Goal: Task Accomplishment & Management: Complete application form

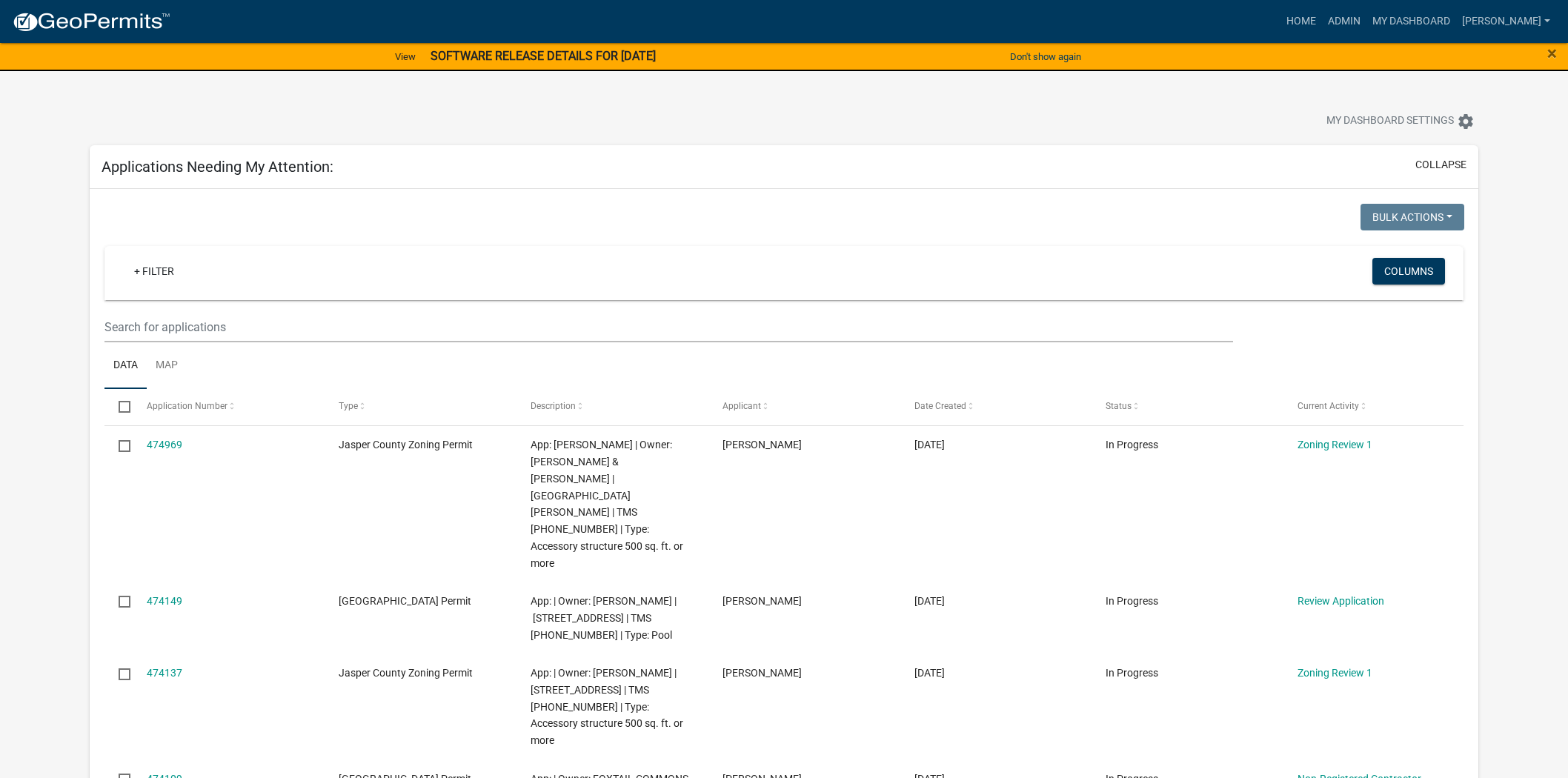
select select "2: 50"
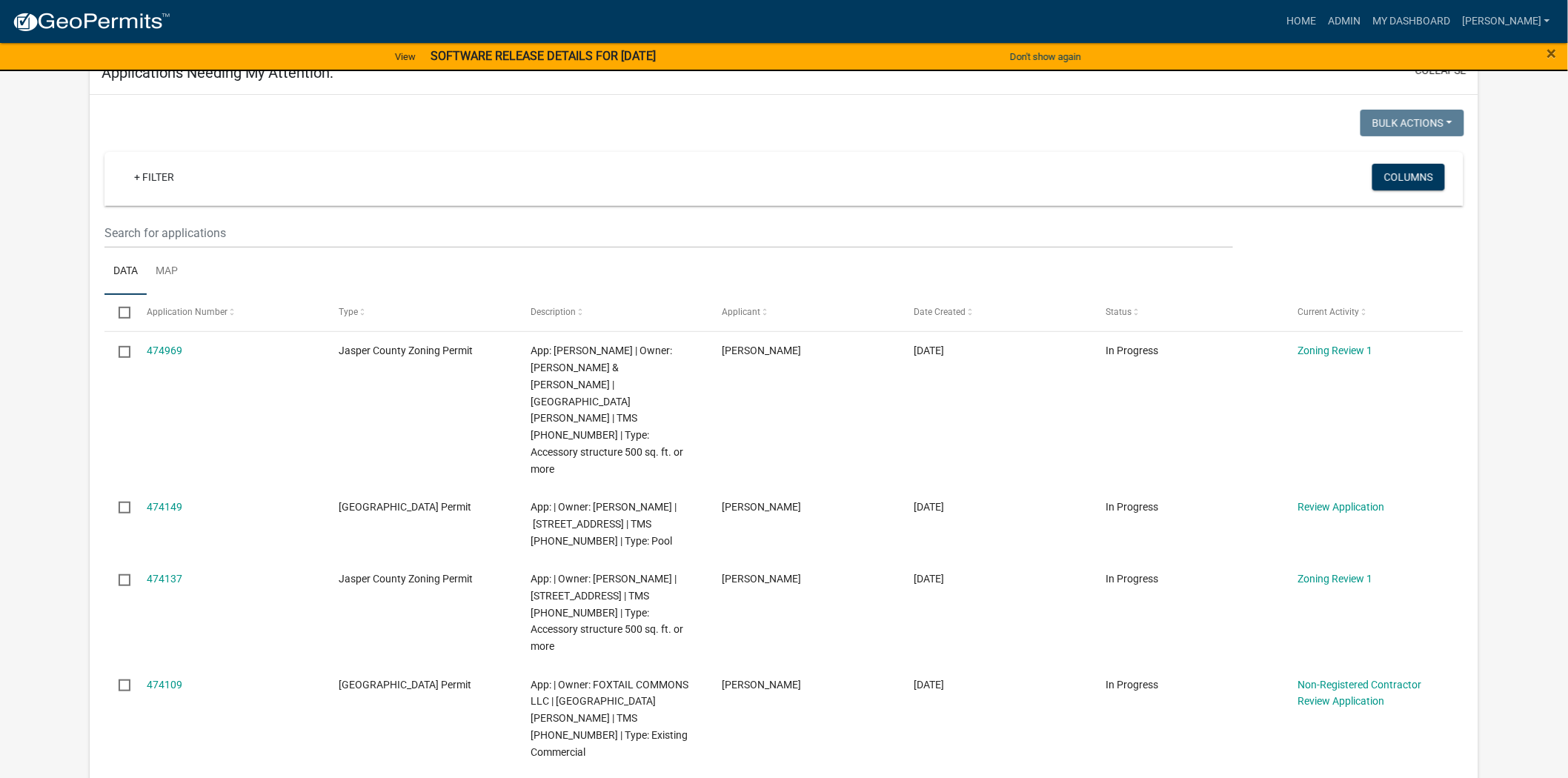
scroll to position [82, 0]
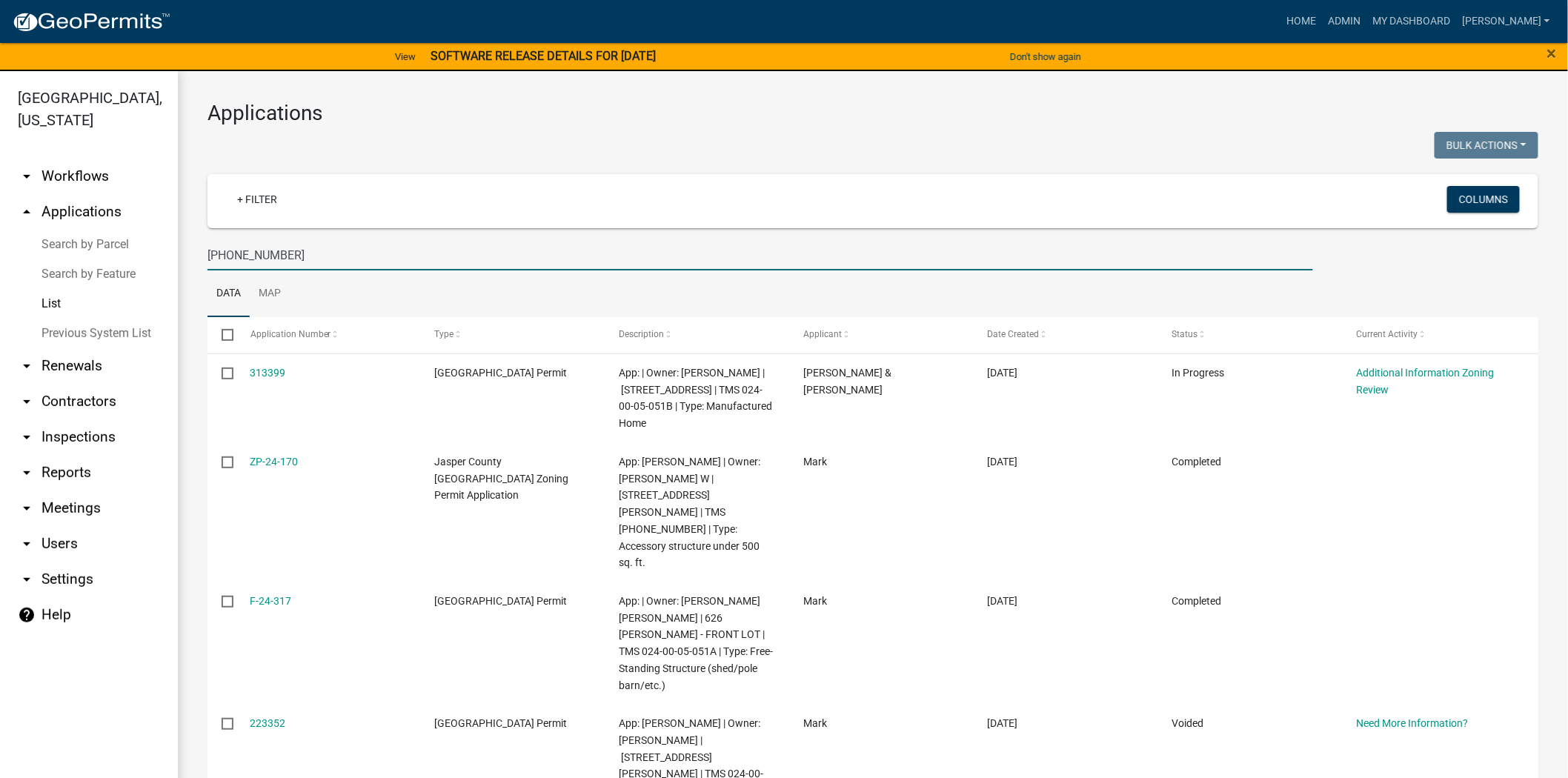
drag, startPoint x: 346, startPoint y: 252, endPoint x: 143, endPoint y: 253, distance: 203.0
click at [180, 253] on div "Applications Bulk Actions Void Expire Lock Withdraw + Filter Columns 024-00-05-…" at bounding box center [873, 680] width 1390 height 1218
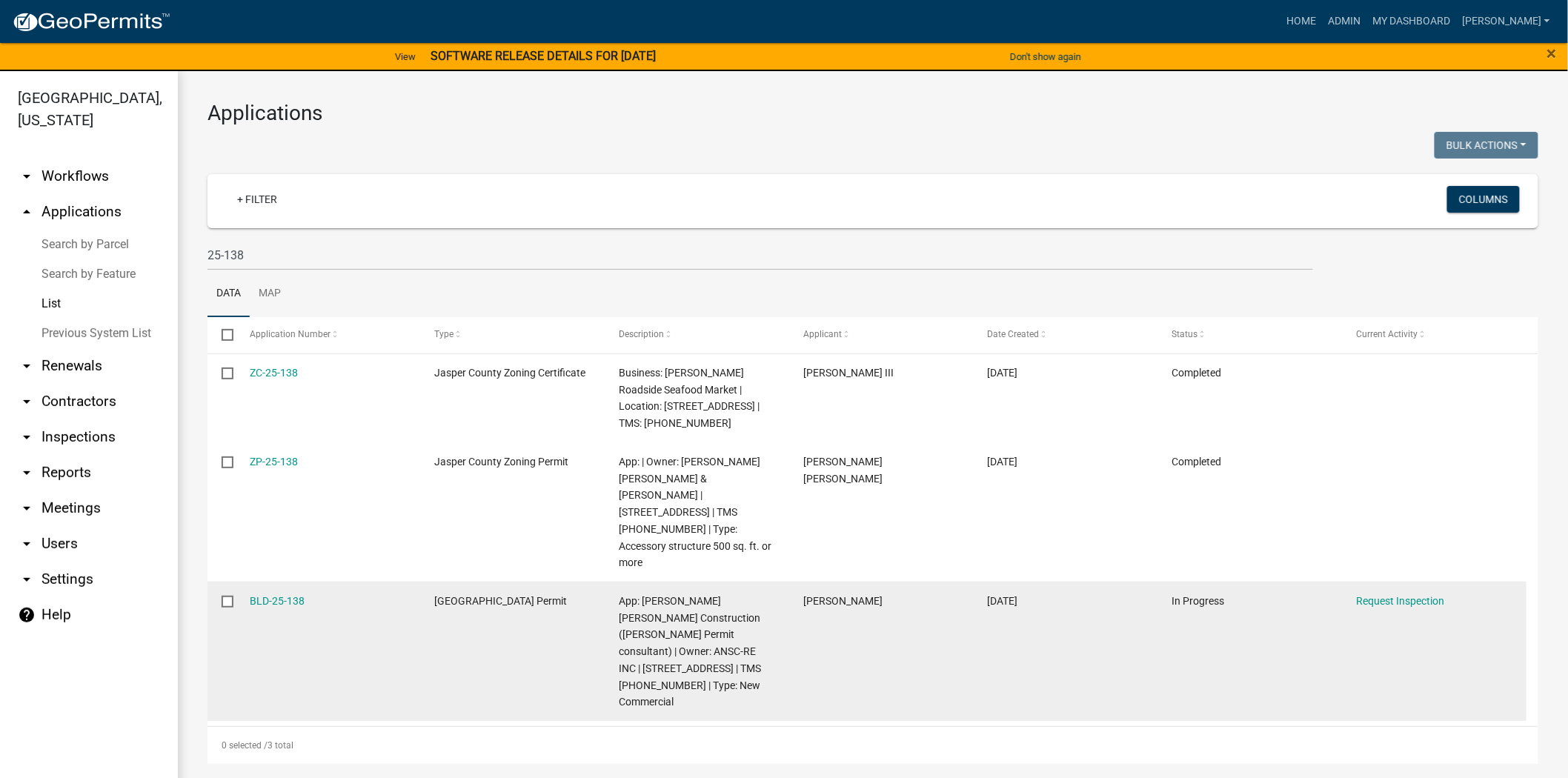
drag, startPoint x: 314, startPoint y: 560, endPoint x: 223, endPoint y: 564, distance: 91.1
click at [223, 582] on div "BLD-25-138 Jasper County Building Permit App: Thompson Turner Construction (Joh…" at bounding box center [867, 652] width 1319 height 140
copy div "BLD-25-138"
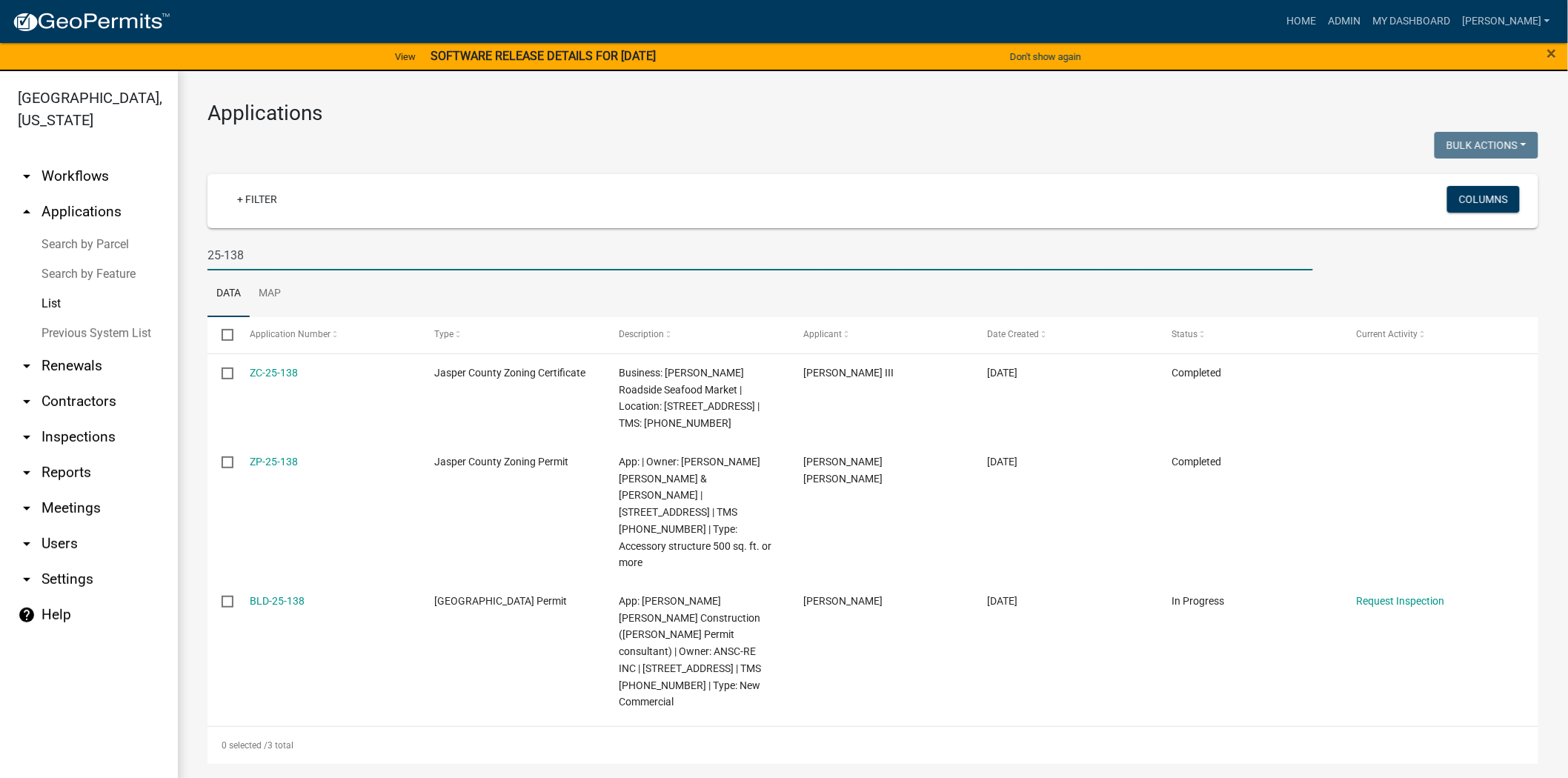
click at [254, 249] on input "25-138" at bounding box center [760, 255] width 1106 height 31
type input "2"
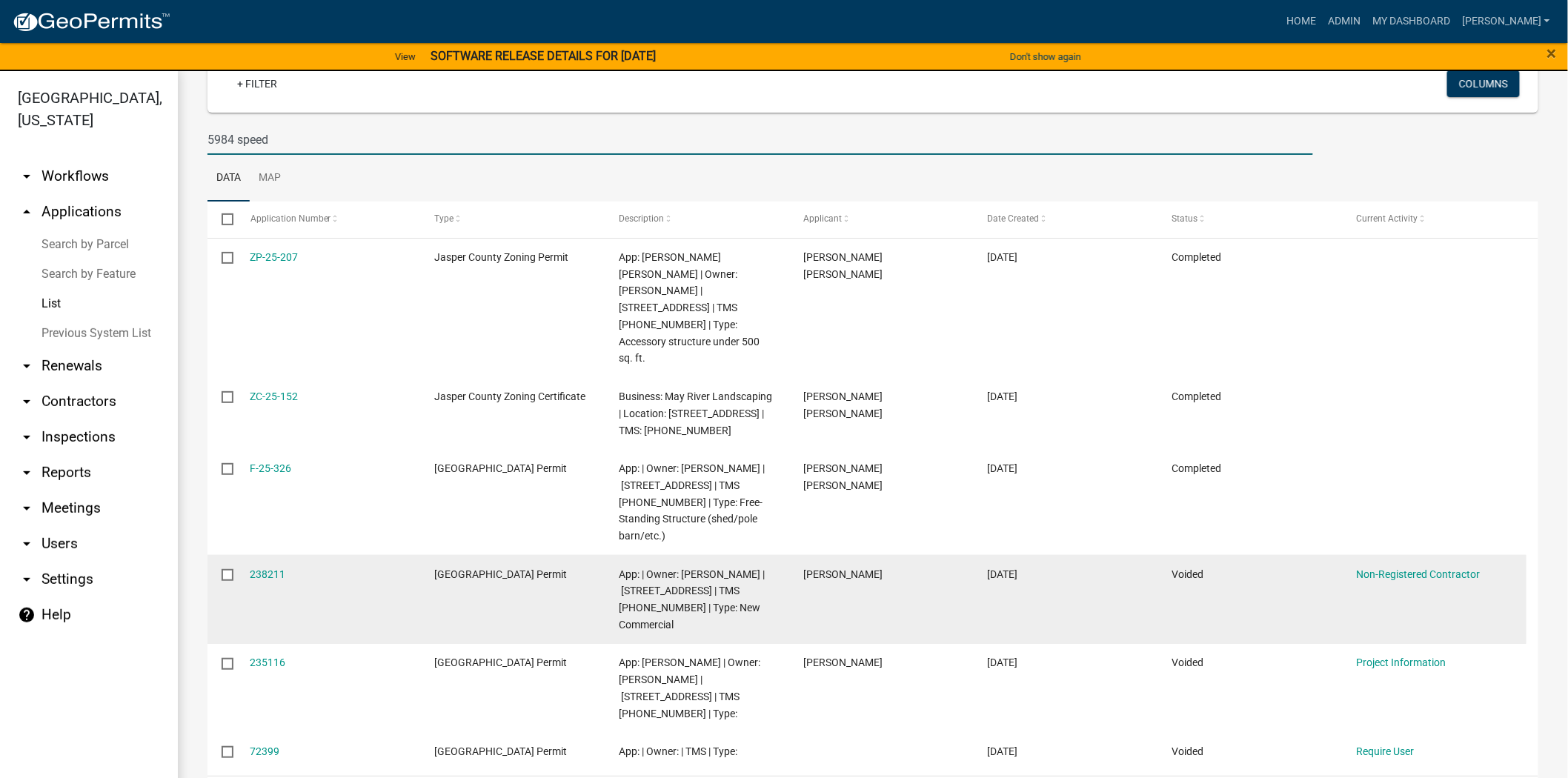
scroll to position [129, 0]
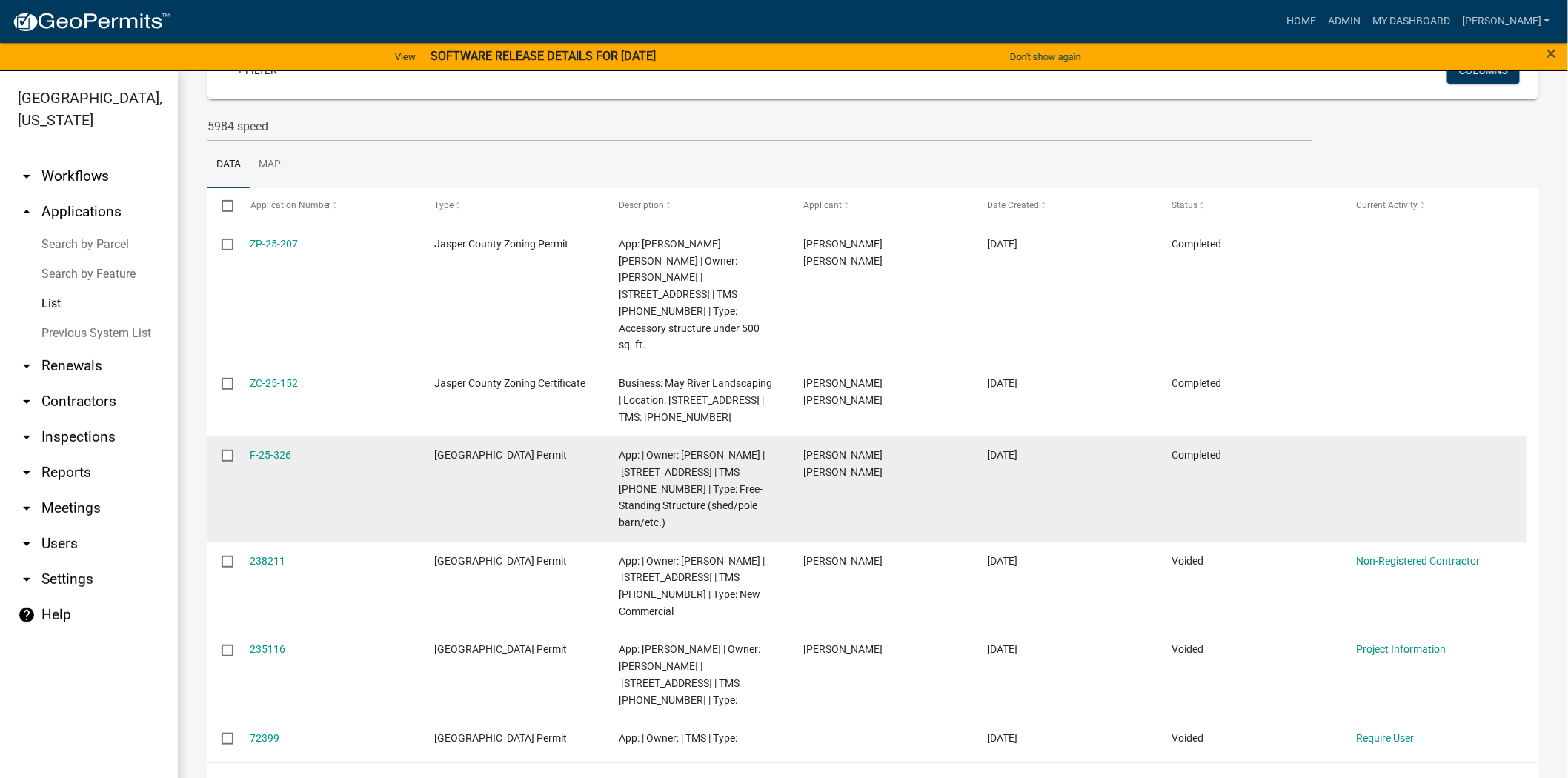
drag, startPoint x: 302, startPoint y: 422, endPoint x: 231, endPoint y: 422, distance: 71.0
click at [231, 437] on div "F-25-326 Jasper County Building Permit App: | Owner: BUTTIMER ANTHONY C | 5984 …" at bounding box center [867, 490] width 1319 height 106
copy div "F-25-326"
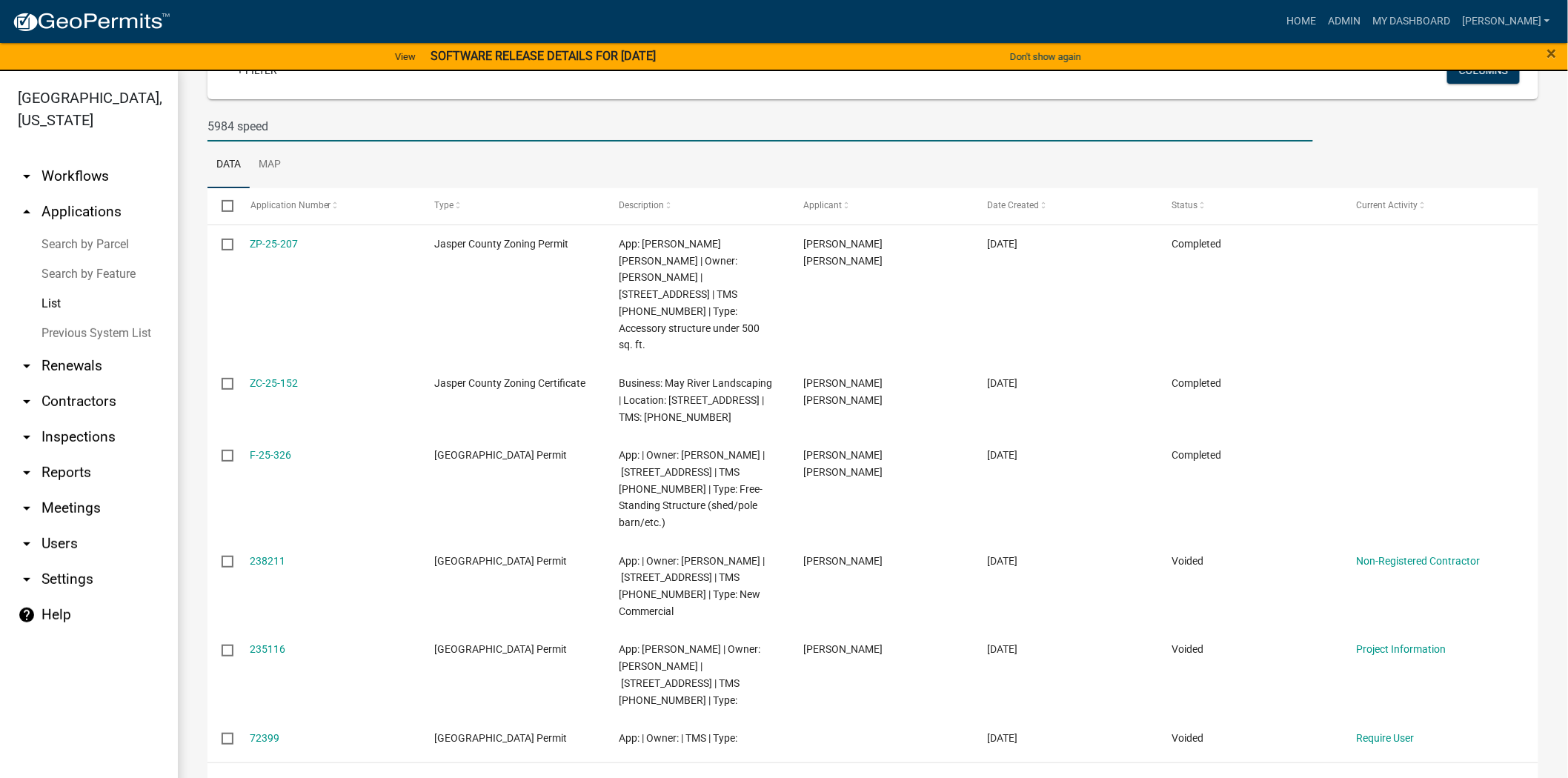
click at [330, 127] on input "5984 speed" at bounding box center [760, 126] width 1106 height 31
type input "5"
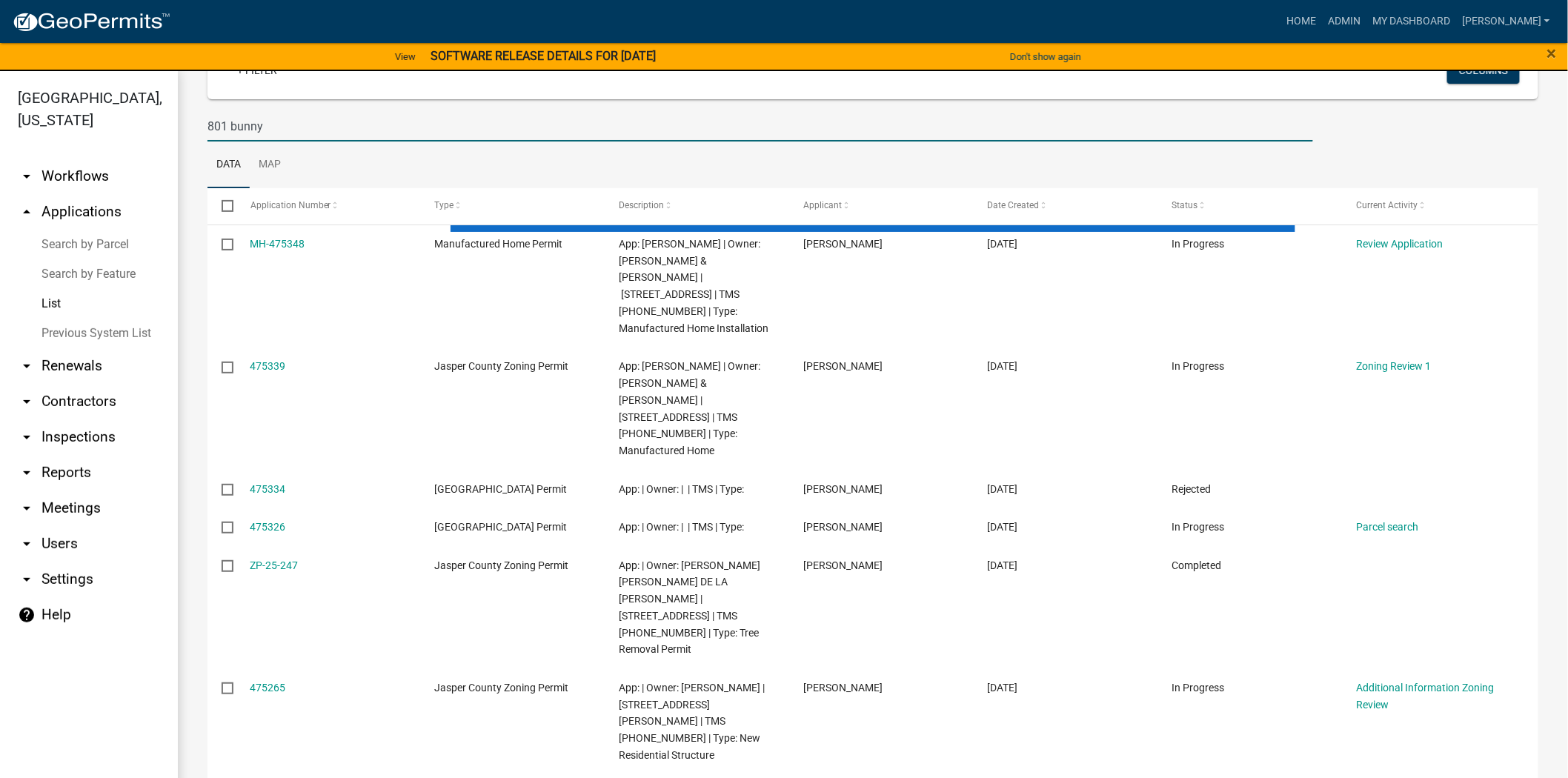
scroll to position [0, 0]
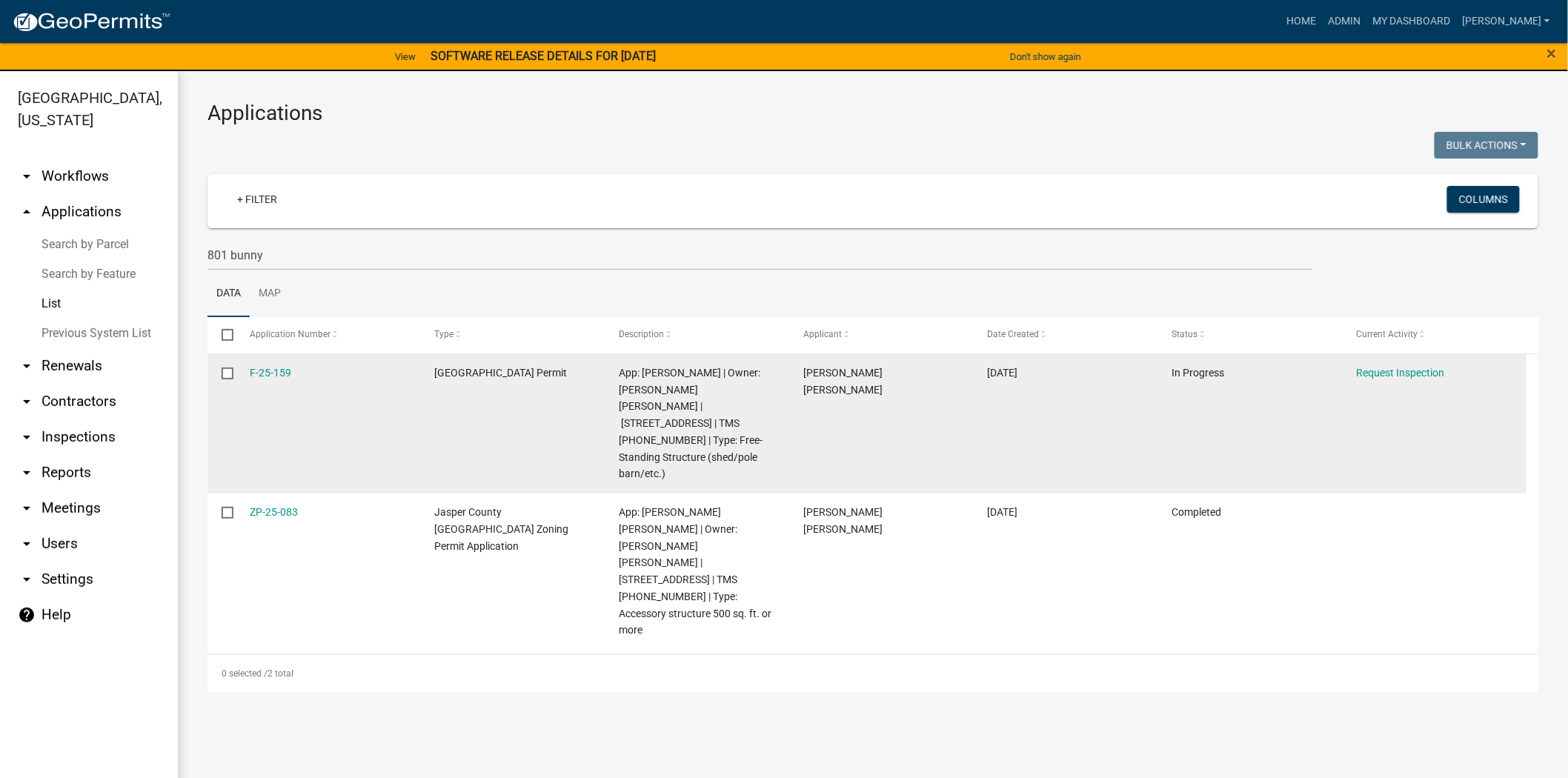
drag, startPoint x: 305, startPoint y: 371, endPoint x: 221, endPoint y: 375, distance: 84.1
click at [221, 375] on div "F-25-159 Jasper County Building Permit App: Jonathan Magana | Owner: VENTURA JO…" at bounding box center [867, 424] width 1319 height 140
copy div "F-25-159"
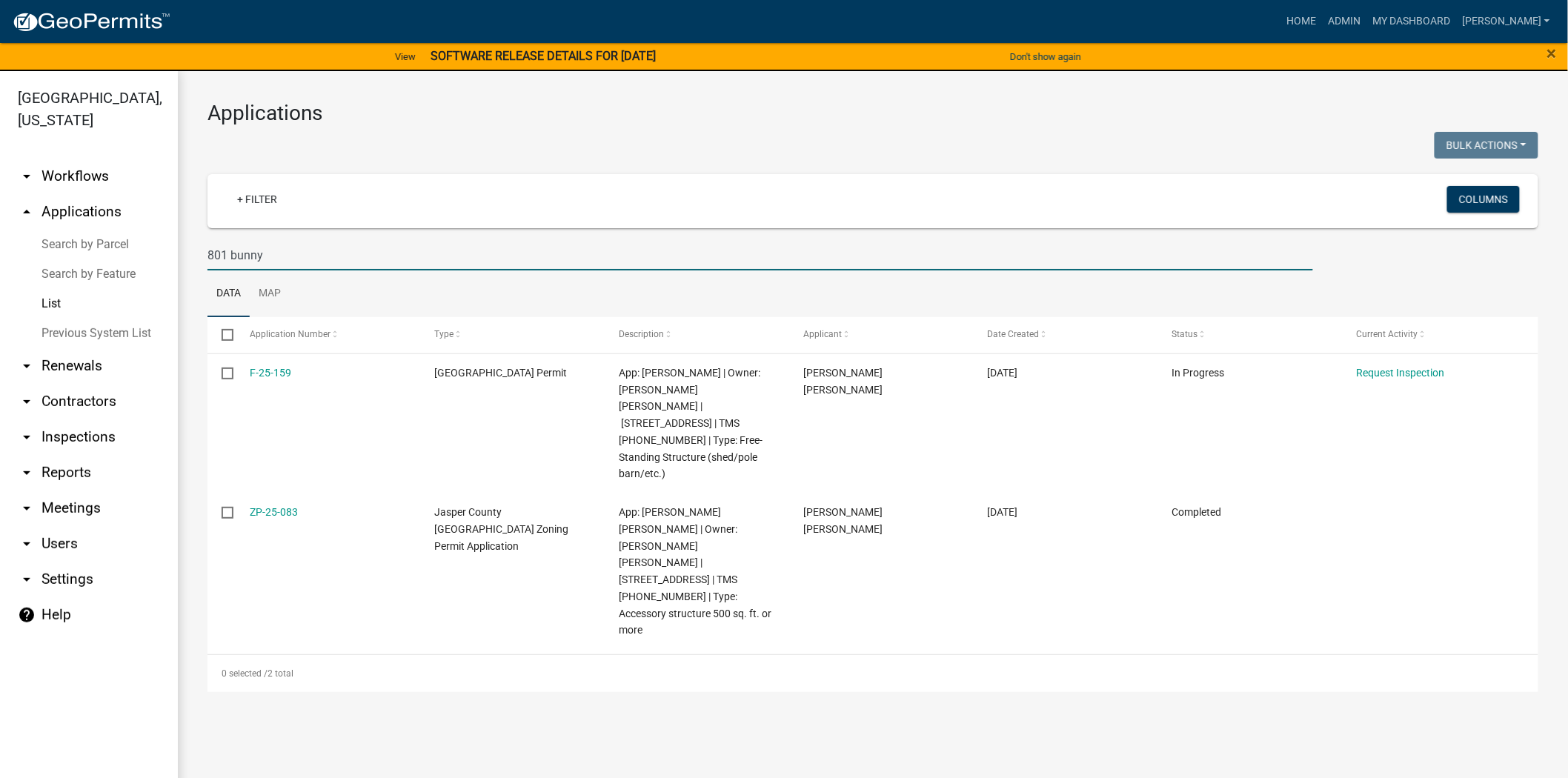
drag, startPoint x: 337, startPoint y: 248, endPoint x: 133, endPoint y: 258, distance: 204.2
click at [133, 258] on div "Jasper County, South Carolina arrow_drop_down Workflows List arrow_drop_up Appl…" at bounding box center [784, 434] width 1568 height 725
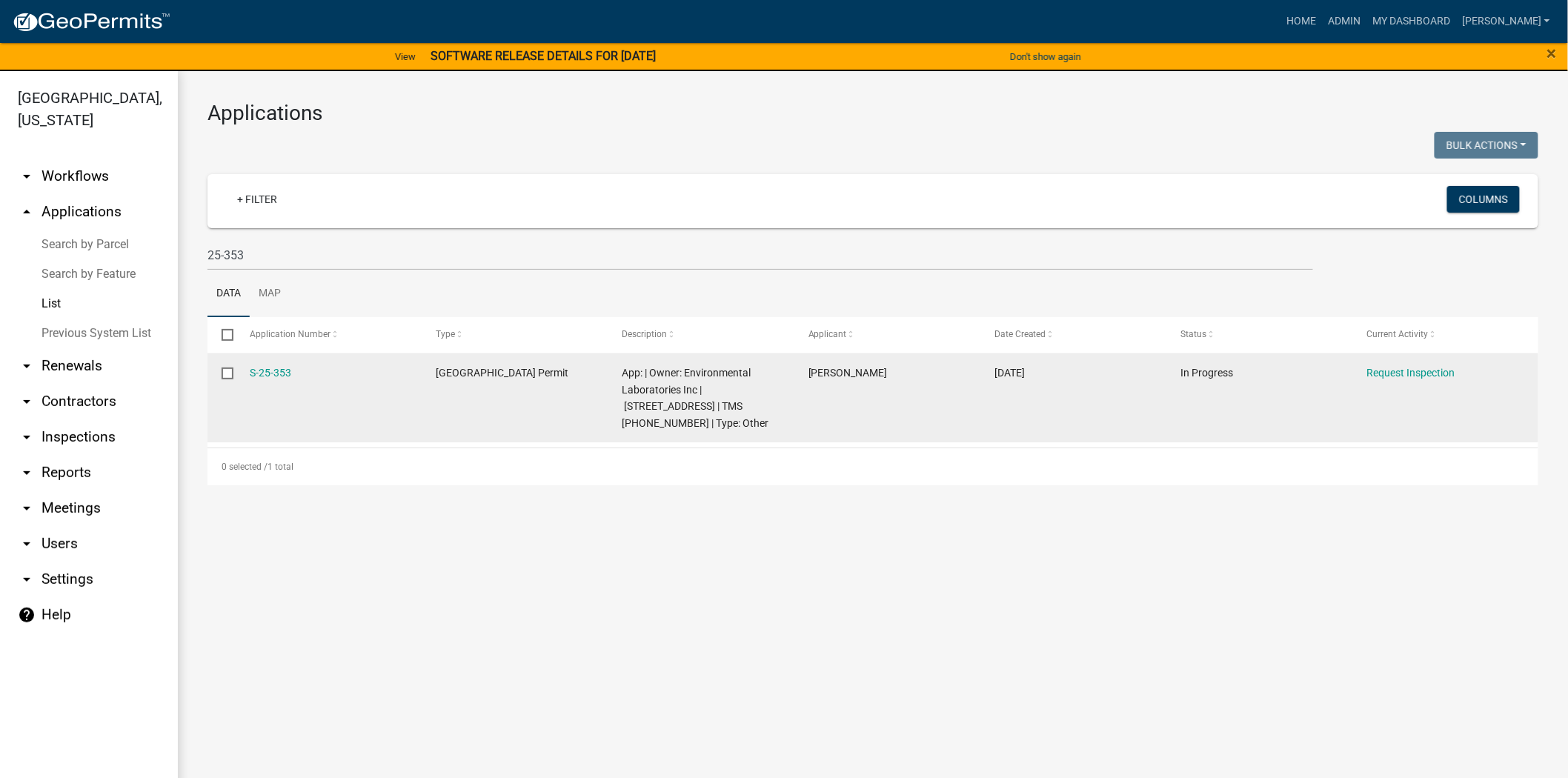
drag, startPoint x: 297, startPoint y: 371, endPoint x: 248, endPoint y: 374, distance: 49.1
click at [248, 374] on datatable-body-cell "S-25-353" at bounding box center [328, 399] width 186 height 89
copy link "S-25-353"
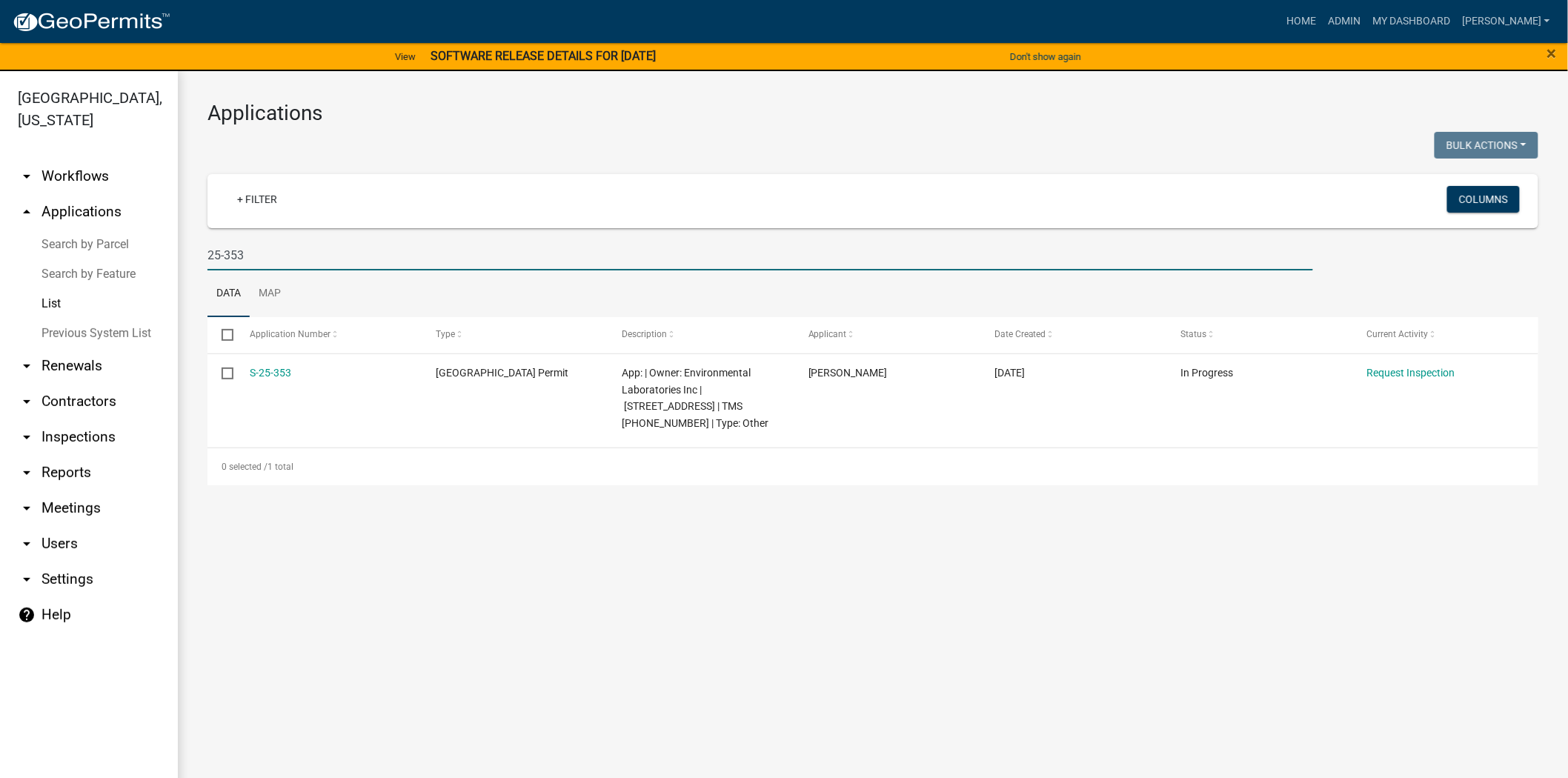
drag, startPoint x: 262, startPoint y: 253, endPoint x: 179, endPoint y: 246, distance: 83.3
click at [179, 246] on div "Applications Bulk Actions Void Expire Lock Withdraw + Filter Columns 25-353 Dat…" at bounding box center [873, 293] width 1390 height 444
click at [292, 255] on input "25-365" at bounding box center [760, 255] width 1106 height 31
type input "2"
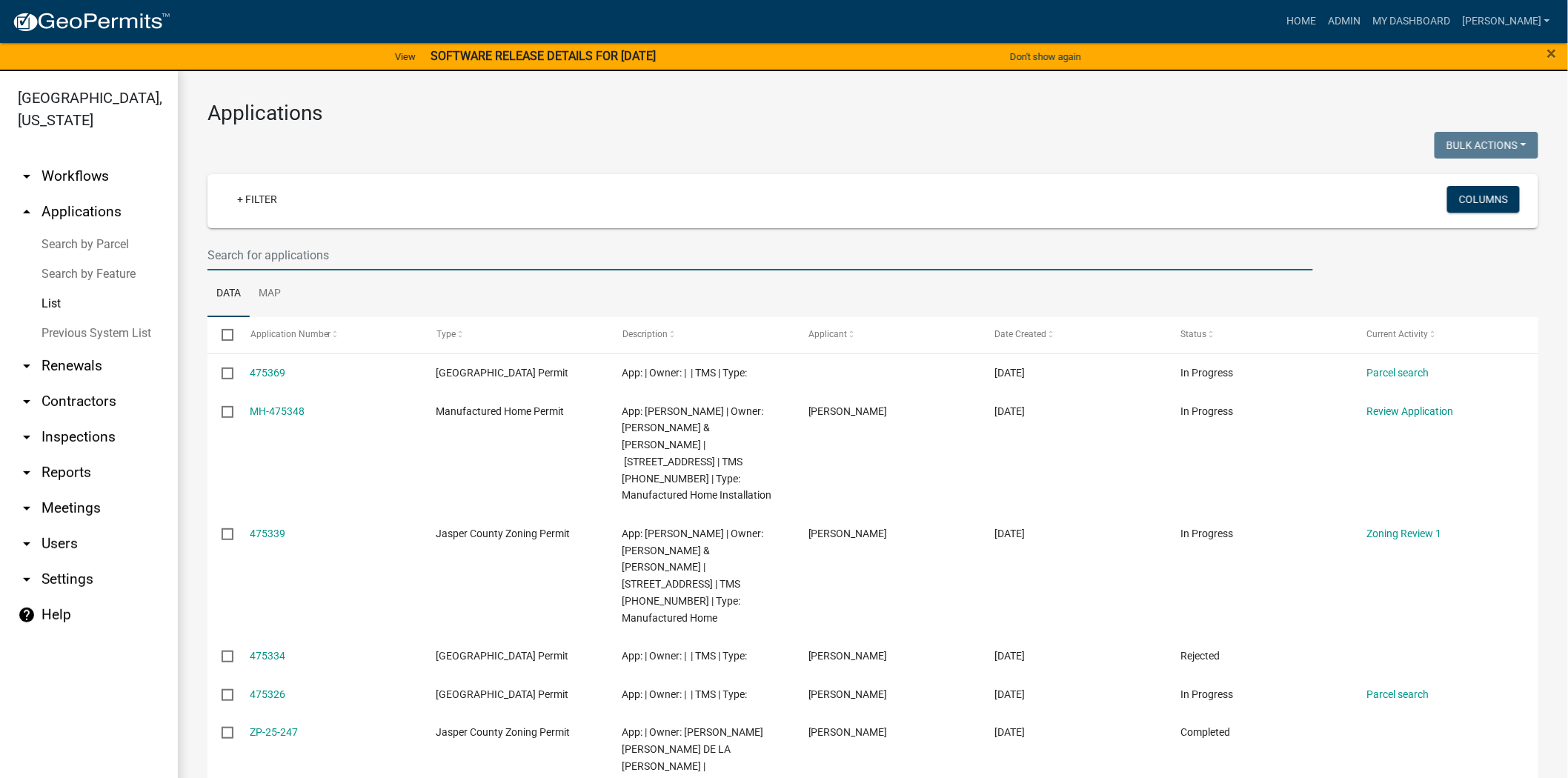
paste input "MH-25-098"
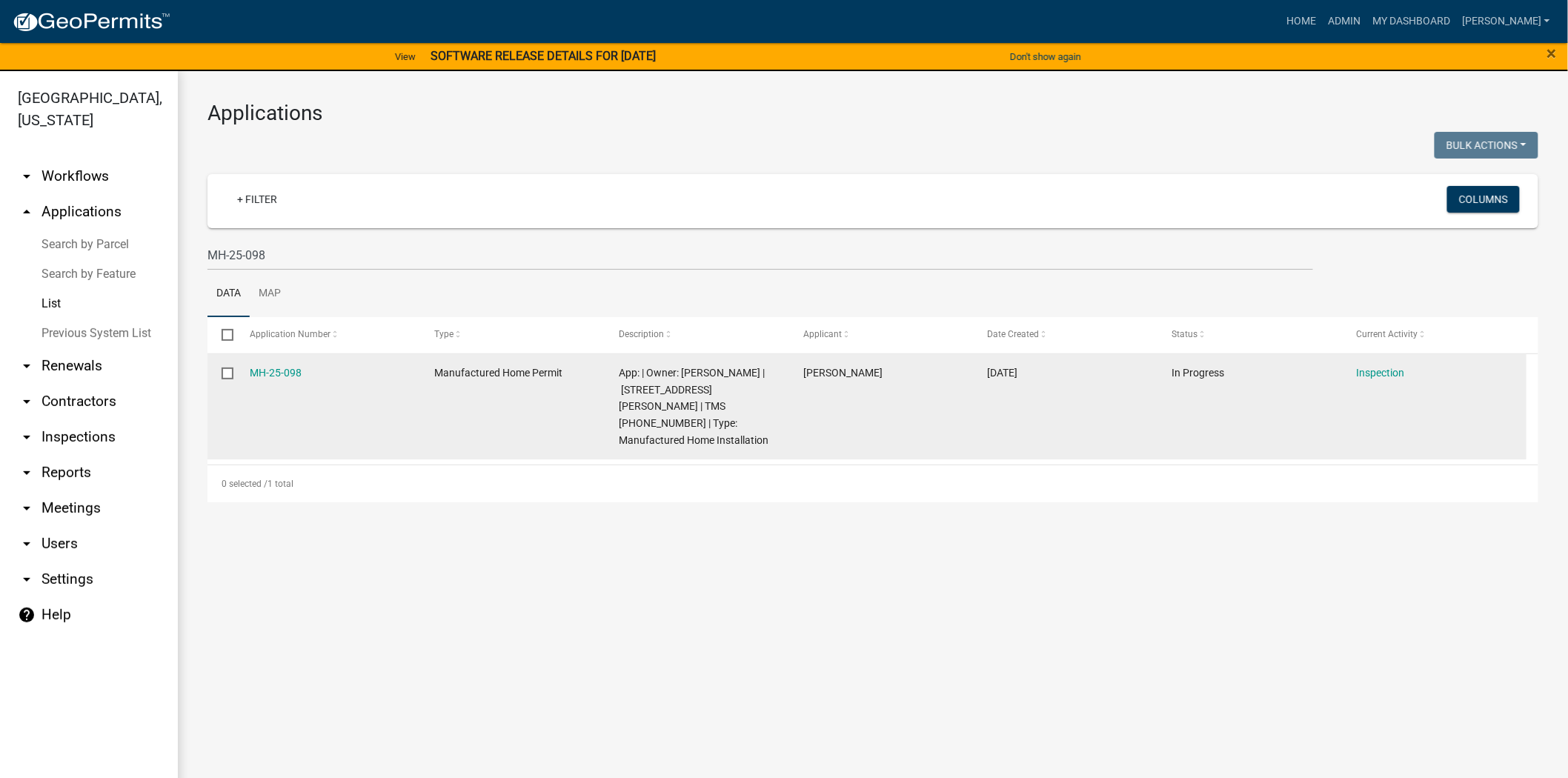
drag, startPoint x: 258, startPoint y: 374, endPoint x: 239, endPoint y: 373, distance: 19.0
click at [239, 373] on datatable-body-cell "MH-25-098" at bounding box center [327, 407] width 185 height 106
copy link "MH-25-098"
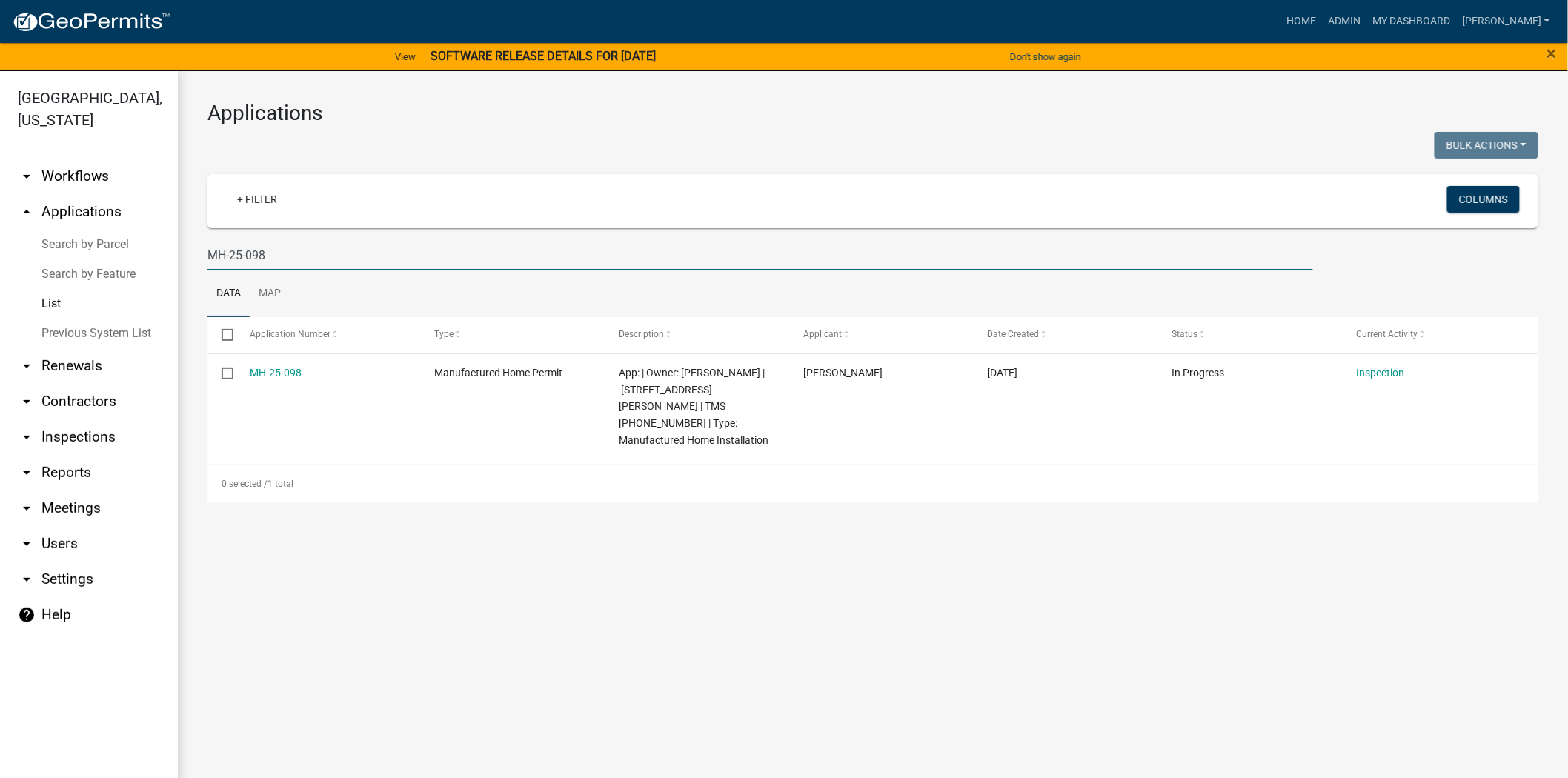
click at [287, 251] on input "MH-25-098" at bounding box center [760, 255] width 1106 height 31
type input "M"
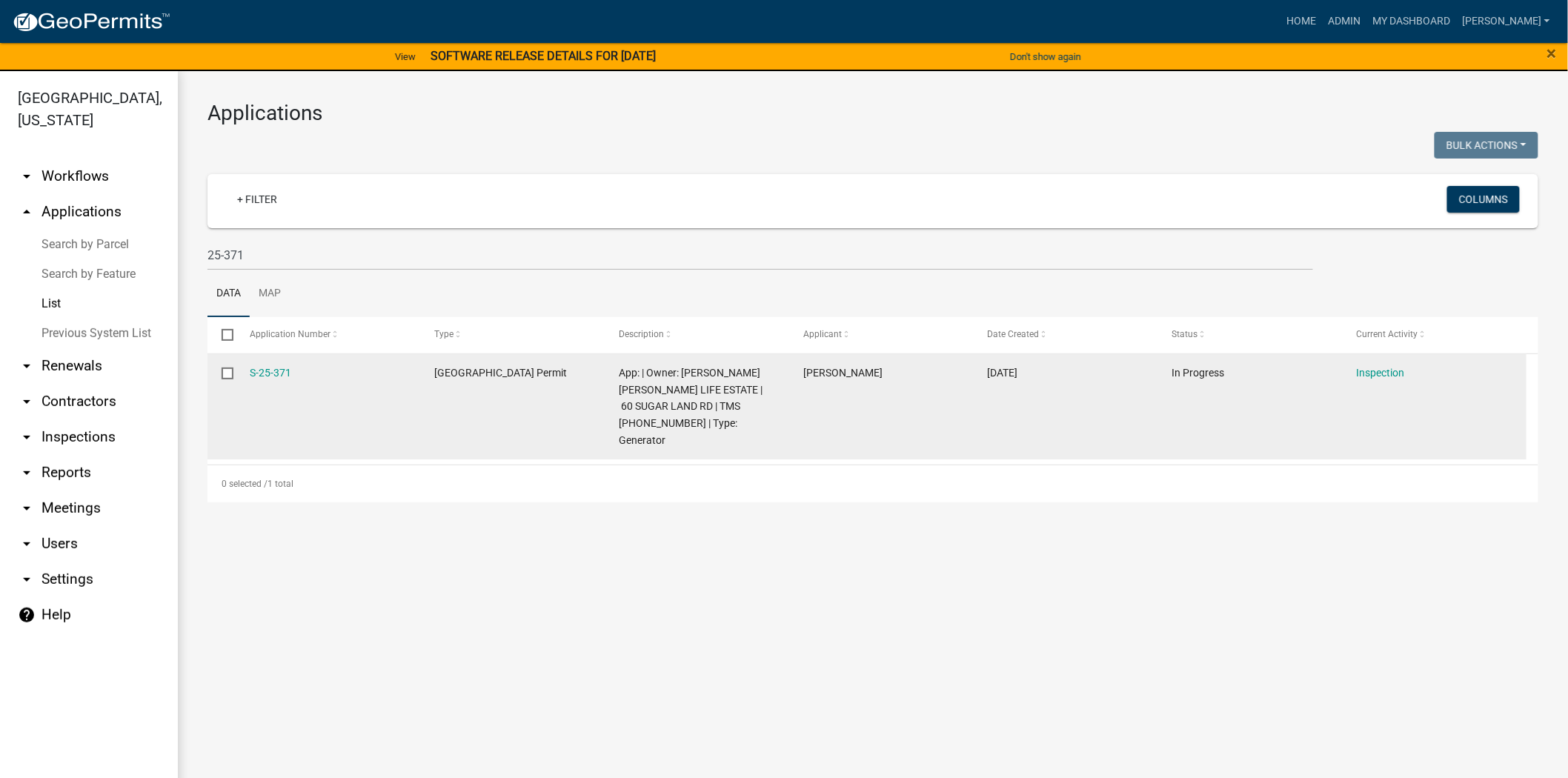
drag, startPoint x: 305, startPoint y: 376, endPoint x: 235, endPoint y: 368, distance: 70.5
click at [235, 368] on div "S-25-371 Jasper County Building Permit App: | Owner: REED MARY CATHERINE LIFE E…" at bounding box center [867, 407] width 1319 height 106
copy div "S-25-371"
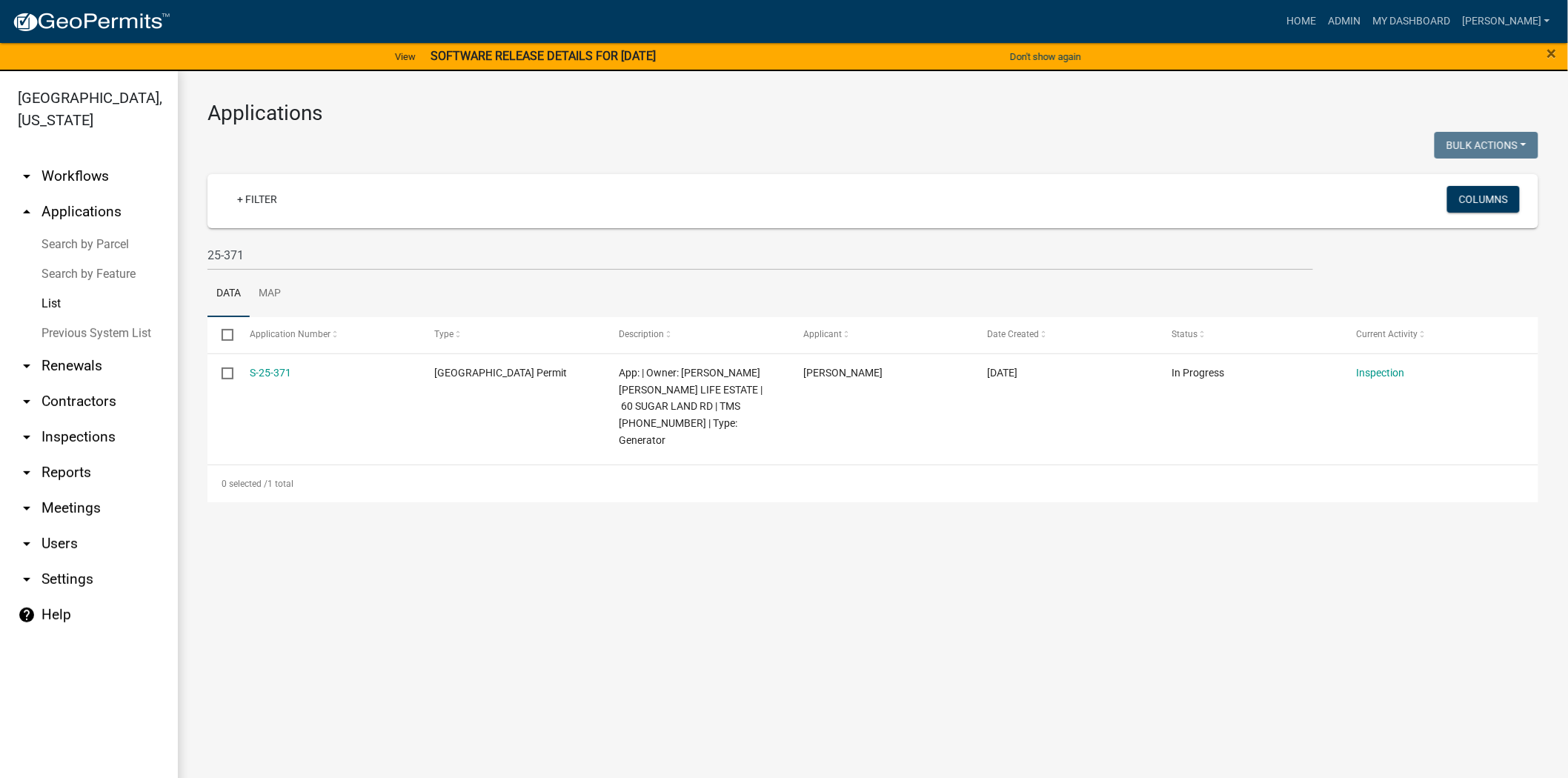
drag, startPoint x: 359, startPoint y: 616, endPoint x: 338, endPoint y: 549, distance: 70.2
click at [346, 589] on main "Applications Bulk Actions Void Expire Lock Withdraw + Filter Columns 25-371 Dat…" at bounding box center [873, 434] width 1390 height 725
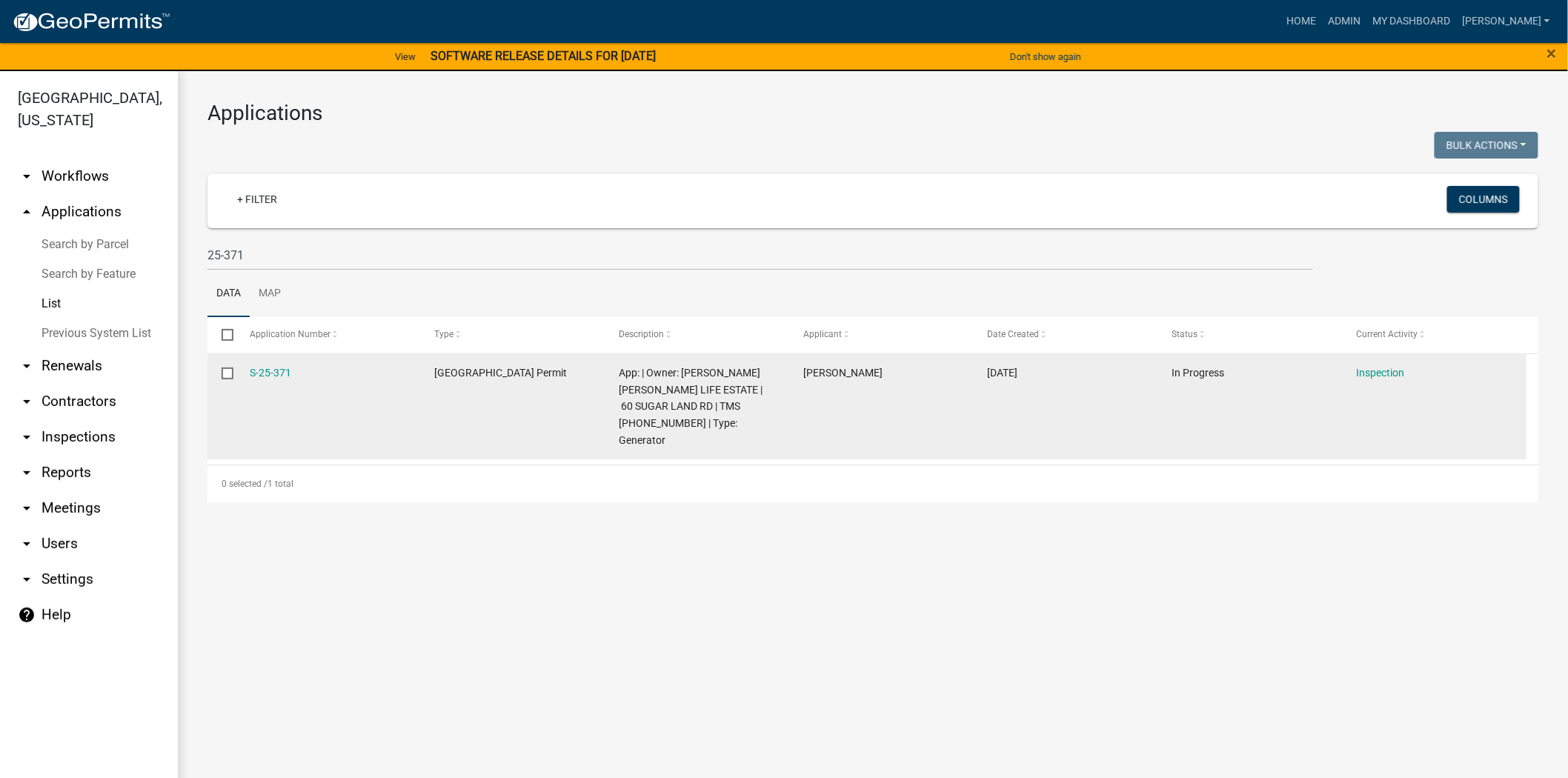
drag, startPoint x: 307, startPoint y: 376, endPoint x: 233, endPoint y: 365, distance: 74.8
click at [233, 365] on div "S-25-371 Jasper County Building Permit App: | Owner: REED MARY CATHERINE LIFE E…" at bounding box center [867, 407] width 1319 height 106
copy div "S-25-371"
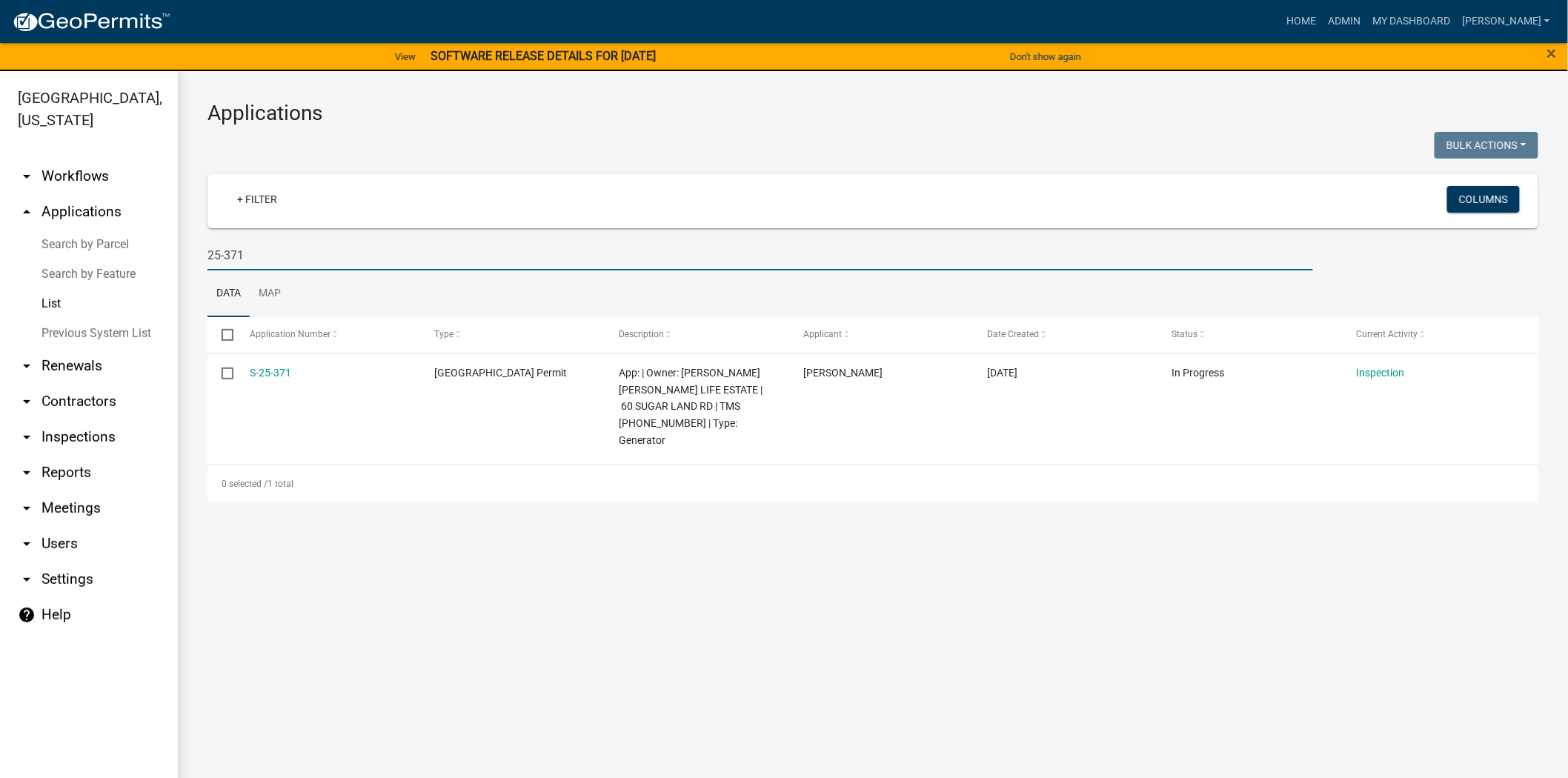
click at [250, 249] on input "25-371" at bounding box center [760, 255] width 1106 height 31
type input "2"
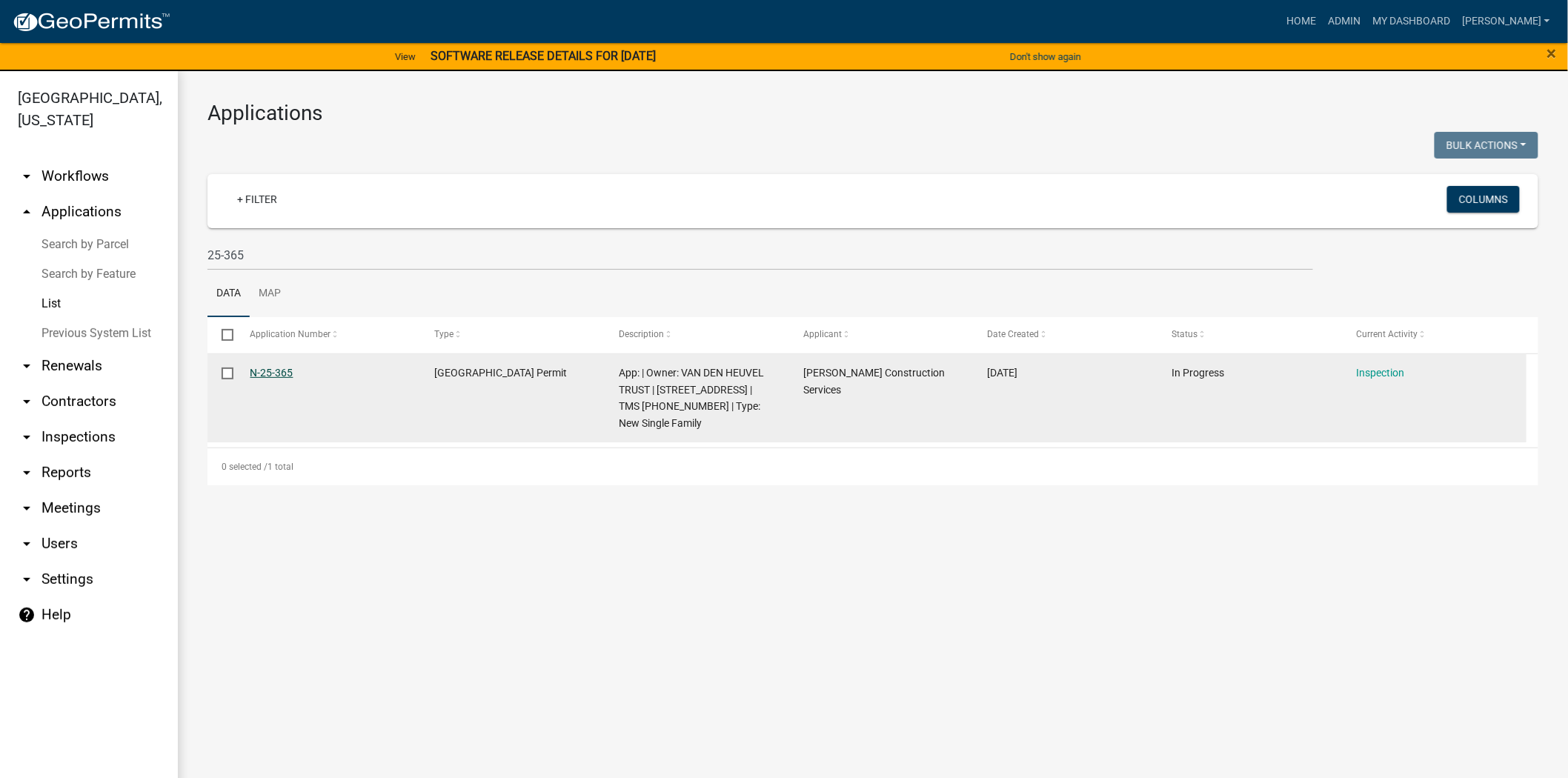
drag, startPoint x: 300, startPoint y: 370, endPoint x: 286, endPoint y: 374, distance: 14.6
click at [201, 378] on div "Applications Bulk Actions Void Expire Lock Withdraw + Filter Columns 25-365 Dat…" at bounding box center [873, 293] width 1390 height 444
copy datatable-body-row "N-25-365"
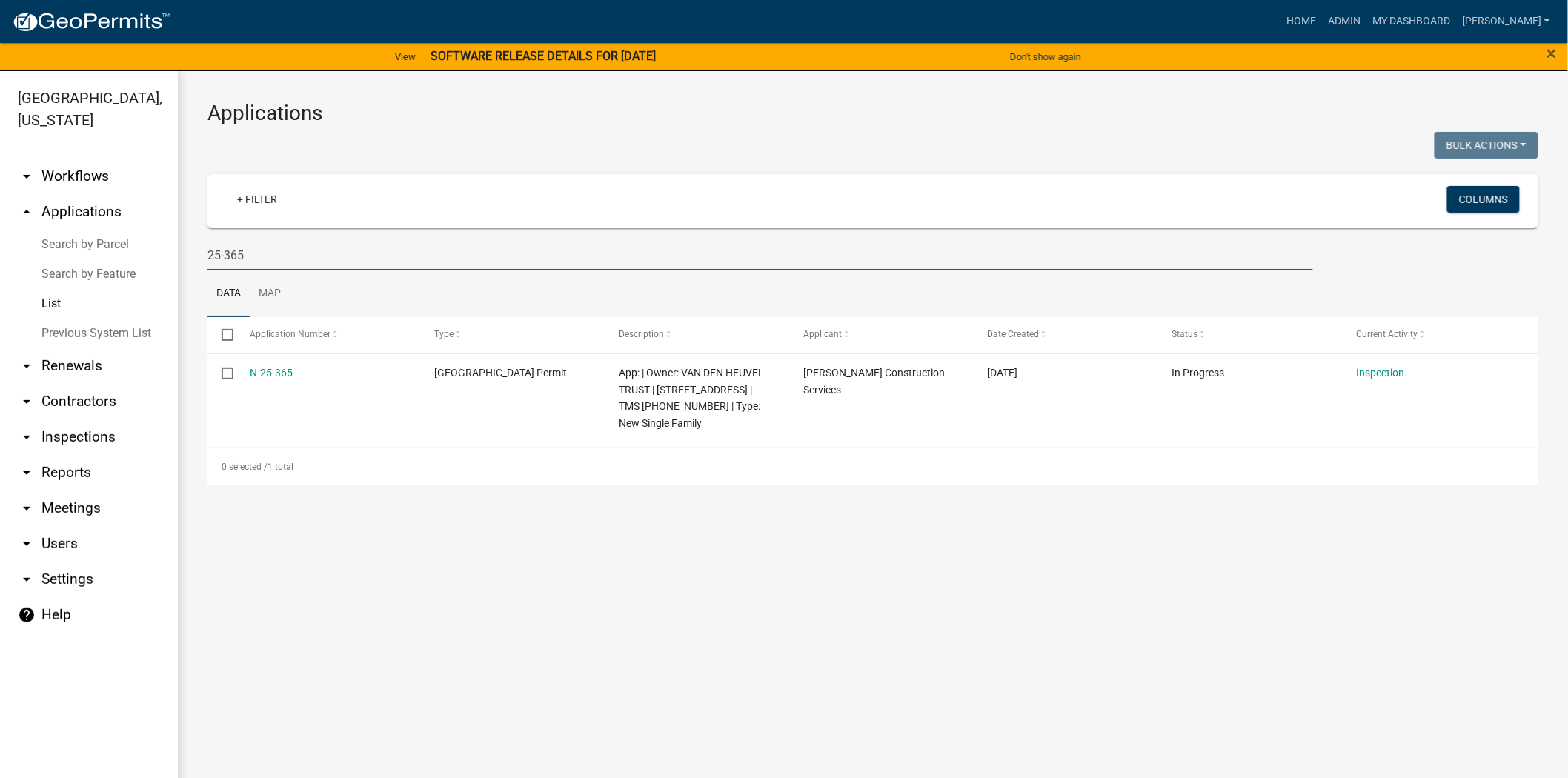
click at [249, 252] on input "25-365" at bounding box center [760, 255] width 1106 height 31
type input "2"
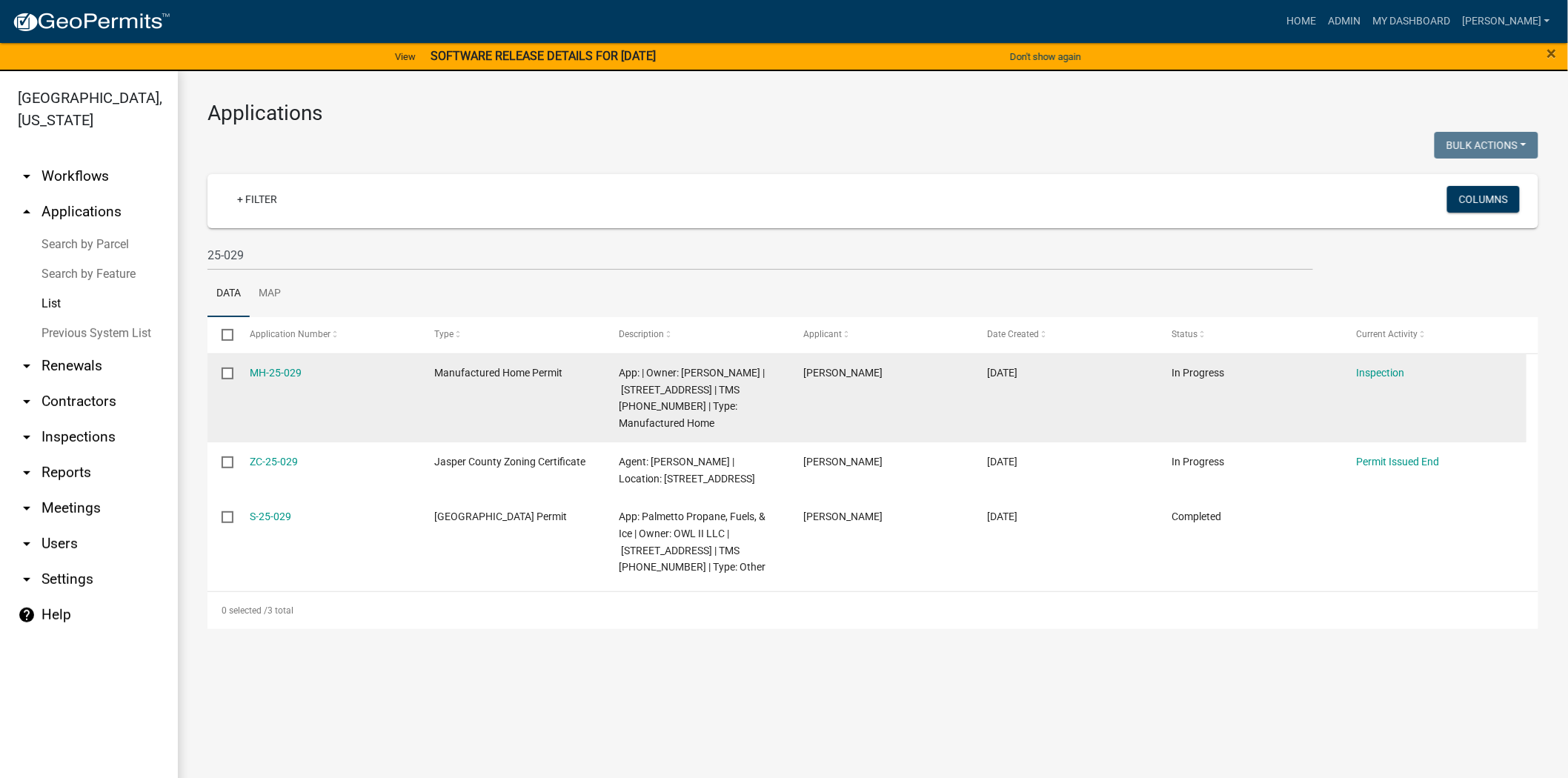
drag, startPoint x: 307, startPoint y: 371, endPoint x: 233, endPoint y: 369, distance: 74.0
click at [233, 369] on div "MH-25-029 Manufactured Home Permit App: | Owner: ROMERO NICOLAS CATALAN | 8036 …" at bounding box center [867, 399] width 1319 height 89
copy div "MH-25-029"
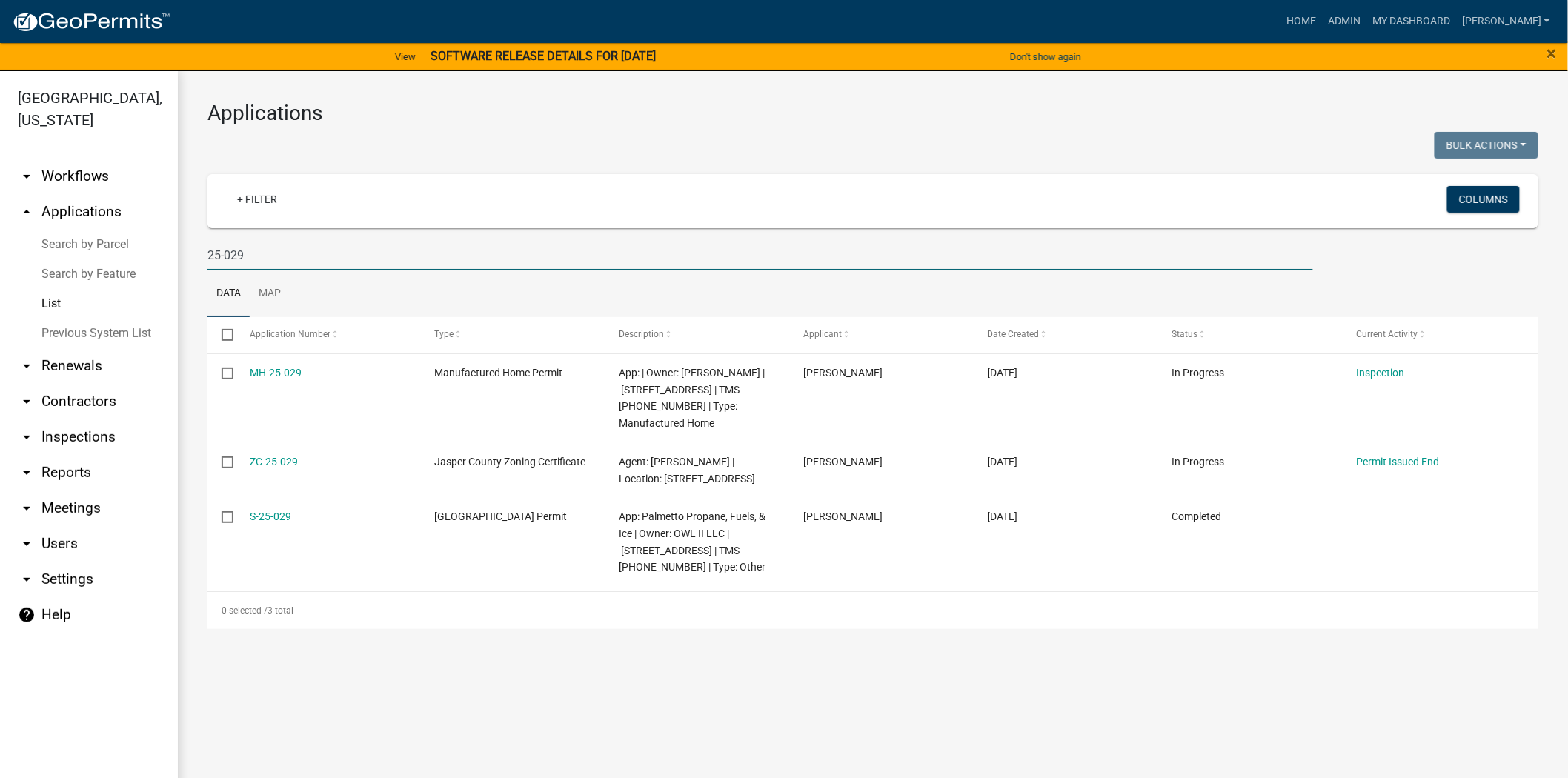
click at [274, 263] on input "25-029" at bounding box center [760, 255] width 1106 height 31
type input "2"
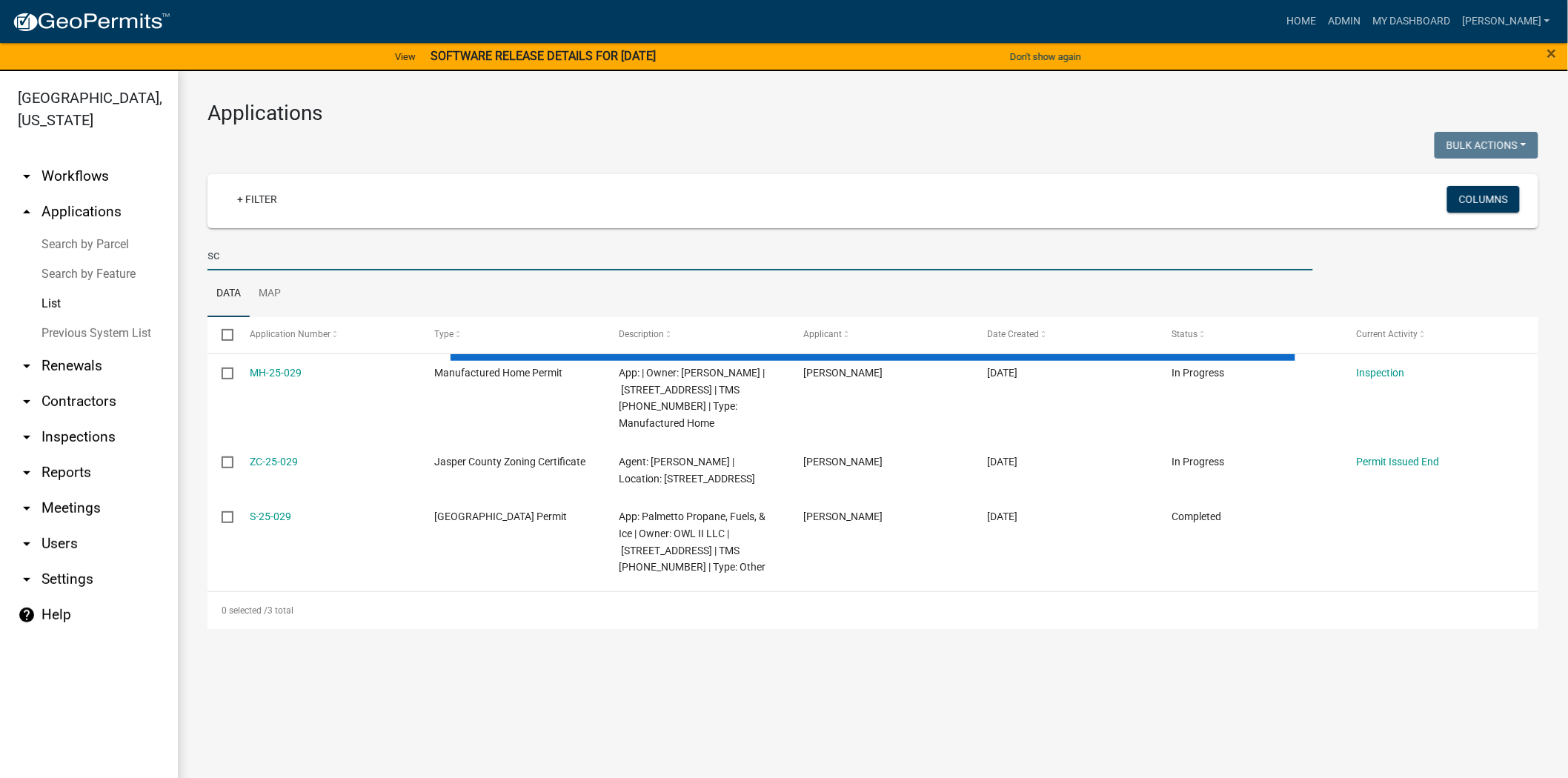
type input "s"
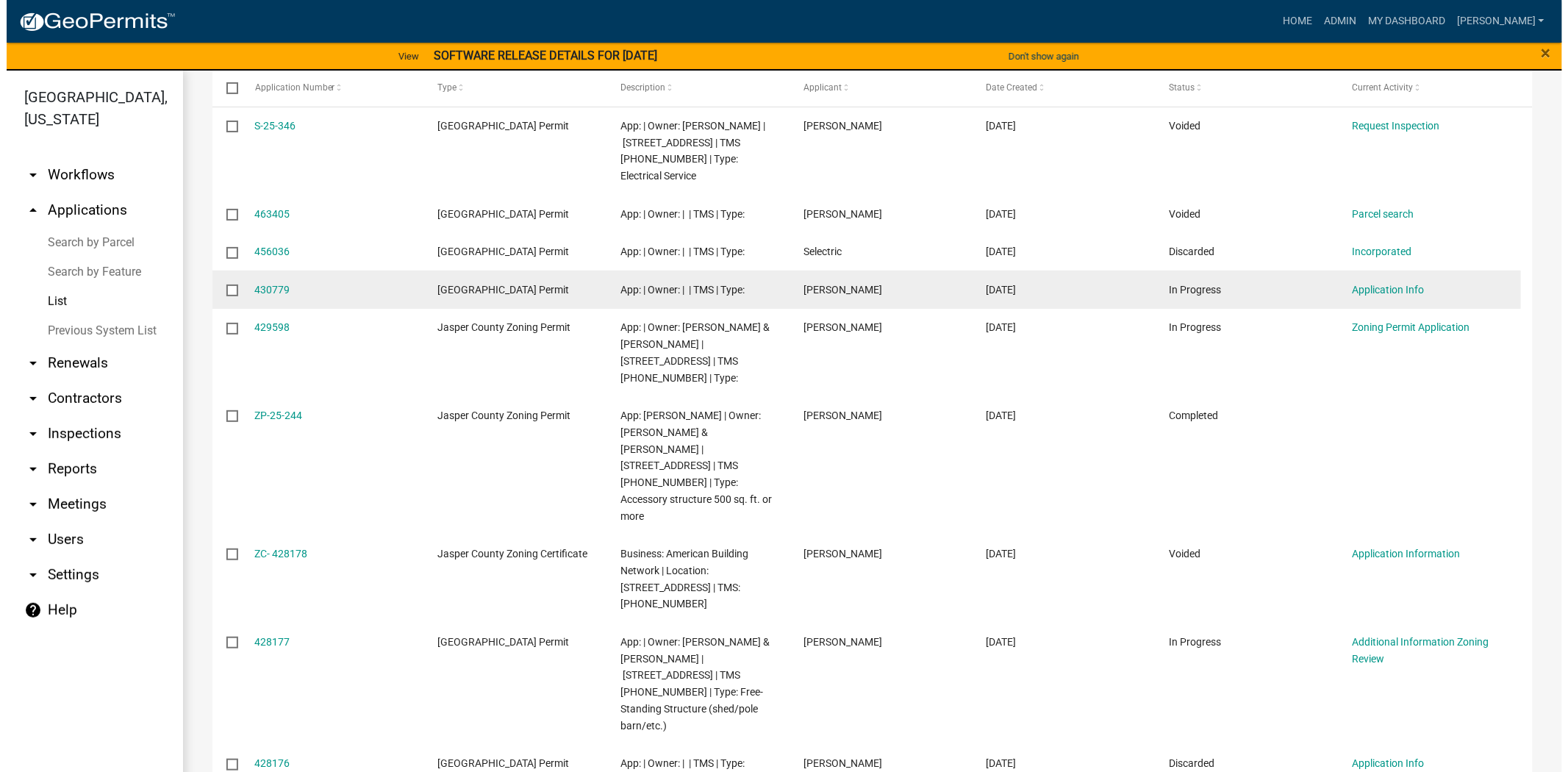
scroll to position [245, 0]
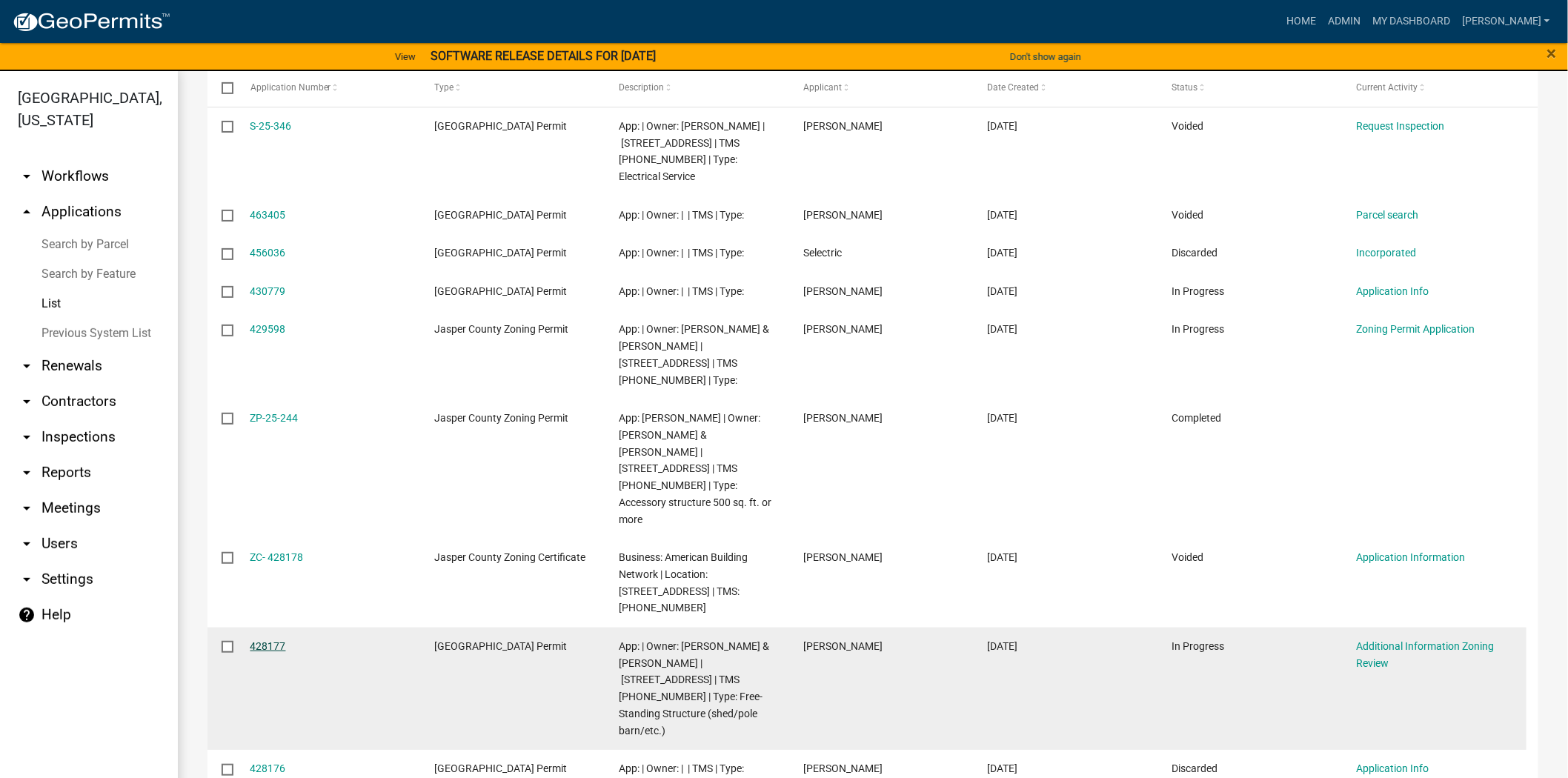
type input "scott"
click at [256, 640] on link "428177" at bounding box center [268, 645] width 35 height 11
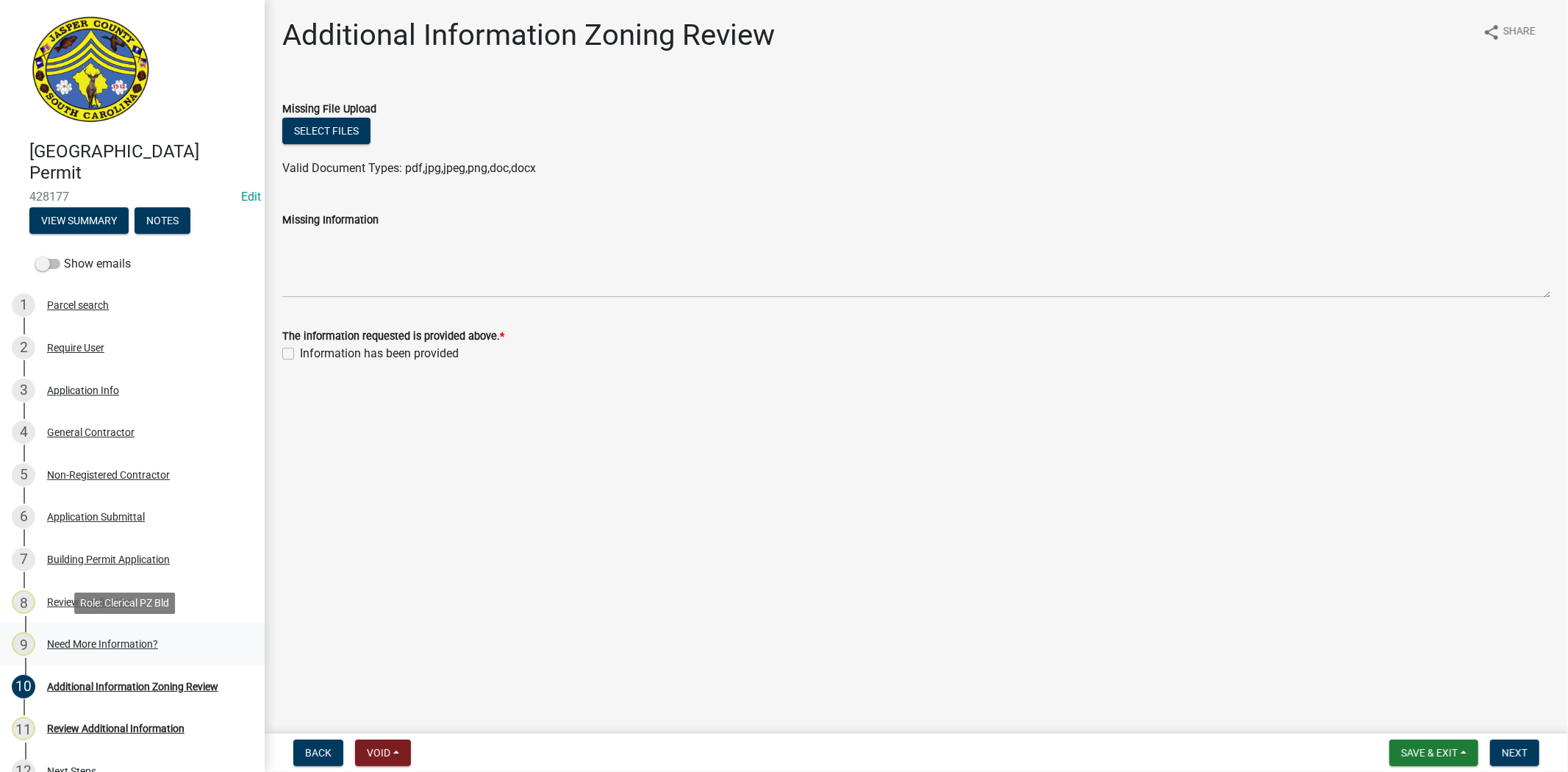
click at [60, 655] on div "9 Need More Information?" at bounding box center [126, 644] width 230 height 24
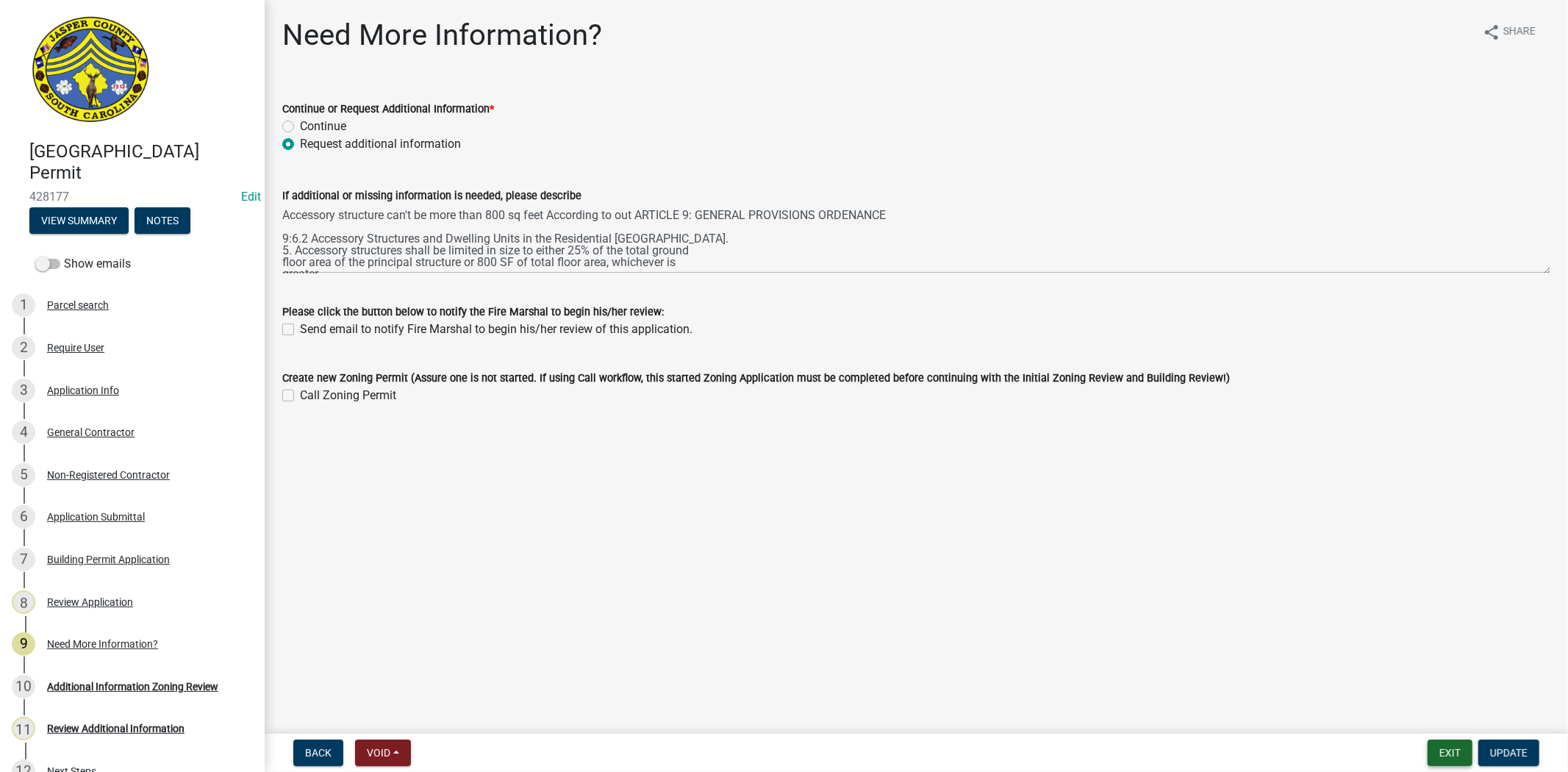
click at [1436, 754] on button "Exit" at bounding box center [1450, 753] width 45 height 27
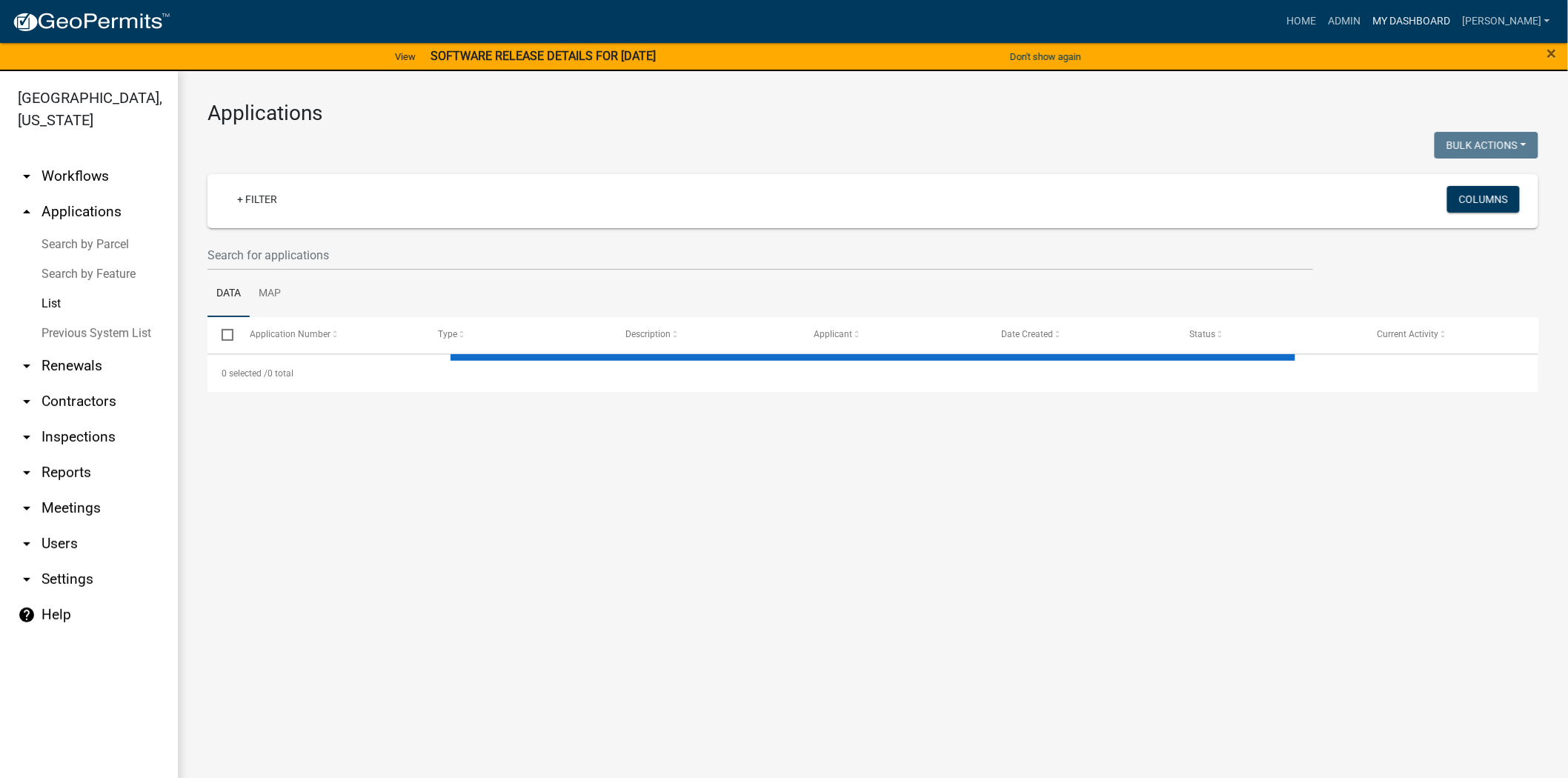
click at [1456, 28] on link "My Dashboard" at bounding box center [1411, 21] width 90 height 28
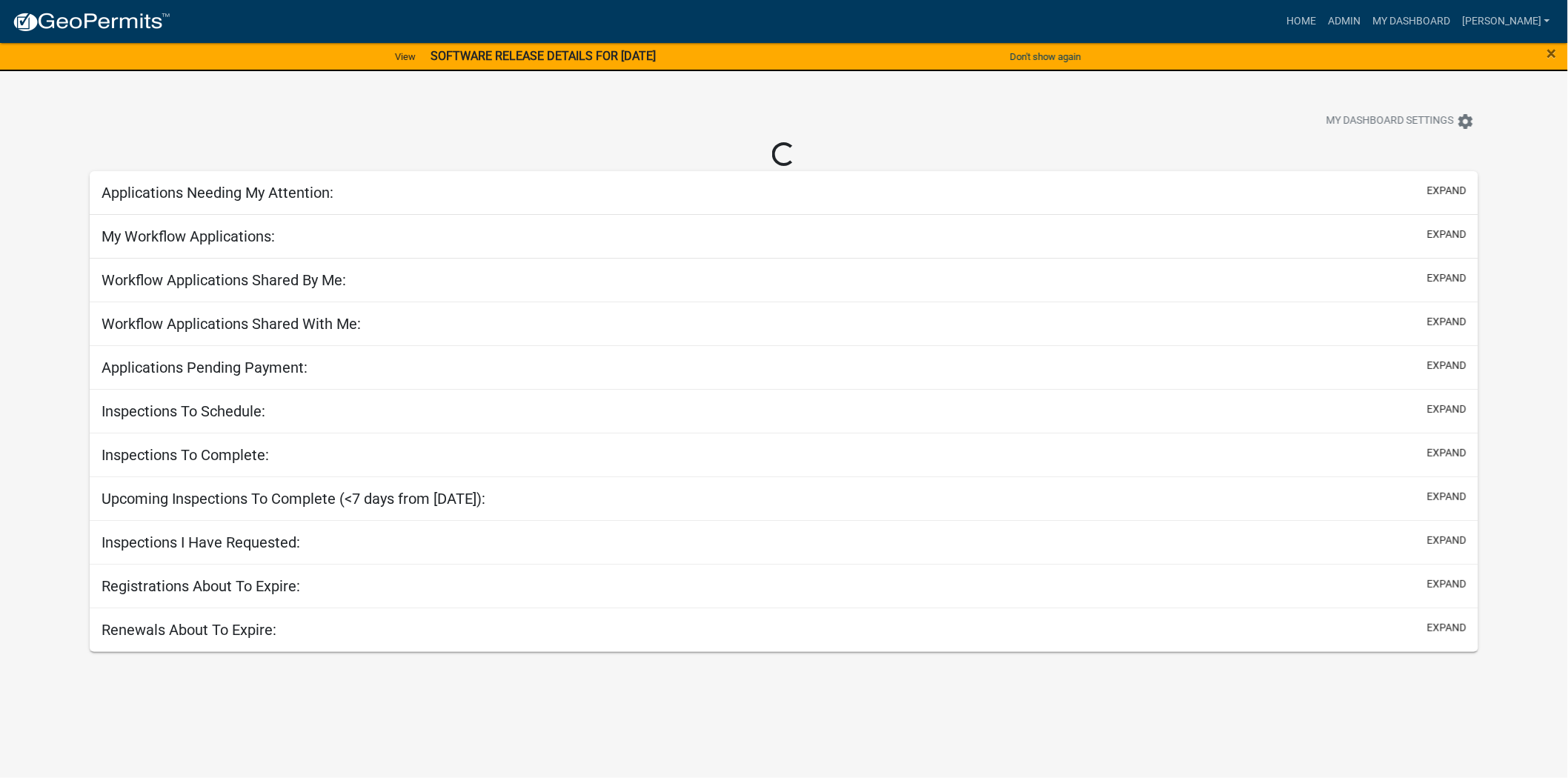
select select "2: 50"
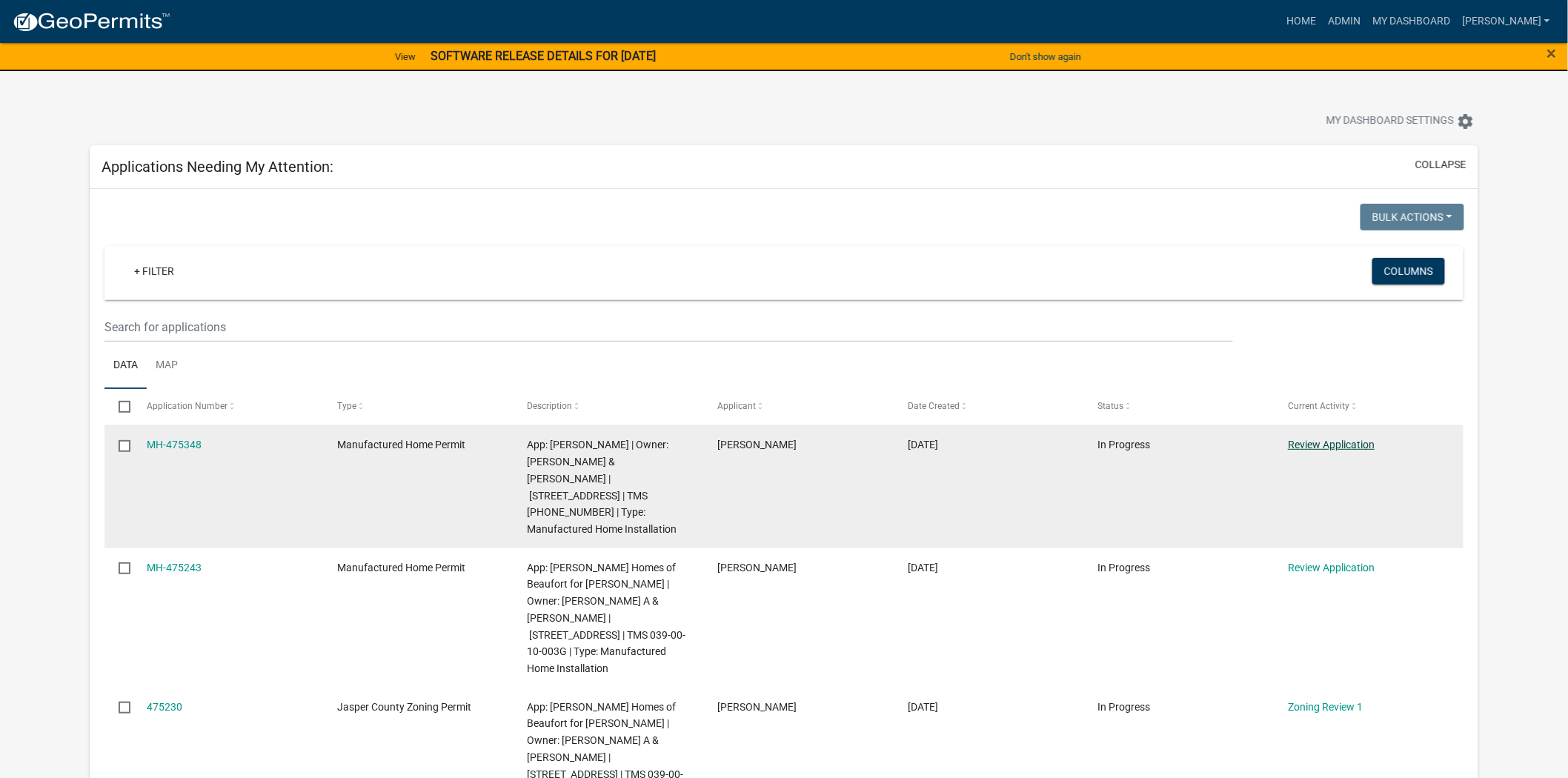
click at [1347, 446] on link "Review Application" at bounding box center [1330, 444] width 87 height 11
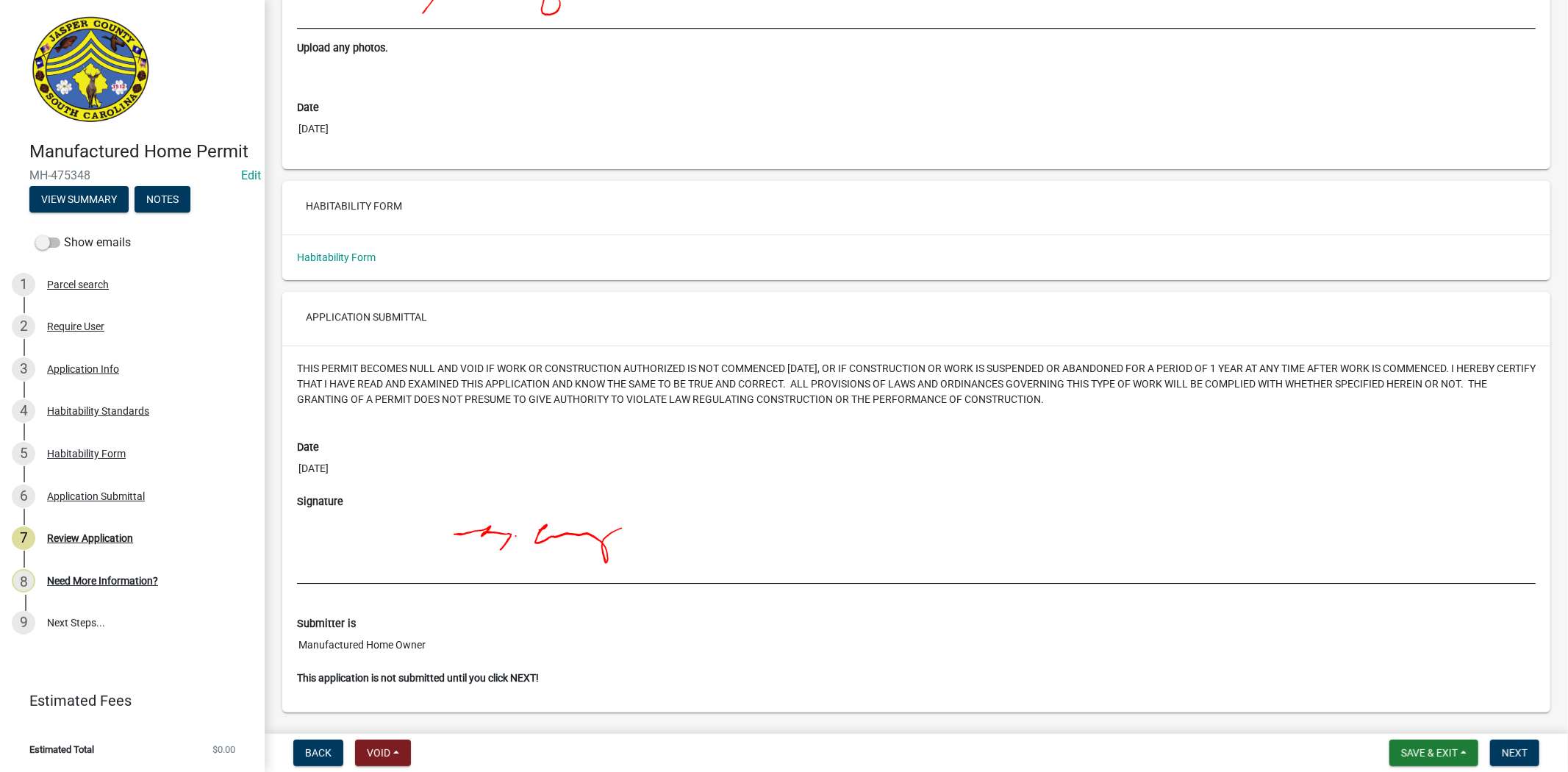
scroll to position [3783, 0]
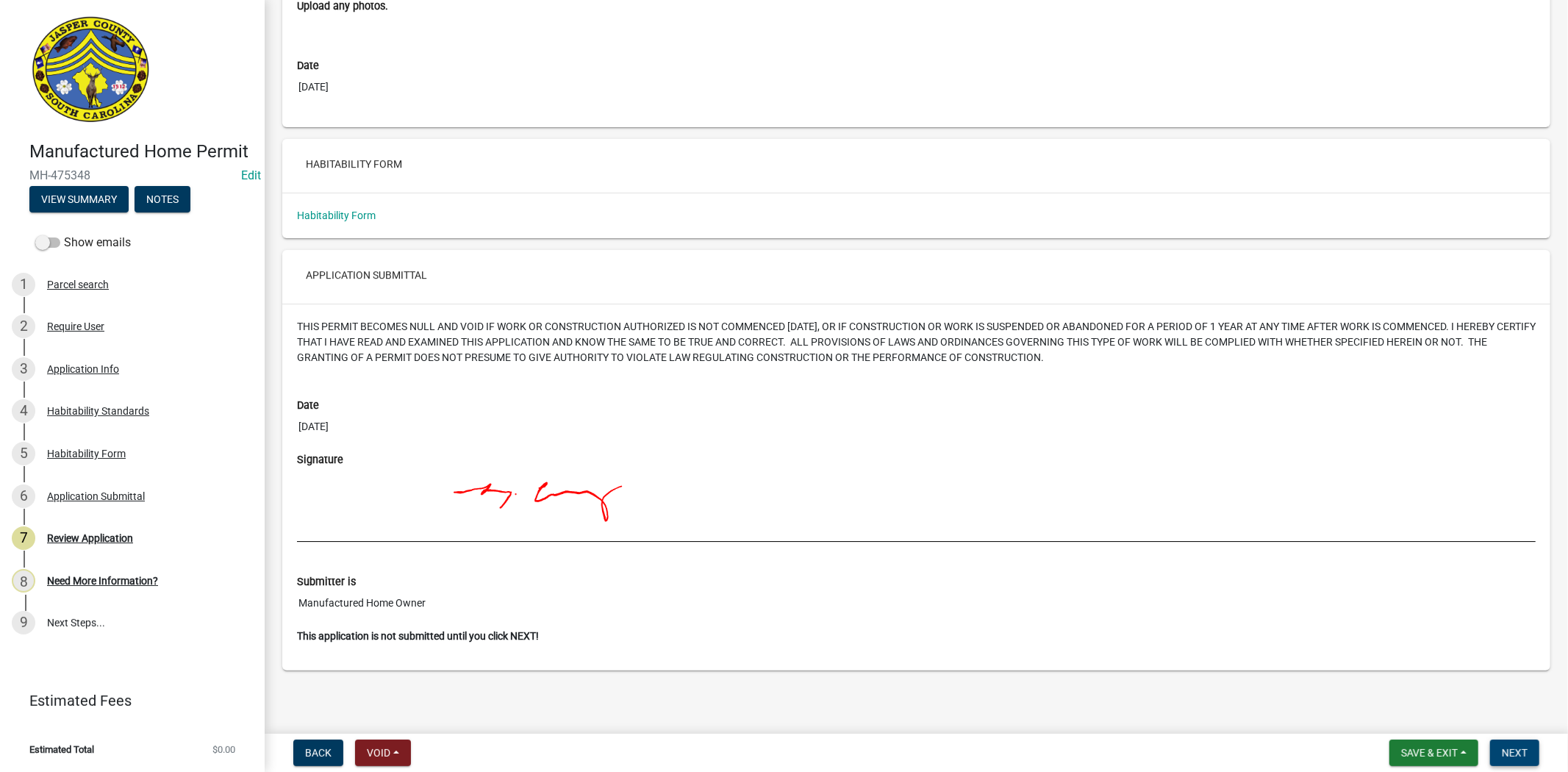
click at [1516, 751] on span "Next" at bounding box center [1515, 752] width 26 height 11
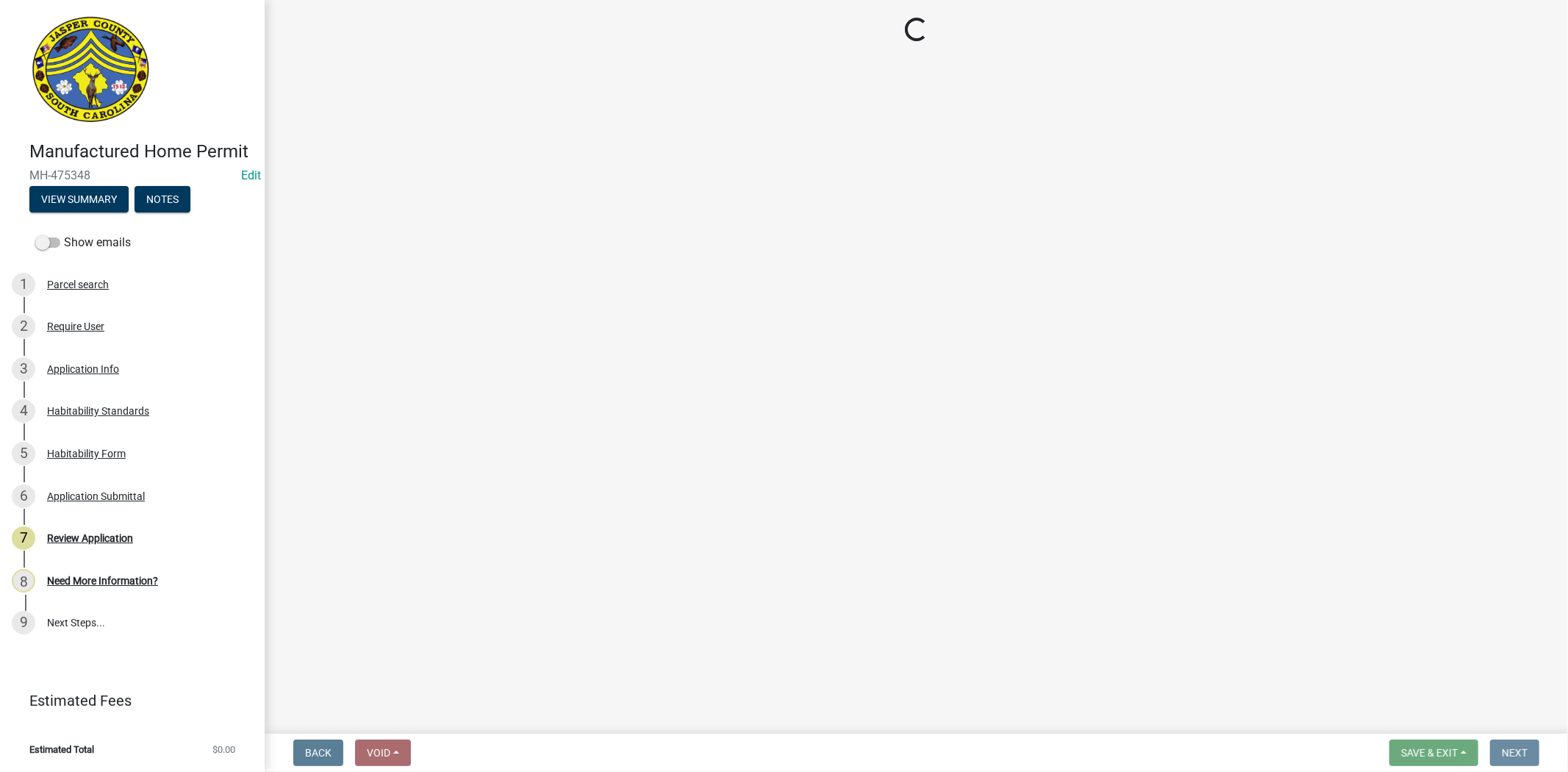
scroll to position [0, 0]
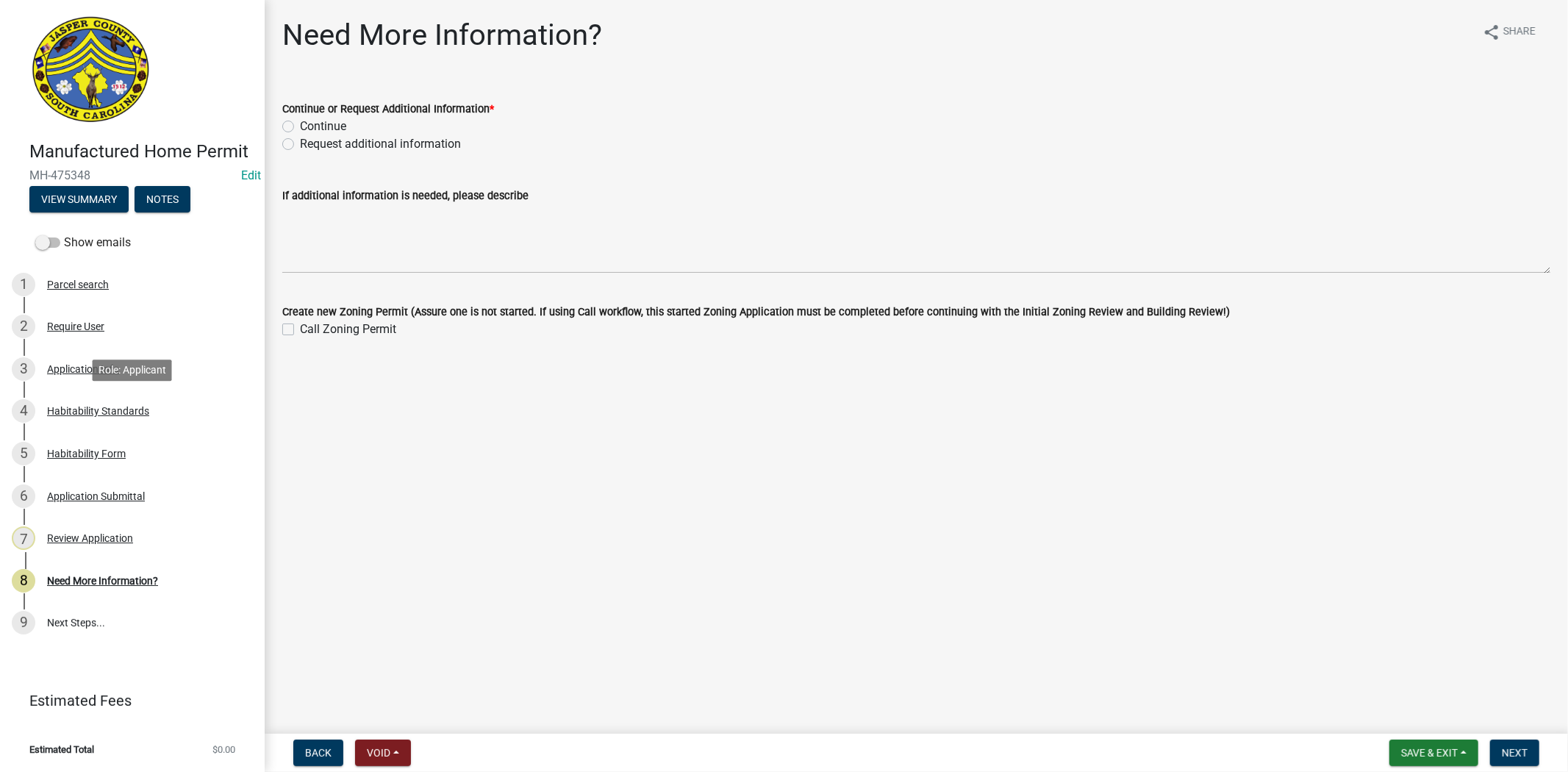
click at [128, 408] on div "Habitability Standards" at bounding box center [98, 411] width 102 height 11
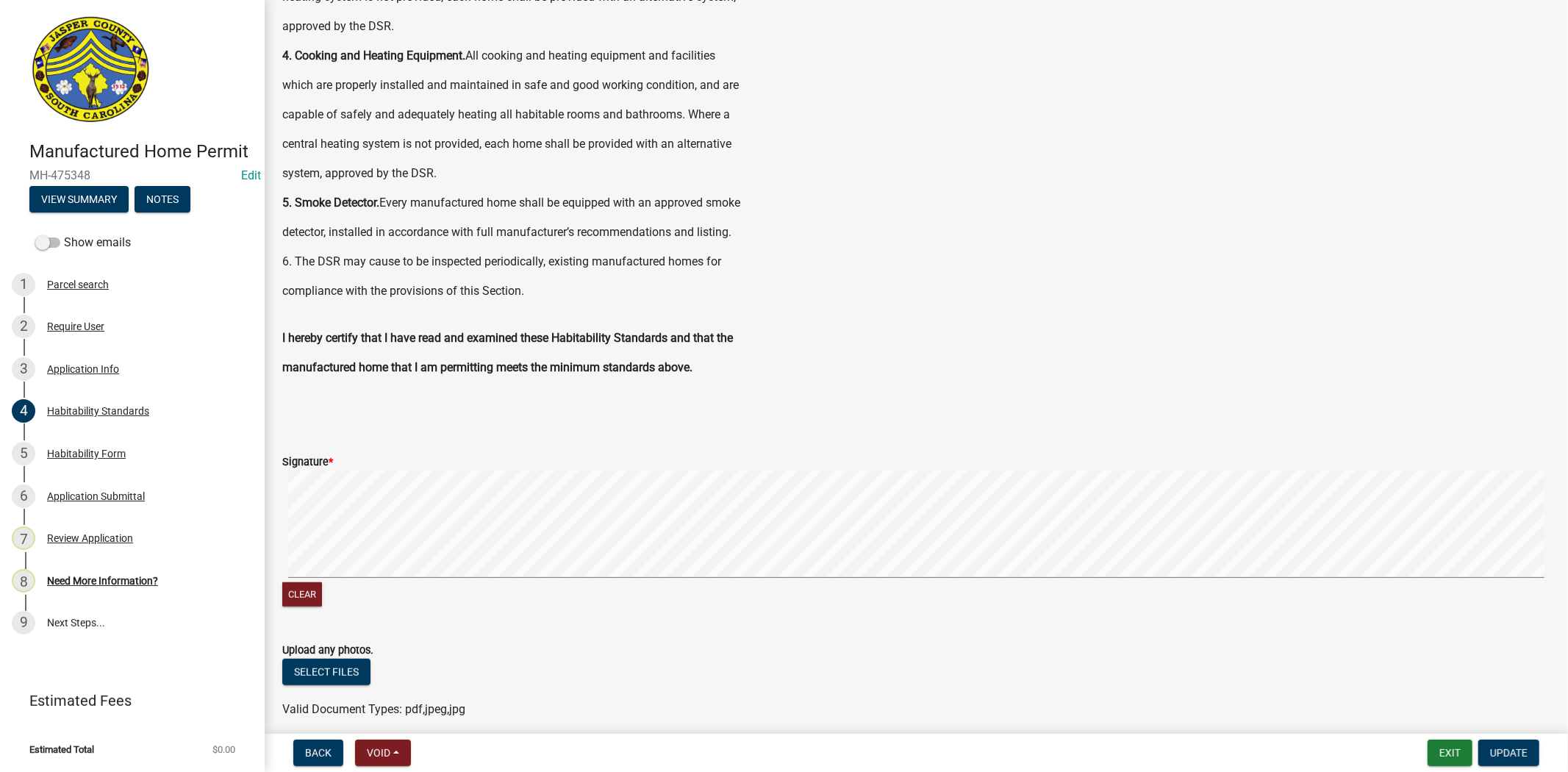
scroll to position [793, 0]
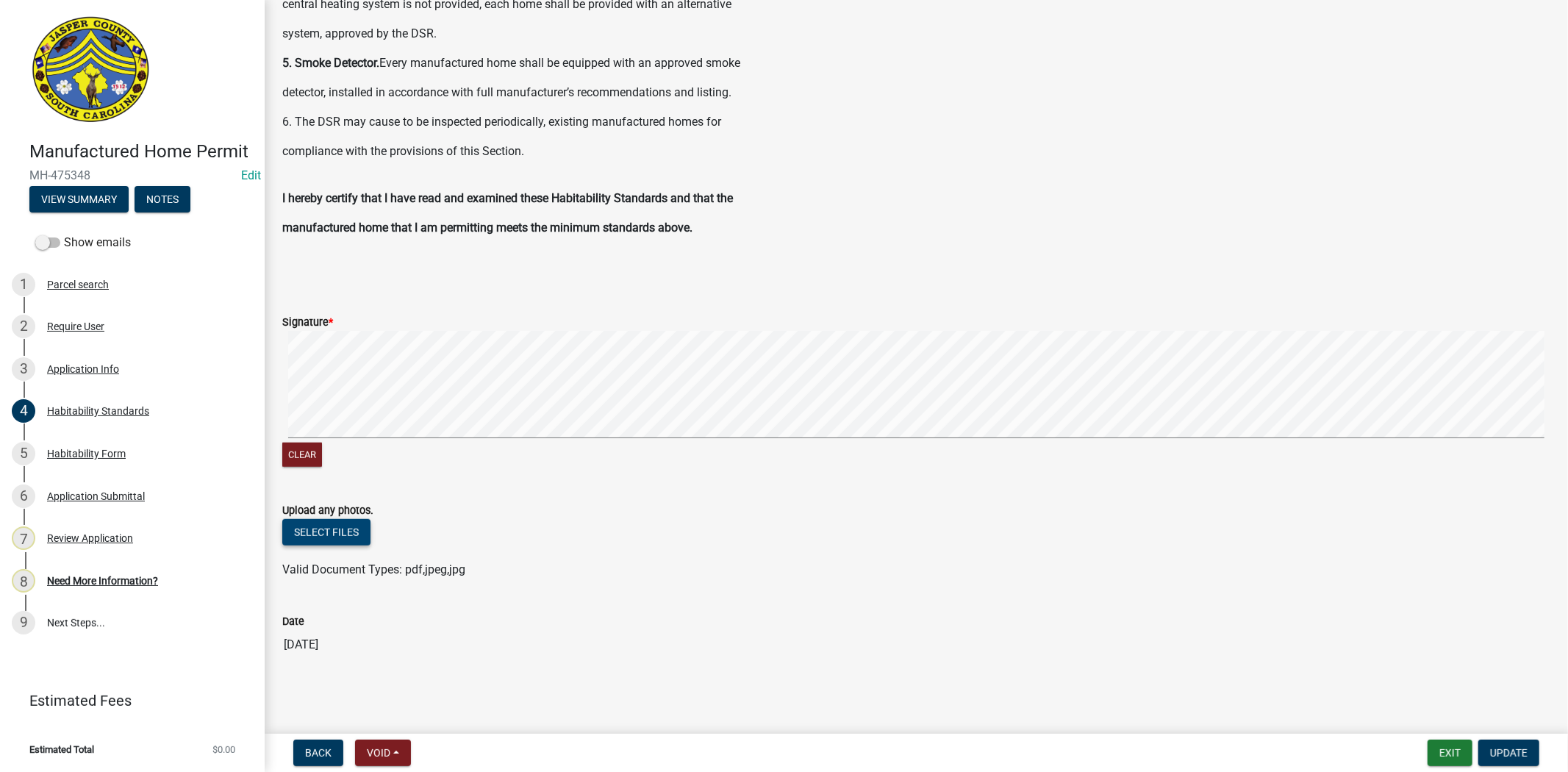
click at [318, 531] on button "Select files" at bounding box center [326, 532] width 88 height 27
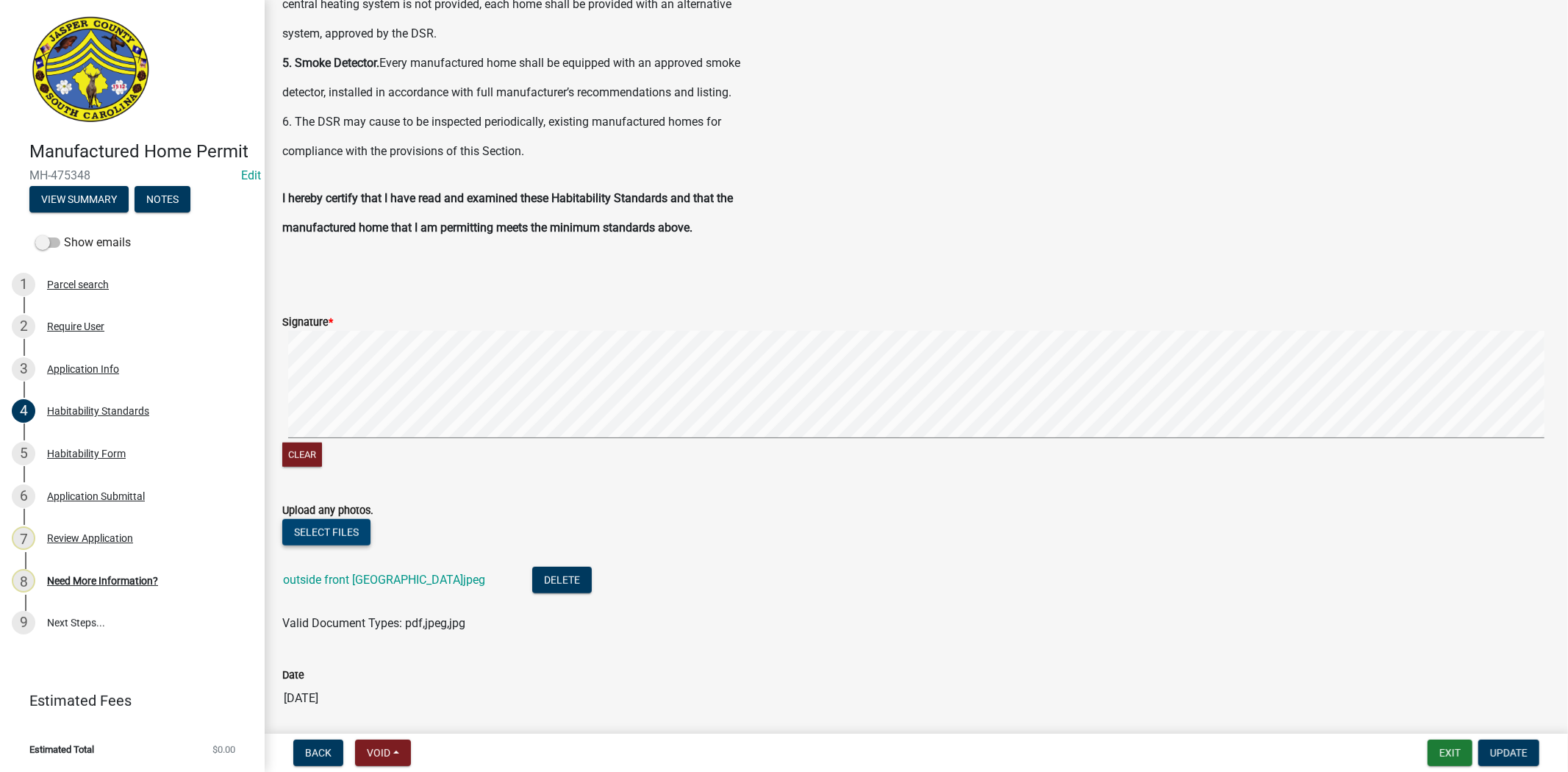
click at [344, 533] on button "Select files" at bounding box center [326, 532] width 88 height 27
click at [305, 531] on button "Select files" at bounding box center [326, 532] width 88 height 27
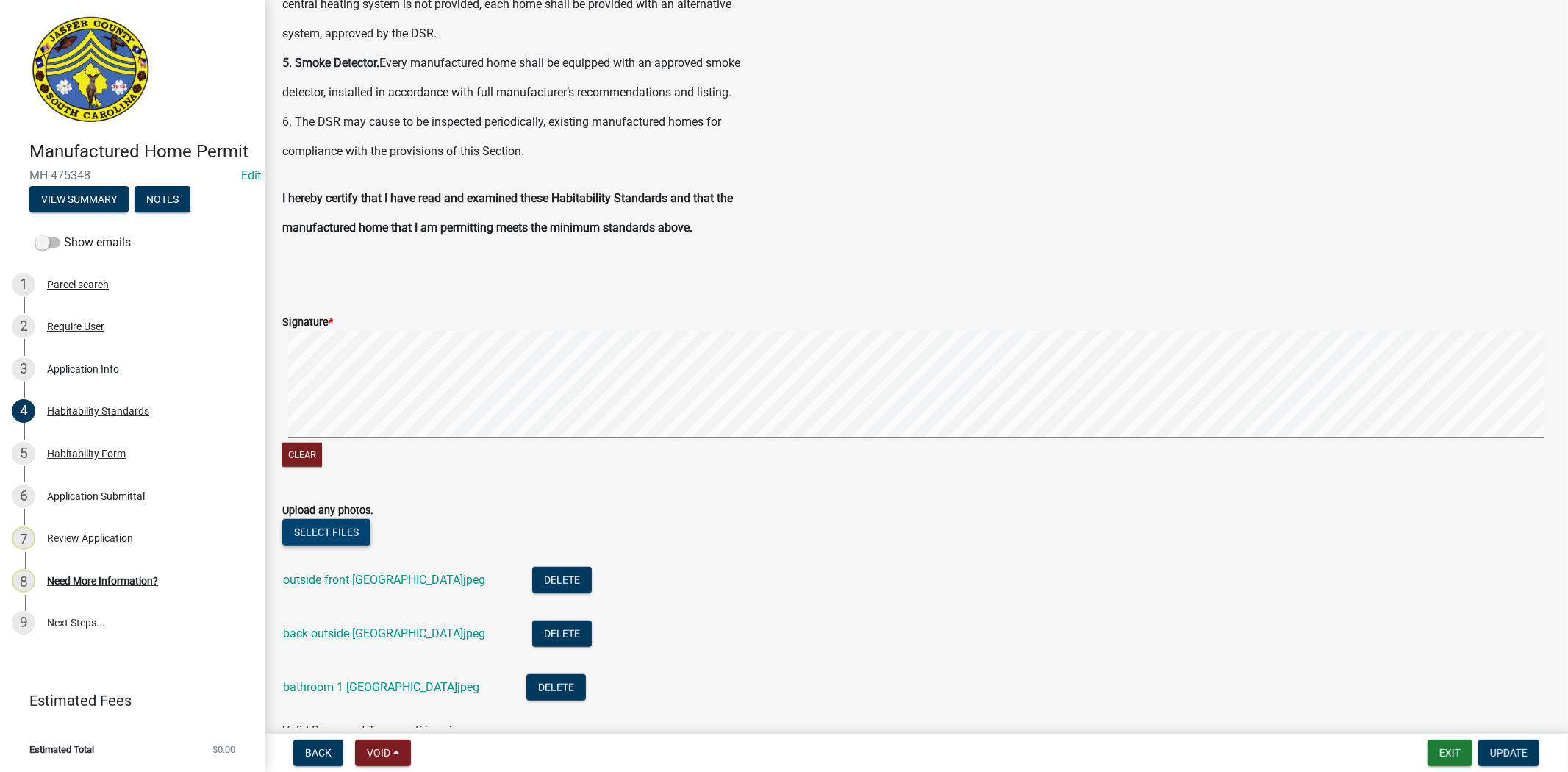
click at [339, 533] on button "Select files" at bounding box center [326, 532] width 88 height 27
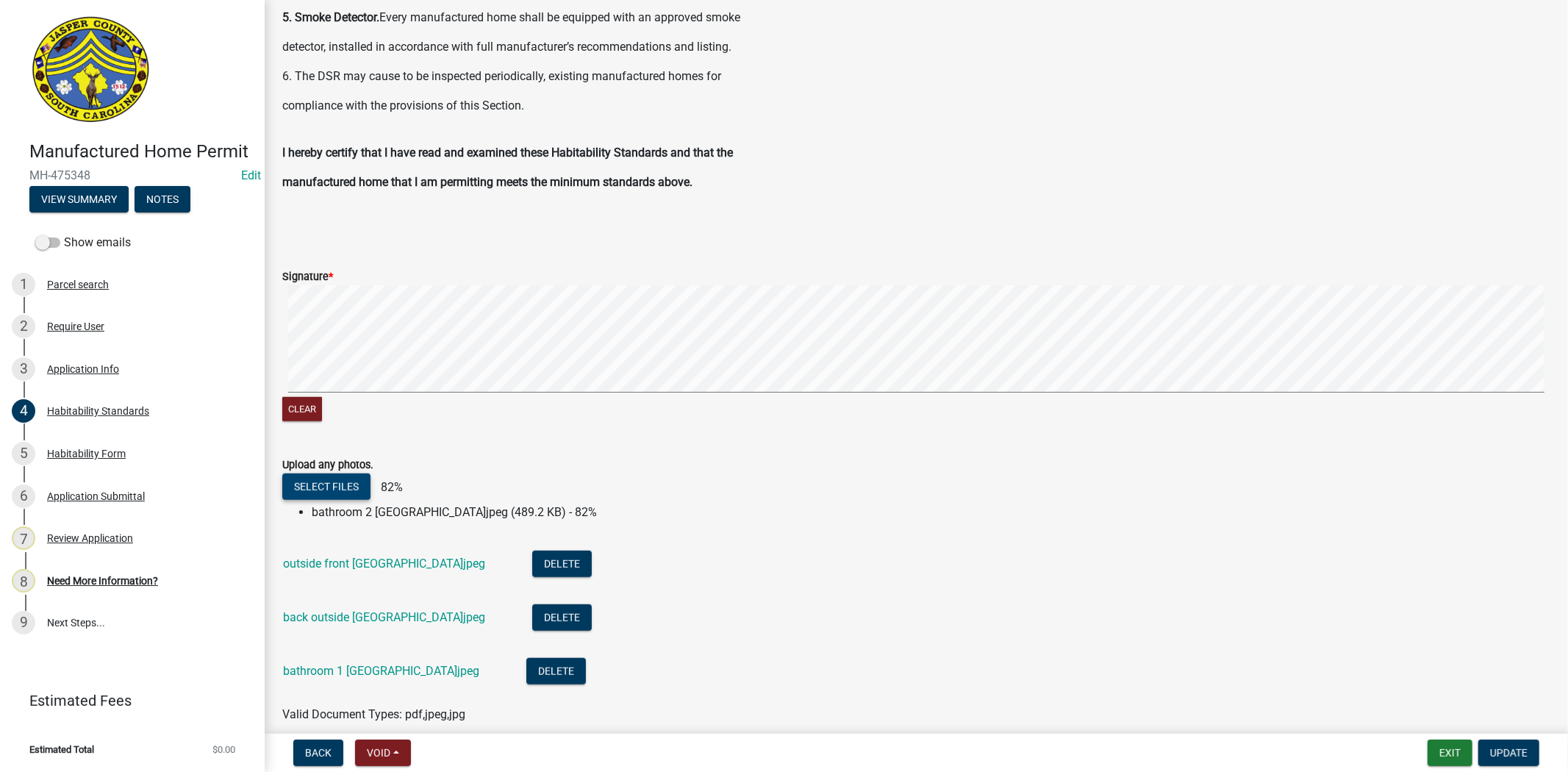
scroll to position [875, 0]
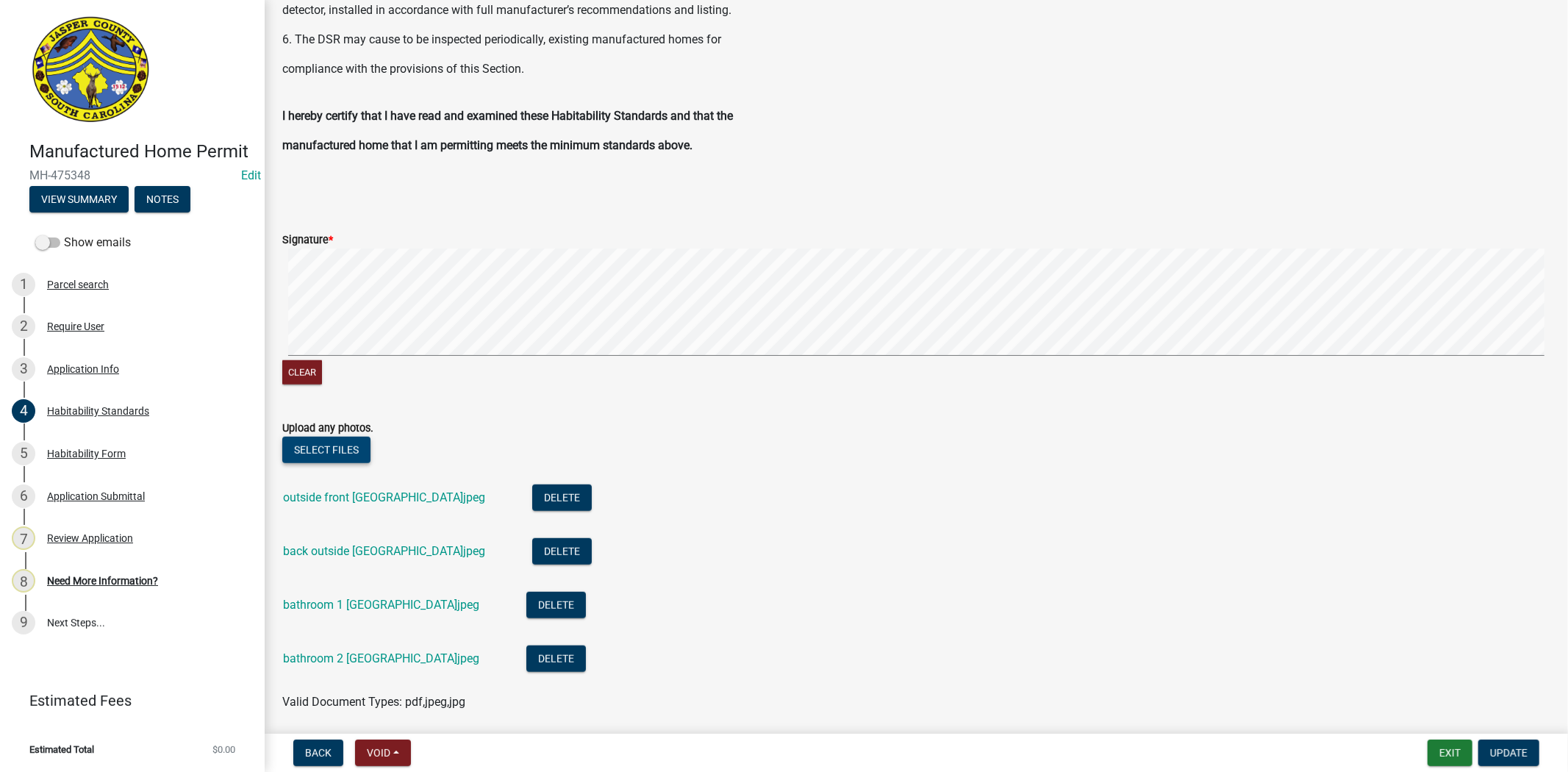
click at [346, 443] on button "Select files" at bounding box center [326, 450] width 88 height 27
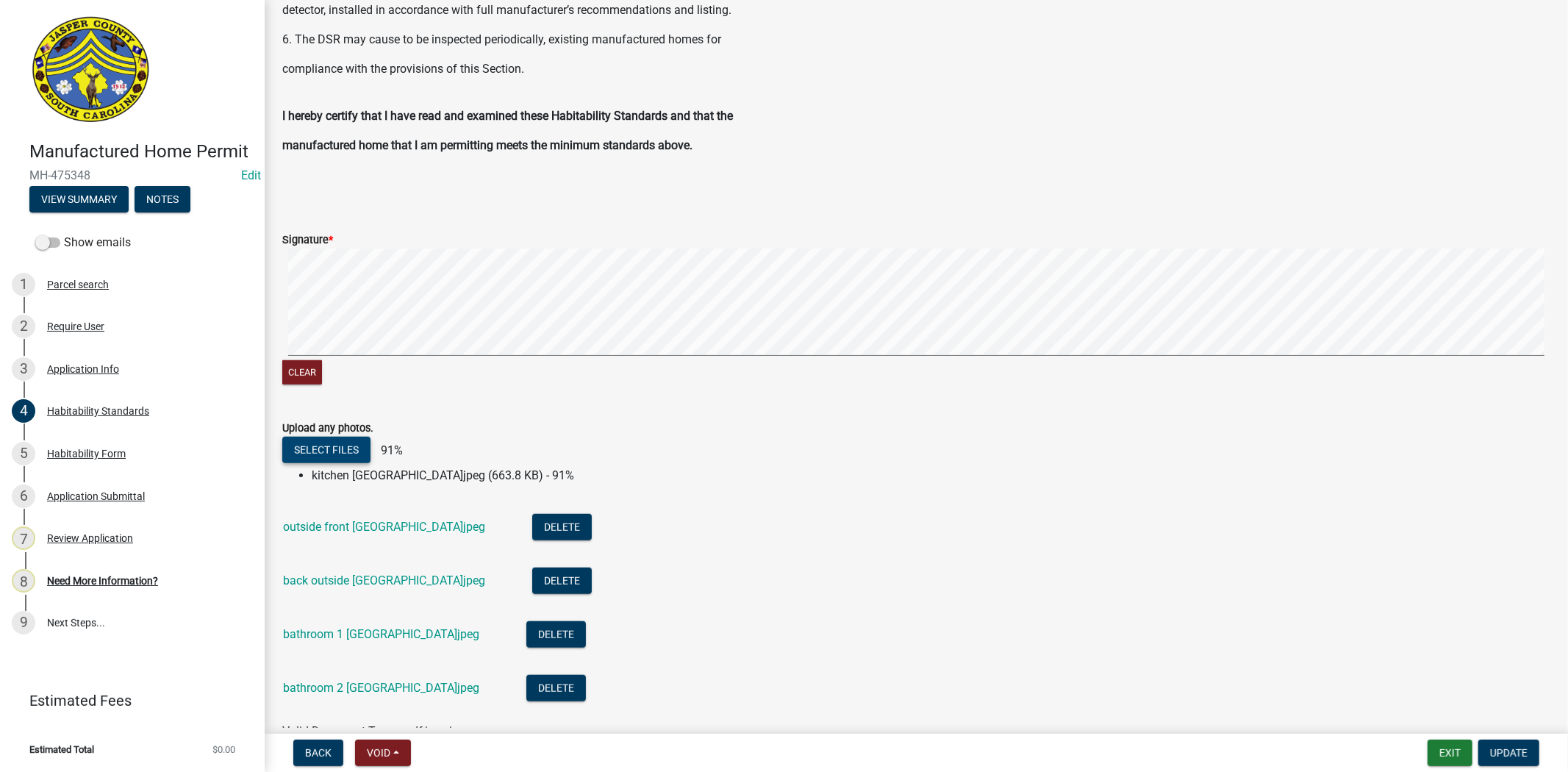
scroll to position [1037, 0]
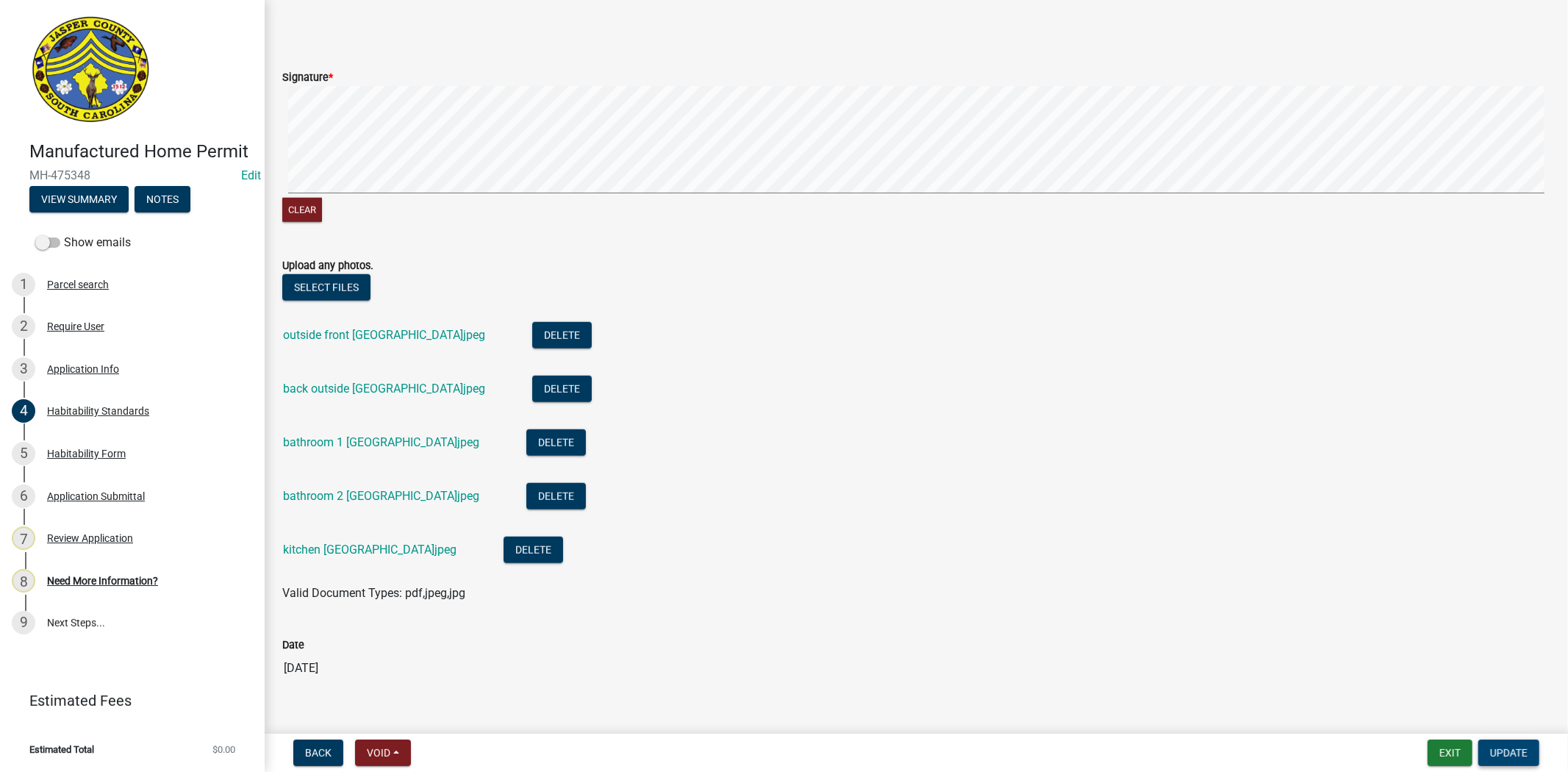
click at [1516, 755] on span "Update" at bounding box center [1509, 752] width 37 height 11
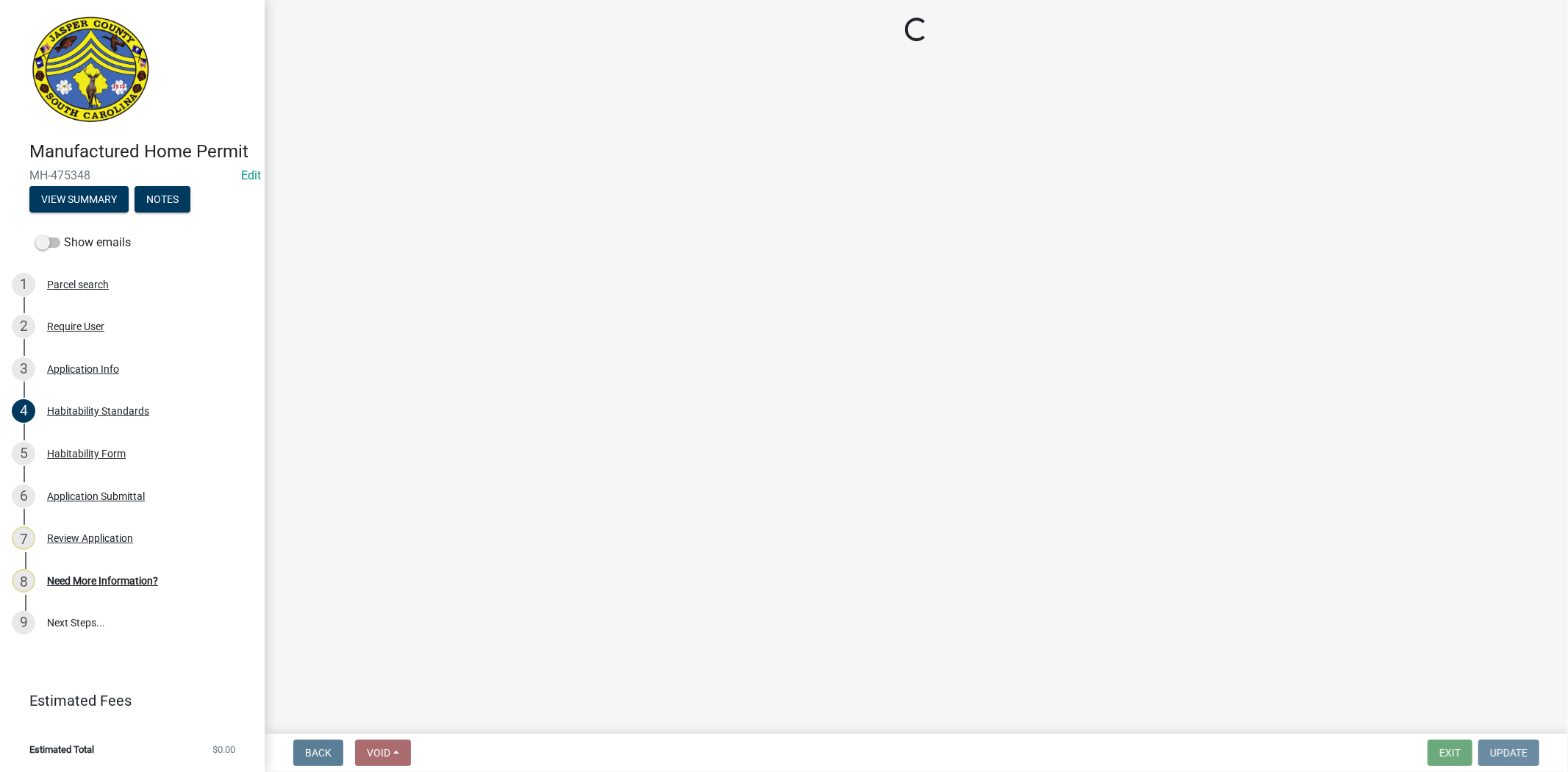
scroll to position [0, 0]
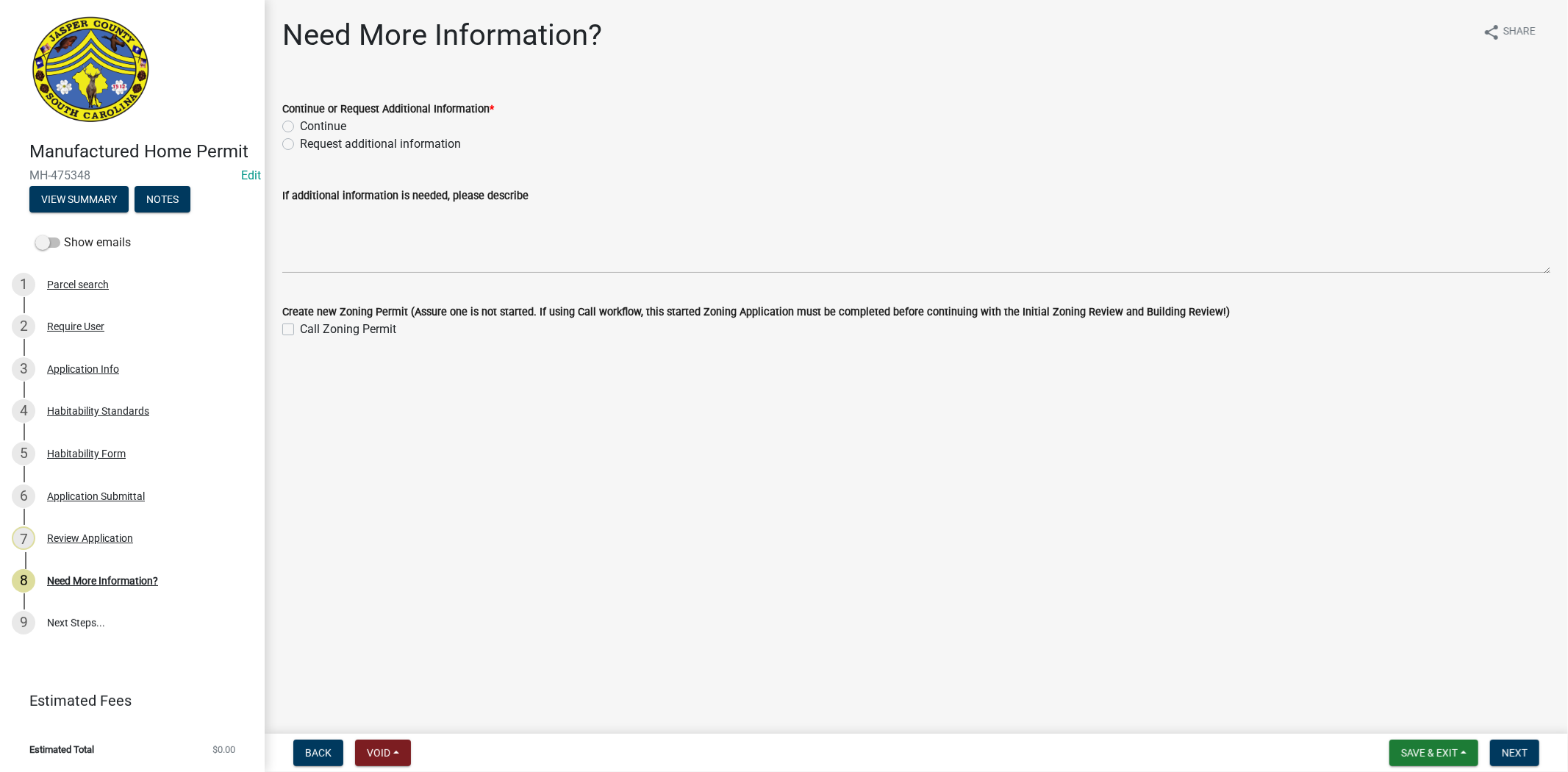
click at [300, 121] on label "Continue" at bounding box center [322, 126] width 46 height 17
click at [300, 121] on input "Continue" at bounding box center [304, 122] width 10 height 10
radio input "true"
click at [1504, 748] on span "Next" at bounding box center [1515, 752] width 26 height 11
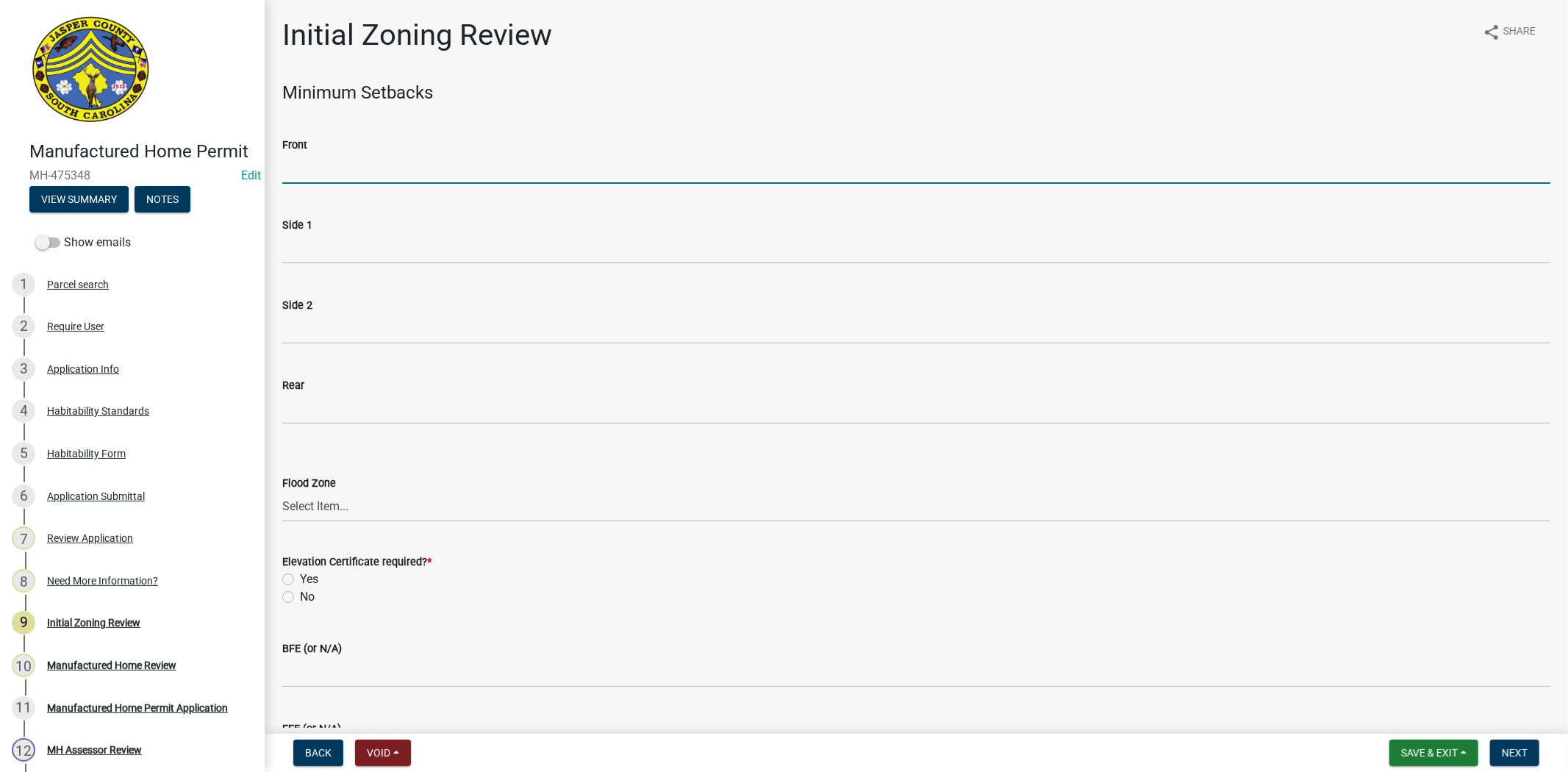
click at [313, 170] on input "Front" at bounding box center [916, 169] width 1268 height 30
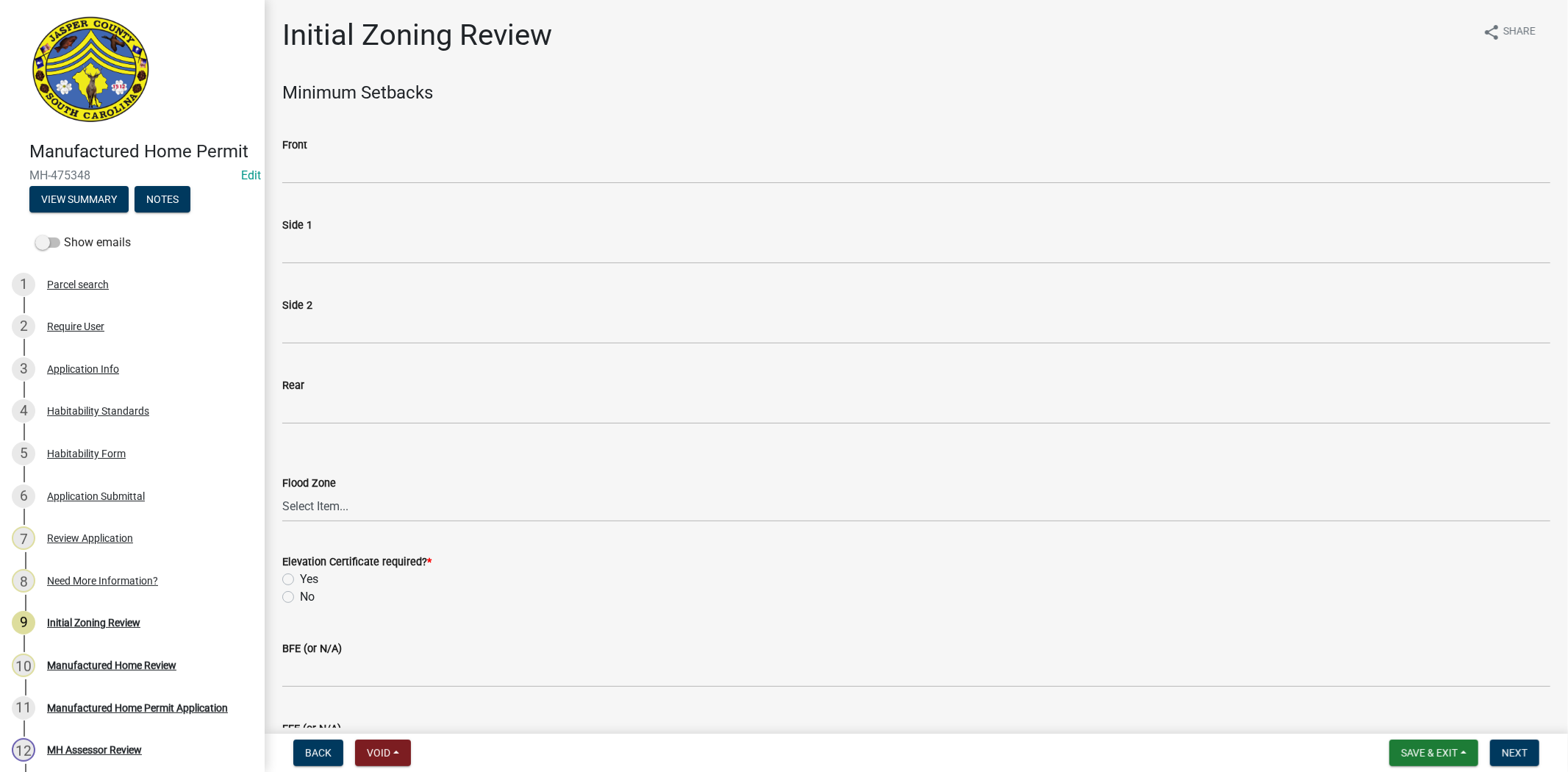
click at [360, 488] on div "Flood Zone" at bounding box center [916, 483] width 1268 height 17
click at [348, 513] on select "Select Item... A AE X Shaded X N/A" at bounding box center [916, 507] width 1268 height 30
click at [282, 492] on select "Select Item... A AE X Shaded X N/A" at bounding box center [916, 507] width 1268 height 30
select select "61611ad6-14f2-499c-805c-58607f11e2fc"
click at [300, 596] on label "No" at bounding box center [306, 597] width 14 height 17
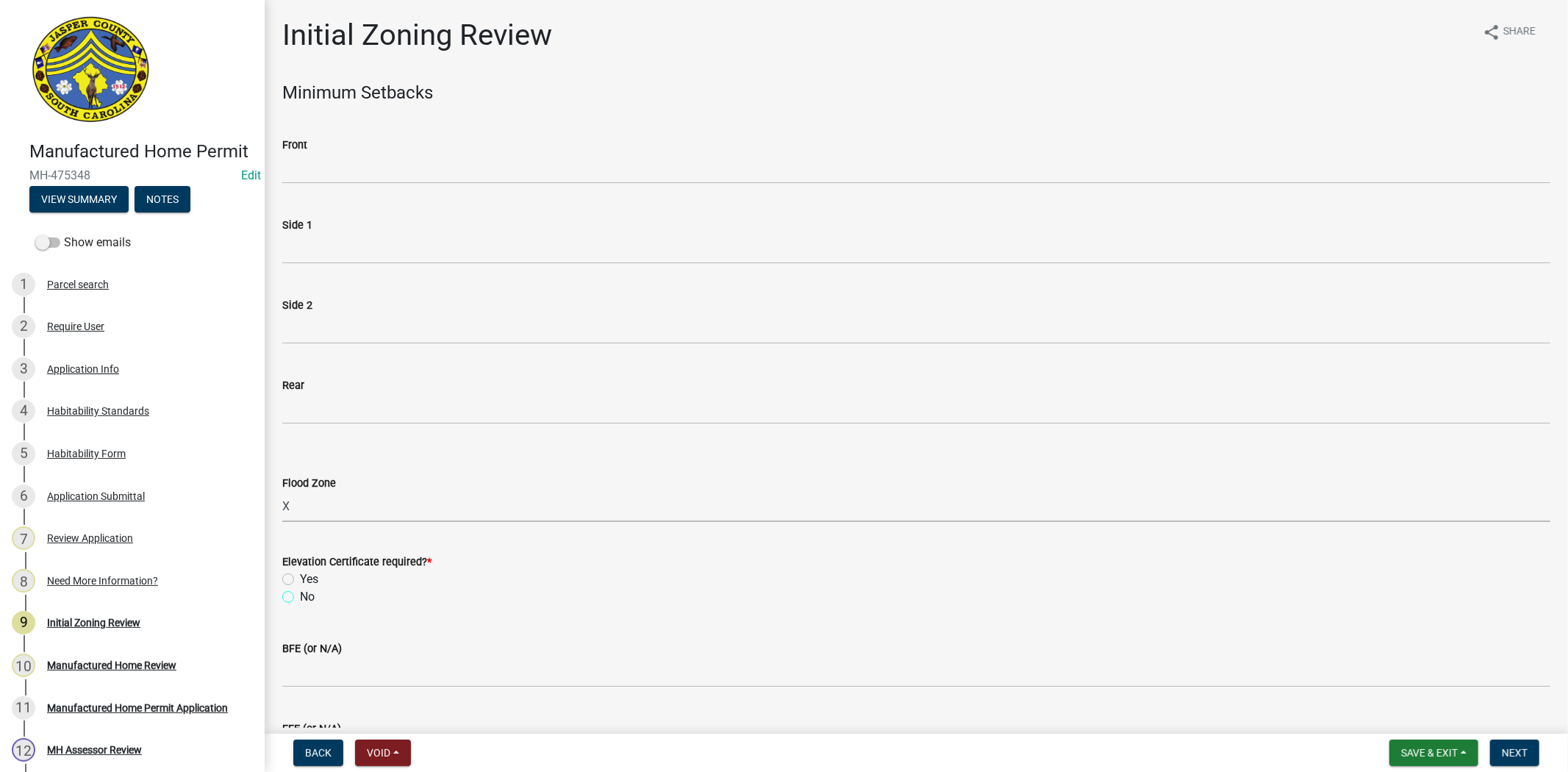
click at [300, 596] on input "No" at bounding box center [304, 593] width 10 height 10
radio input "true"
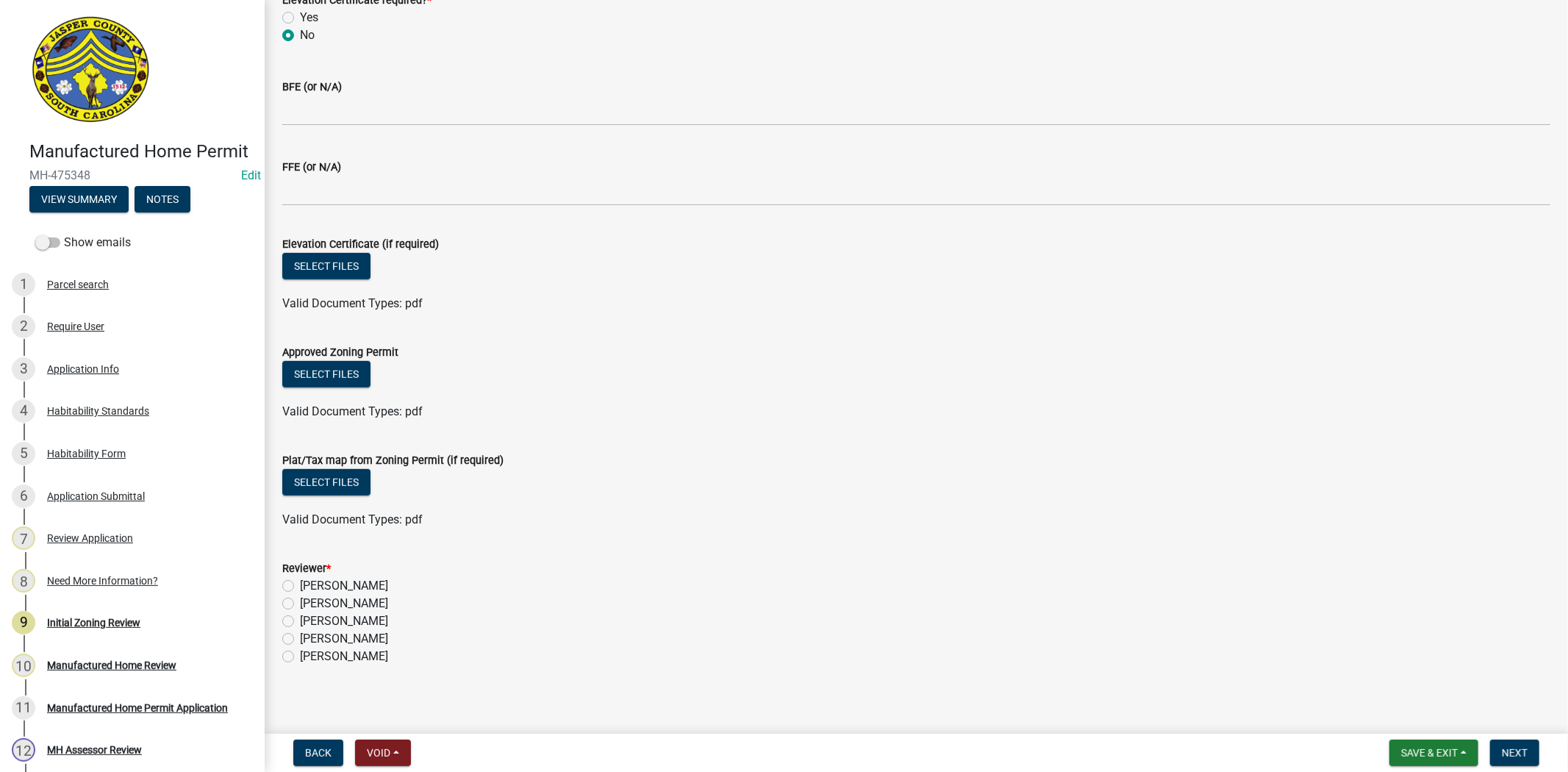
scroll to position [569, 0]
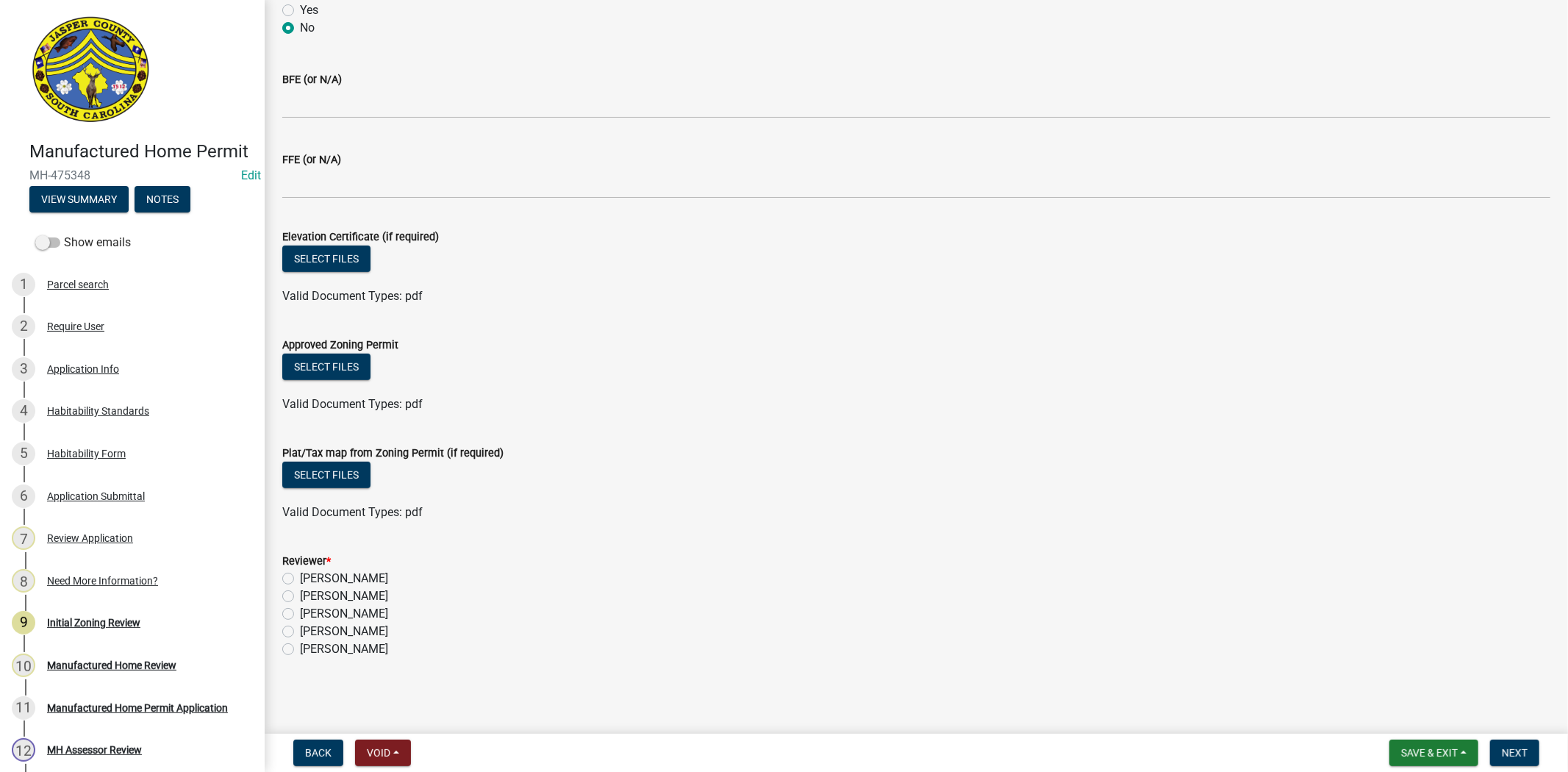
click at [282, 585] on div "Ciara Chapman" at bounding box center [916, 578] width 1268 height 17
click at [300, 579] on label "Ciara Chapman" at bounding box center [344, 578] width 88 height 17
click at [300, 579] on input "Ciara Chapman" at bounding box center [304, 574] width 10 height 10
radio input "true"
click at [1524, 755] on span "Next" at bounding box center [1515, 752] width 26 height 11
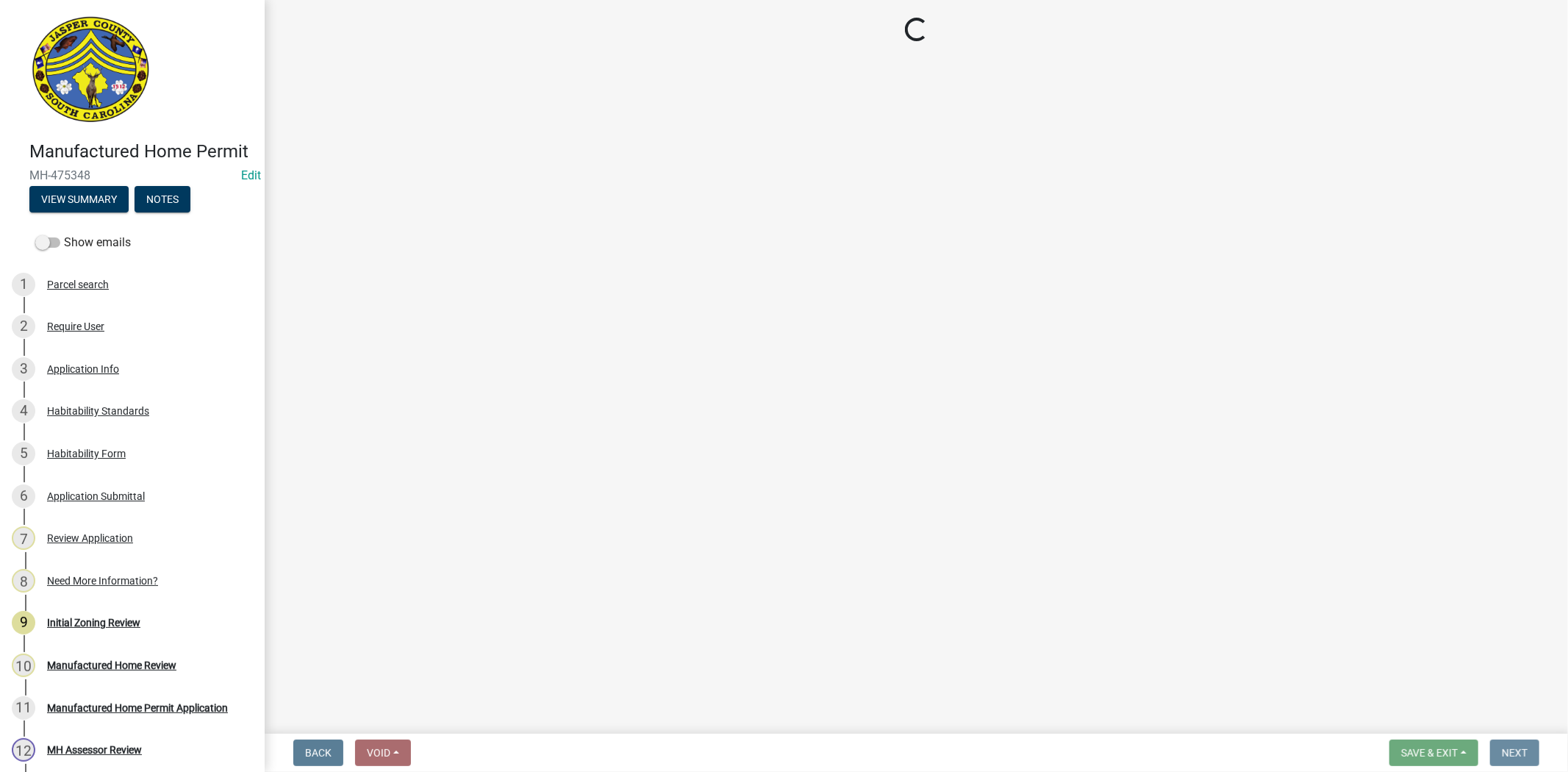
scroll to position [0, 0]
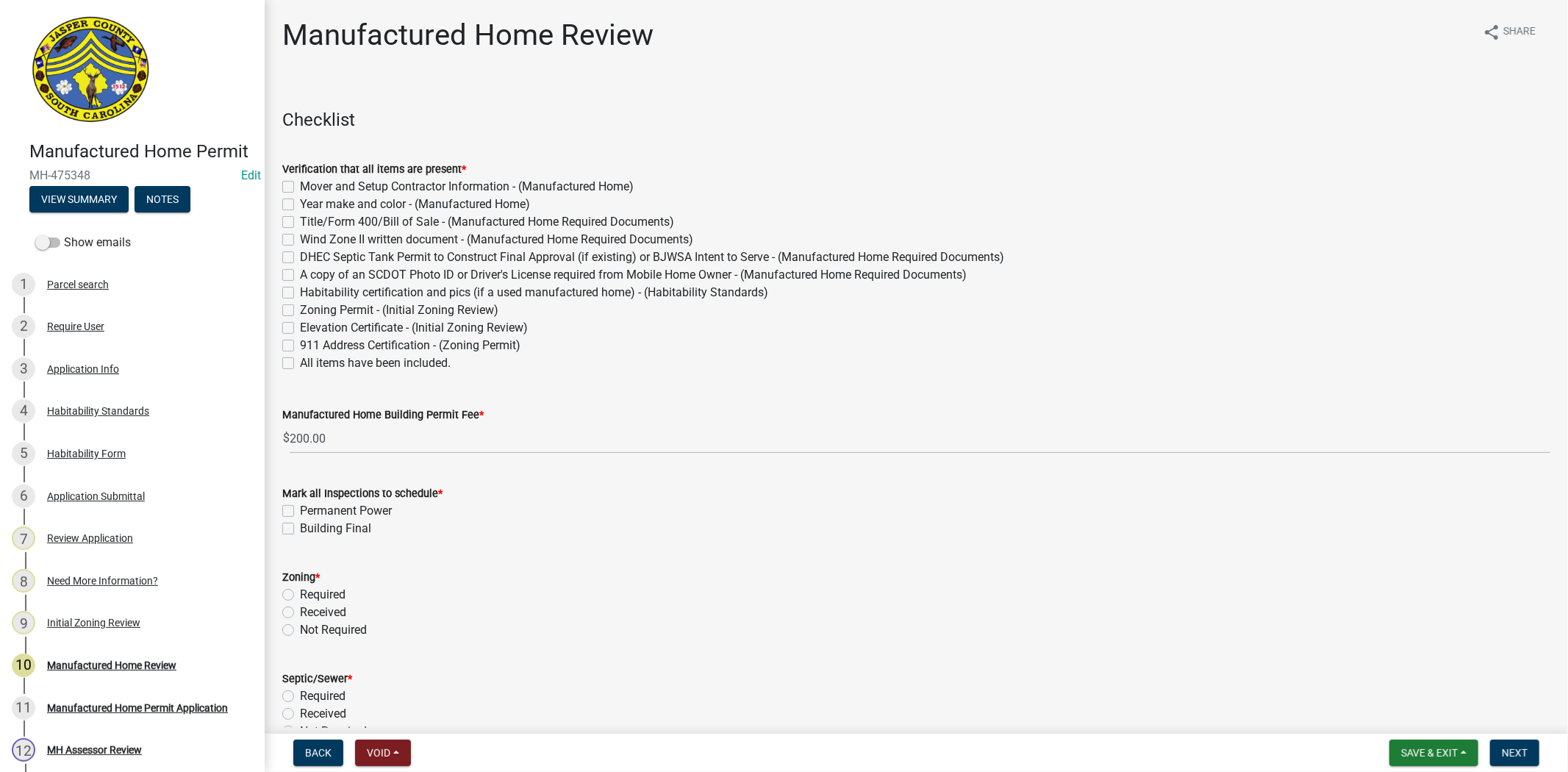
click at [300, 364] on label "All items have been included." at bounding box center [375, 363] width 151 height 17
click at [300, 364] on input "All items have been included." at bounding box center [304, 359] width 10 height 10
checkbox input "true"
checkbox input "false"
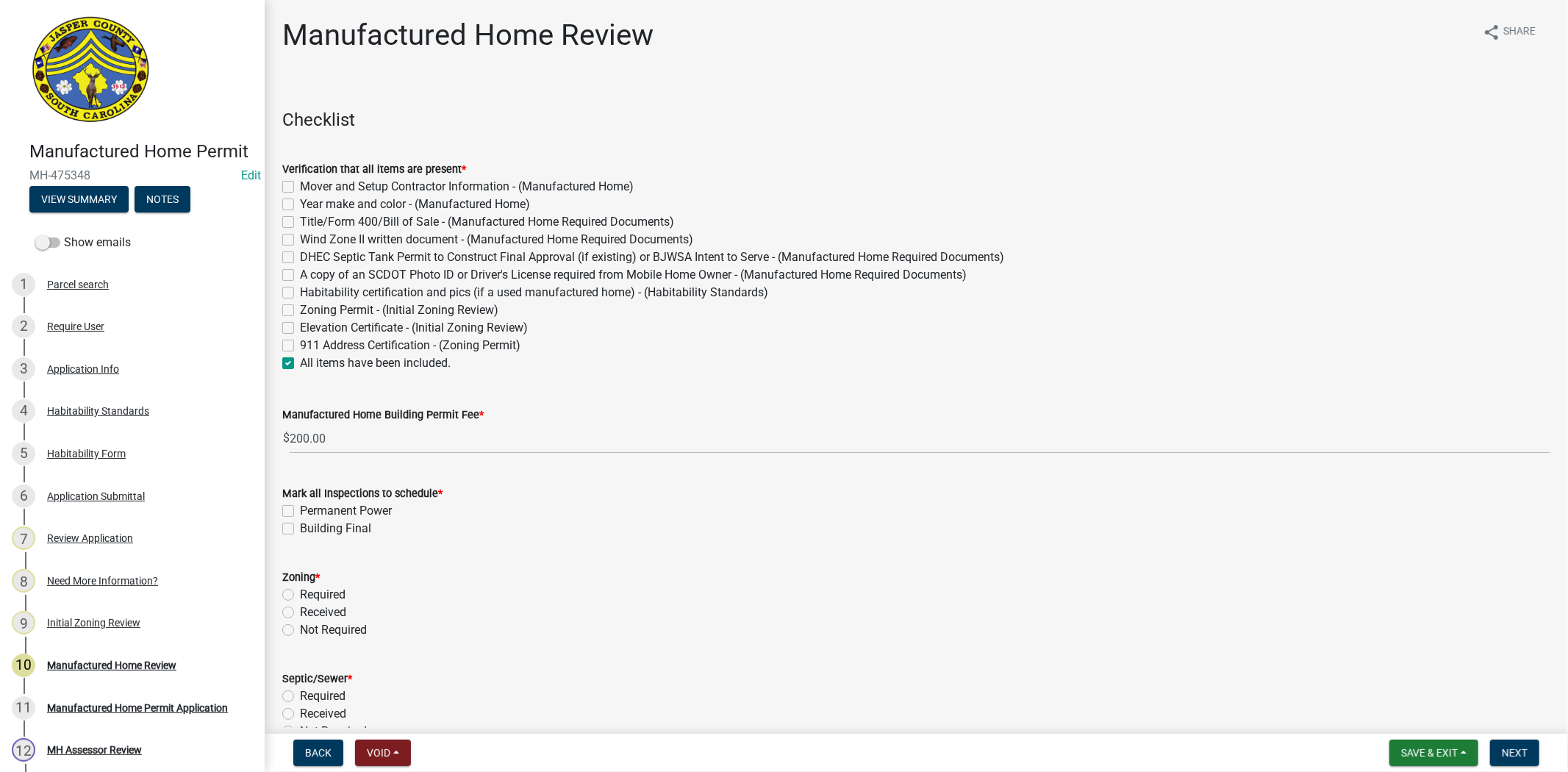
checkbox input "false"
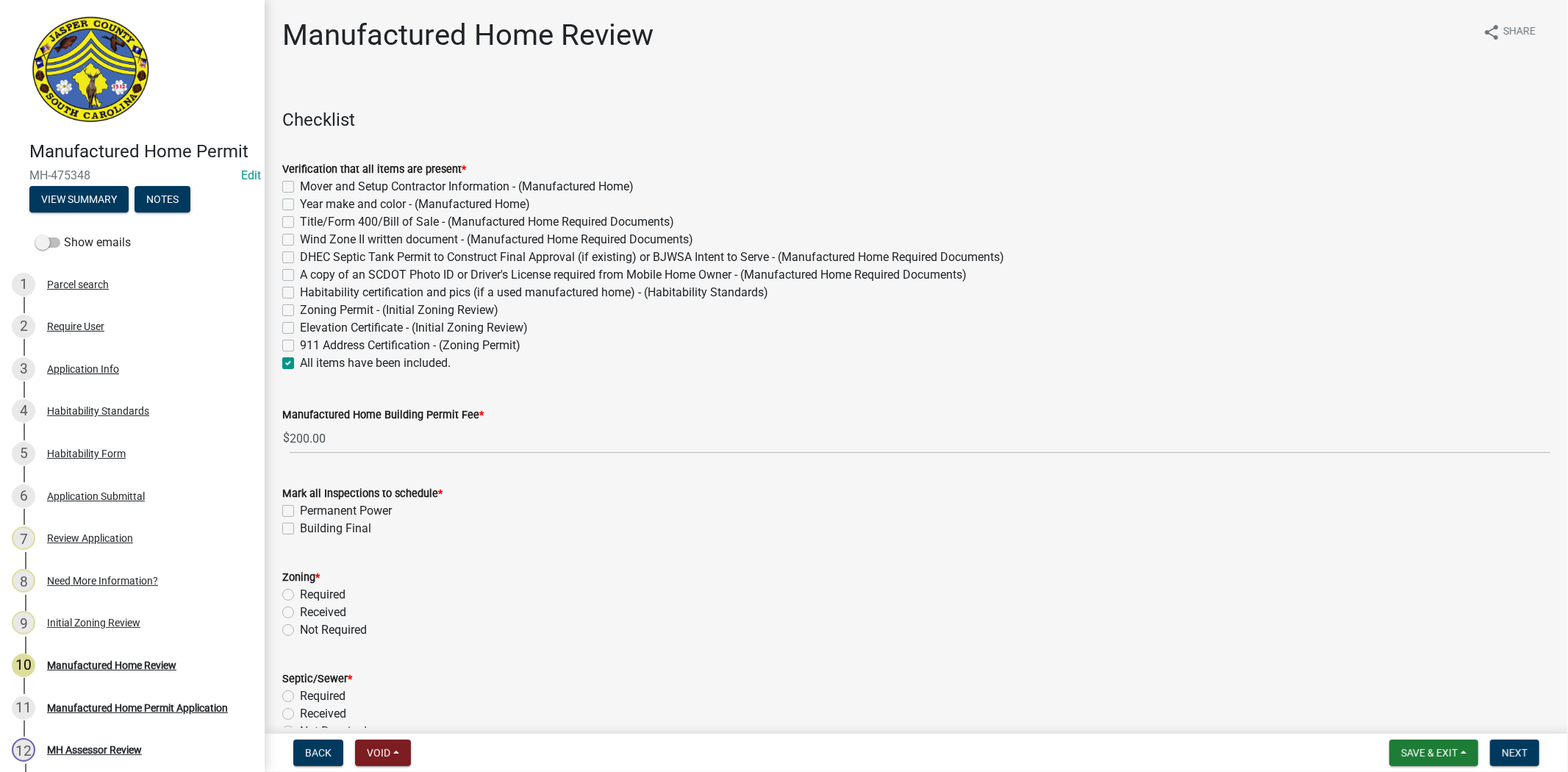
checkbox input "false"
checkbox input "true"
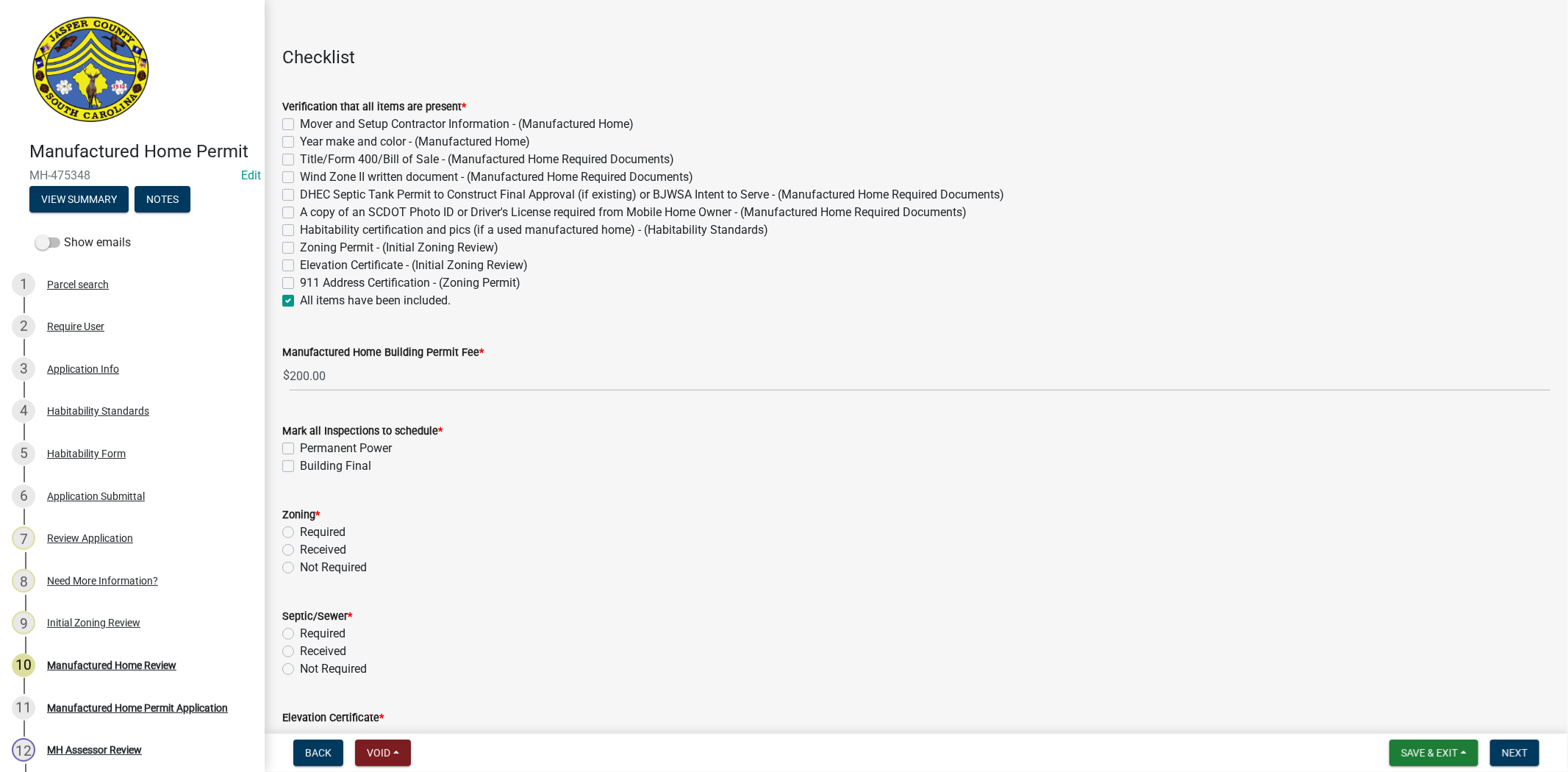
scroll to position [245, 0]
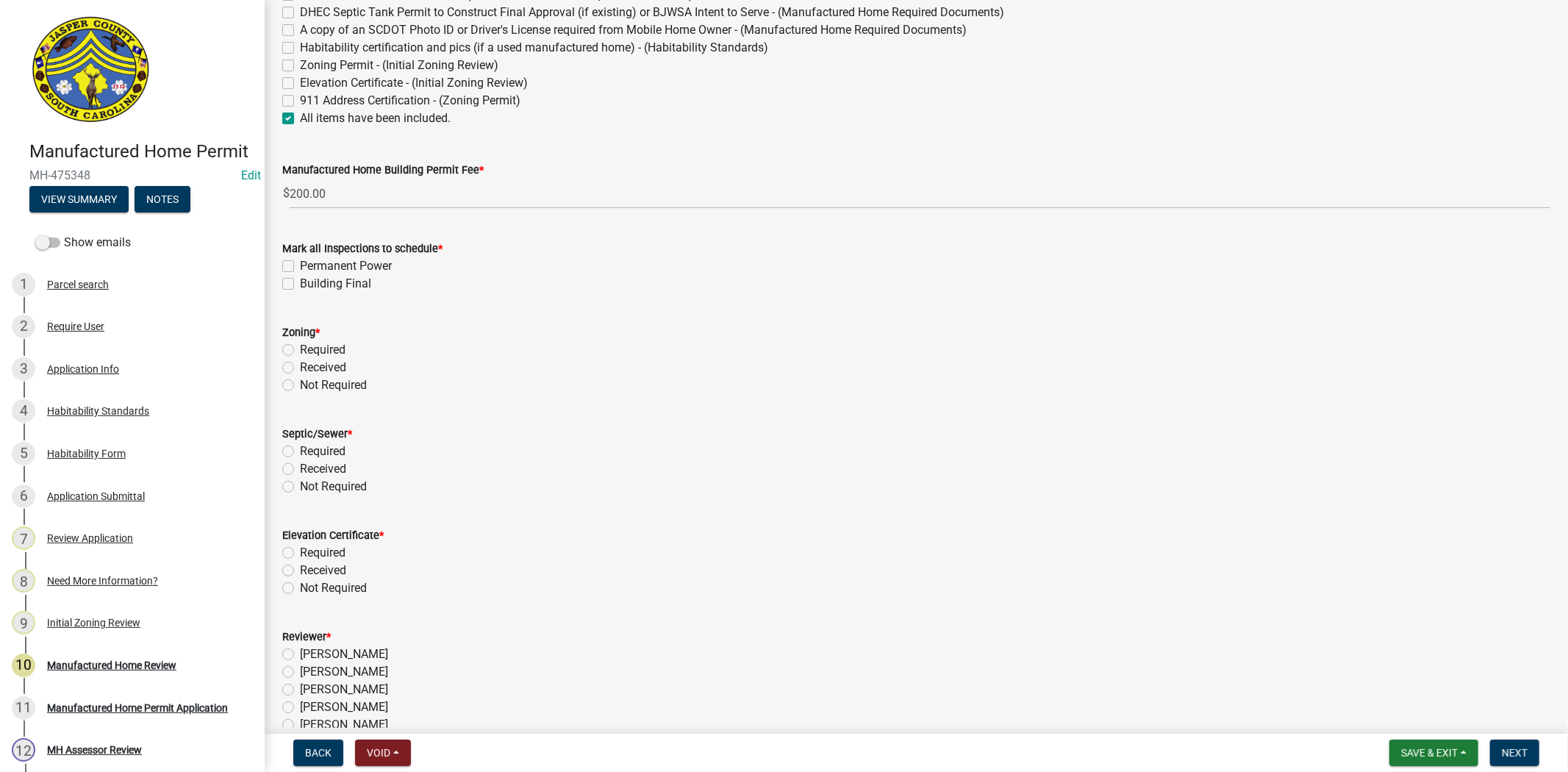
click at [300, 263] on label "Permanent Power" at bounding box center [345, 265] width 92 height 17
click at [300, 263] on input "Permanent Power" at bounding box center [304, 262] width 10 height 10
checkbox input "true"
click at [300, 283] on label "Building Final" at bounding box center [335, 284] width 71 height 17
click at [300, 283] on input "Building Final" at bounding box center [304, 280] width 10 height 10
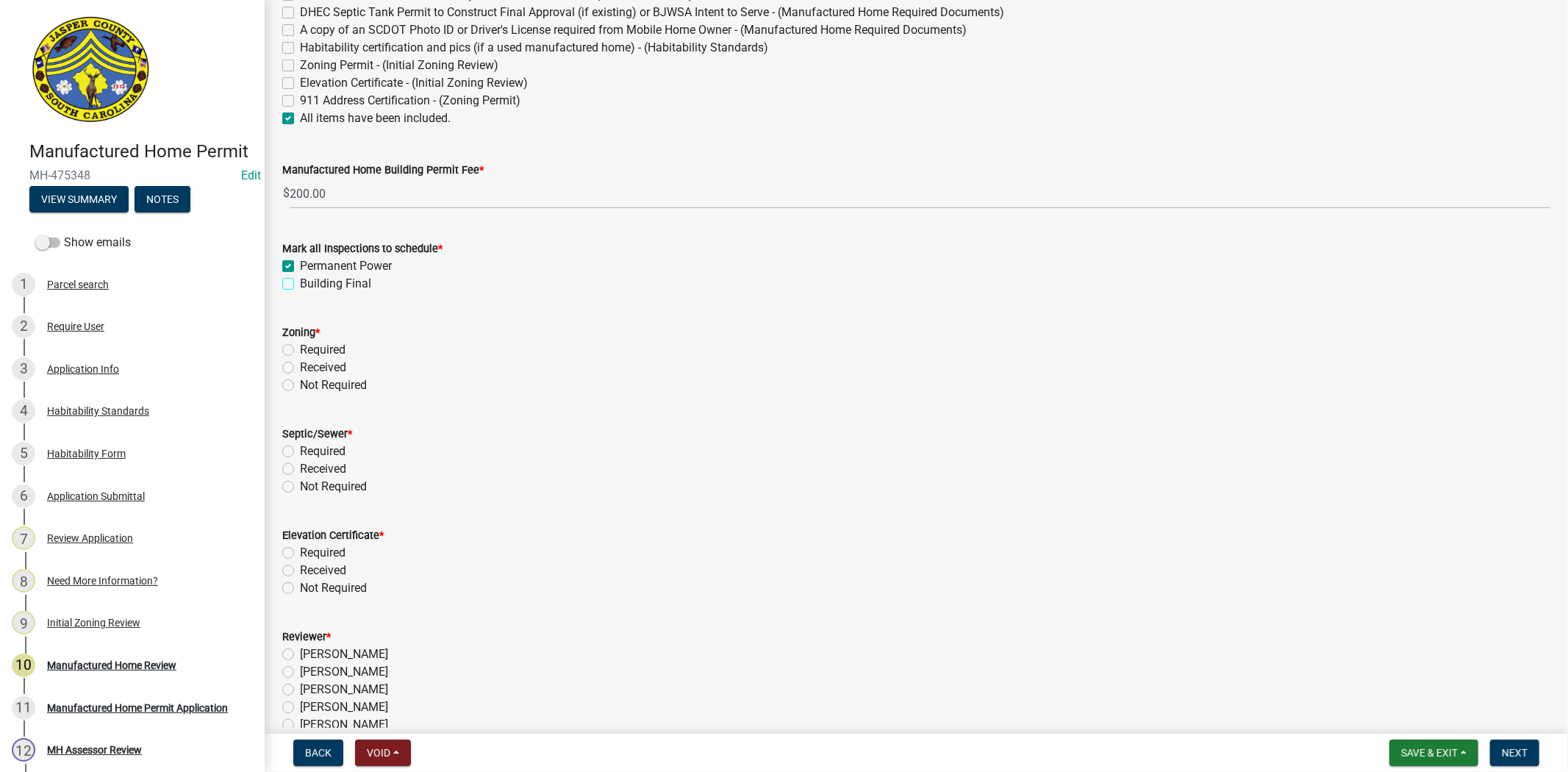
checkbox input "true"
click at [300, 367] on label "Received" at bounding box center [322, 367] width 46 height 17
click at [300, 367] on input "Received" at bounding box center [304, 364] width 10 height 10
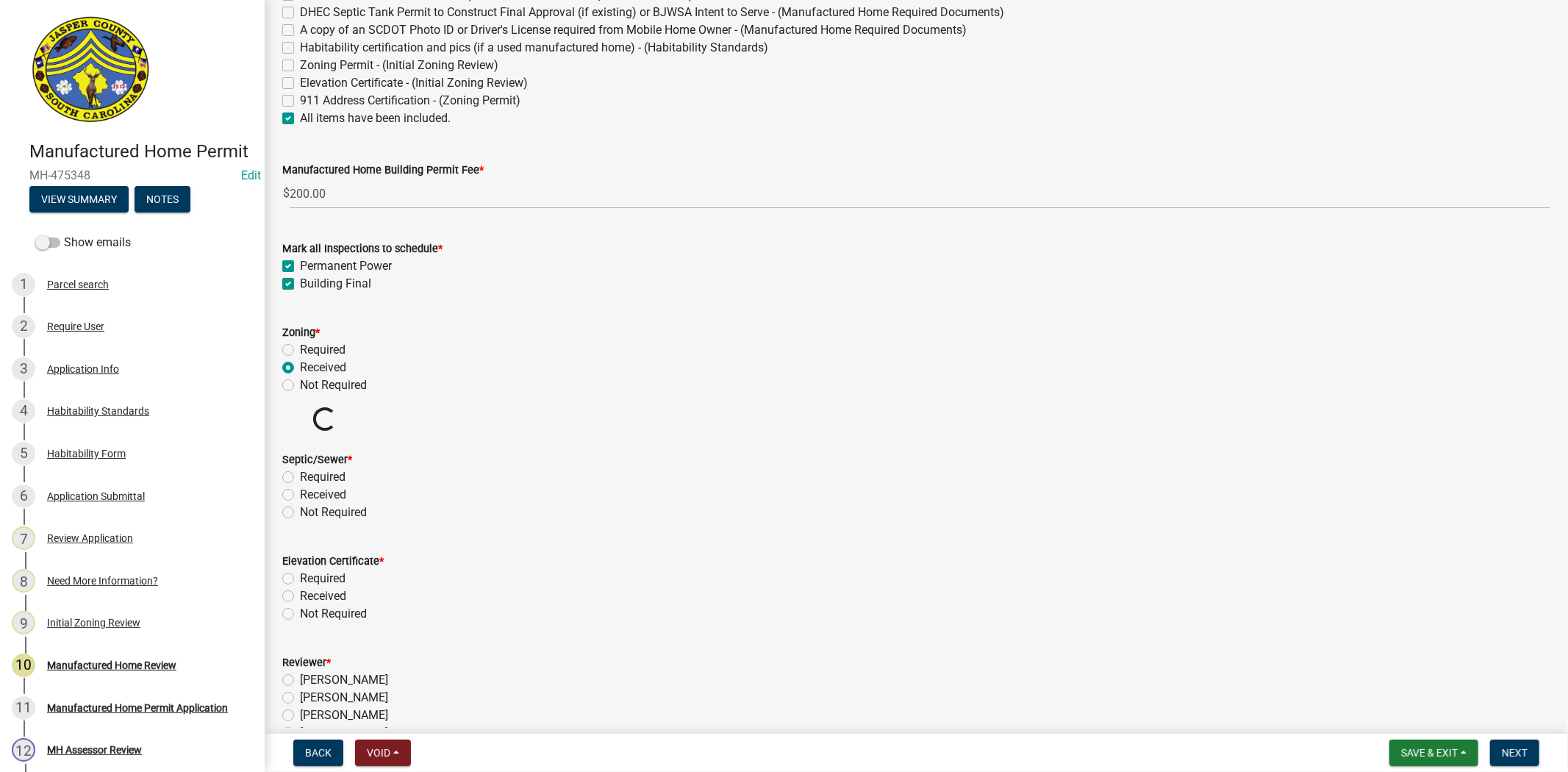
radio input "true"
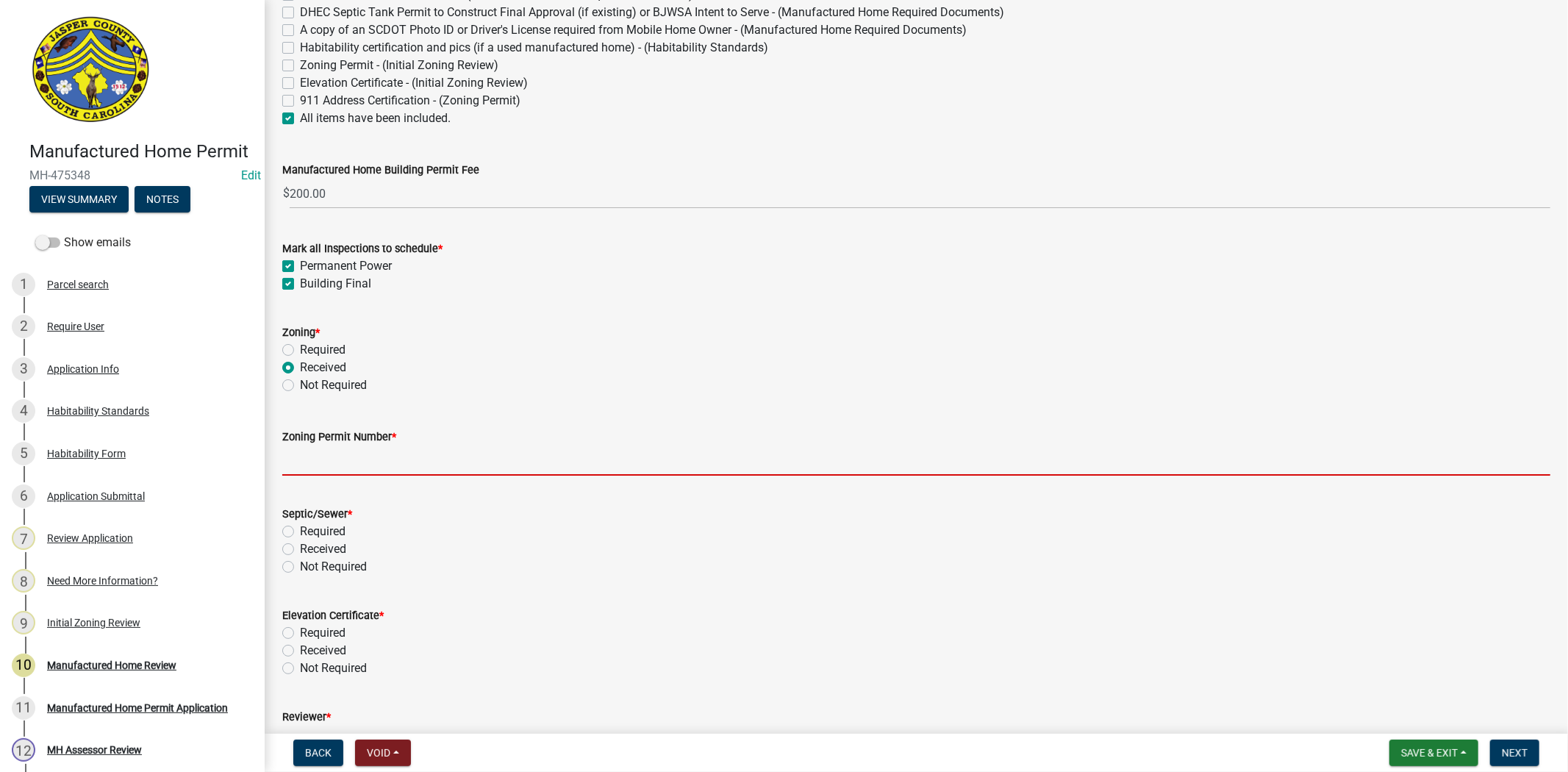
drag, startPoint x: 319, startPoint y: 469, endPoint x: 331, endPoint y: 471, distance: 12.2
click at [319, 469] on input "Zoning Permit Number *" at bounding box center [916, 461] width 1268 height 30
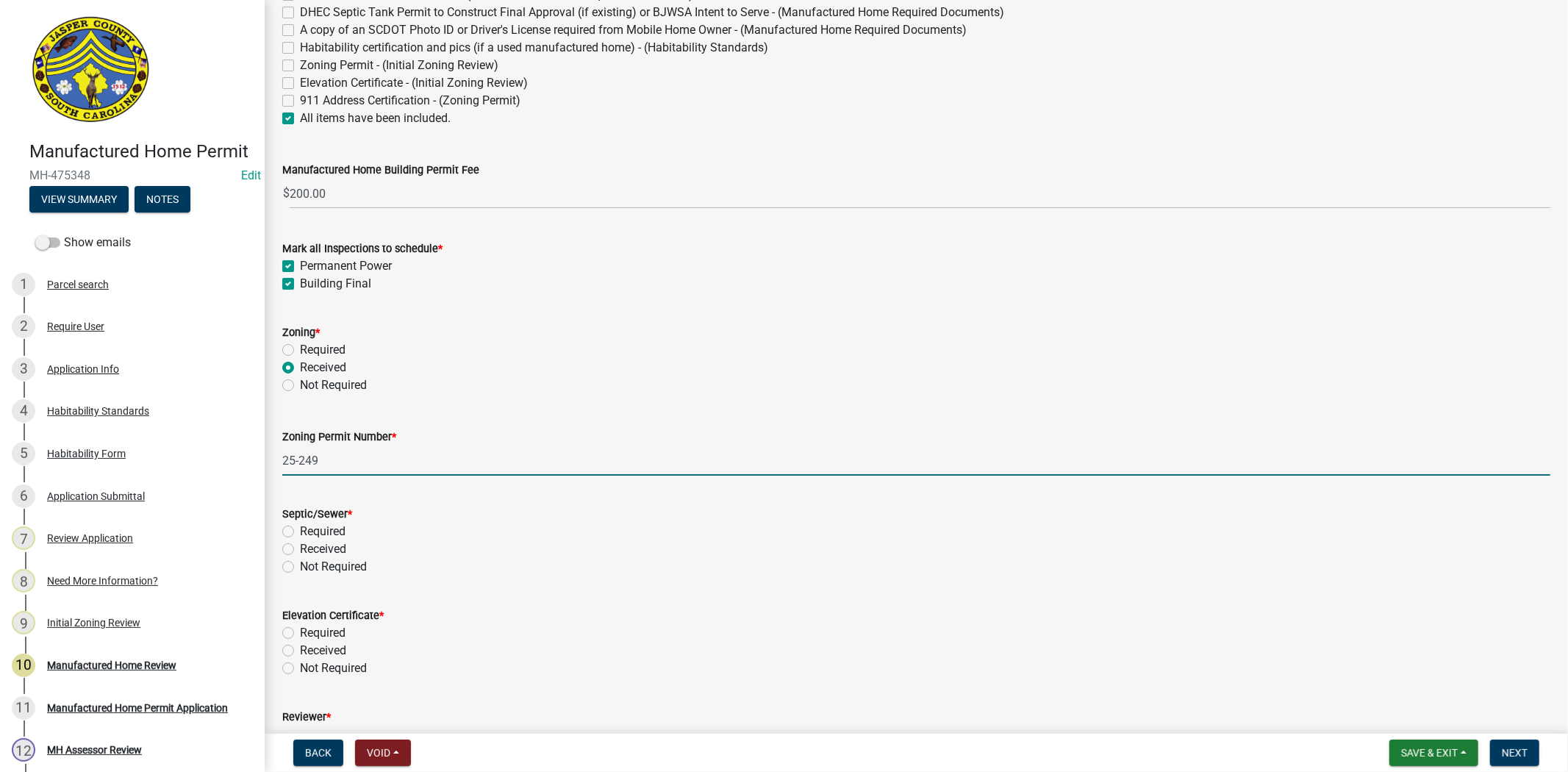
type input "25-249"
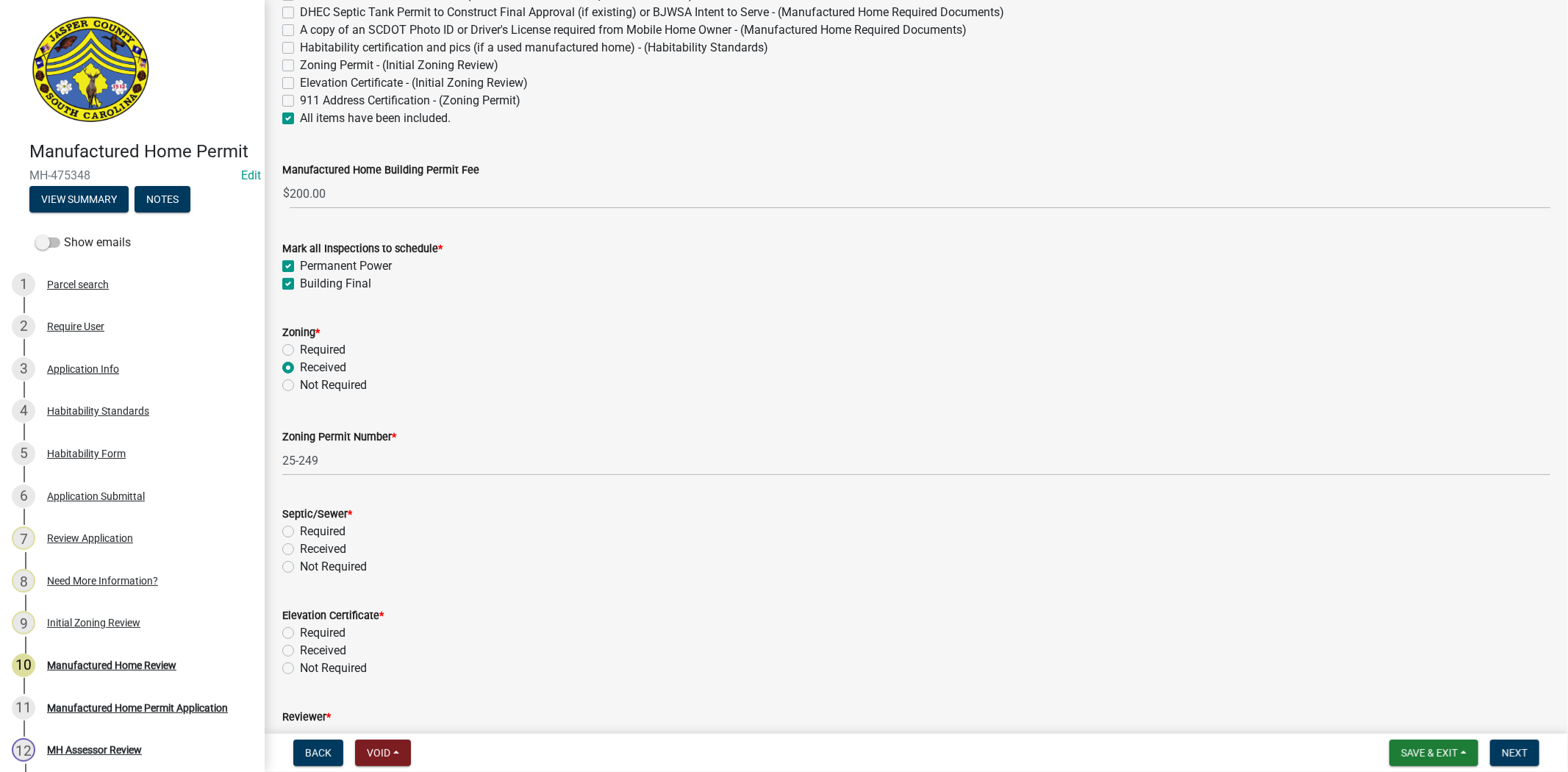
click at [300, 550] on label "Received" at bounding box center [322, 549] width 46 height 17
click at [300, 550] on input "Received" at bounding box center [304, 545] width 10 height 10
radio input "true"
click at [300, 662] on label "Not Required" at bounding box center [333, 668] width 67 height 17
click at [300, 662] on input "Not Required" at bounding box center [304, 664] width 10 height 10
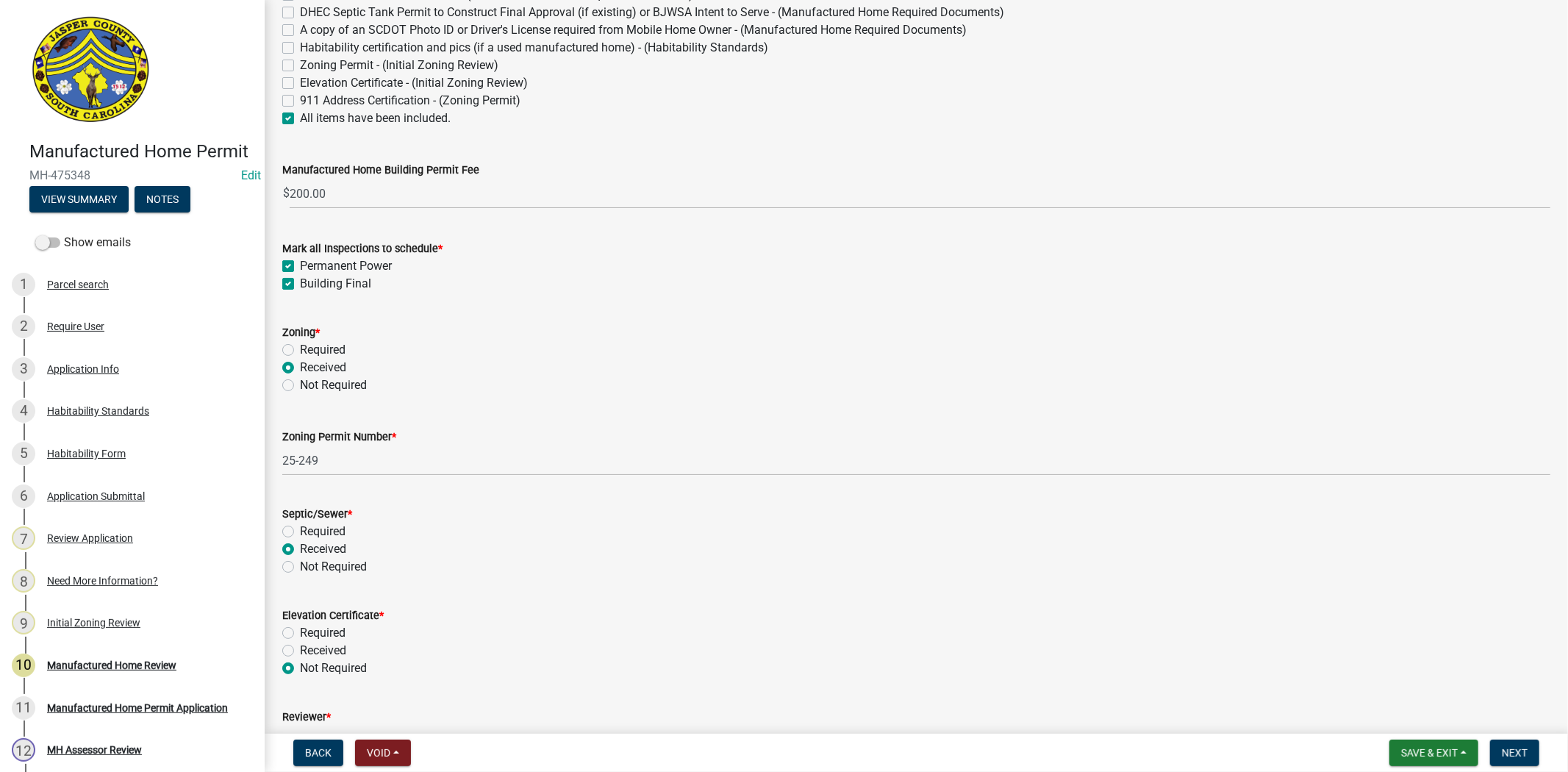
radio input "true"
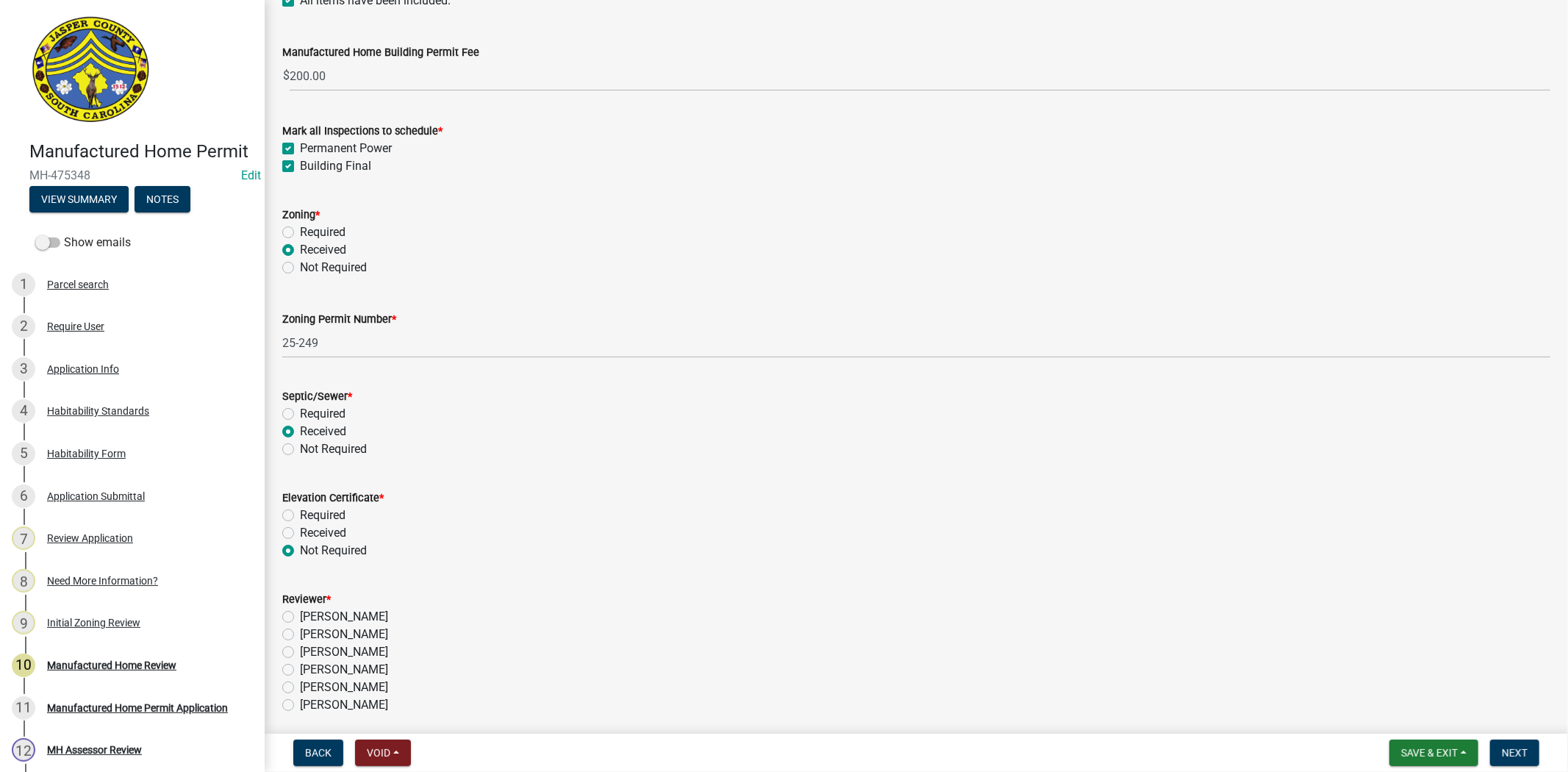
scroll to position [478, 0]
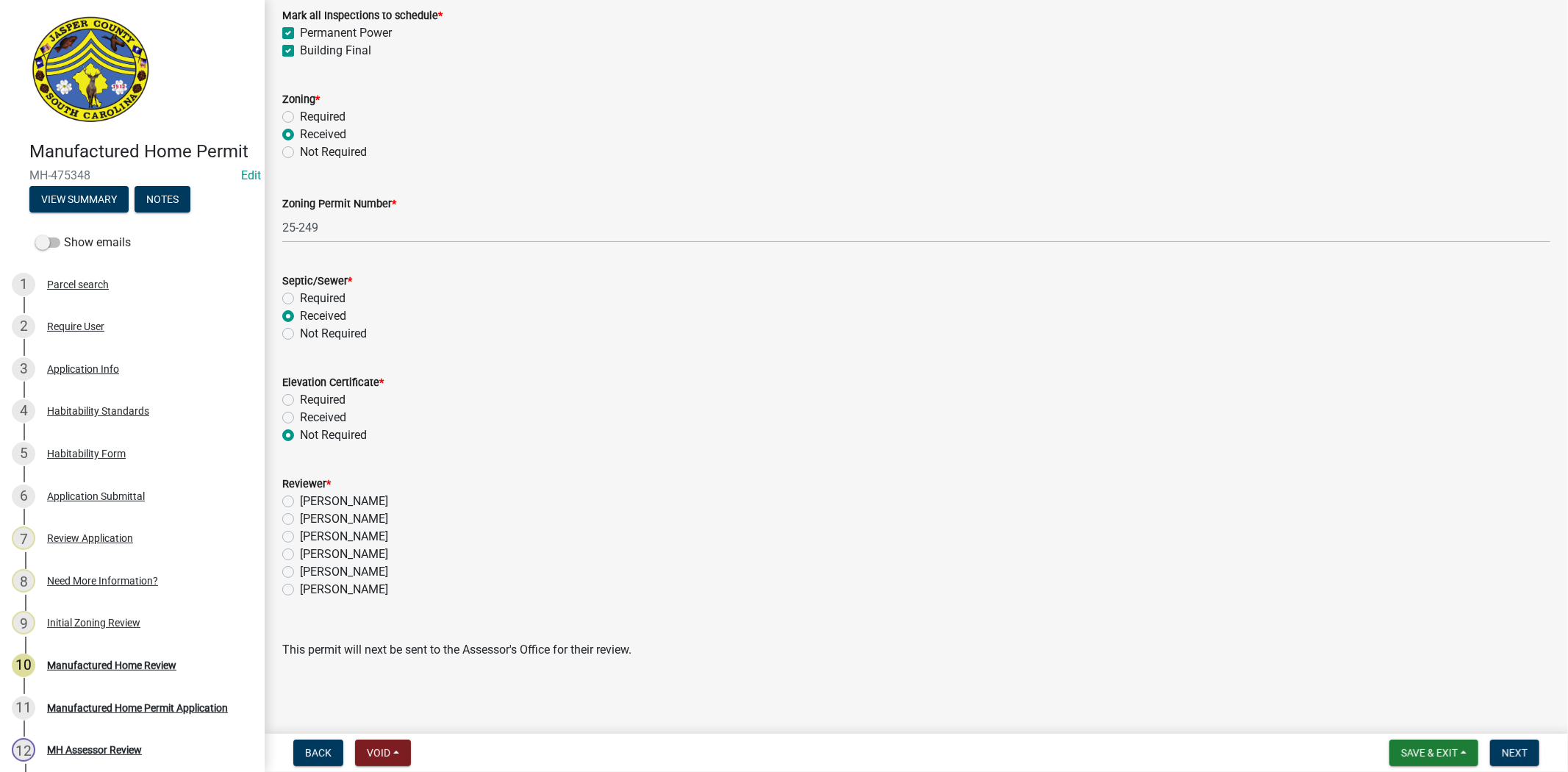
click at [294, 552] on div "Ciara Chapman" at bounding box center [916, 554] width 1268 height 17
click at [300, 558] on label "Ciara Chapman" at bounding box center [344, 554] width 88 height 17
click at [300, 555] on input "Ciara Chapman" at bounding box center [304, 550] width 10 height 10
radio input "true"
click at [1523, 755] on span "Next" at bounding box center [1515, 752] width 26 height 11
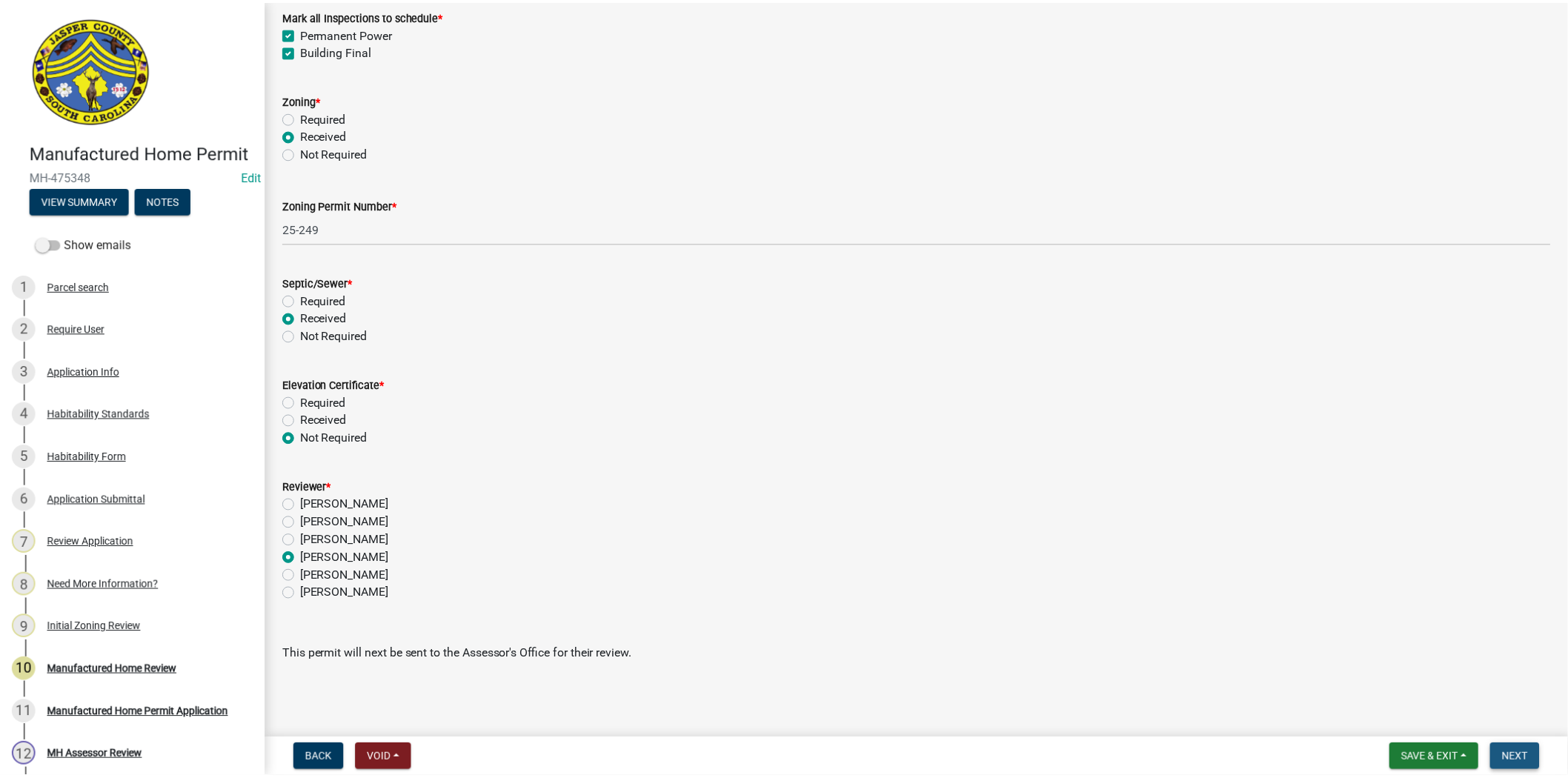
scroll to position [0, 0]
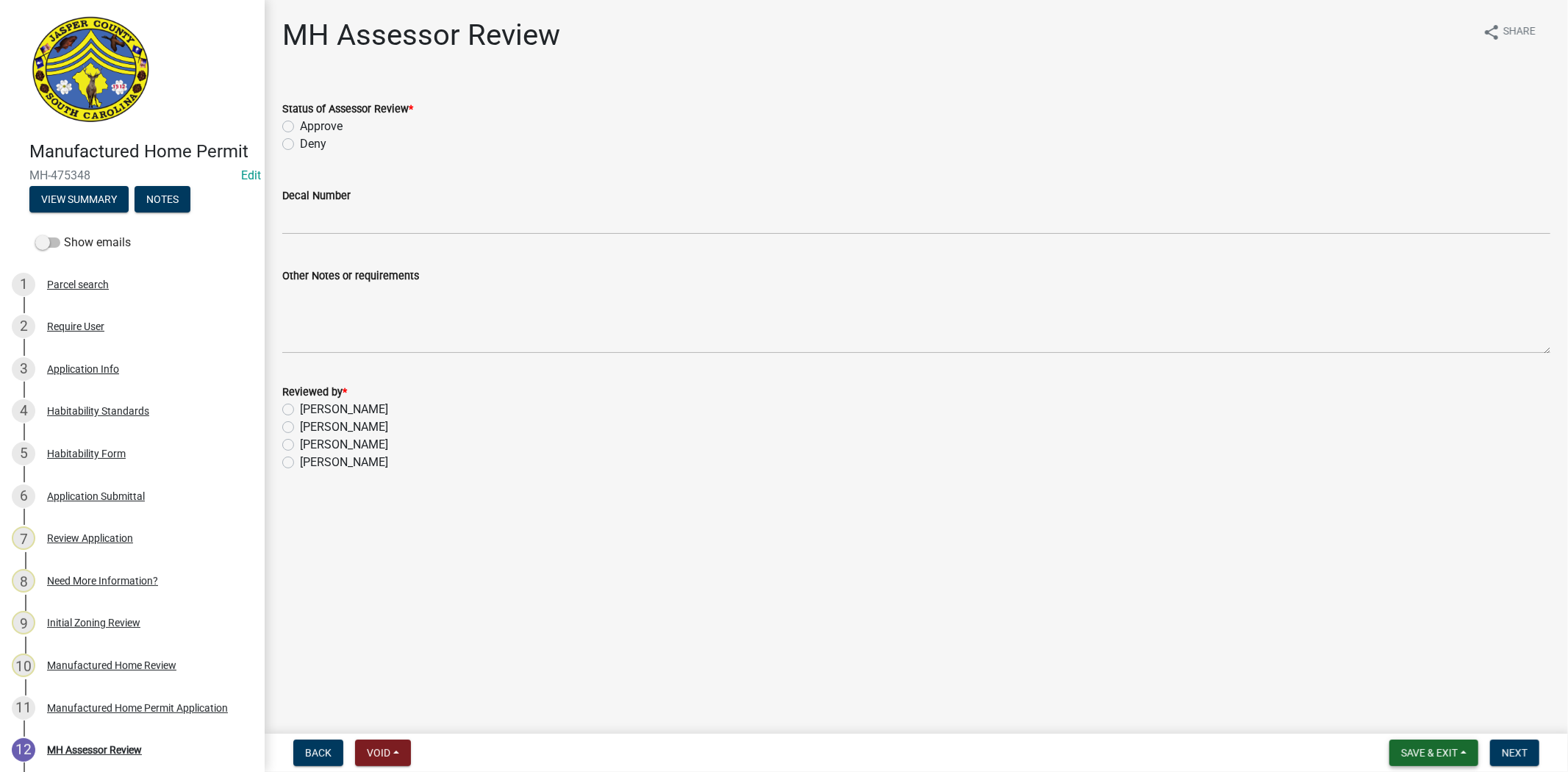
click at [1436, 755] on span "Save & Exit" at bounding box center [1430, 752] width 56 height 11
click at [1417, 720] on button "Save & Exit" at bounding box center [1420, 715] width 118 height 35
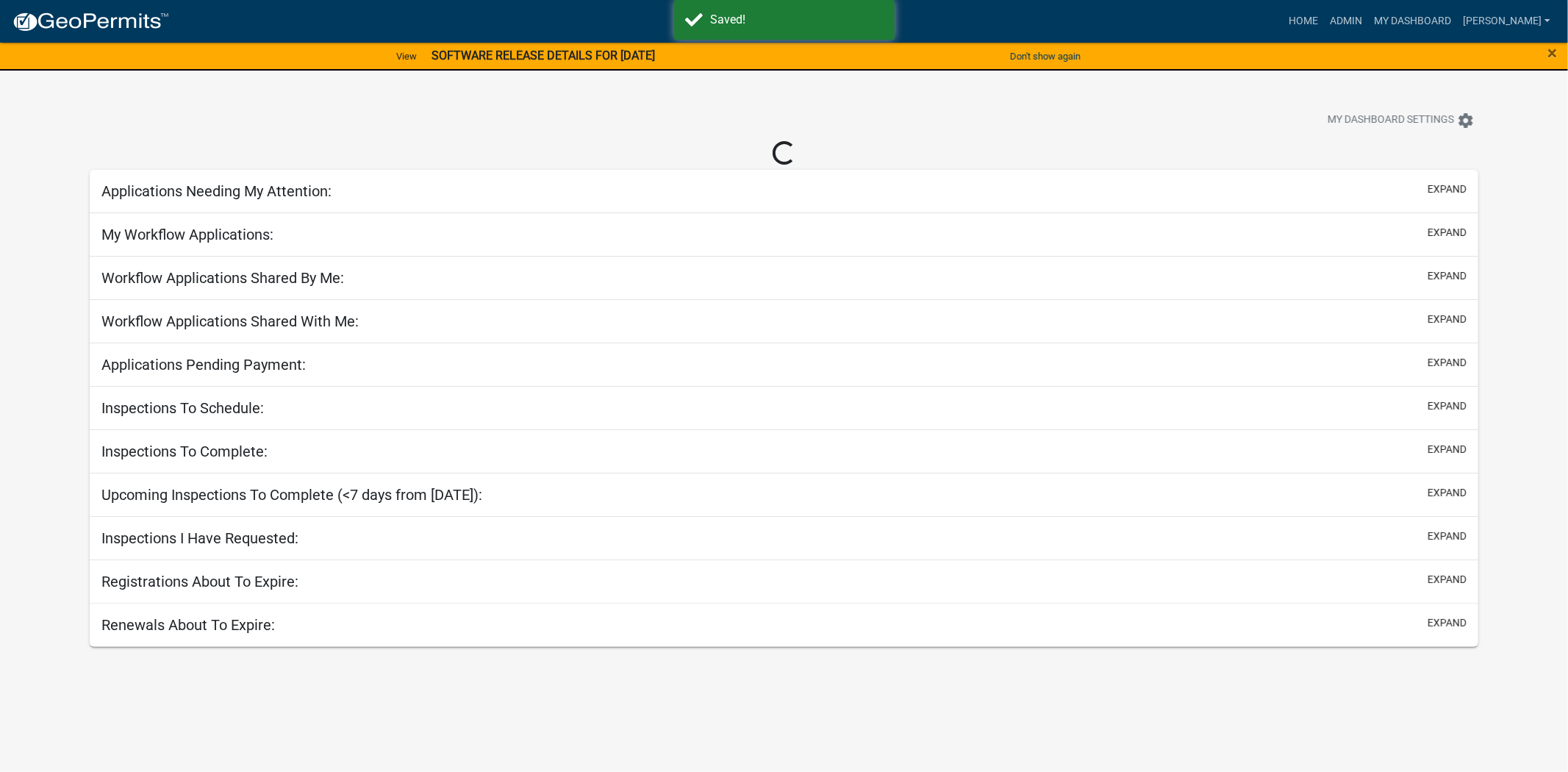
select select "2: 50"
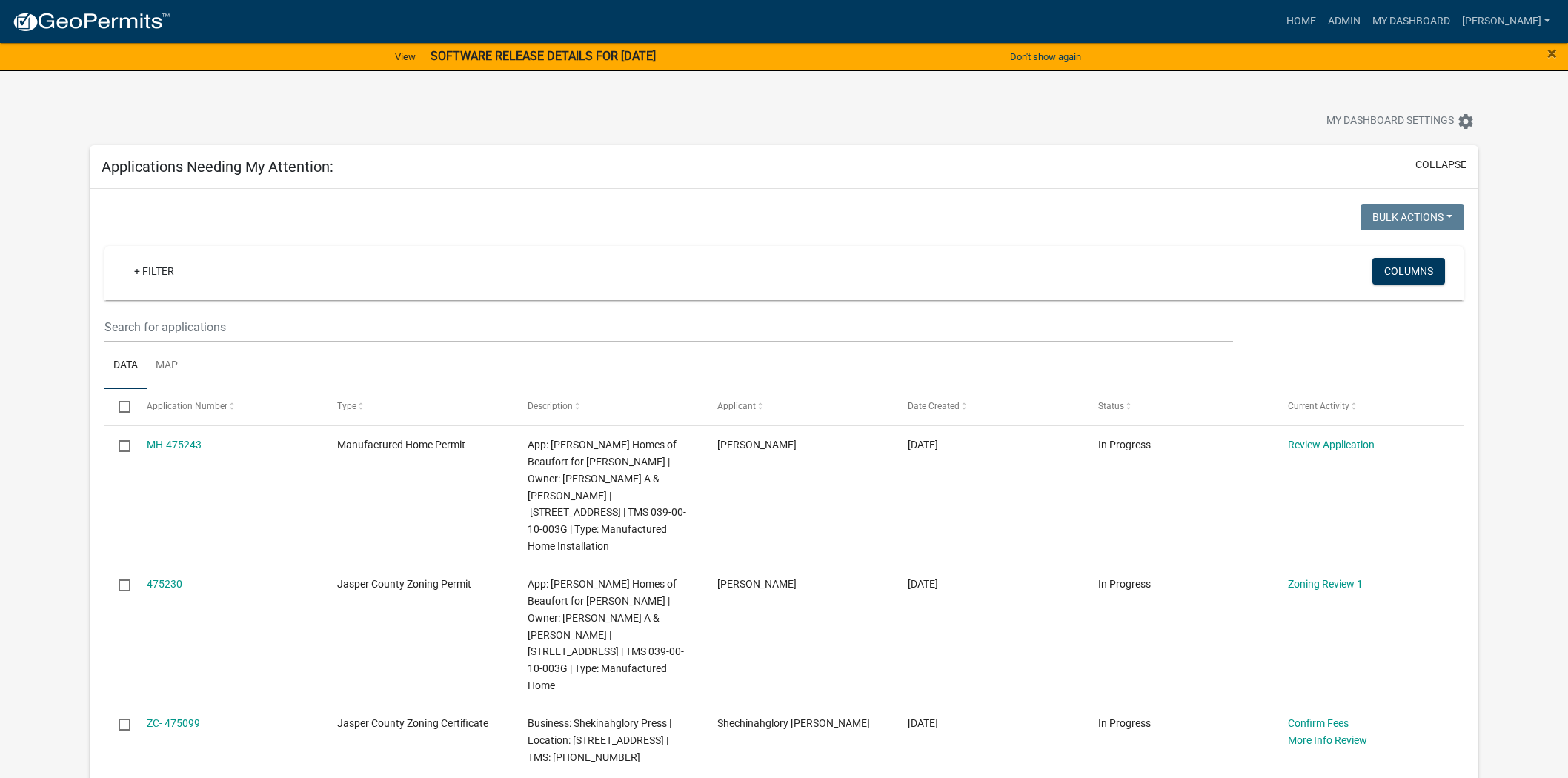
select select "2: 50"
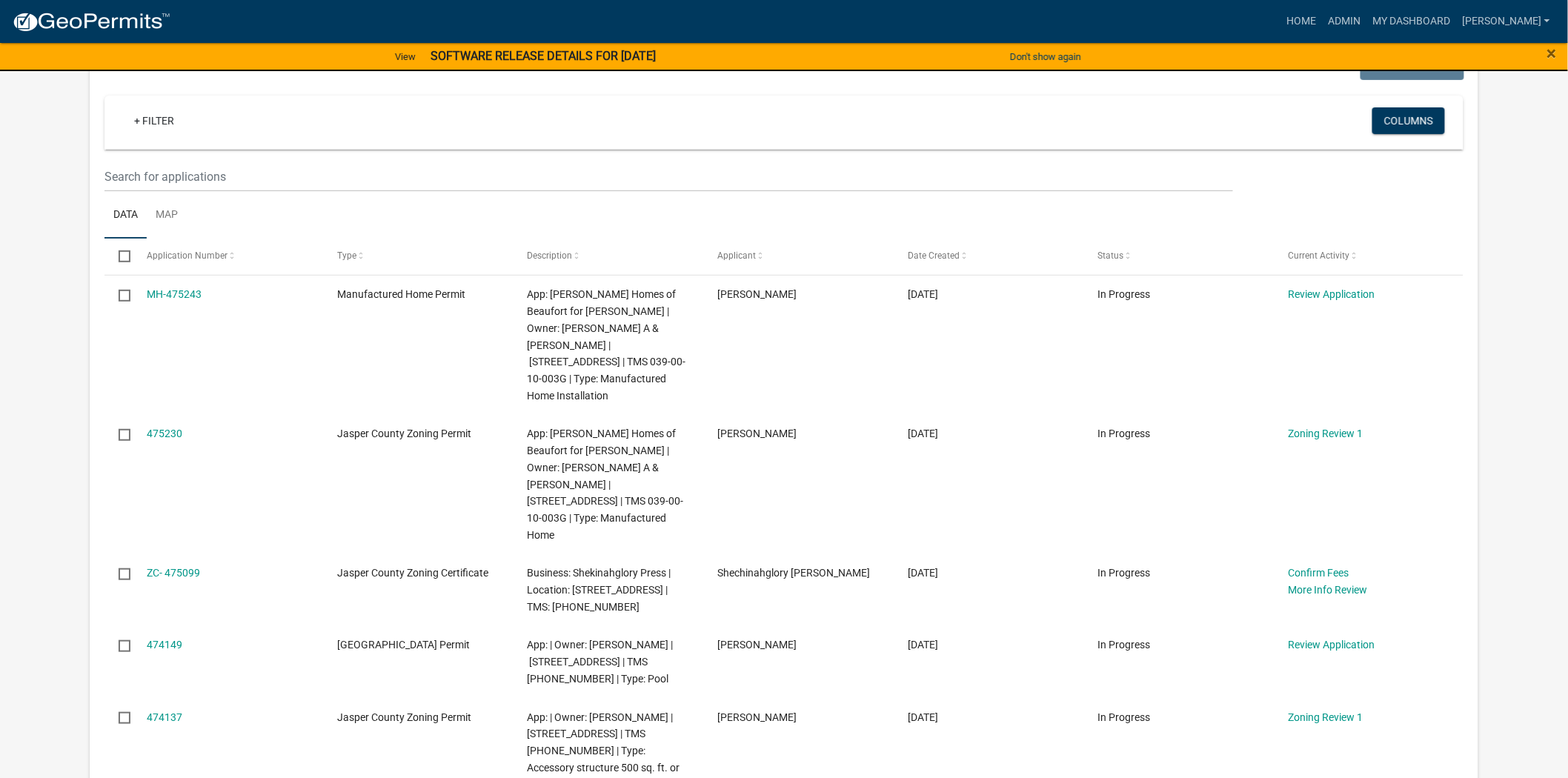
scroll to position [165, 0]
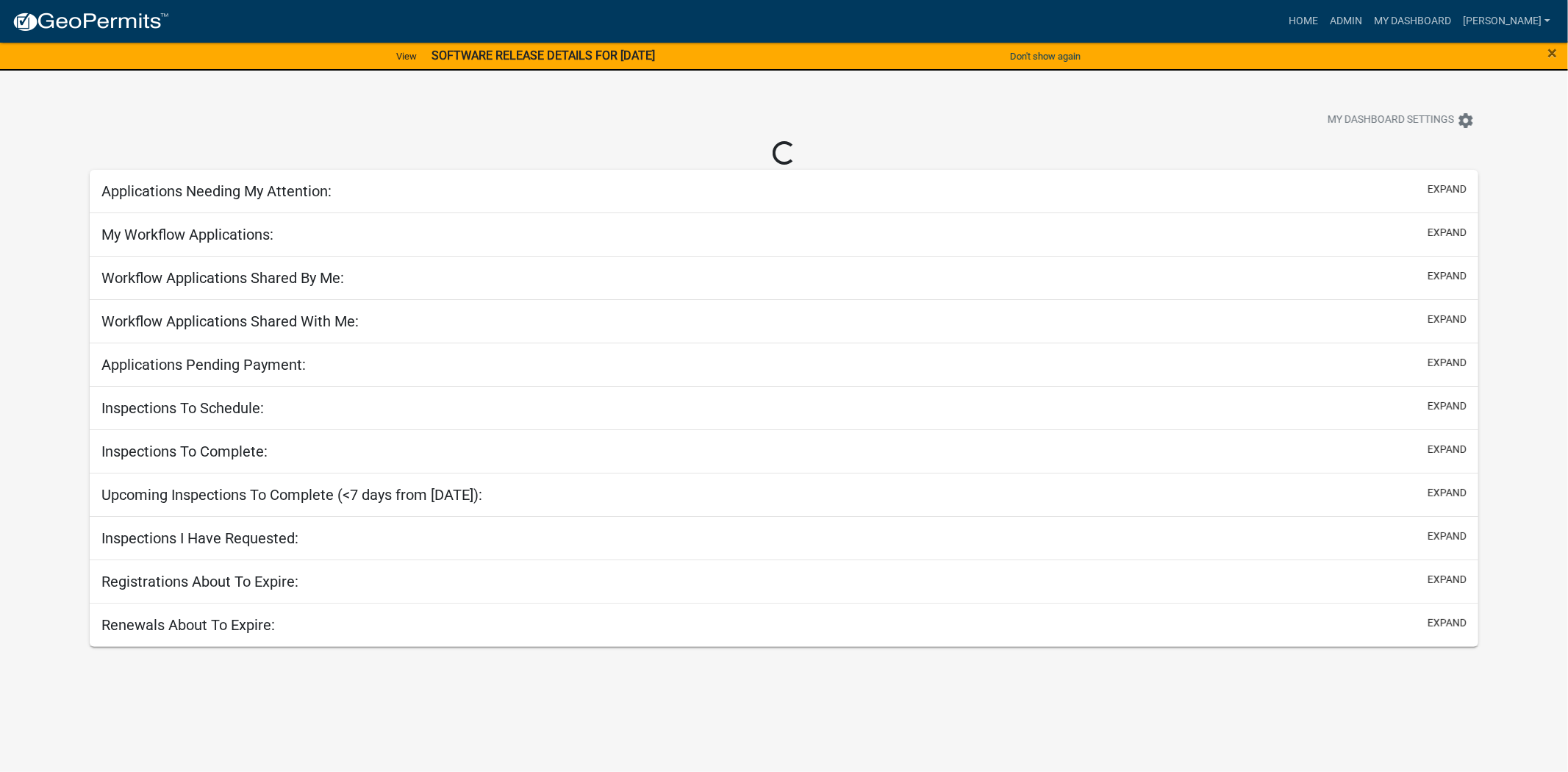
select select "2: 50"
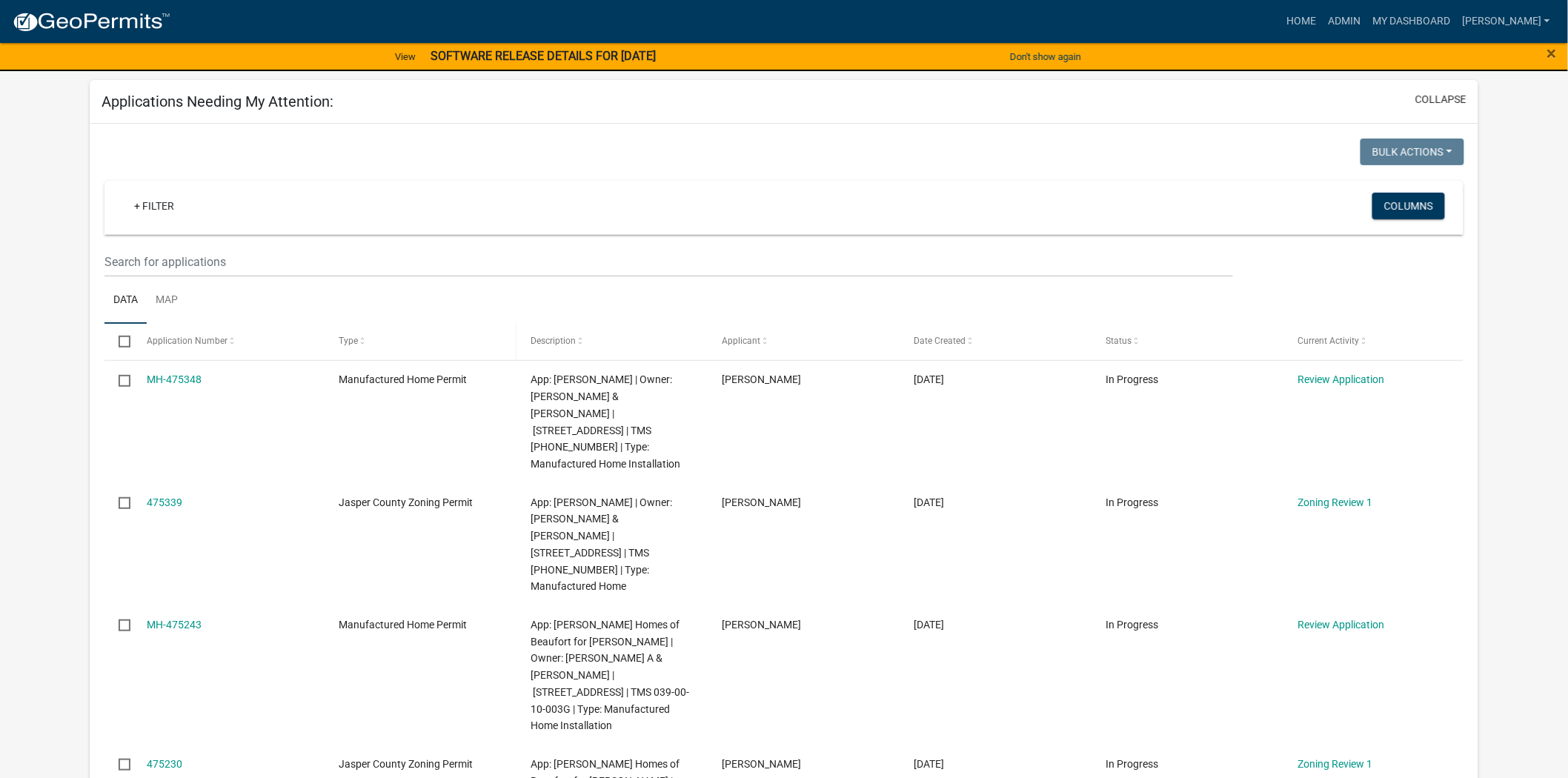
scroll to position [165, 0]
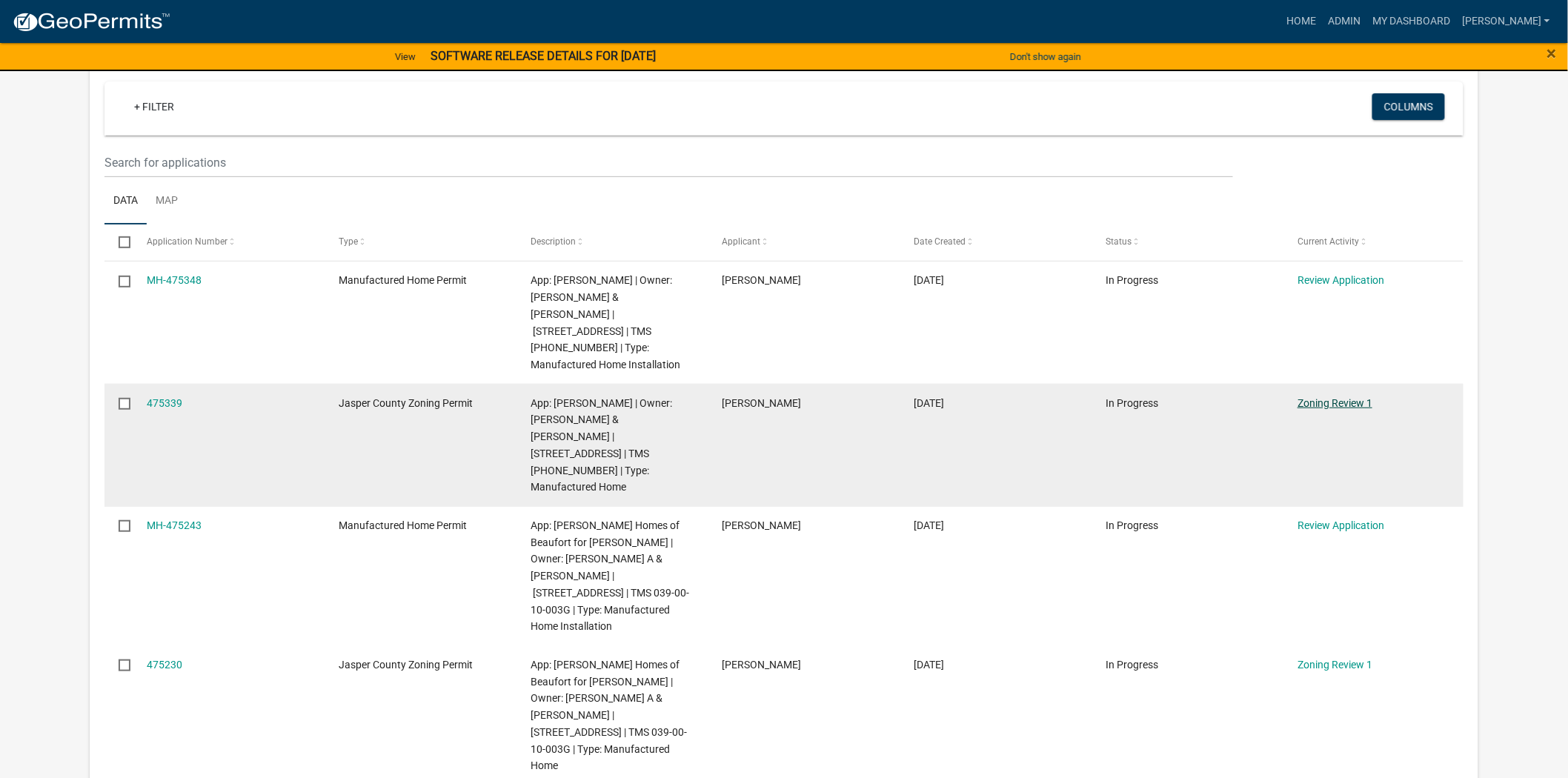
click at [1355, 397] on link "Zoning Review 1" at bounding box center [1335, 402] width 75 height 11
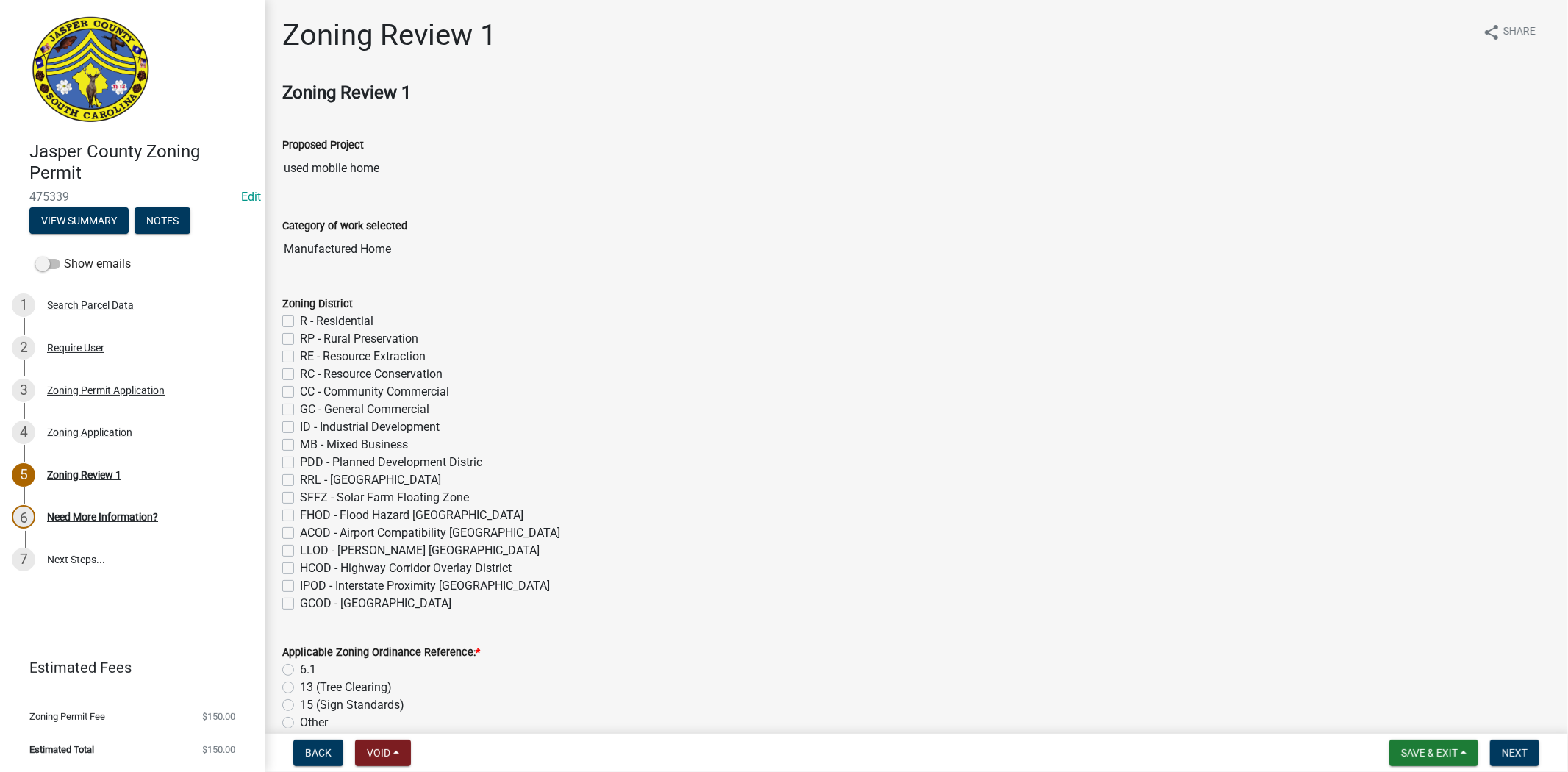
click at [300, 319] on label "R - Residential" at bounding box center [336, 321] width 74 height 17
click at [300, 319] on input "R - Residential" at bounding box center [304, 317] width 10 height 10
checkbox input "true"
checkbox input "false"
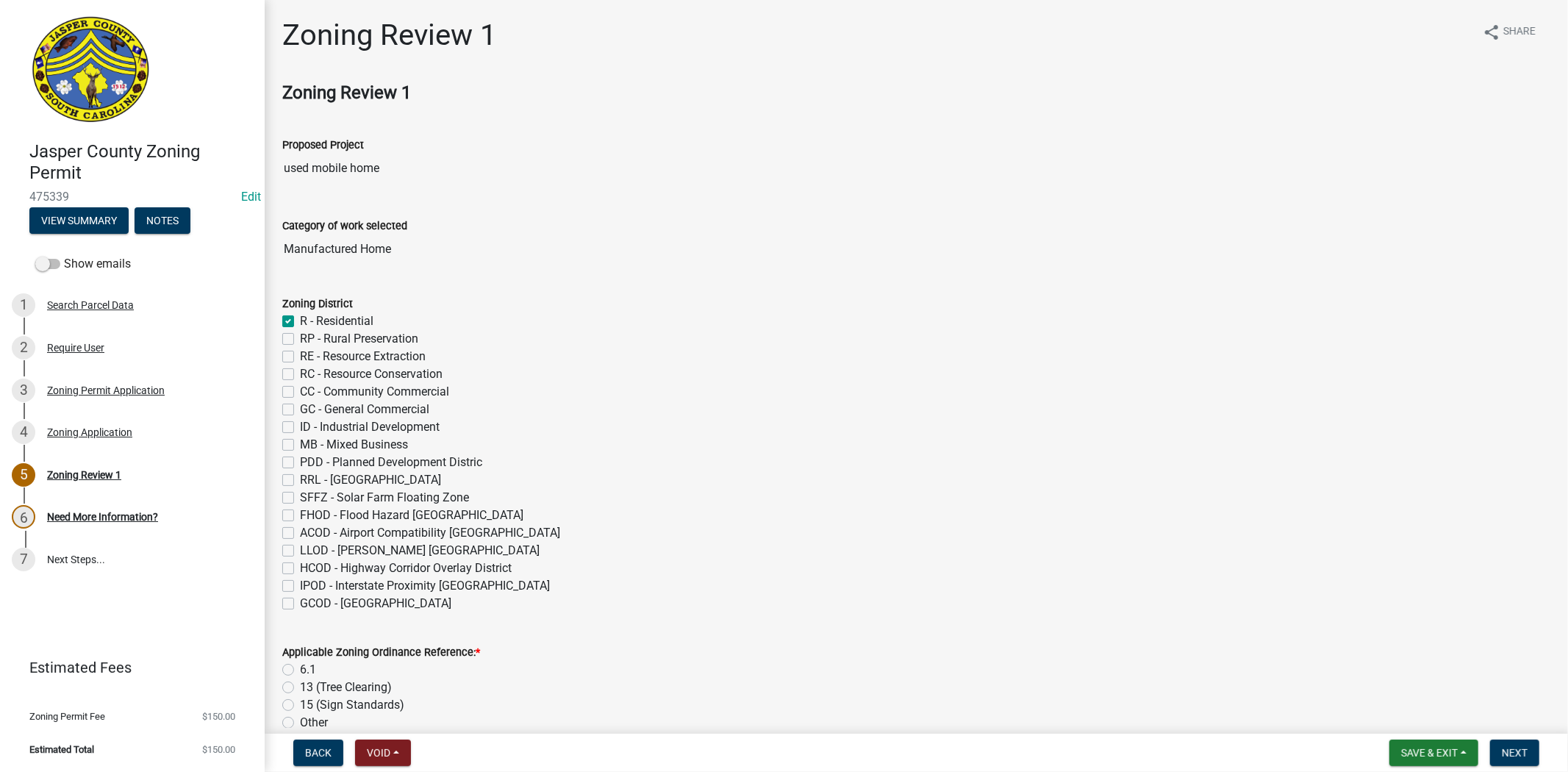
checkbox input "false"
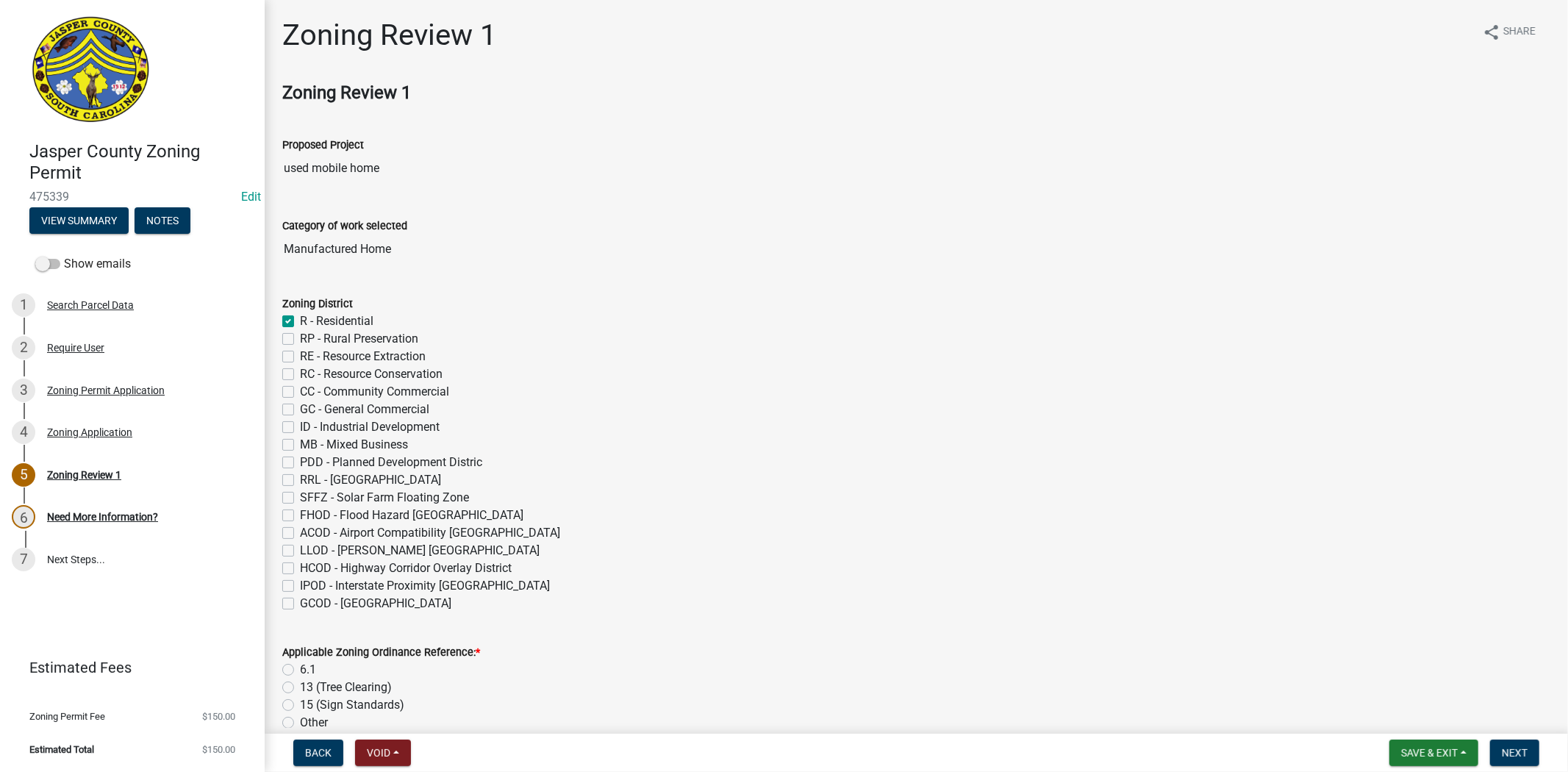
checkbox input "false"
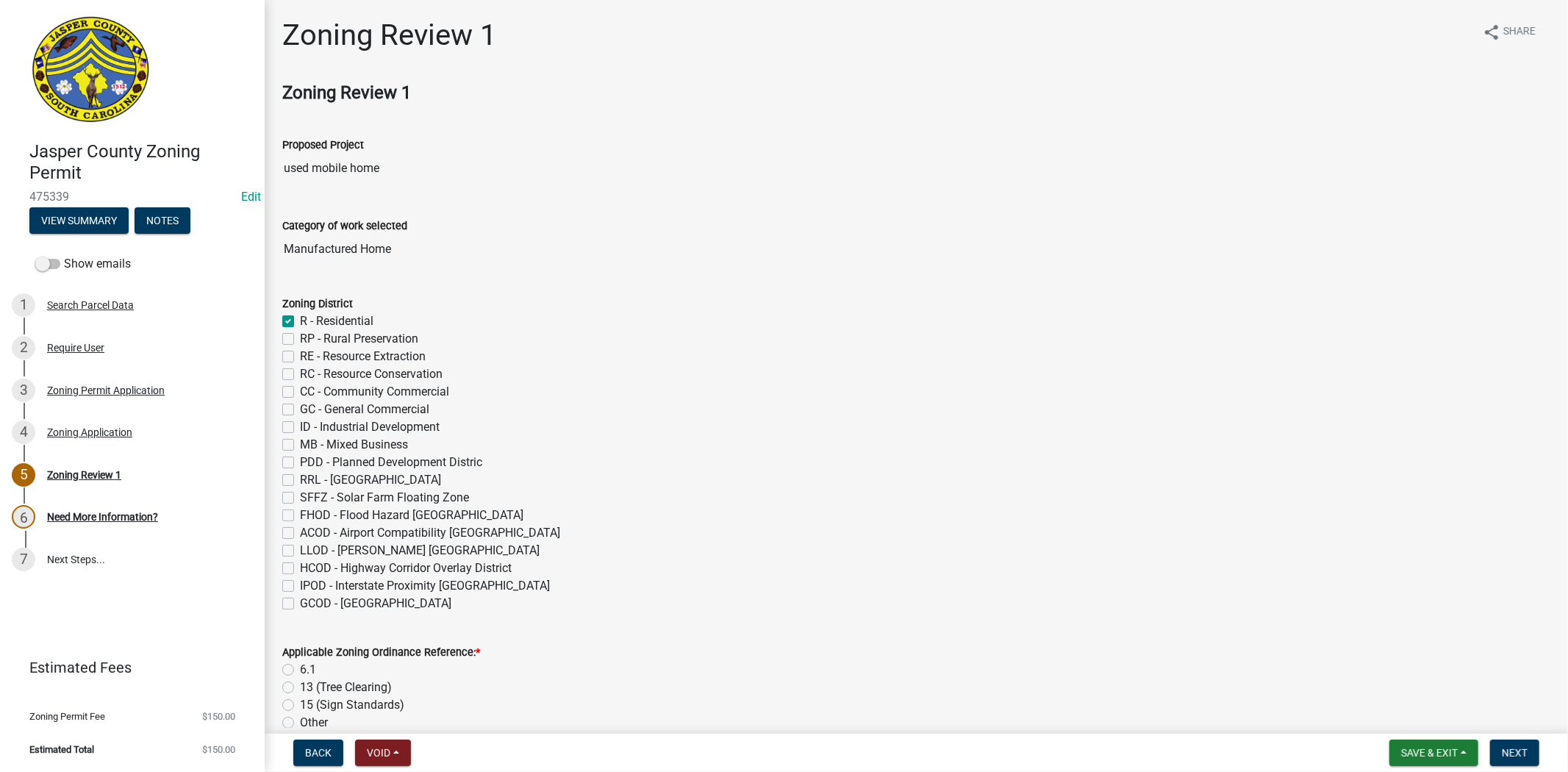
checkbox input "false"
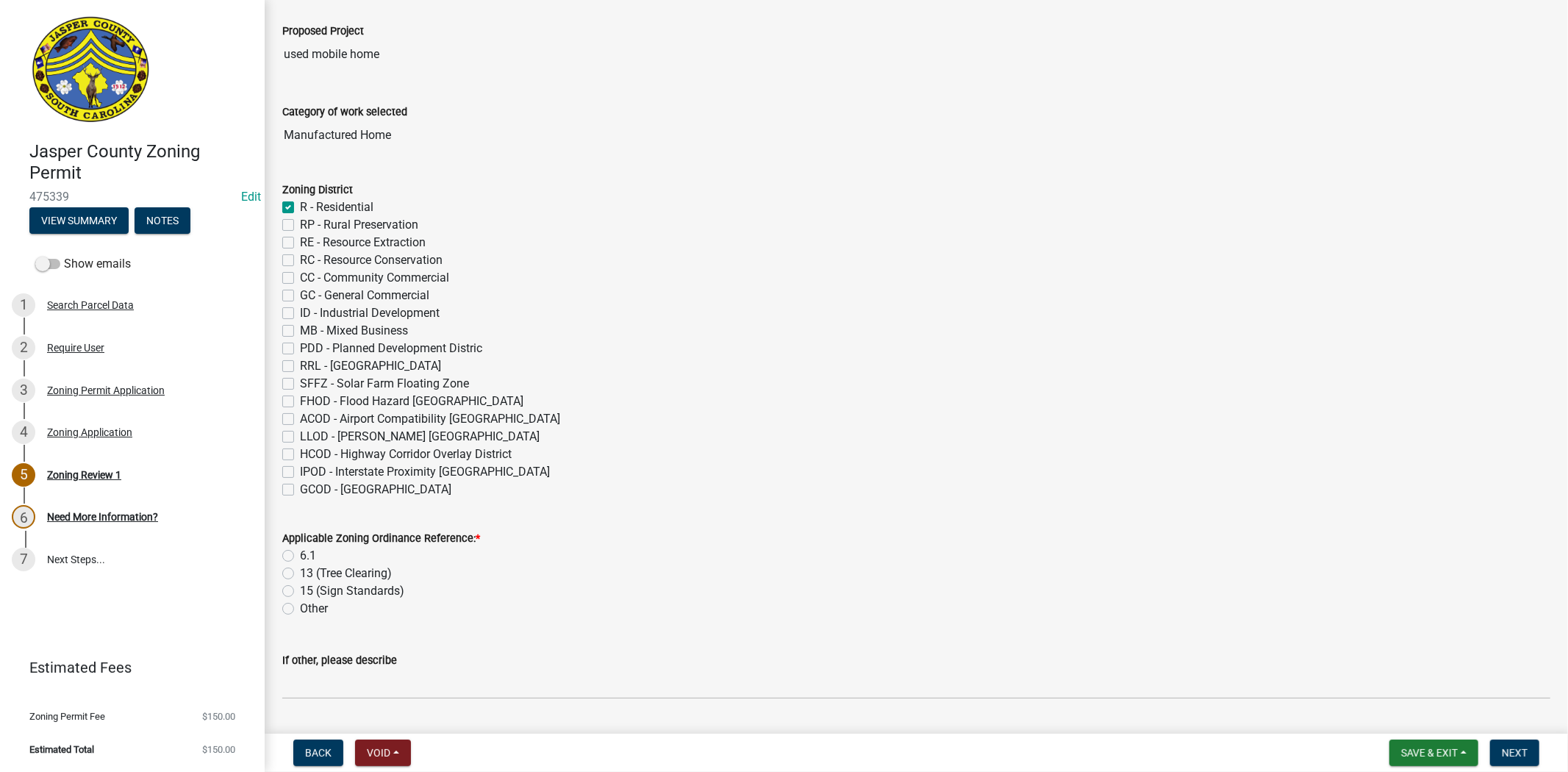
scroll to position [408, 0]
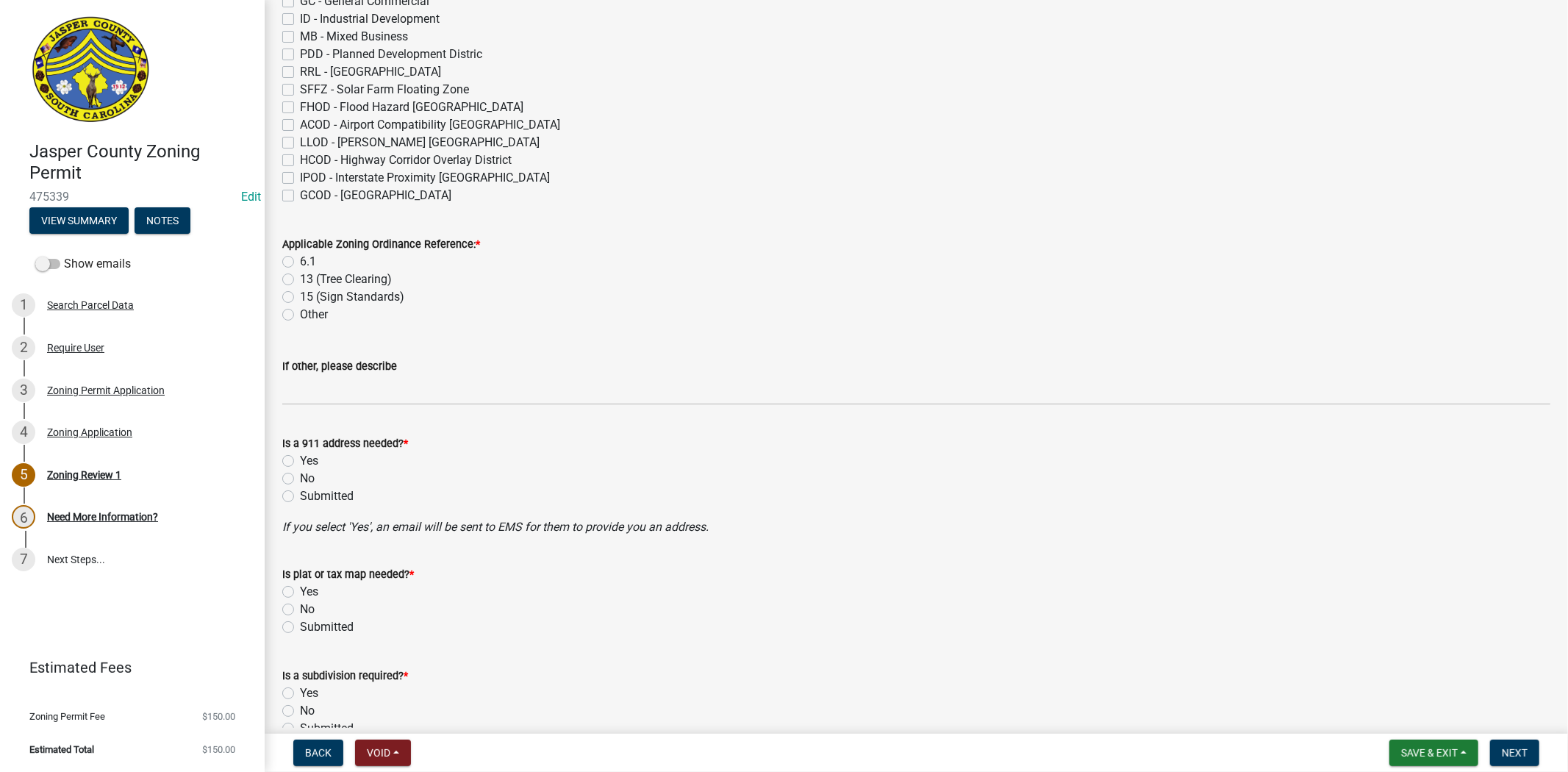
click at [300, 260] on label "6.1" at bounding box center [307, 262] width 16 height 17
click at [300, 260] on input "6.1" at bounding box center [304, 258] width 10 height 10
radio input "true"
click at [300, 474] on label "No" at bounding box center [306, 478] width 14 height 17
click at [300, 474] on input "No" at bounding box center [304, 475] width 10 height 10
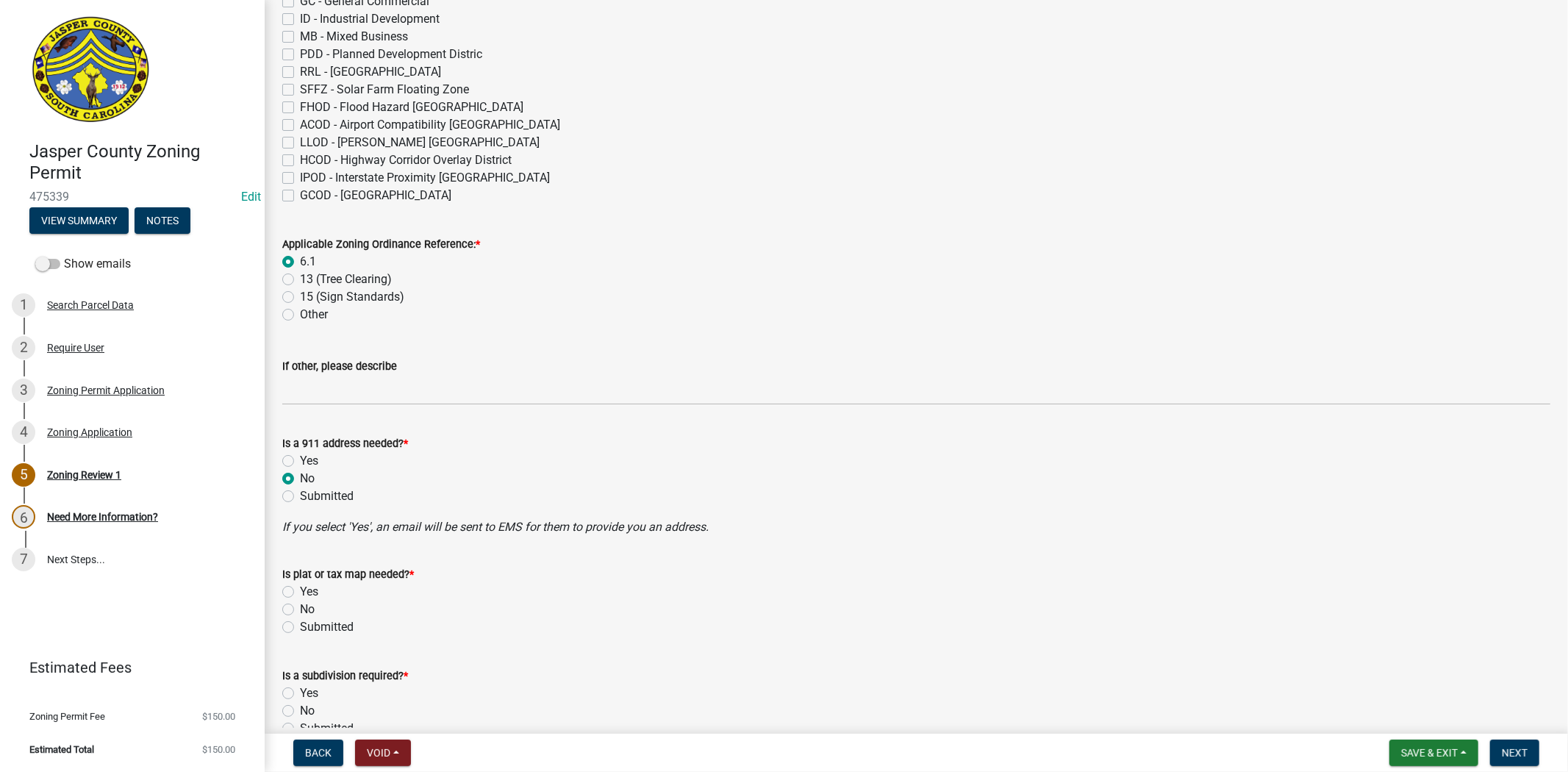
radio input "true"
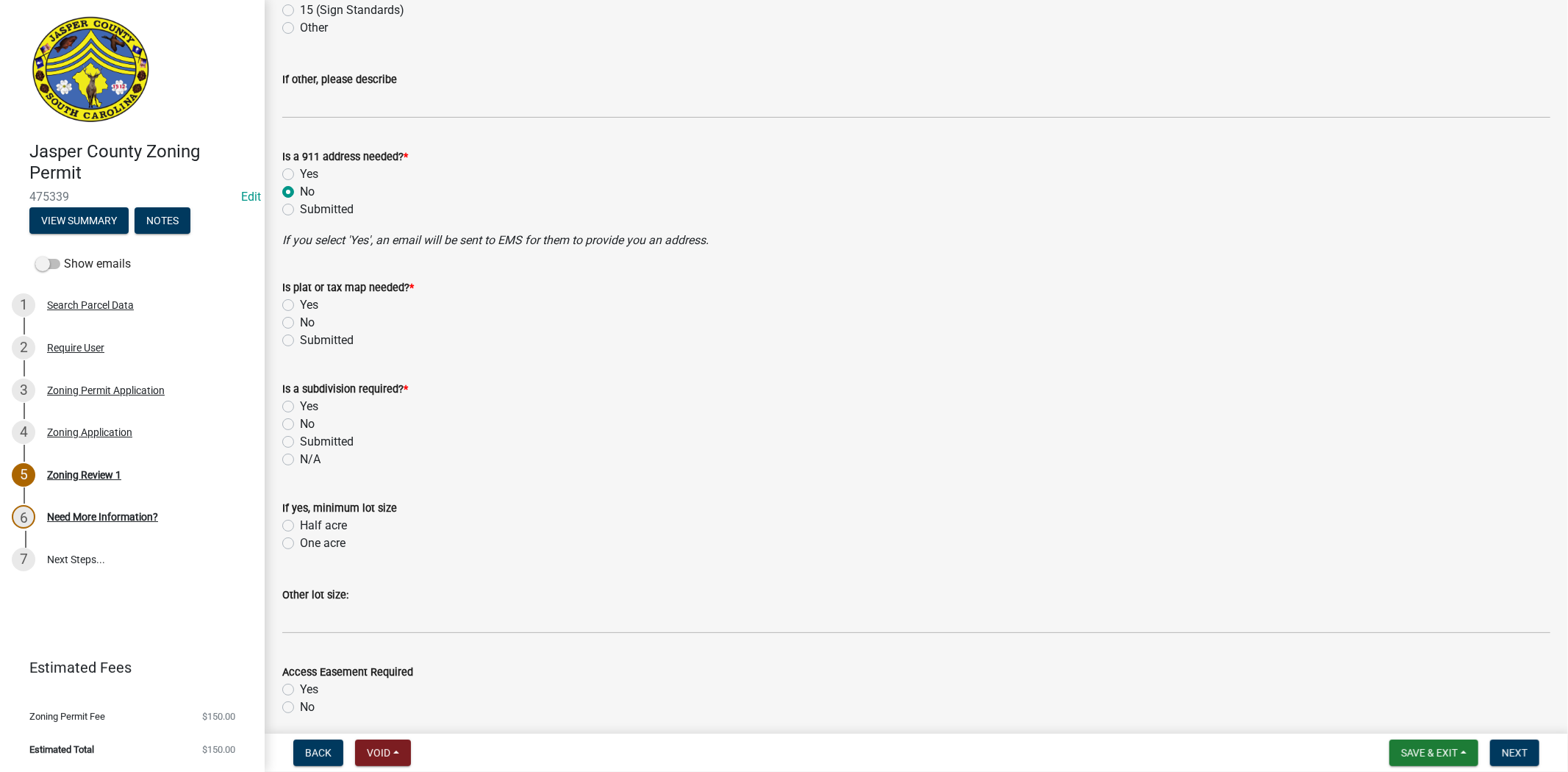
scroll to position [817, 0]
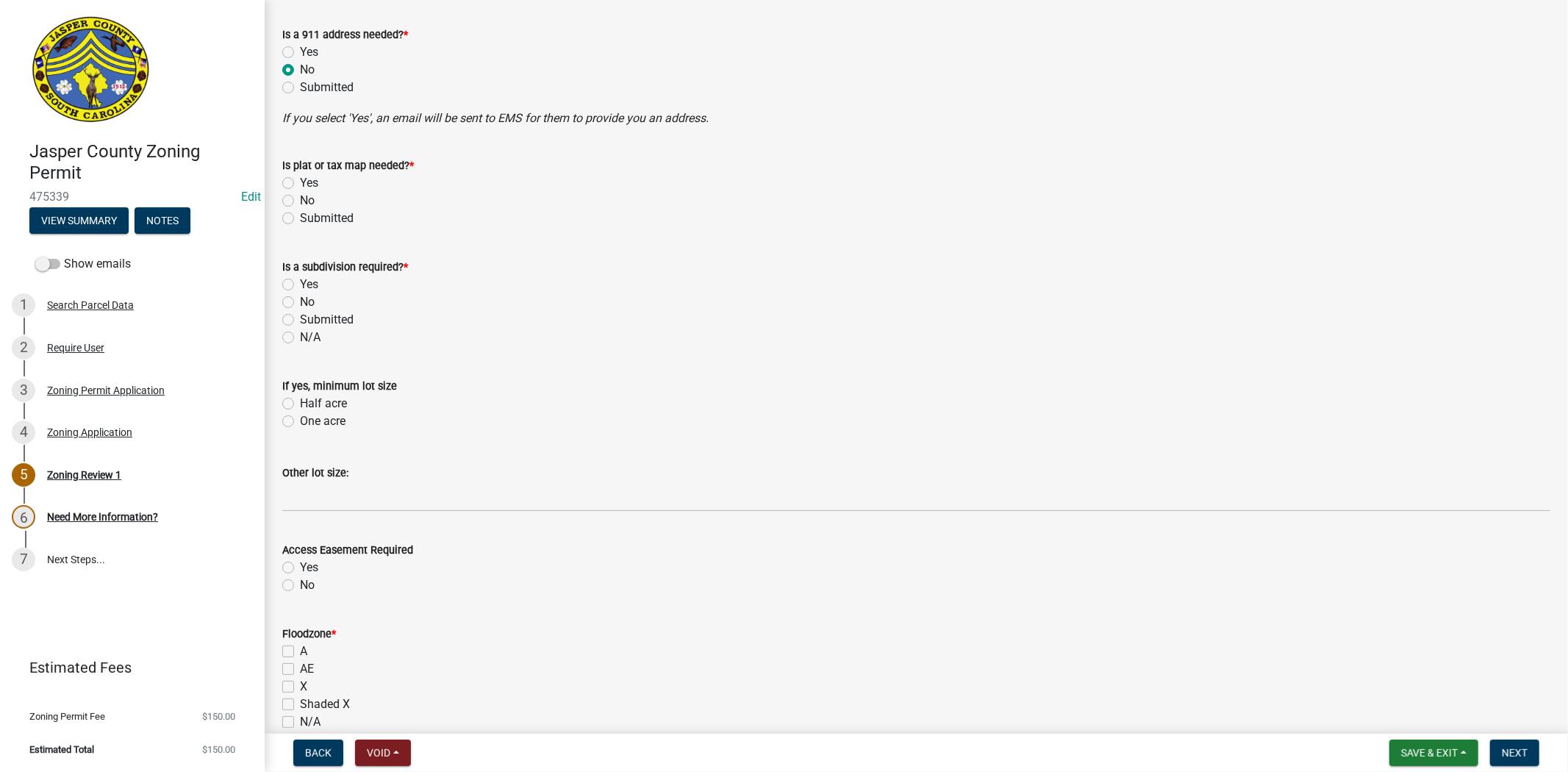
click at [300, 201] on label "No" at bounding box center [306, 200] width 14 height 17
click at [300, 201] on input "No" at bounding box center [304, 196] width 10 height 10
radio input "true"
click at [300, 298] on label "No" at bounding box center [306, 302] width 14 height 17
click at [300, 298] on input "No" at bounding box center [304, 298] width 10 height 10
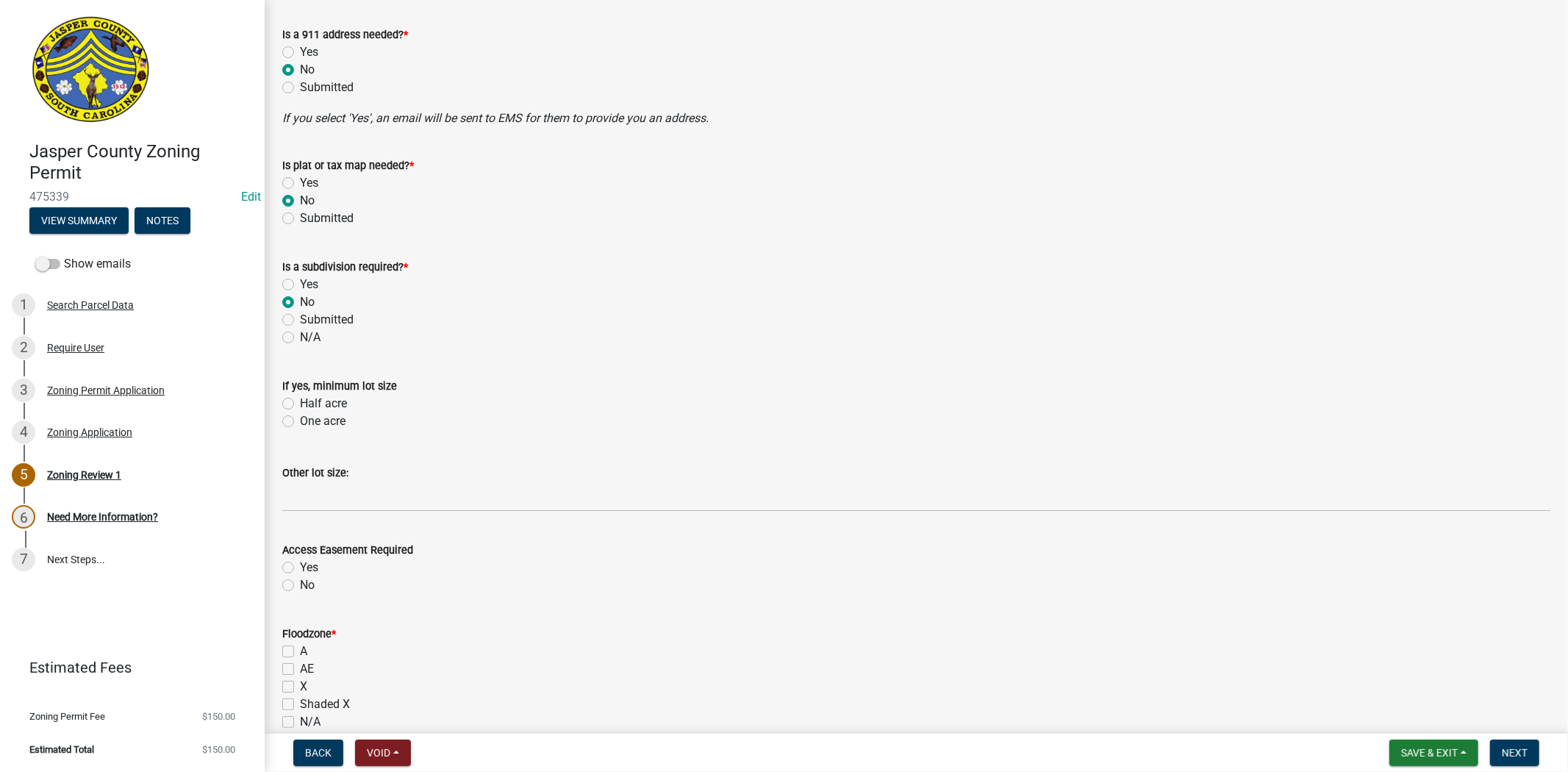
radio input "true"
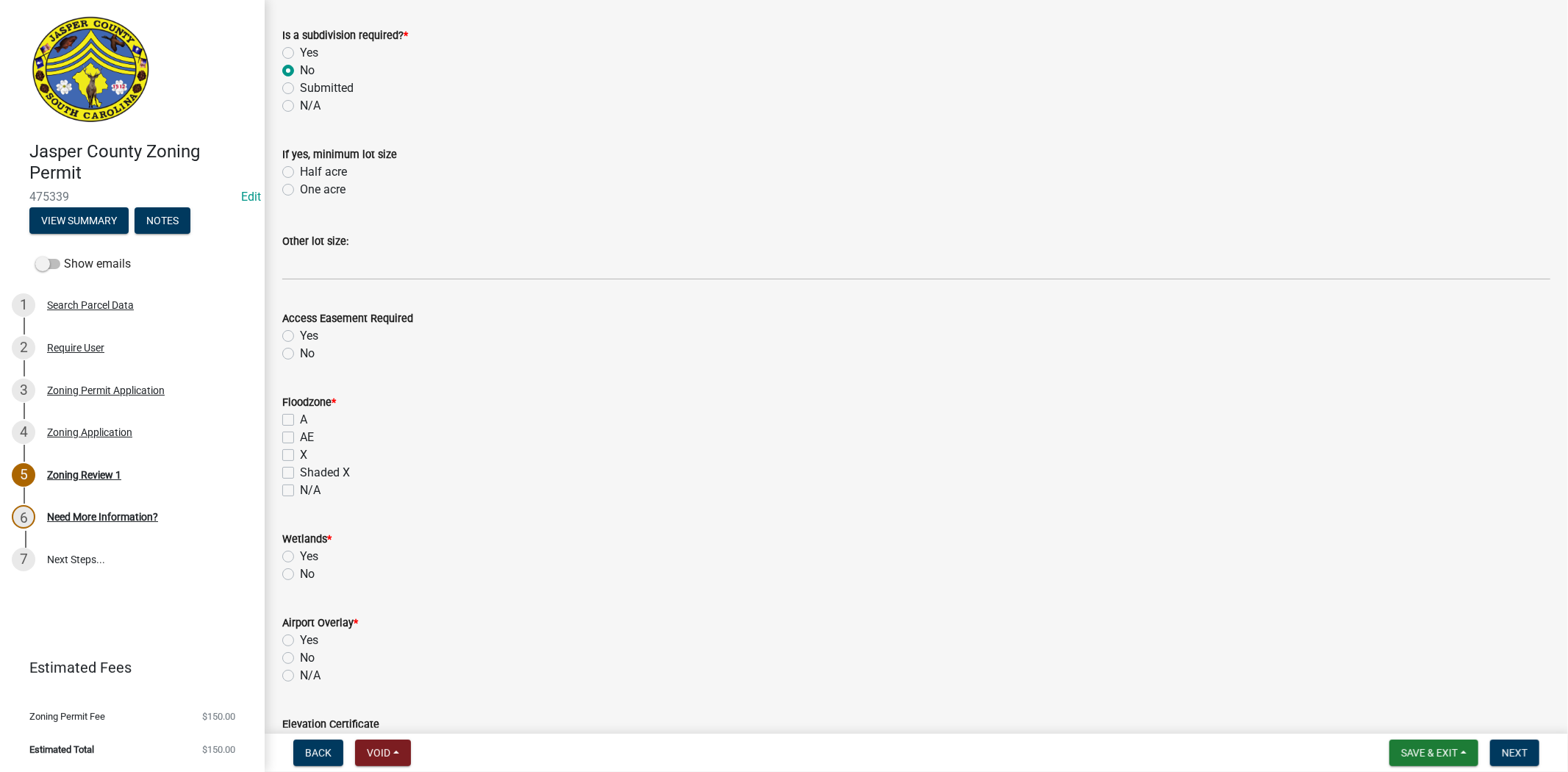
scroll to position [1062, 0]
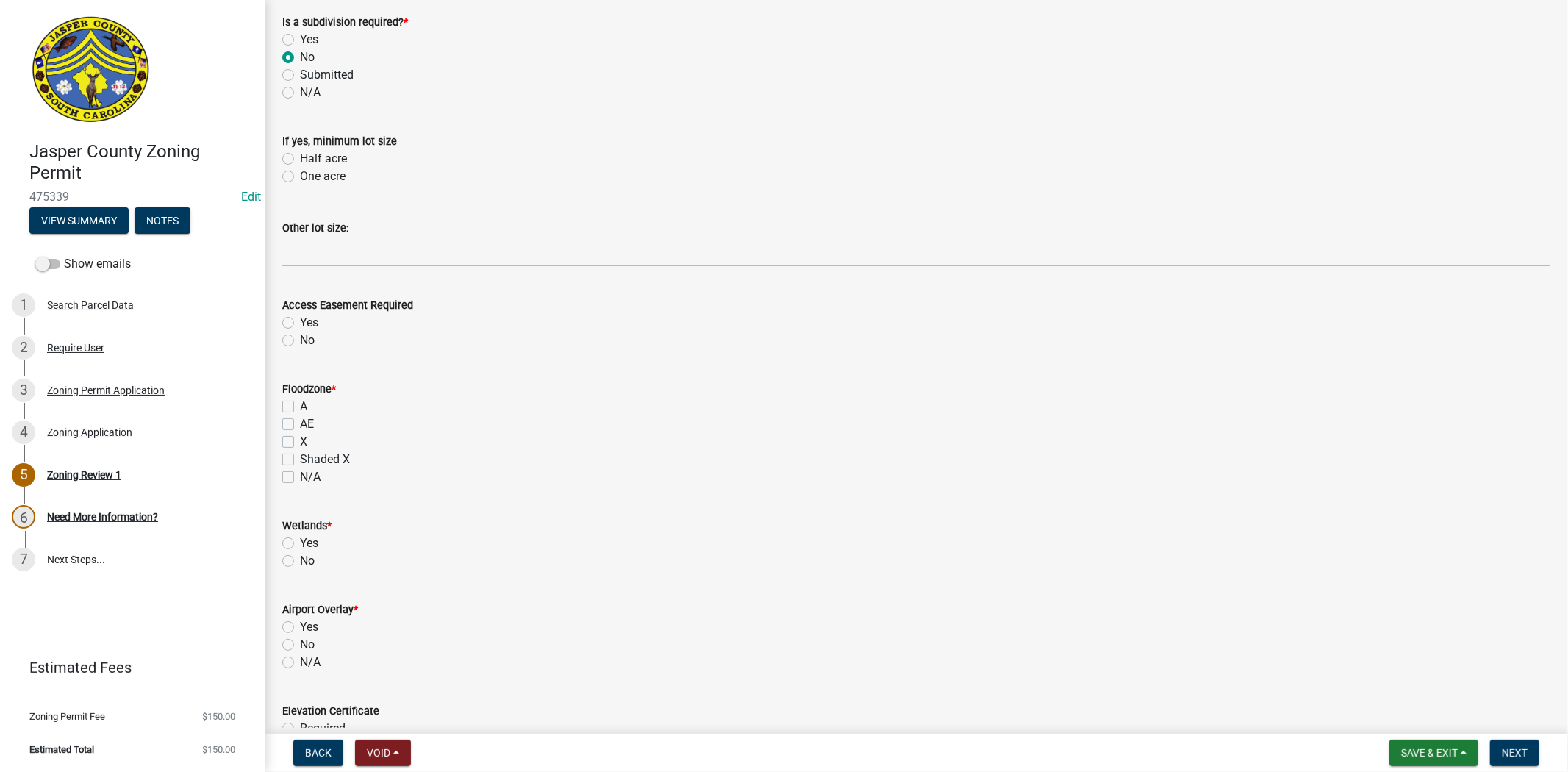
click at [300, 443] on label "X" at bounding box center [303, 442] width 8 height 17
click at [300, 443] on input "X" at bounding box center [304, 438] width 10 height 10
checkbox input "true"
checkbox input "false"
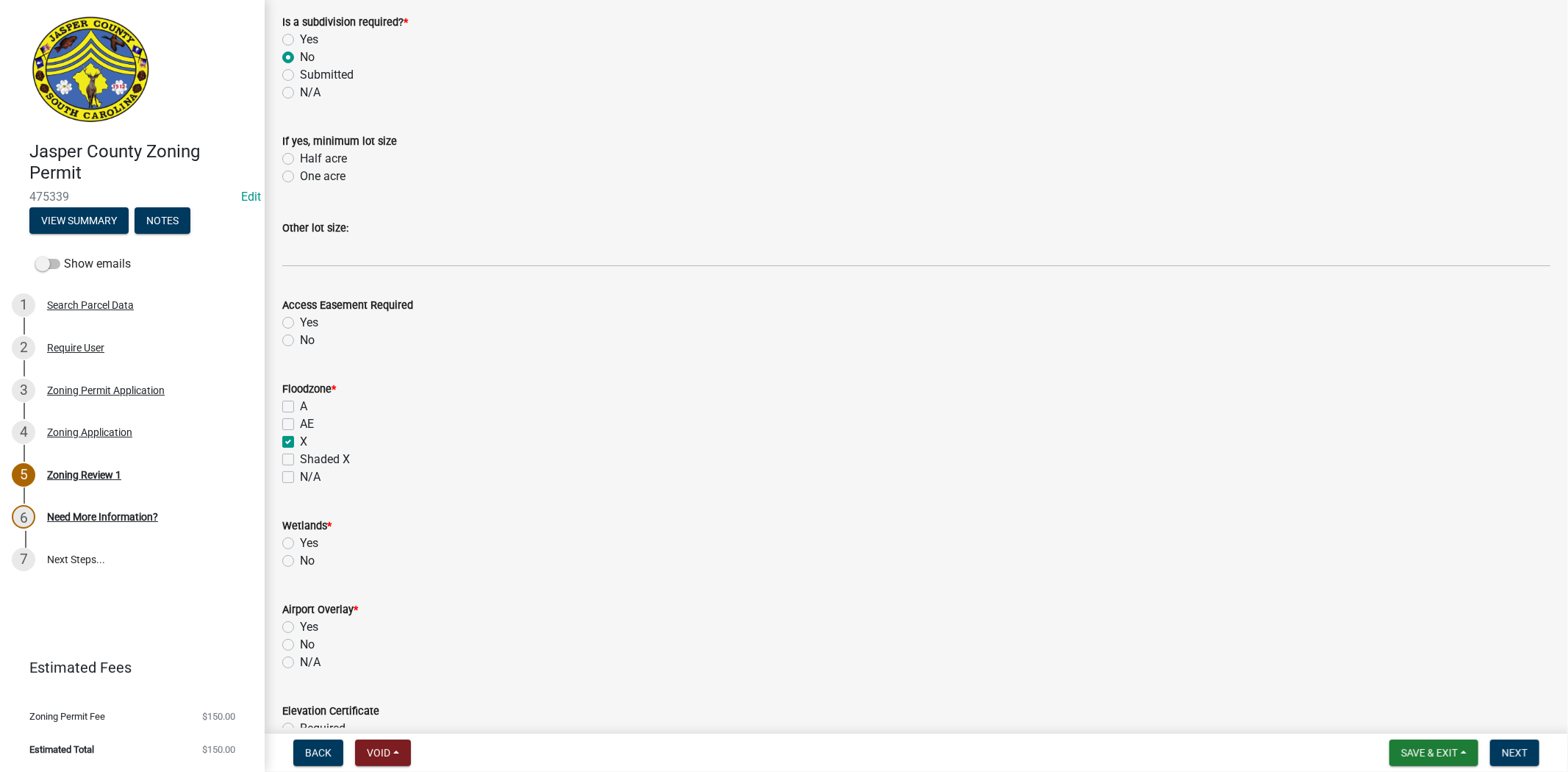
checkbox input "true"
checkbox input "false"
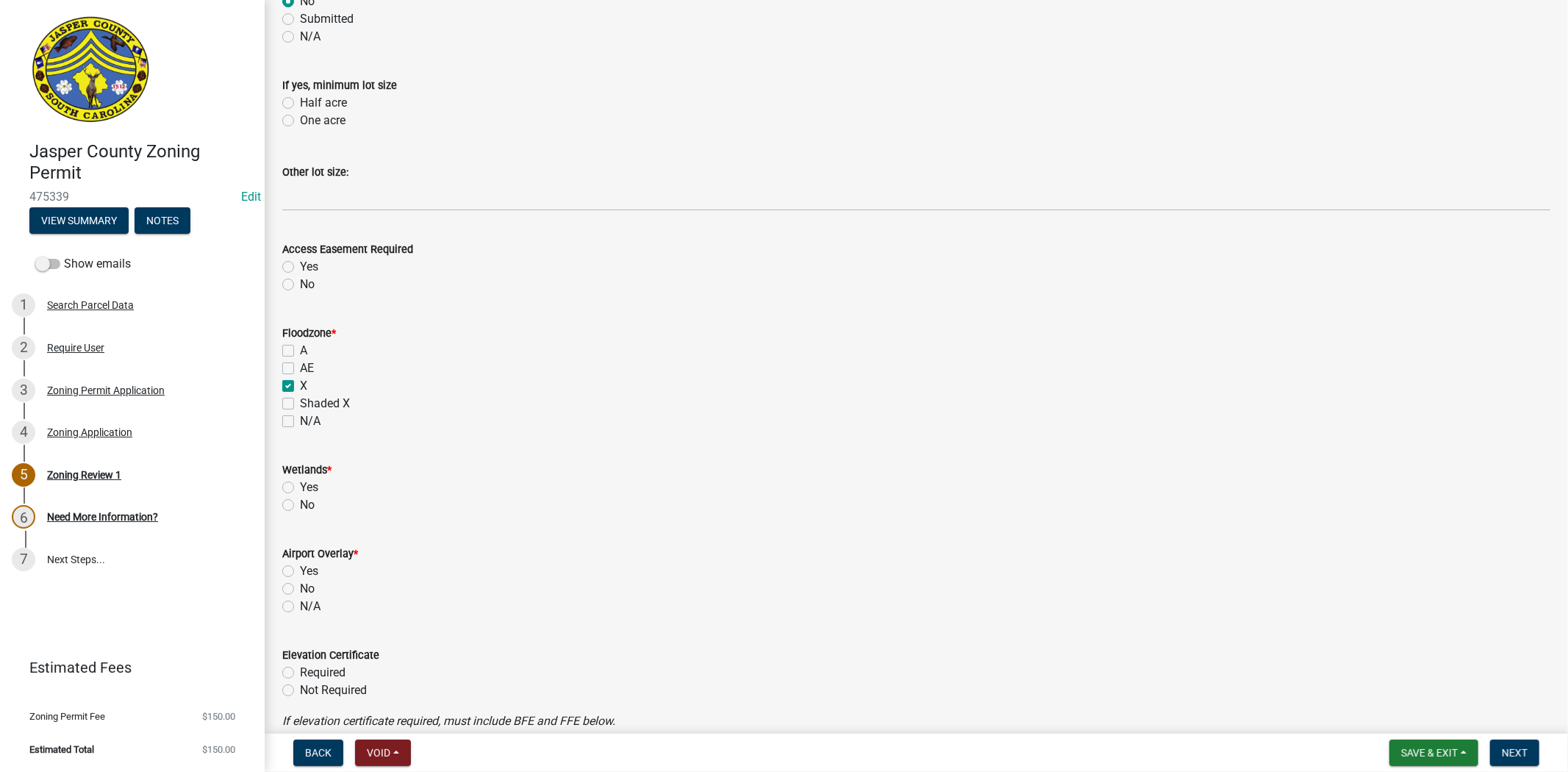
scroll to position [1144, 0]
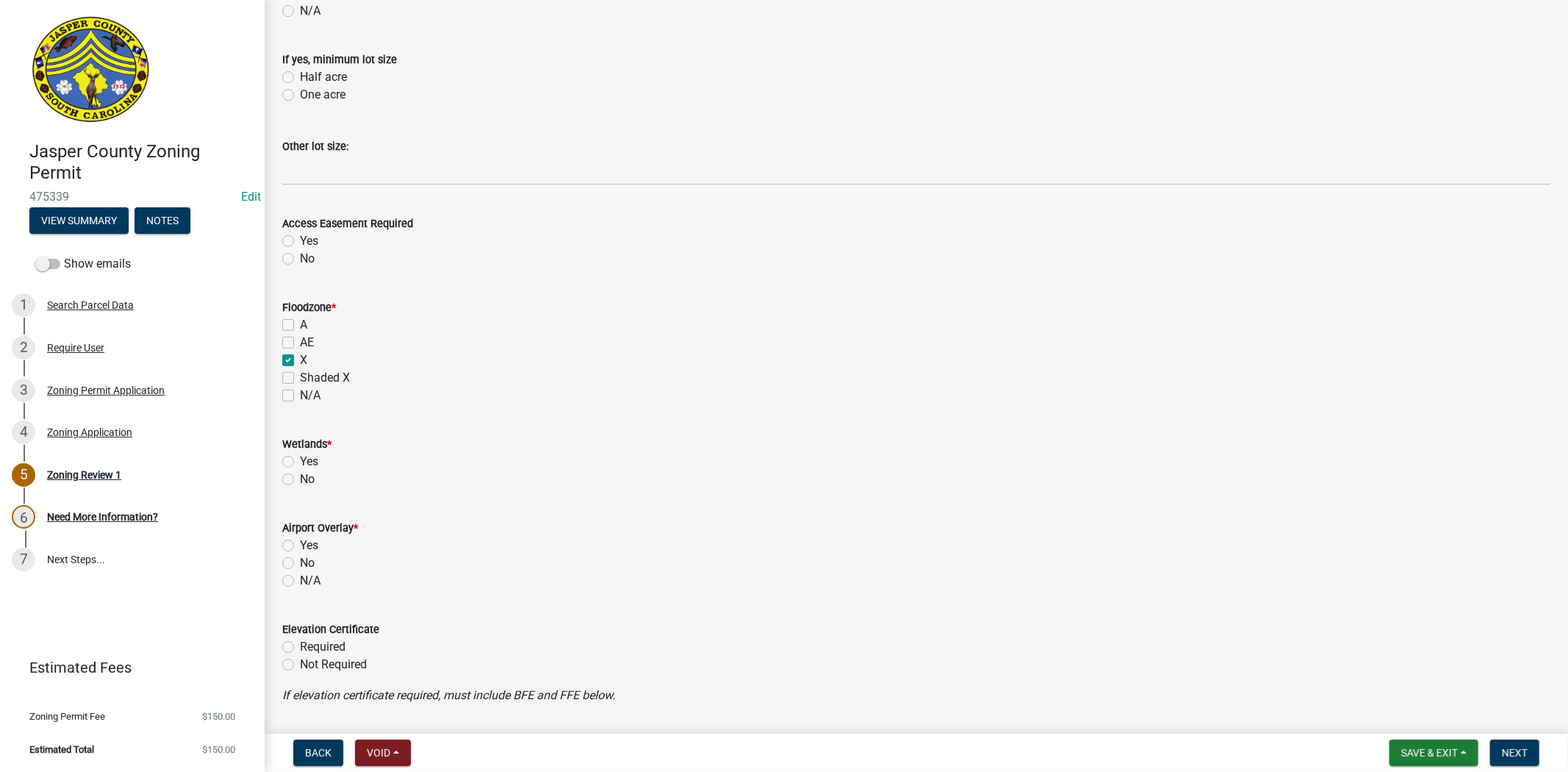
click at [281, 478] on div "Wetlands * Yes No" at bounding box center [916, 453] width 1290 height 71
click at [295, 478] on div "No" at bounding box center [916, 479] width 1268 height 17
click at [300, 478] on label "No" at bounding box center [306, 479] width 14 height 17
click at [300, 478] on input "No" at bounding box center [304, 475] width 10 height 10
radio input "true"
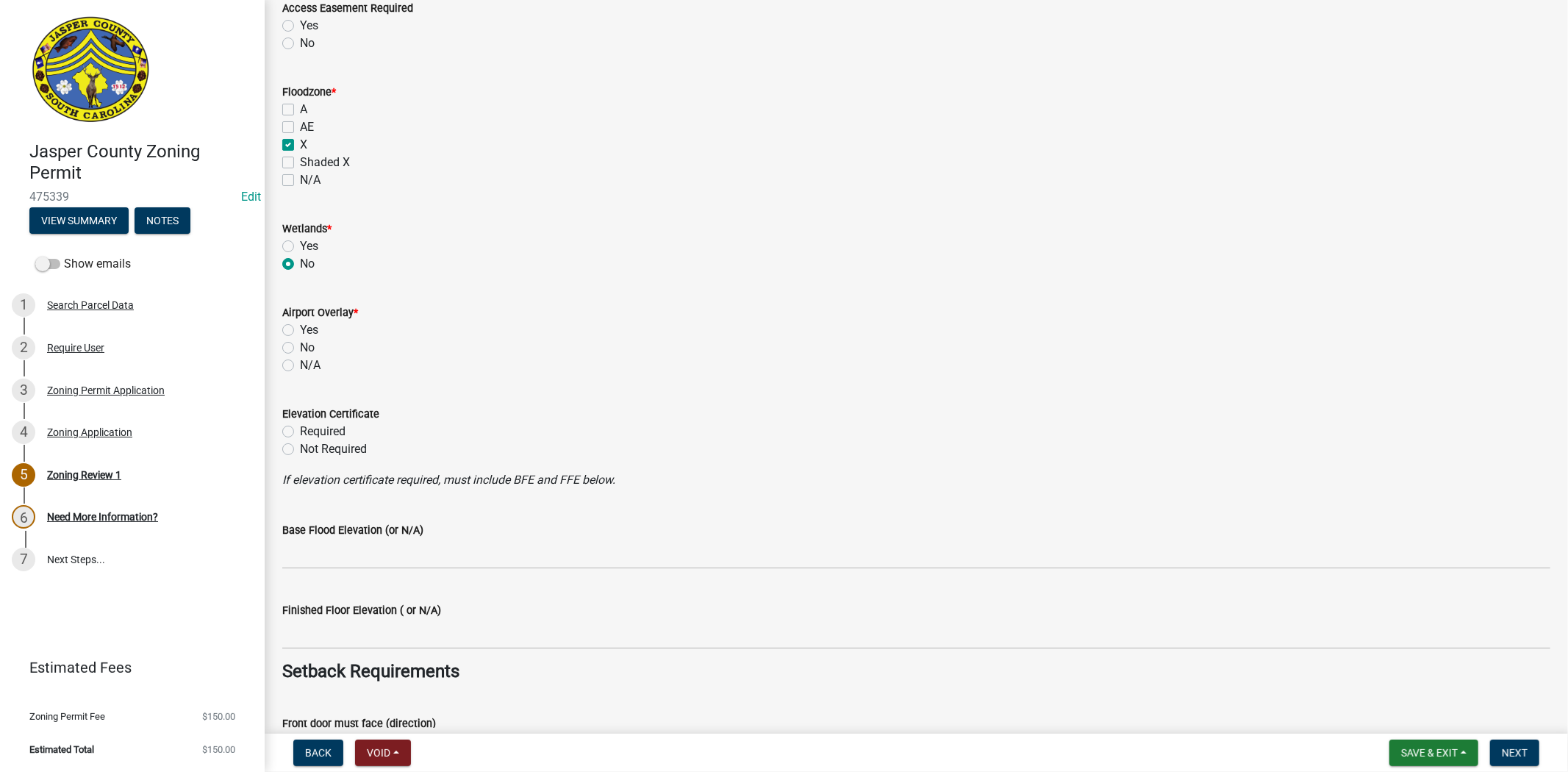
scroll to position [1389, 0]
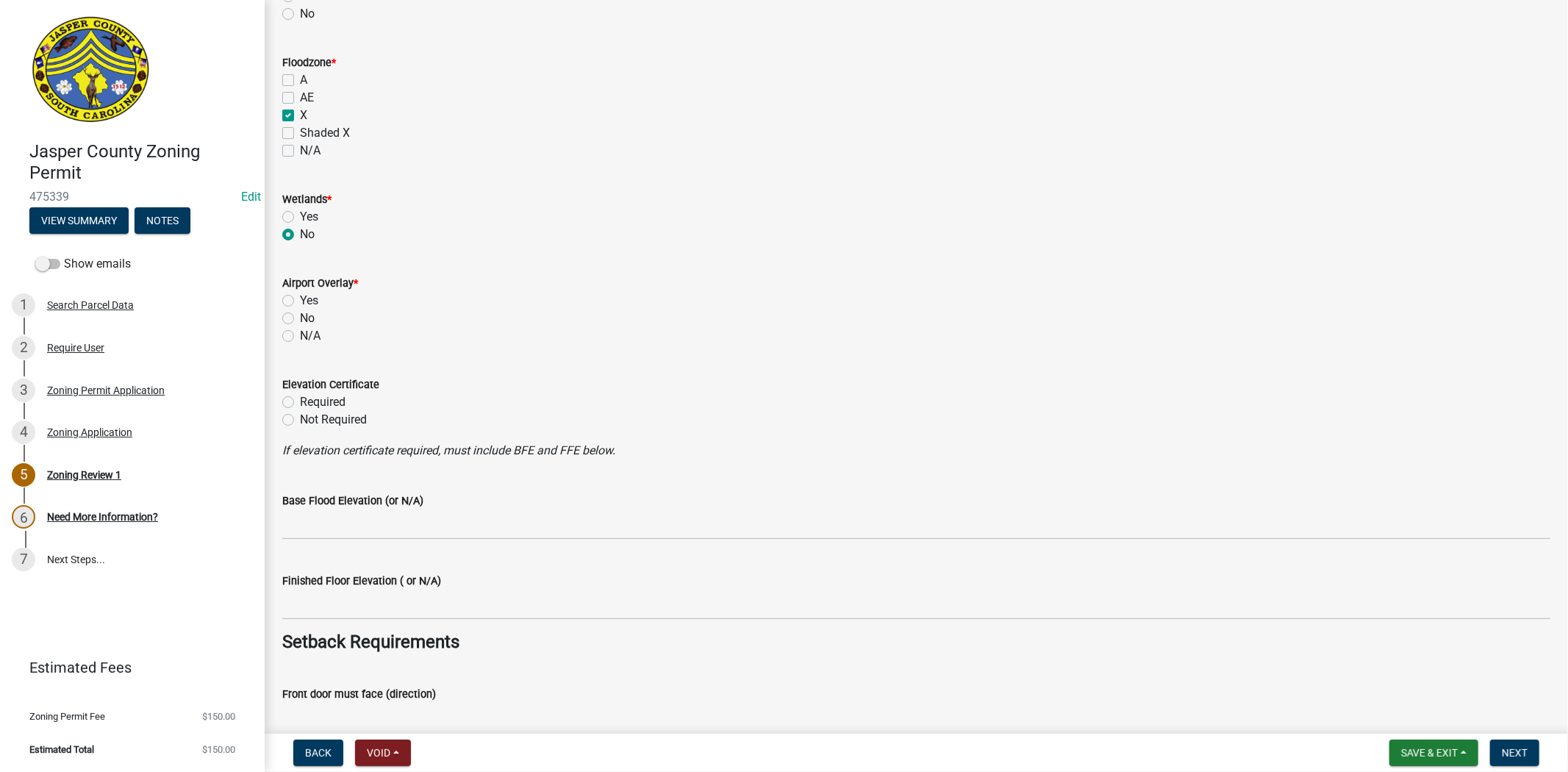
click at [300, 319] on label "No" at bounding box center [306, 318] width 14 height 17
click at [300, 319] on input "No" at bounding box center [304, 314] width 10 height 10
radio input "true"
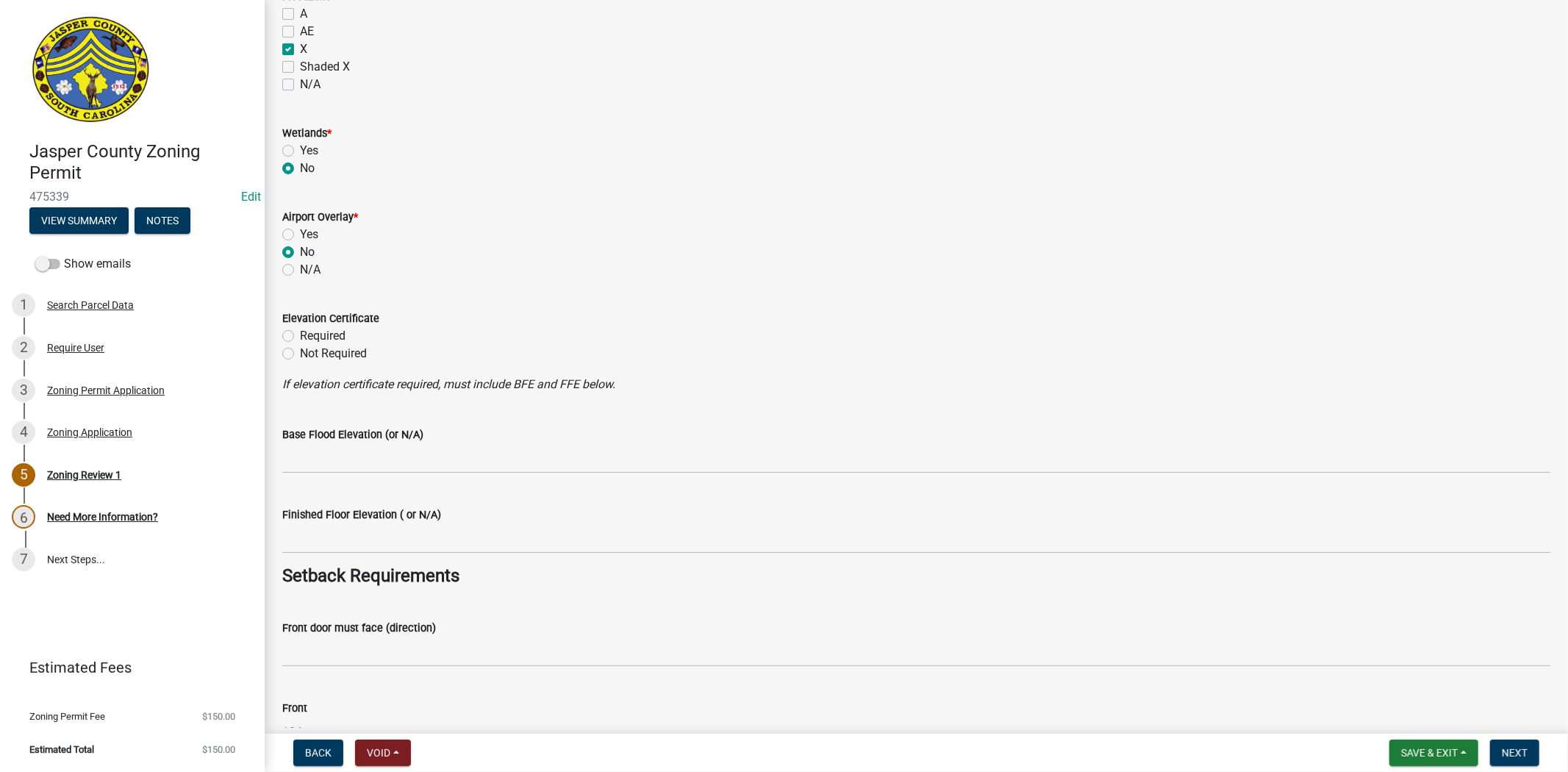
scroll to position [1634, 0]
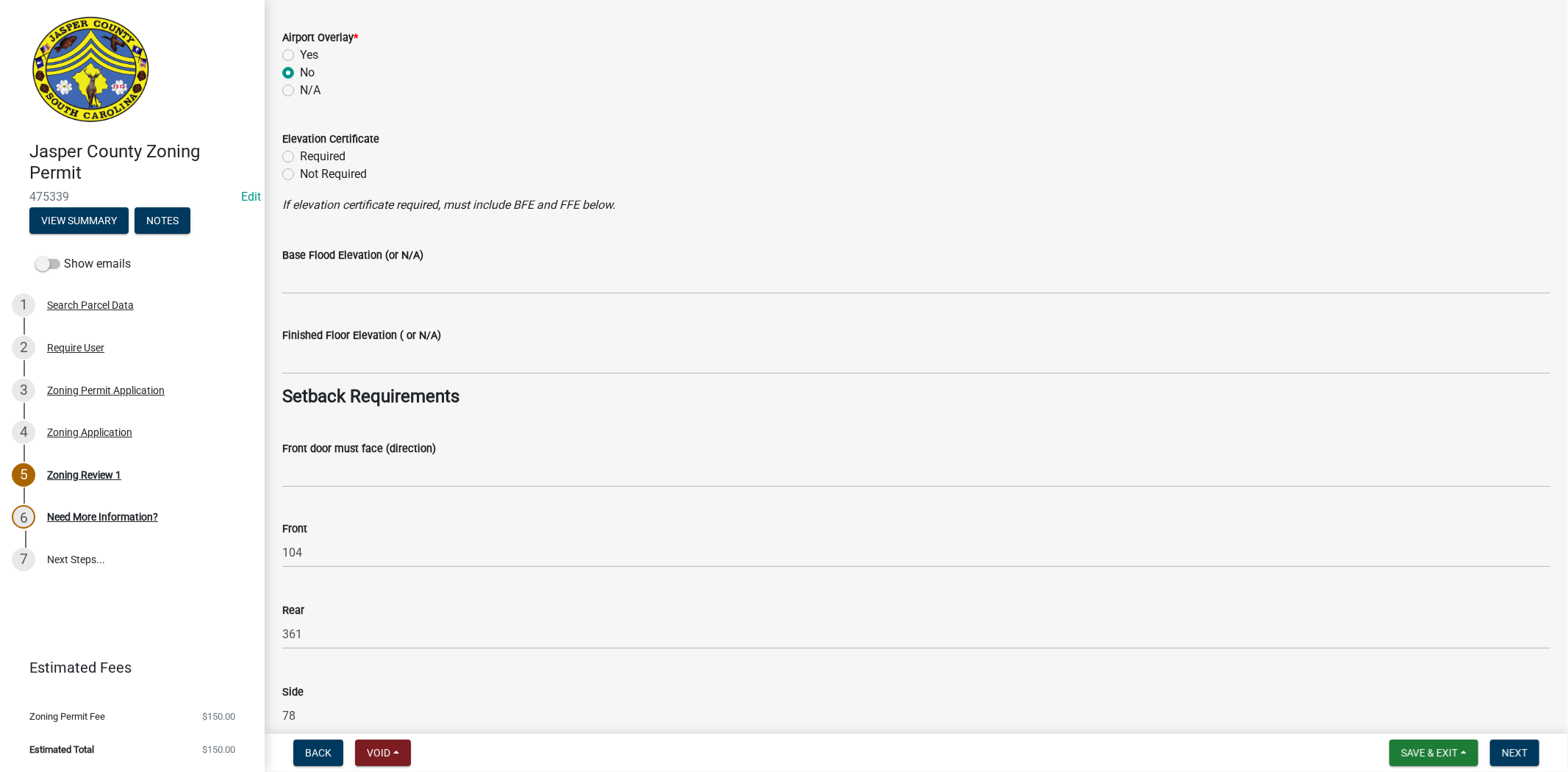
click at [300, 173] on label "Not Required" at bounding box center [333, 174] width 67 height 17
click at [300, 173] on input "Not Required" at bounding box center [304, 170] width 10 height 10
radio input "true"
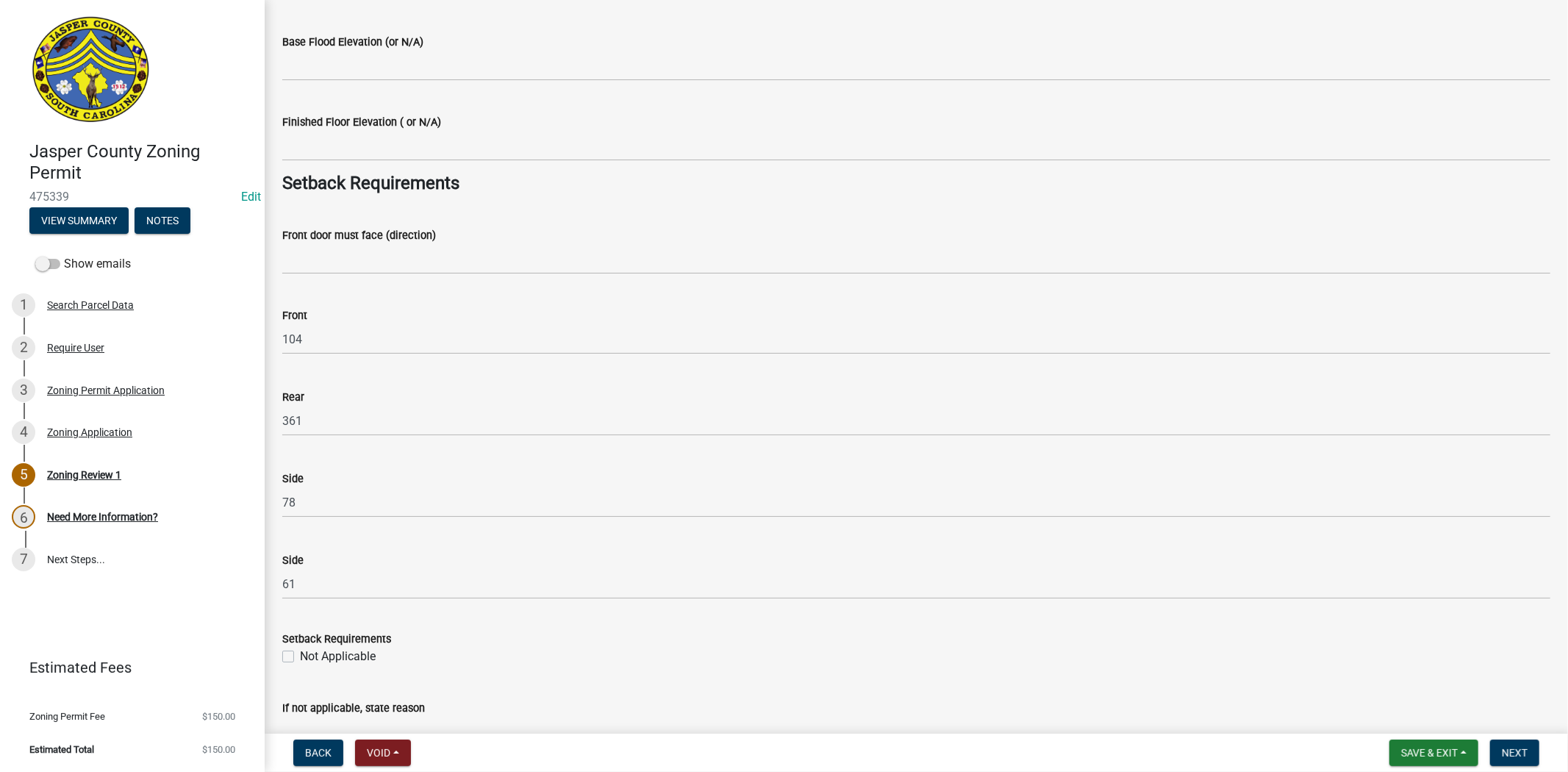
scroll to position [1879, 0]
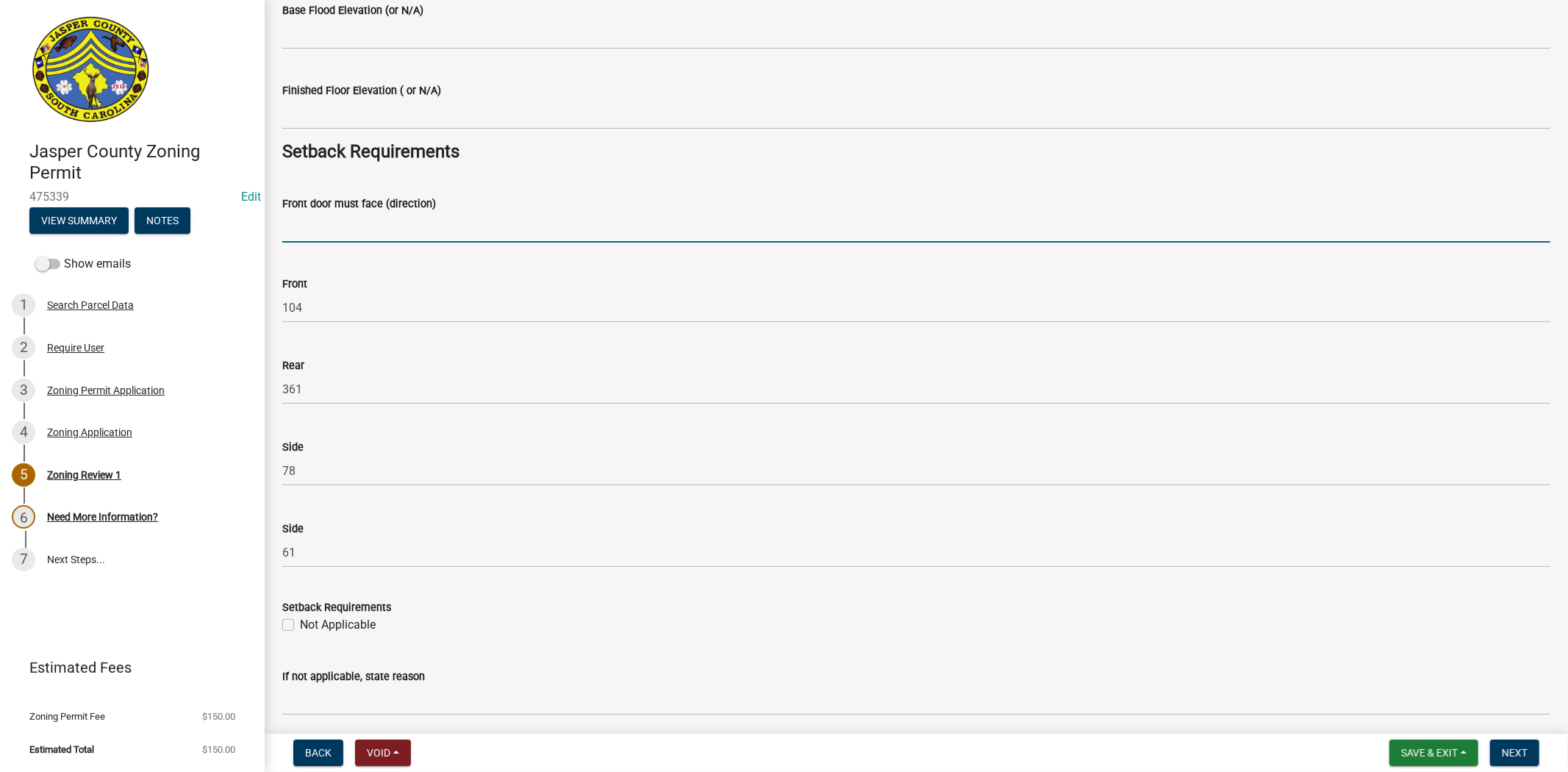
click at [304, 226] on input "Front door must face (direction)" at bounding box center [916, 227] width 1268 height 30
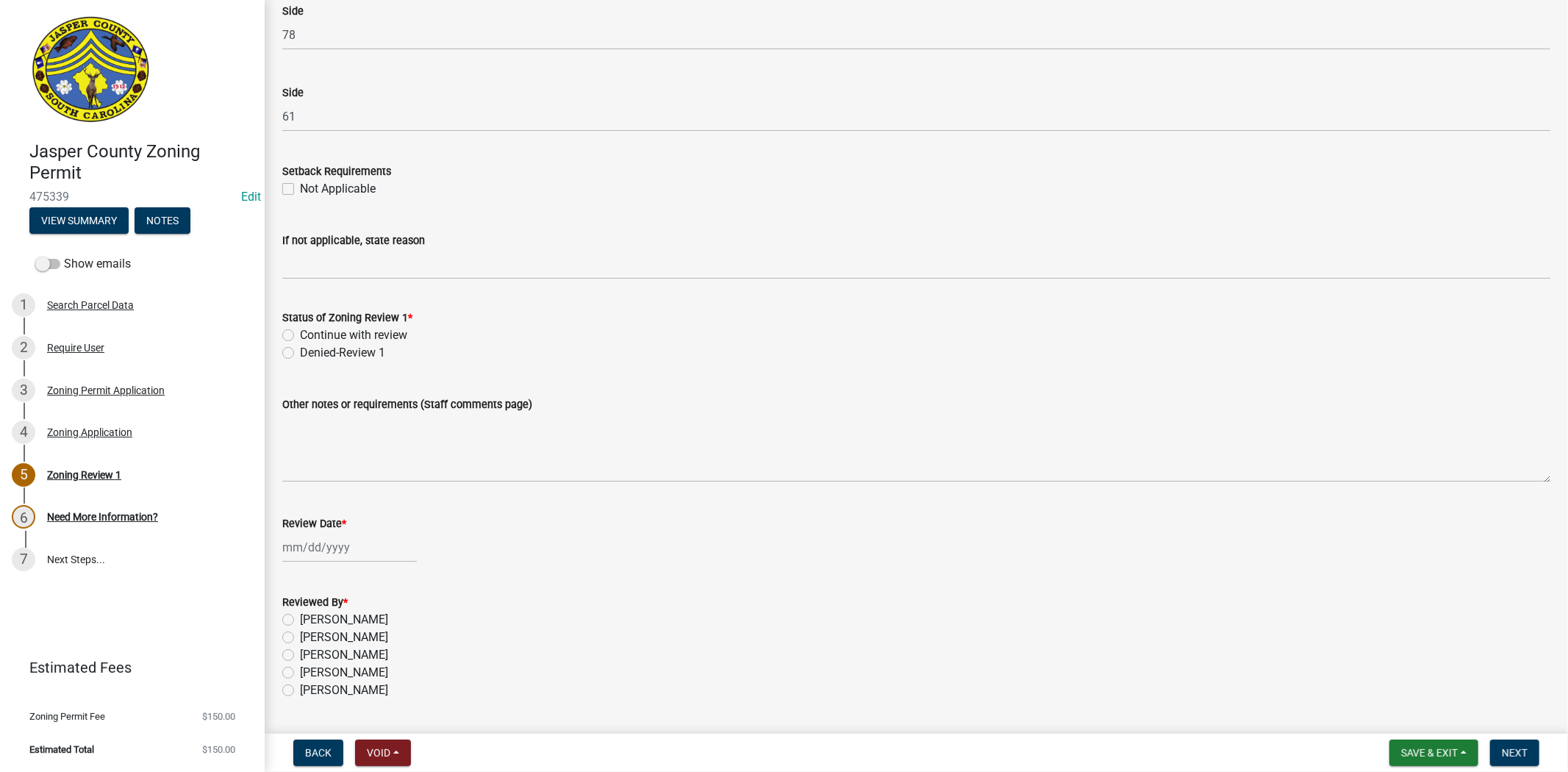
scroll to position [2357, 0]
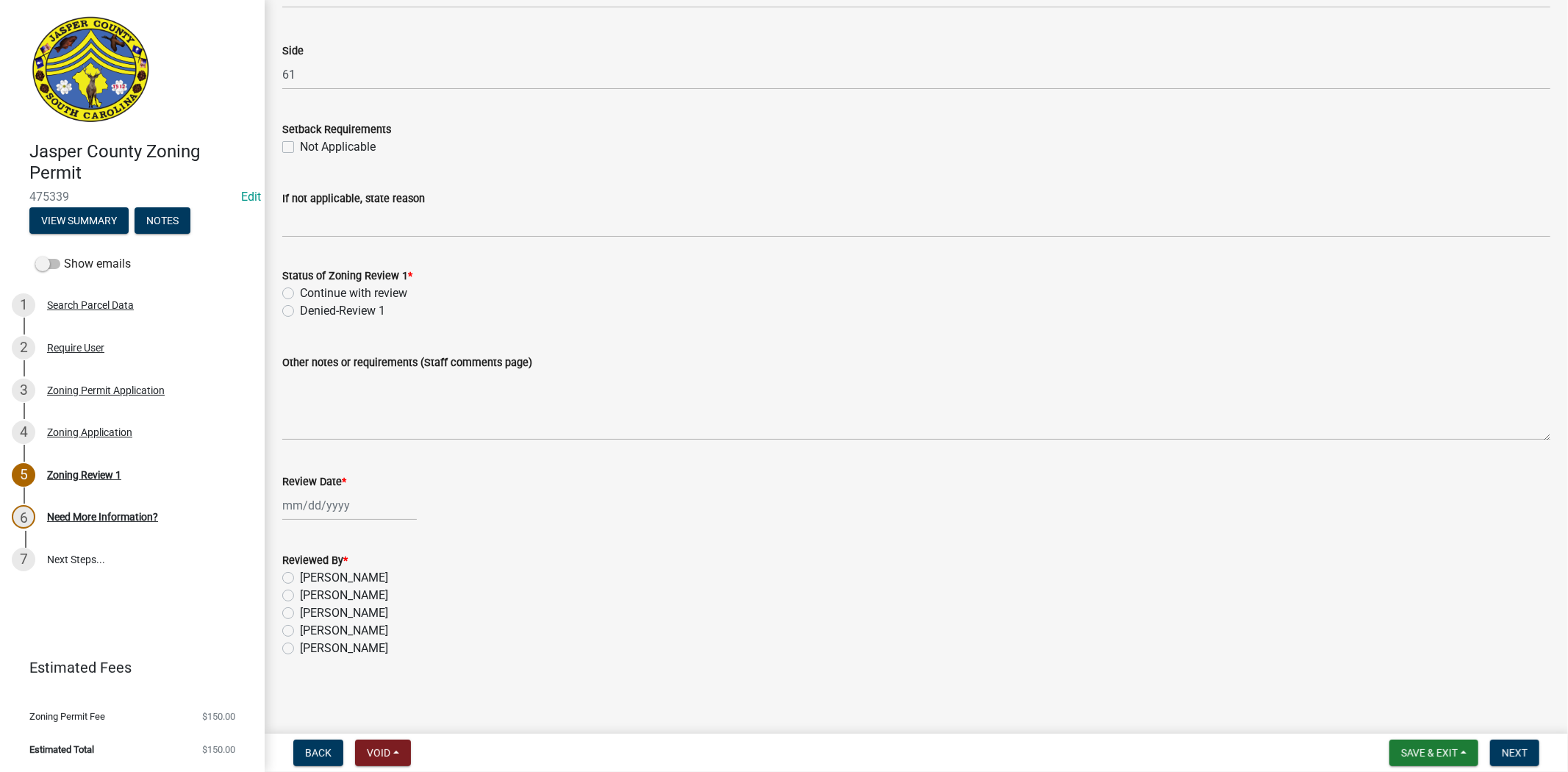
type input "bees creek rd"
click at [300, 288] on label "Continue with review" at bounding box center [353, 293] width 107 height 17
click at [300, 288] on input "Continue with review" at bounding box center [304, 289] width 10 height 10
radio input "true"
select select "9"
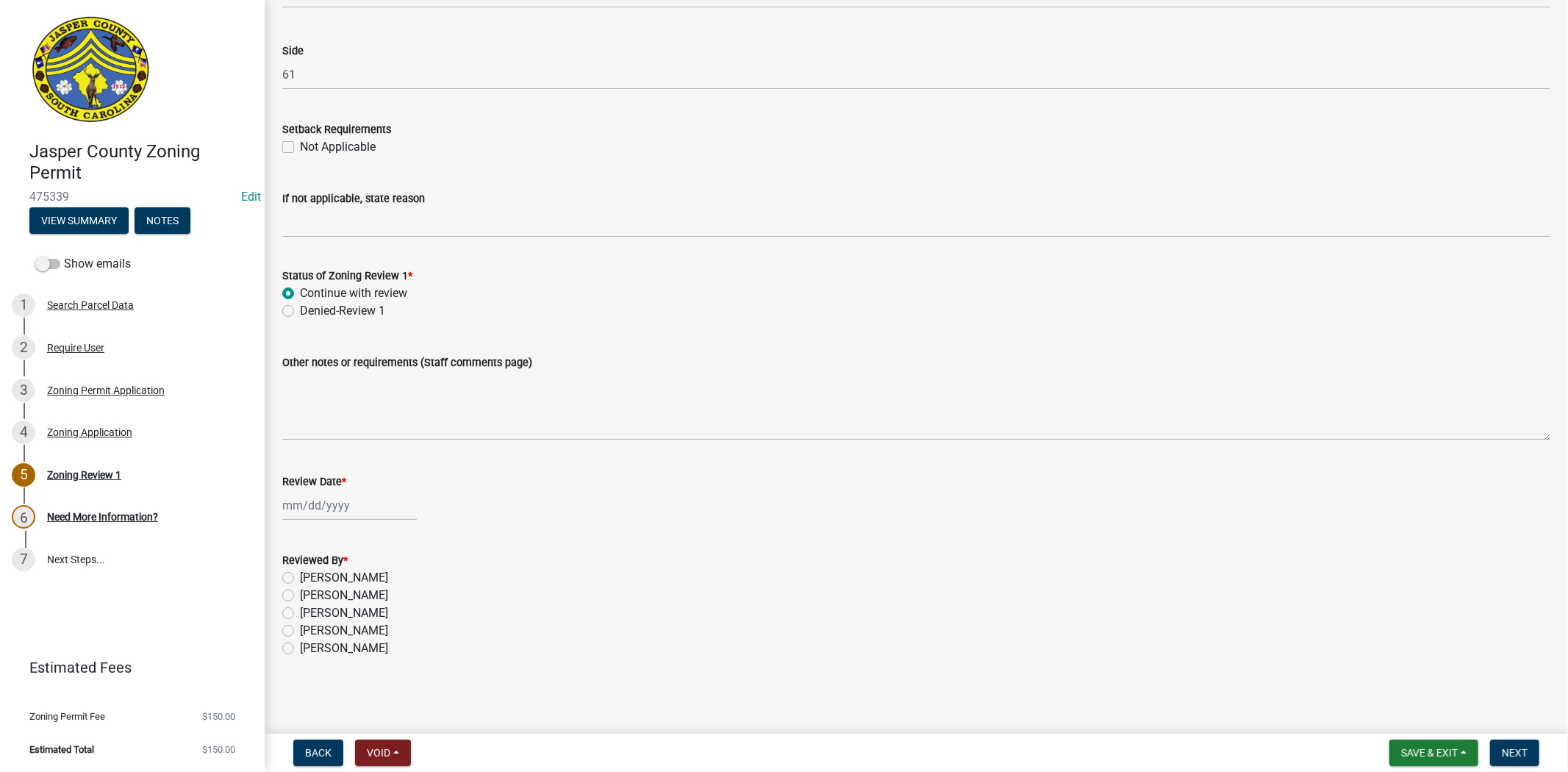
select select "2025"
click at [298, 498] on div "Jan Feb Mar Apr May Jun Jul Aug Sep Oct Nov Dec 1525 1526 1527 1528 1529 1530 1…" at bounding box center [349, 506] width 135 height 30
click at [290, 604] on div "8" at bounding box center [297, 606] width 24 height 24
type input "09/08/2025"
click at [300, 579] on label "Ciara Chapman" at bounding box center [344, 577] width 88 height 17
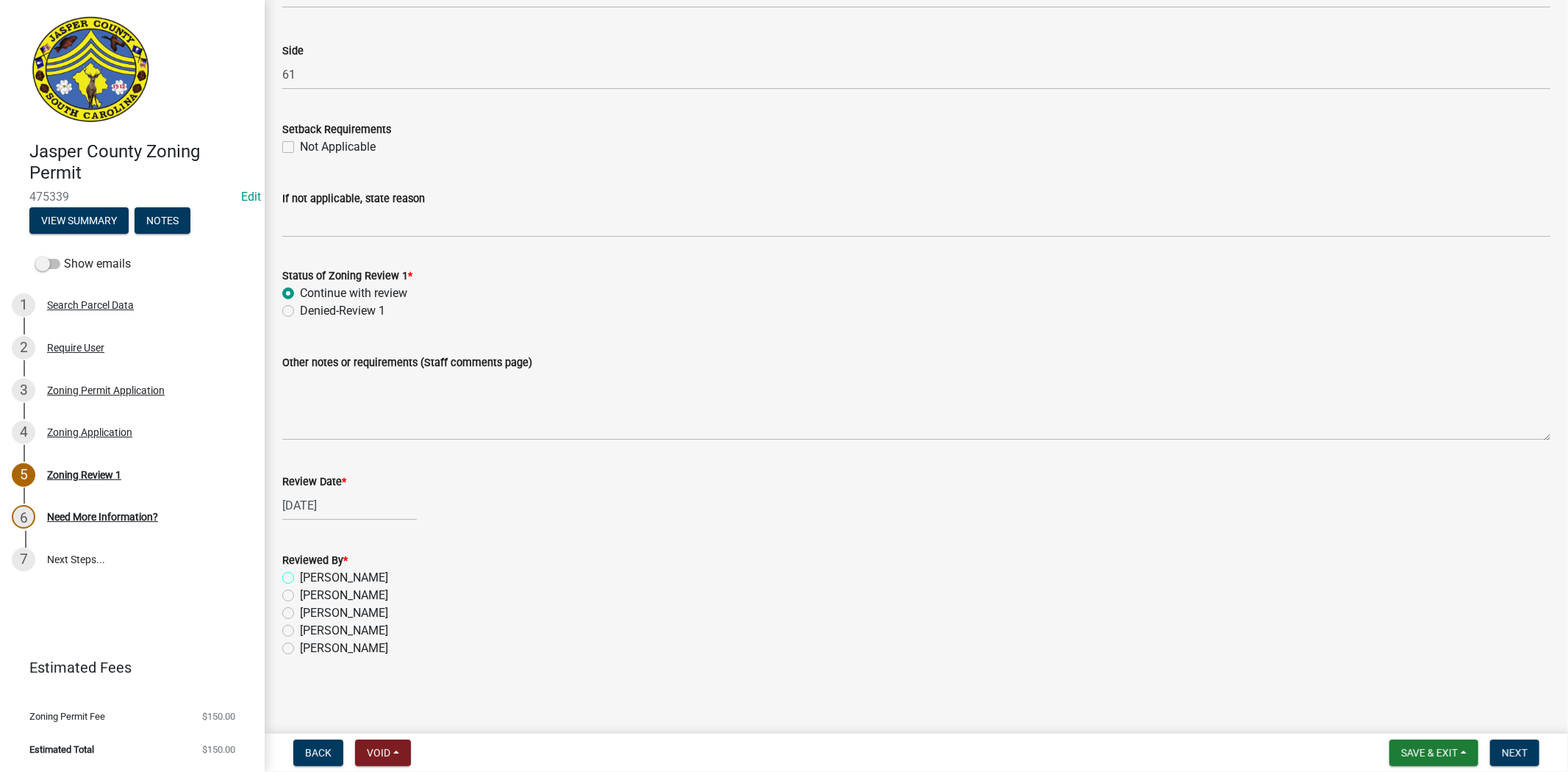
click at [300, 579] on input "Ciara Chapman" at bounding box center [304, 573] width 10 height 10
radio input "true"
click at [748, 496] on div "09/08/2025" at bounding box center [916, 506] width 1268 height 30
click at [1505, 758] on button "Next" at bounding box center [1515, 753] width 49 height 27
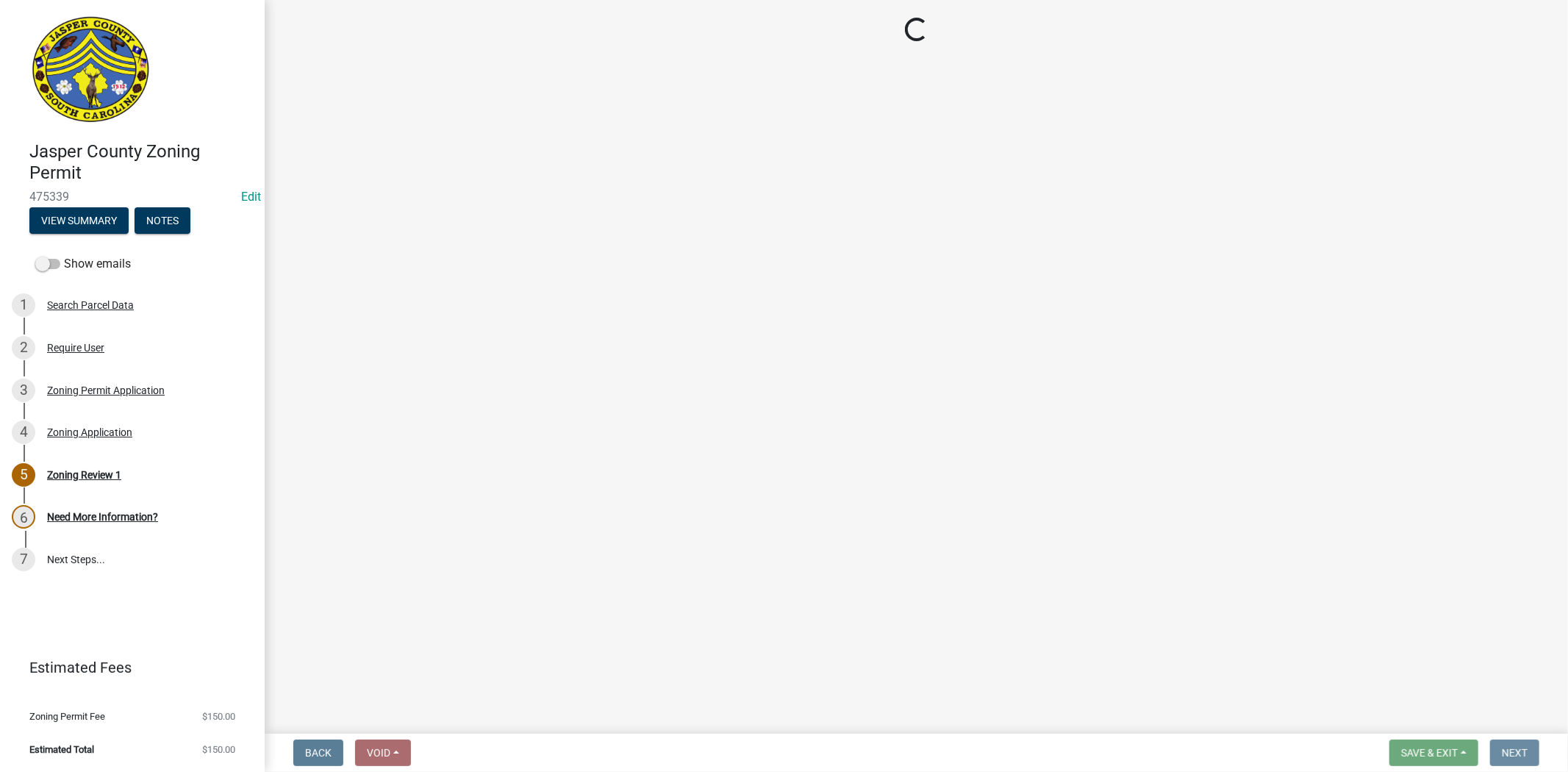
scroll to position [0, 0]
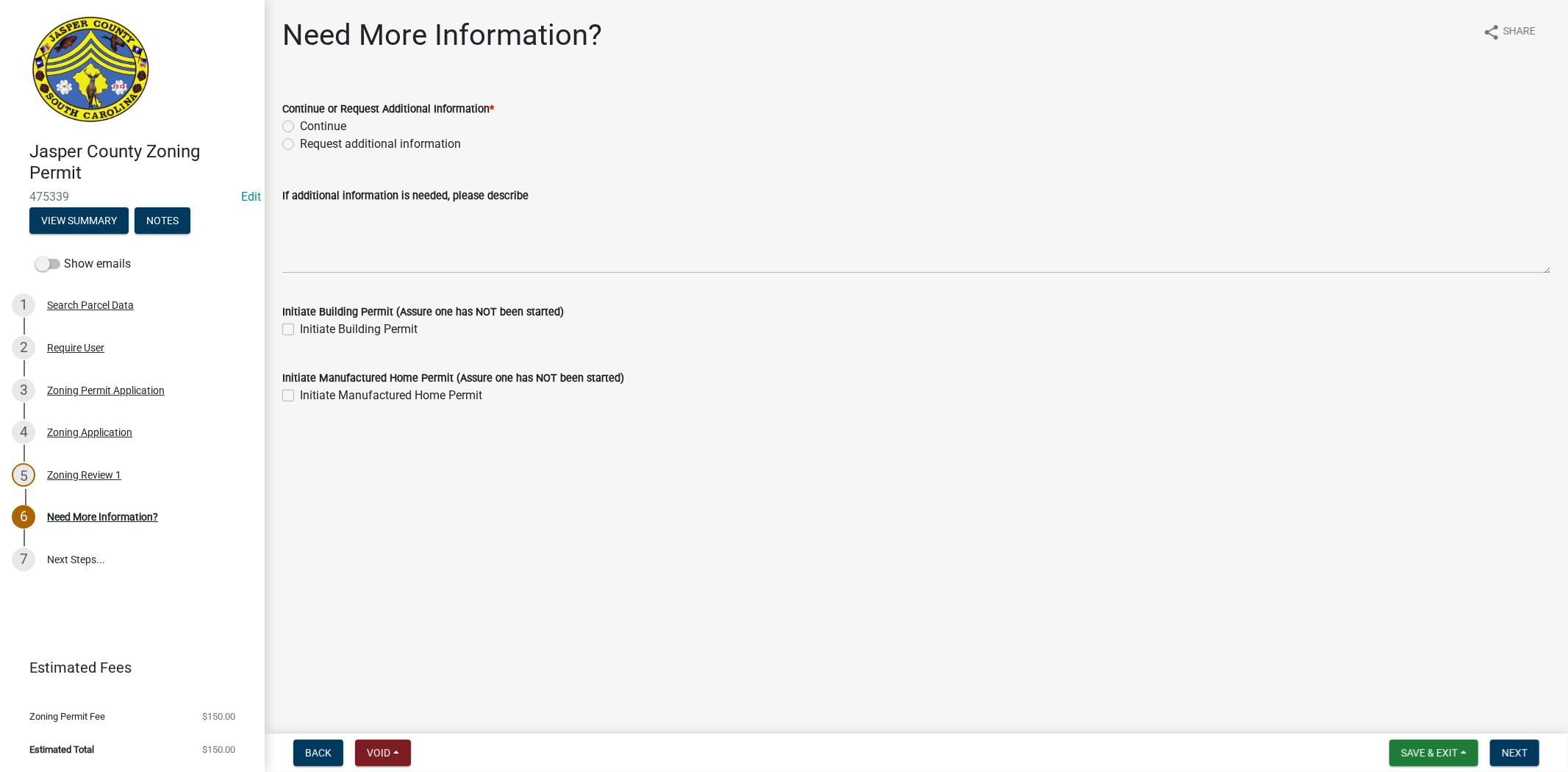
click at [300, 122] on label "Continue" at bounding box center [322, 126] width 46 height 17
click at [300, 122] on input "Continue" at bounding box center [304, 122] width 10 height 10
radio input "true"
click at [1499, 745] on button "Next" at bounding box center [1515, 753] width 49 height 27
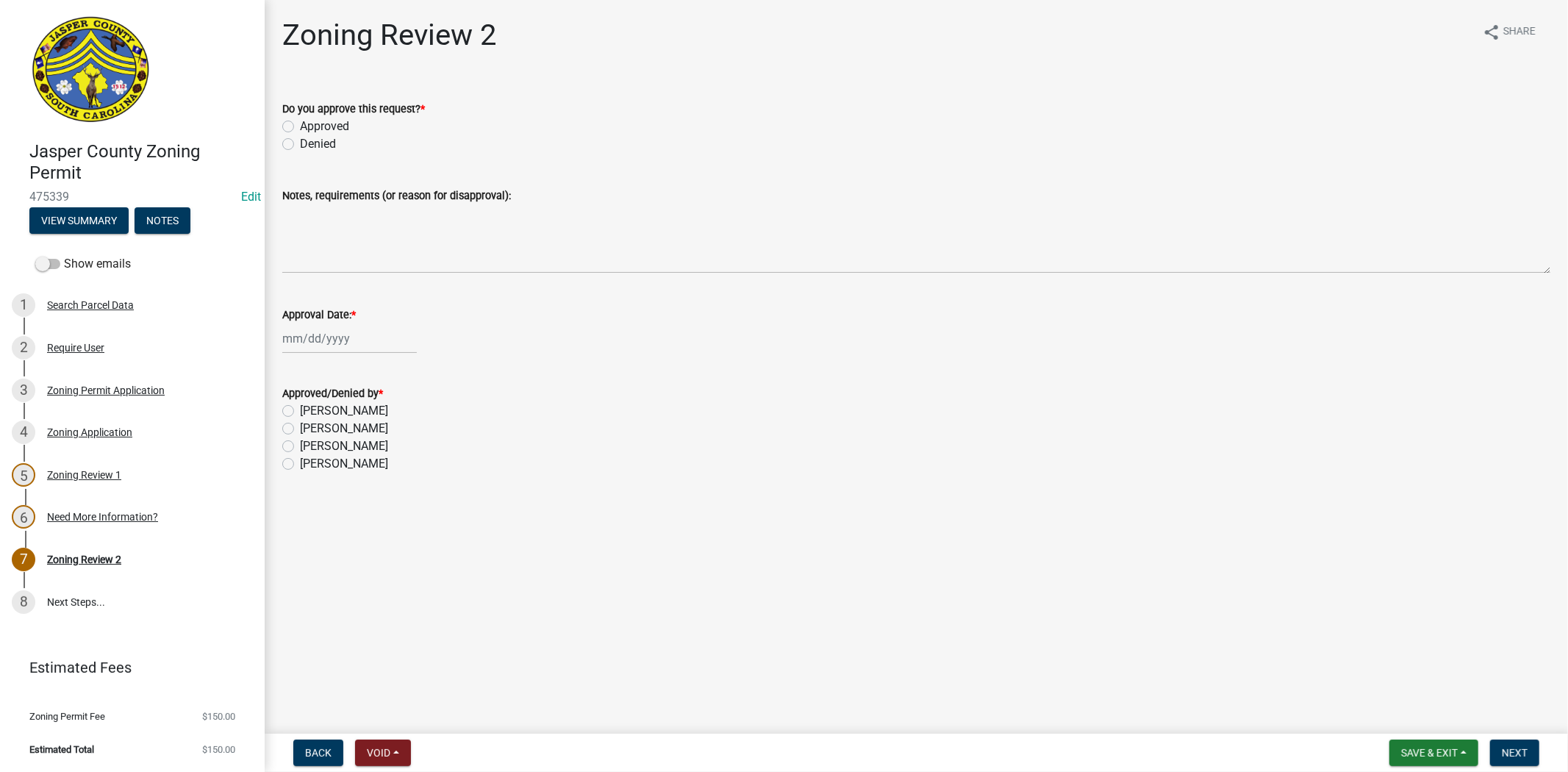
click at [300, 129] on label "Approved" at bounding box center [324, 126] width 49 height 17
click at [300, 127] on input "Approved" at bounding box center [304, 122] width 10 height 10
radio input "true"
select select "9"
select select "2025"
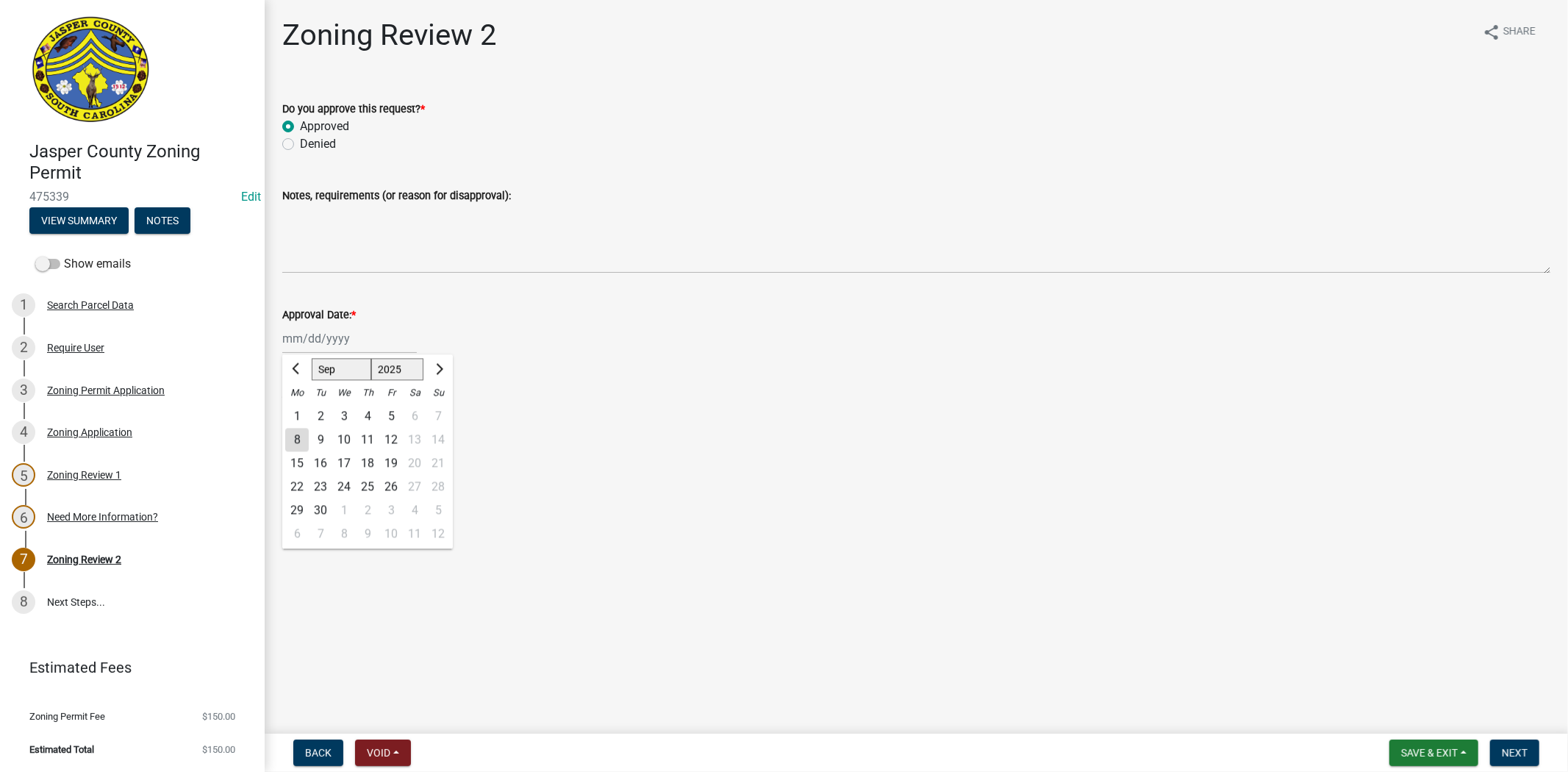
click at [315, 345] on div "Jan Feb Mar Apr May Jun Jul Aug Sep Oct Nov Dec 1525 1526 1527 1528 1529 1530 1…" at bounding box center [349, 338] width 135 height 30
click at [293, 434] on div "8" at bounding box center [297, 440] width 24 height 24
type input "09/08/2025"
click at [300, 462] on label "Ciara Chapman" at bounding box center [344, 464] width 88 height 17
click at [300, 462] on input "Ciara Chapman" at bounding box center [304, 460] width 10 height 10
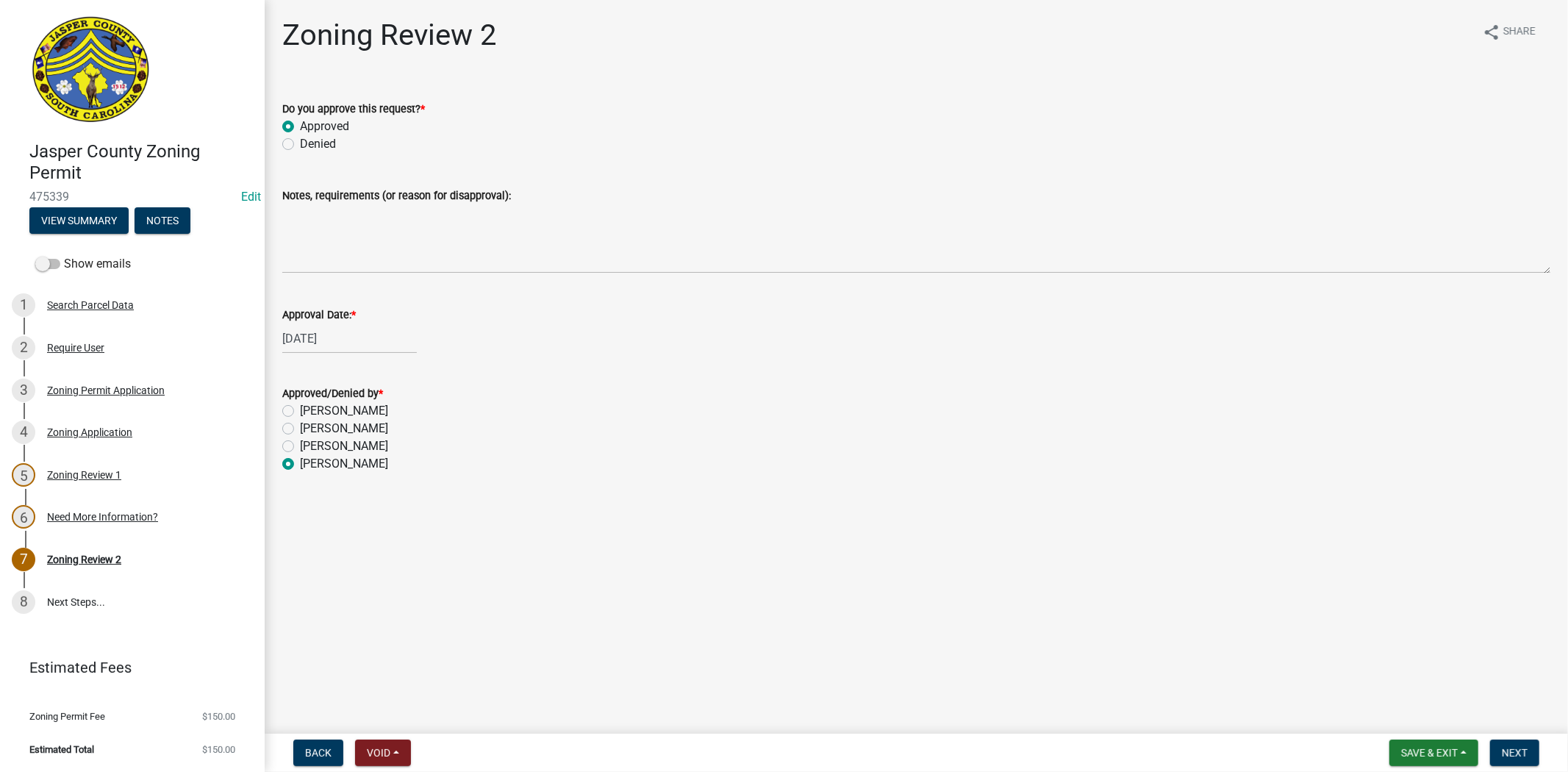
radio input "true"
click at [1512, 760] on button "Next" at bounding box center [1515, 753] width 49 height 27
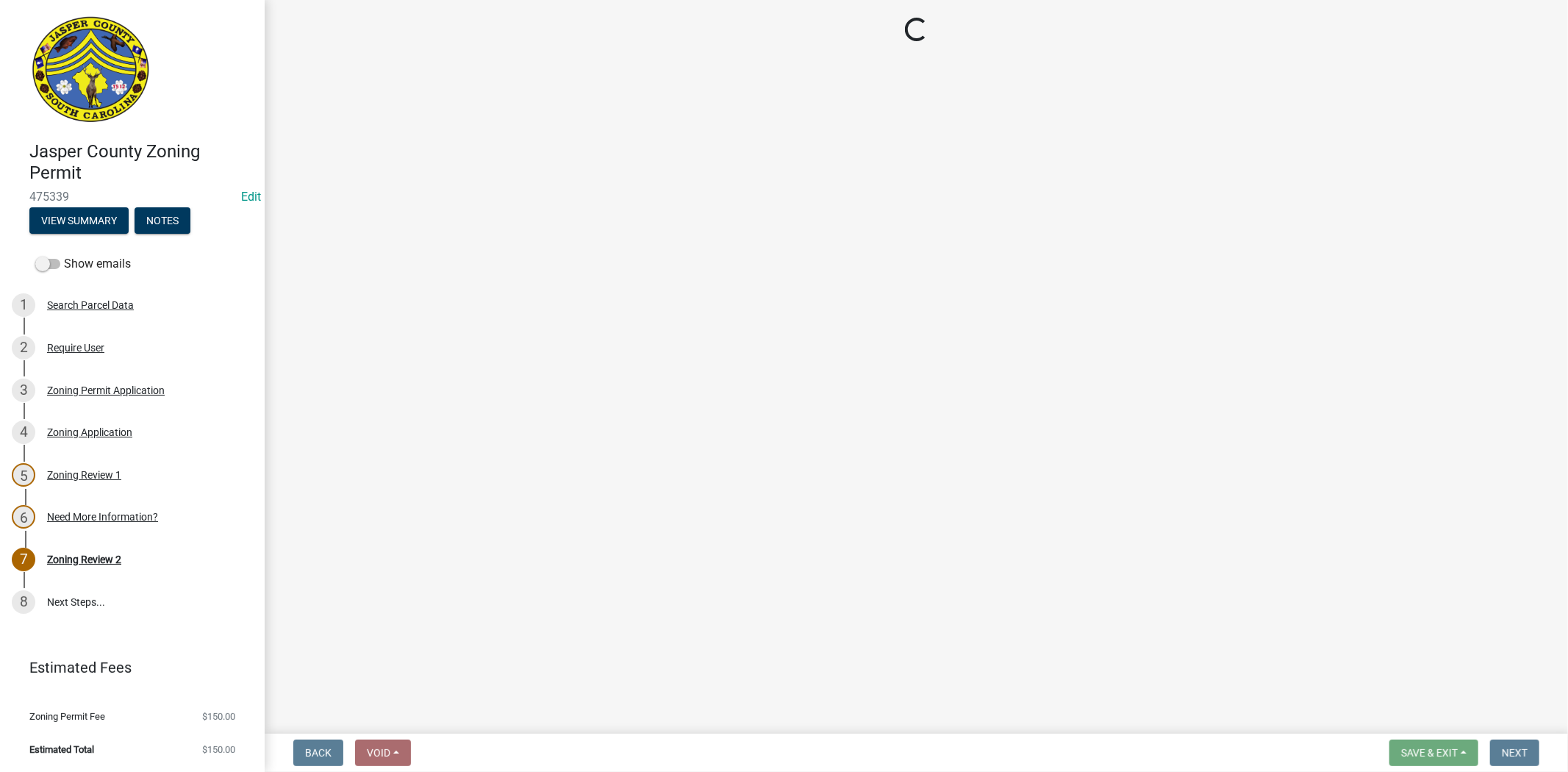
select select "3: 3"
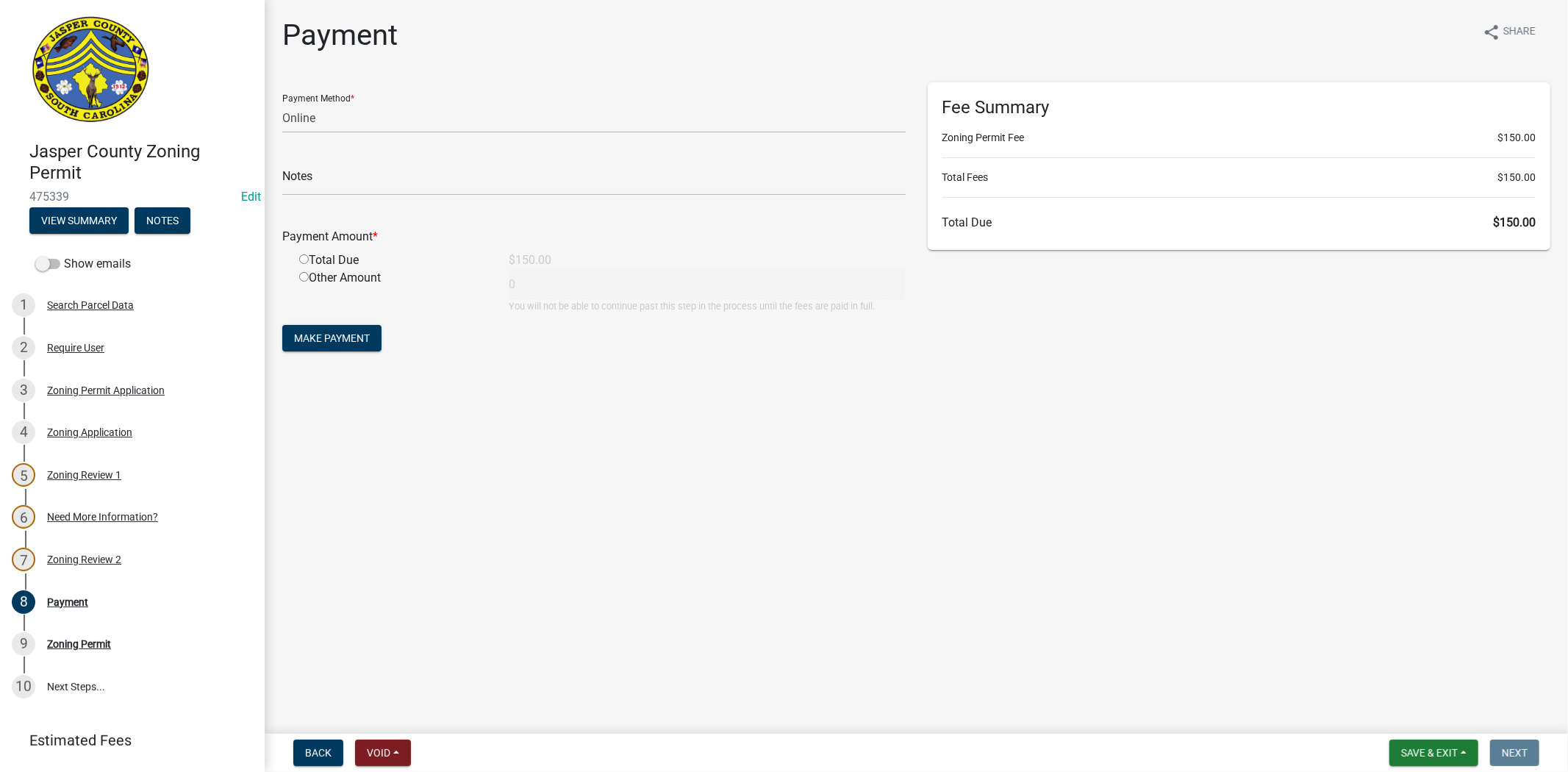
click at [304, 259] on input "radio" at bounding box center [304, 259] width 10 height 10
radio input "true"
type input "150"
click at [300, 341] on span "Make Payment" at bounding box center [332, 338] width 76 height 11
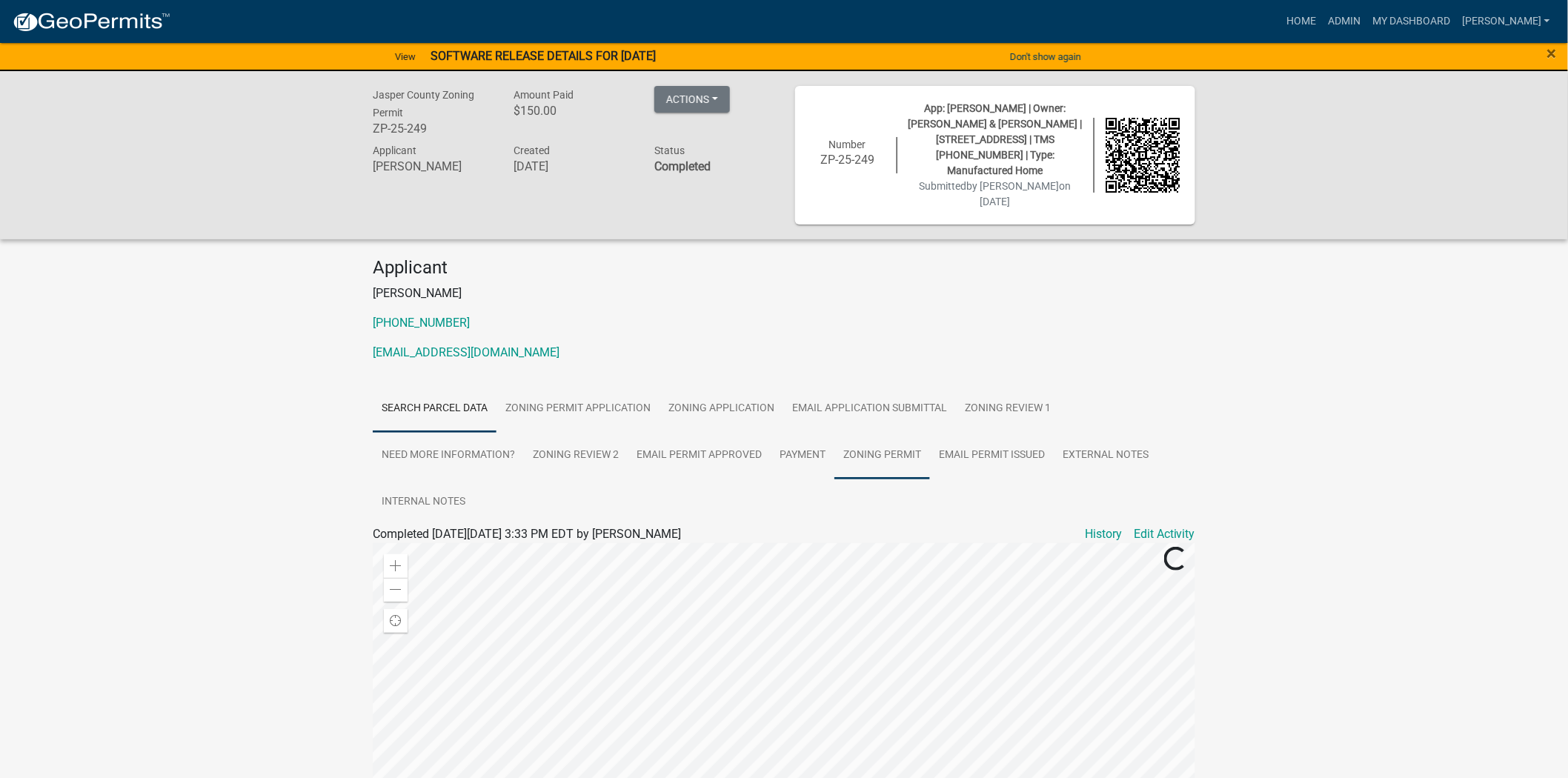
click at [897, 432] on link "Zoning Permit" at bounding box center [882, 456] width 96 height 48
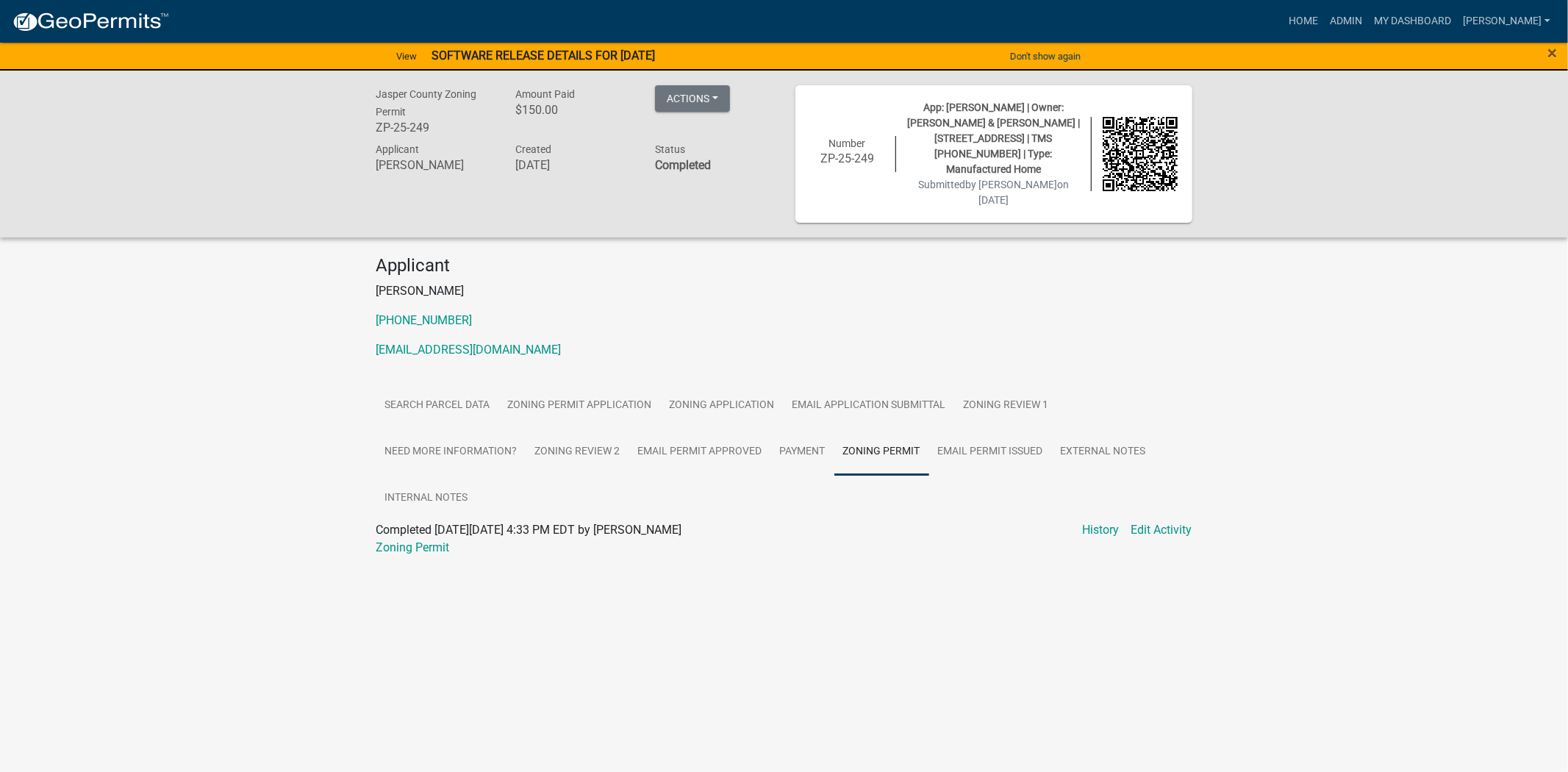
click at [423, 539] on div "Zoning Permit" at bounding box center [785, 548] width 838 height 17
click at [423, 541] on link "Zoning Permit" at bounding box center [413, 548] width 74 height 14
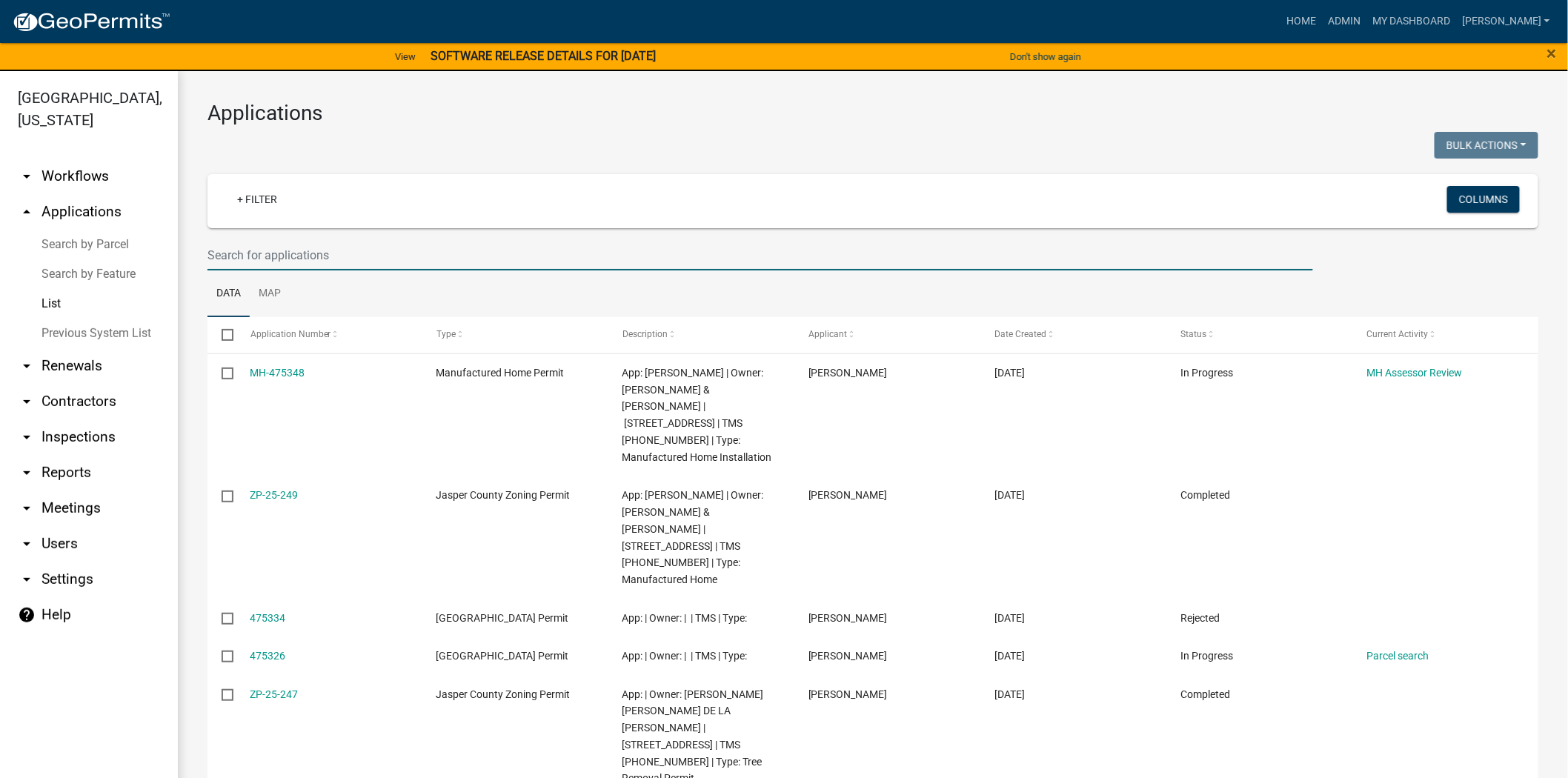
click at [385, 249] on input "text" at bounding box center [760, 255] width 1106 height 31
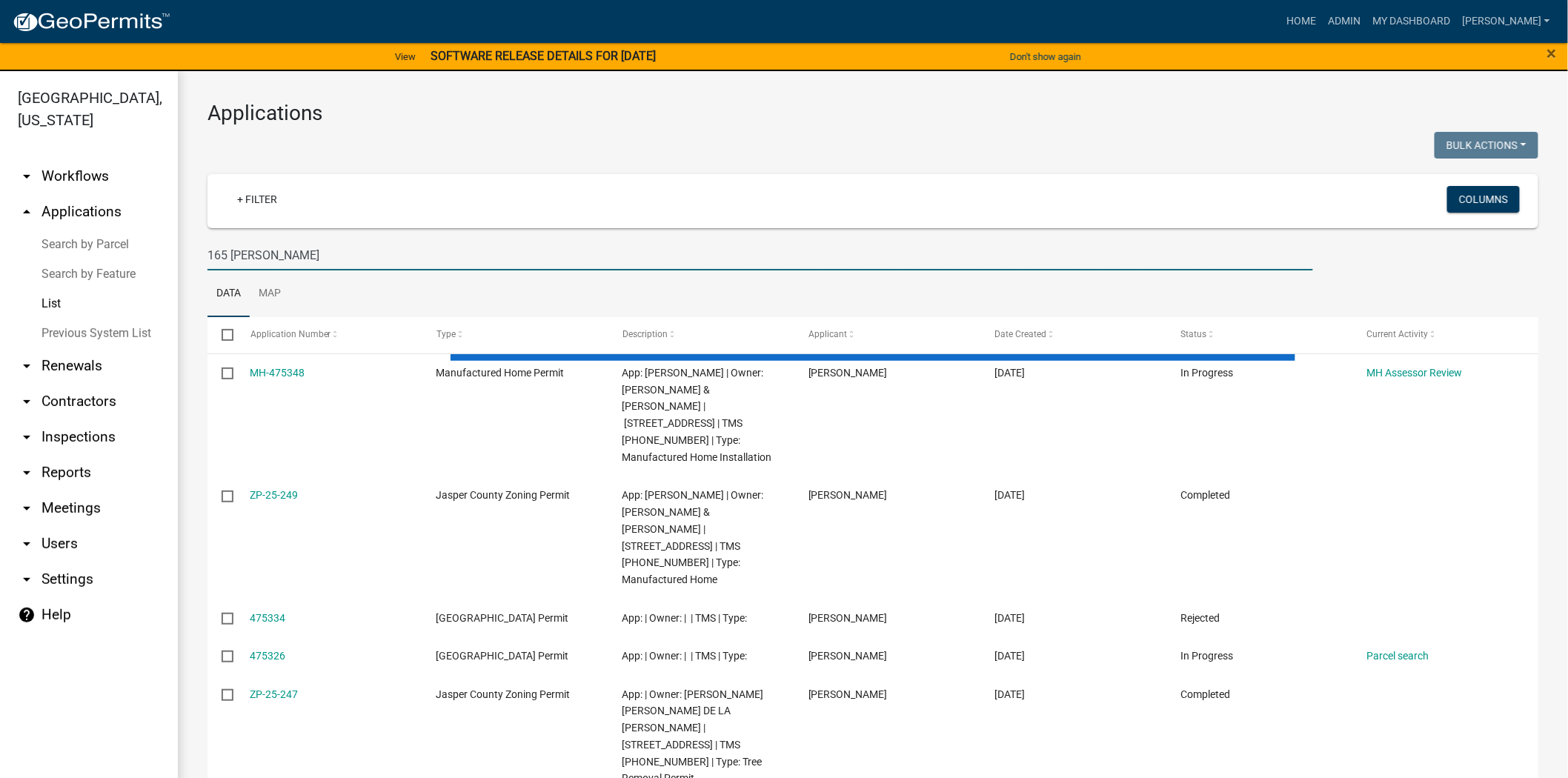
type input "165 betterson"
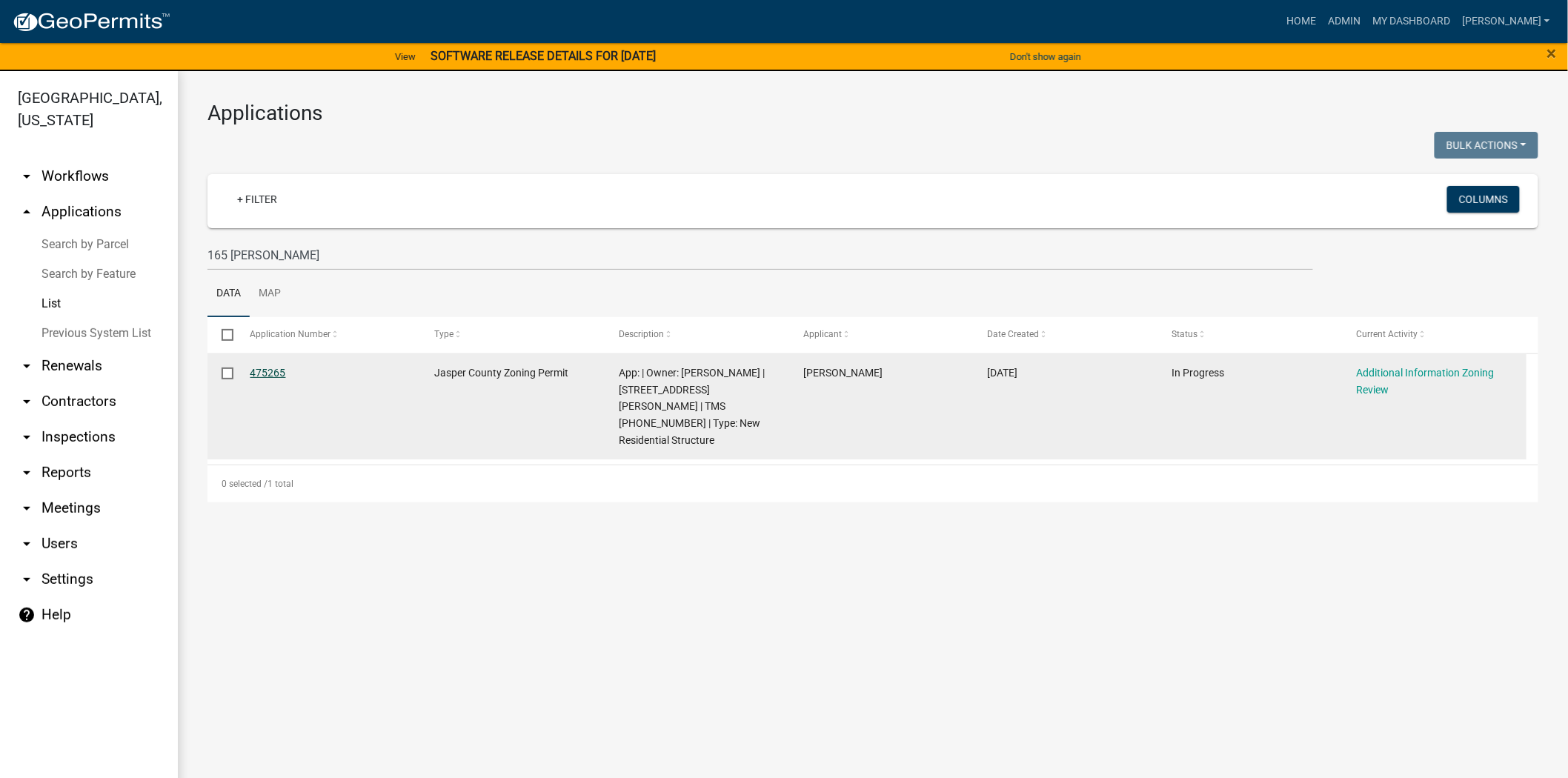
click at [260, 373] on link "475265" at bounding box center [268, 373] width 35 height 11
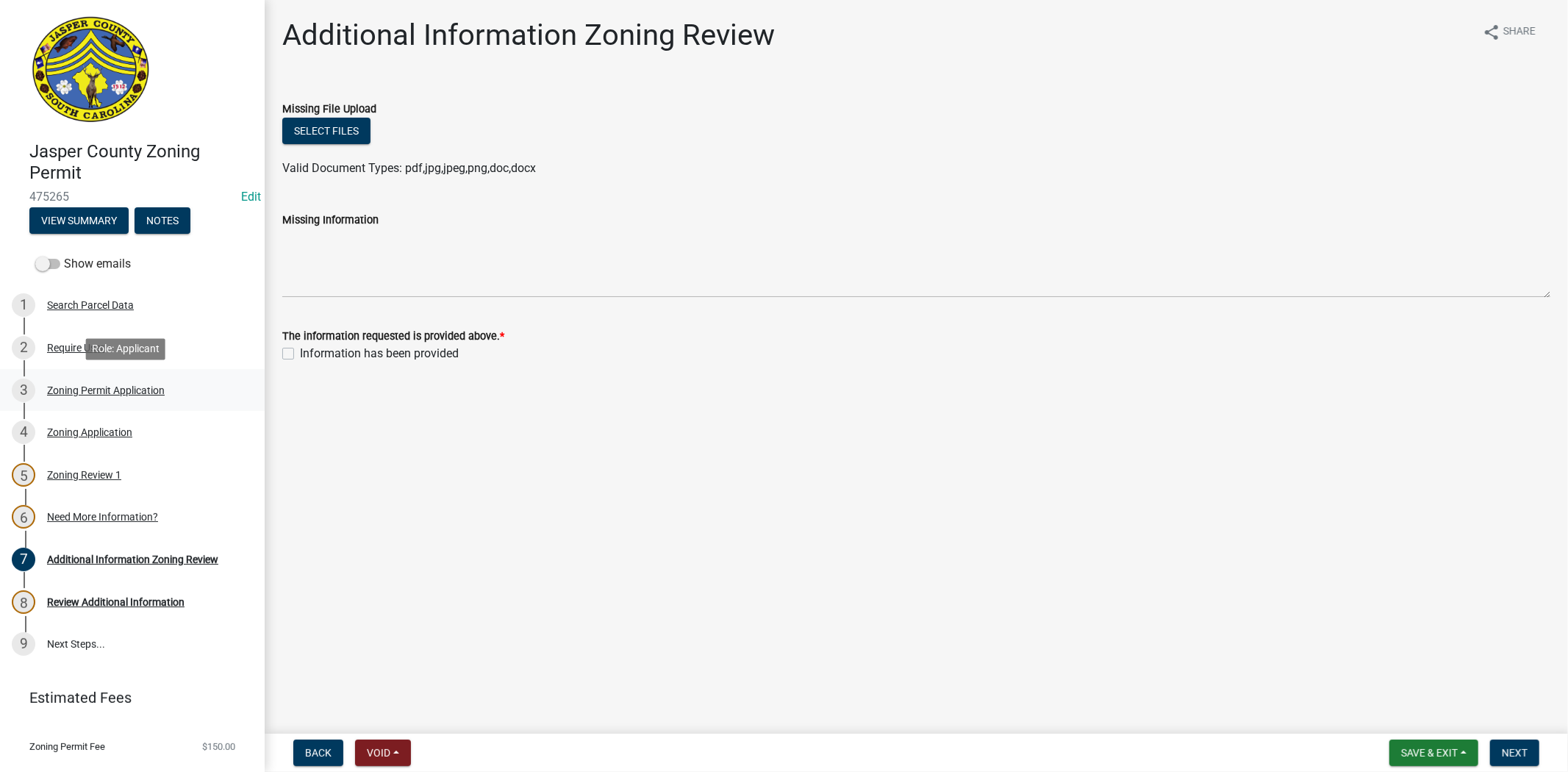
click at [141, 397] on div "3 Zoning Permit Application" at bounding box center [126, 390] width 230 height 24
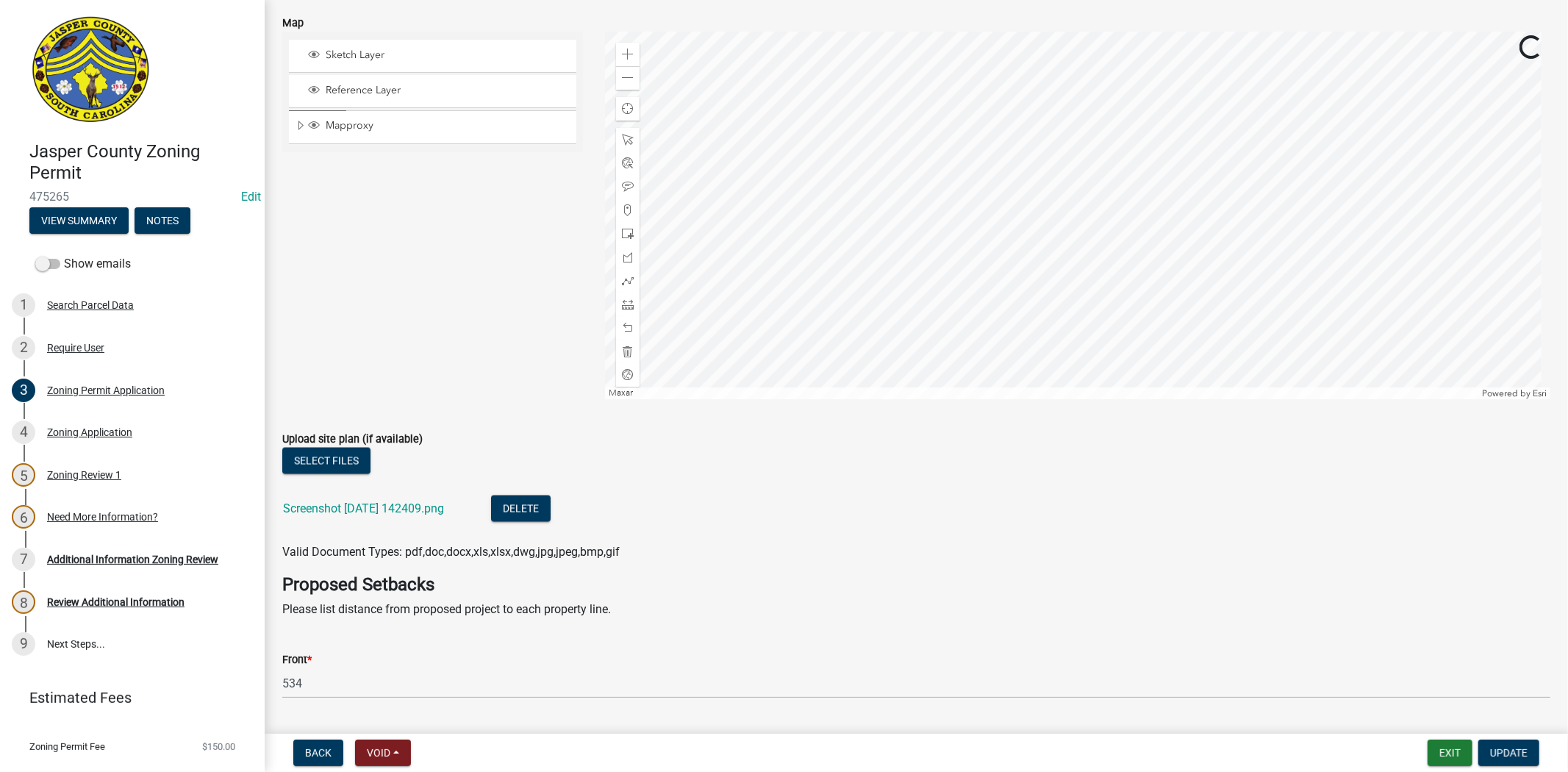
scroll to position [2206, 0]
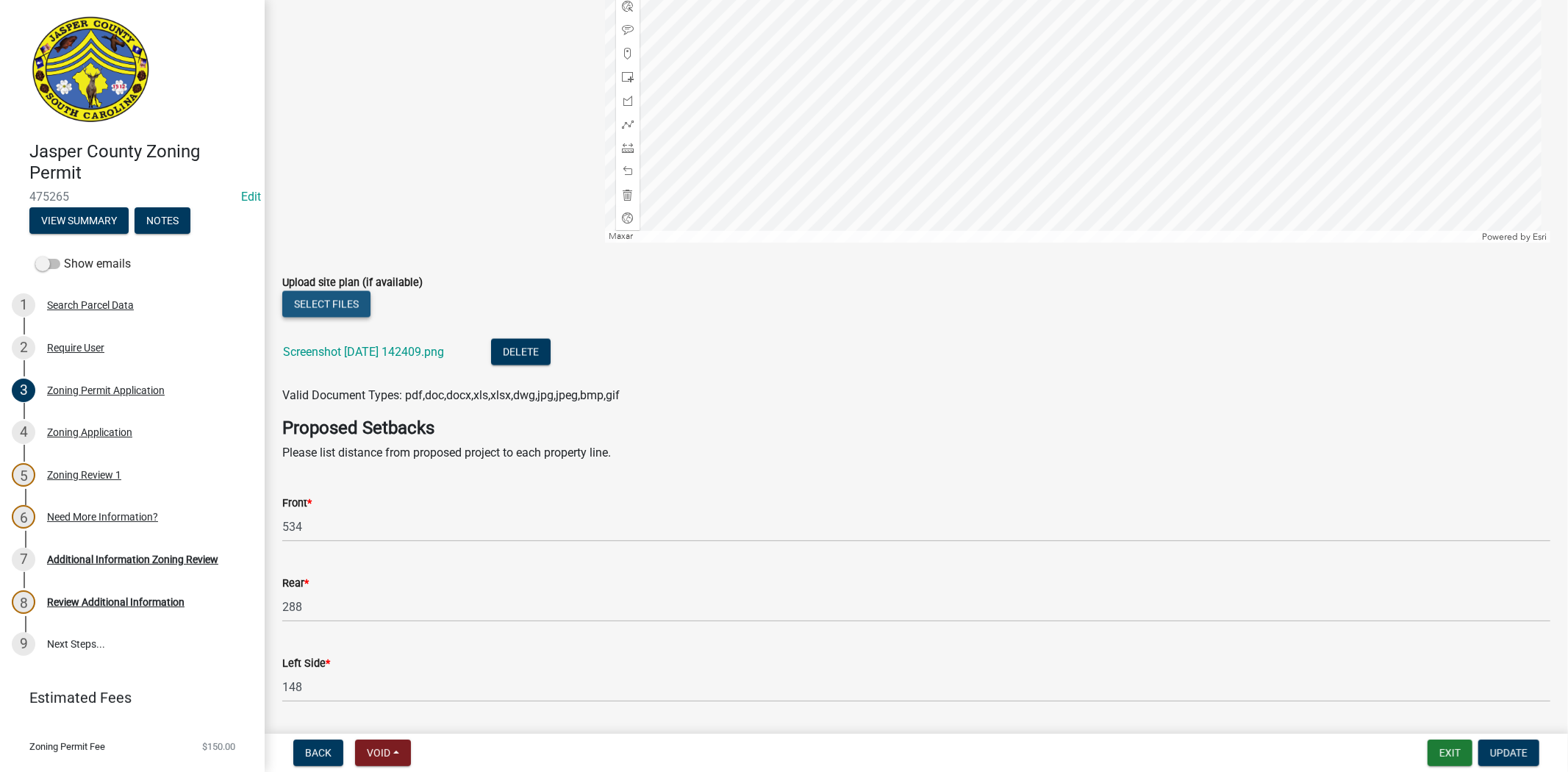
click at [317, 313] on button "Select files" at bounding box center [326, 304] width 88 height 27
click at [348, 307] on button "Select files" at bounding box center [326, 304] width 88 height 27
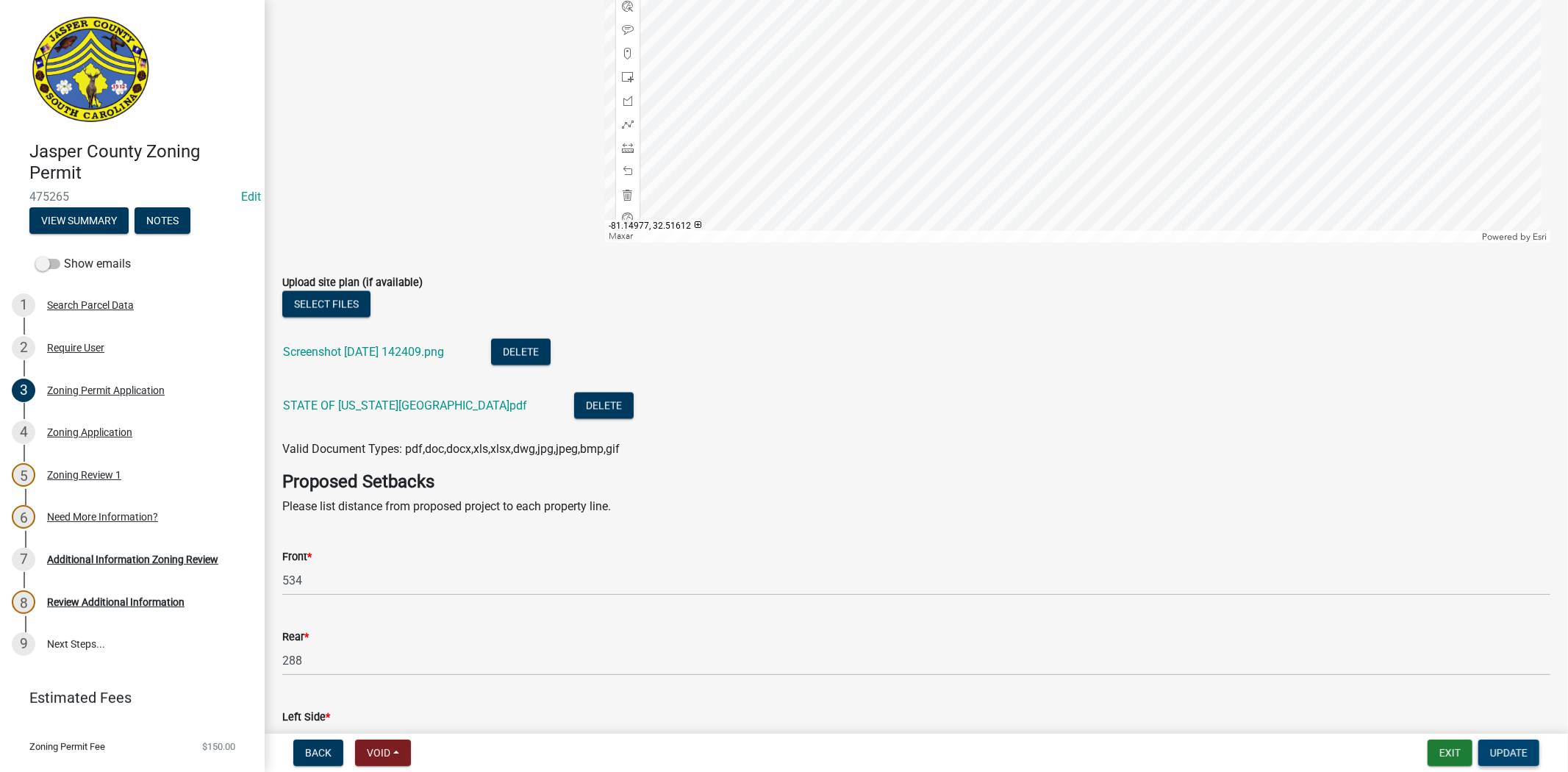
click at [1517, 747] on span "Update" at bounding box center [1509, 752] width 37 height 11
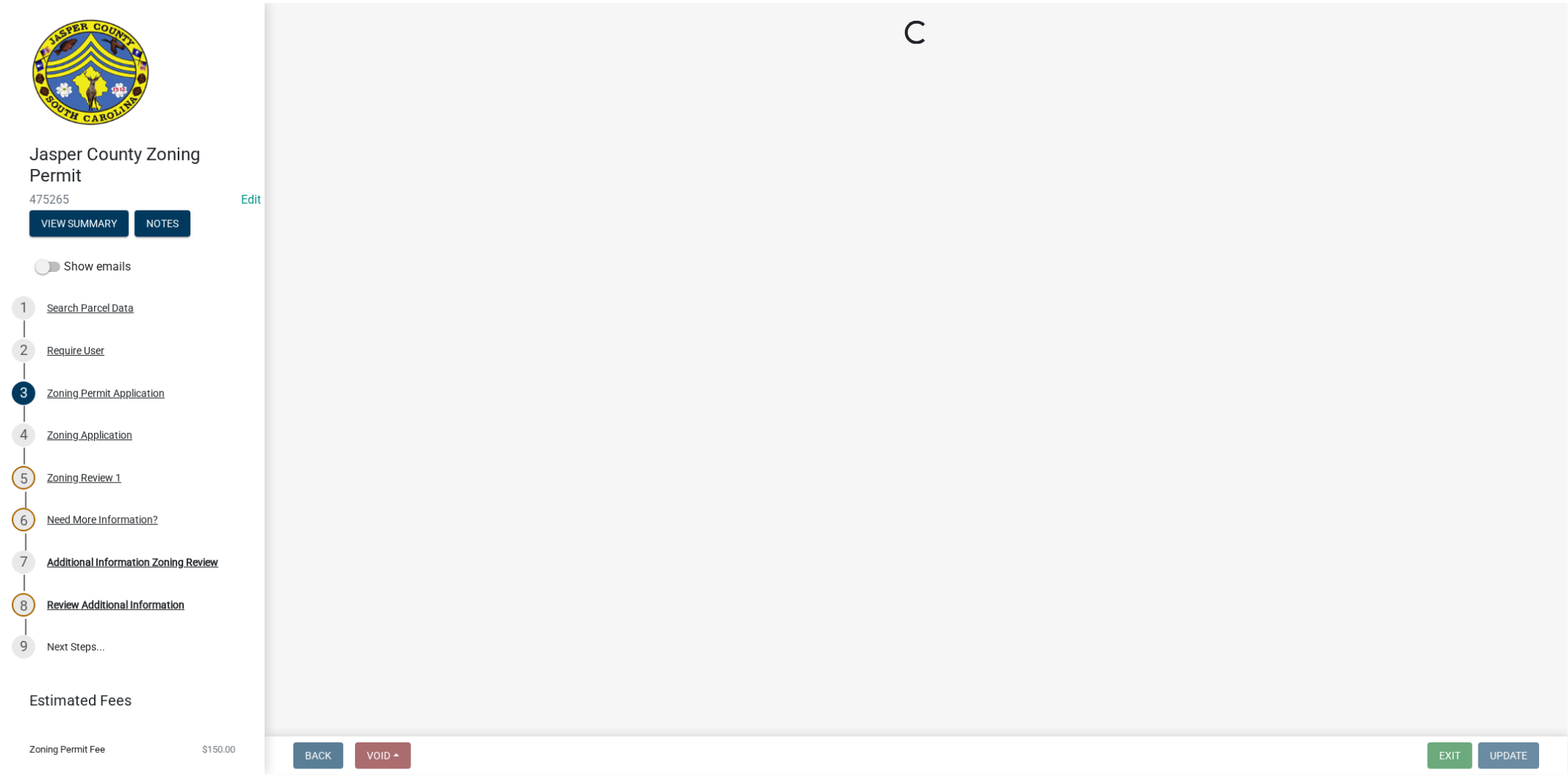
scroll to position [0, 0]
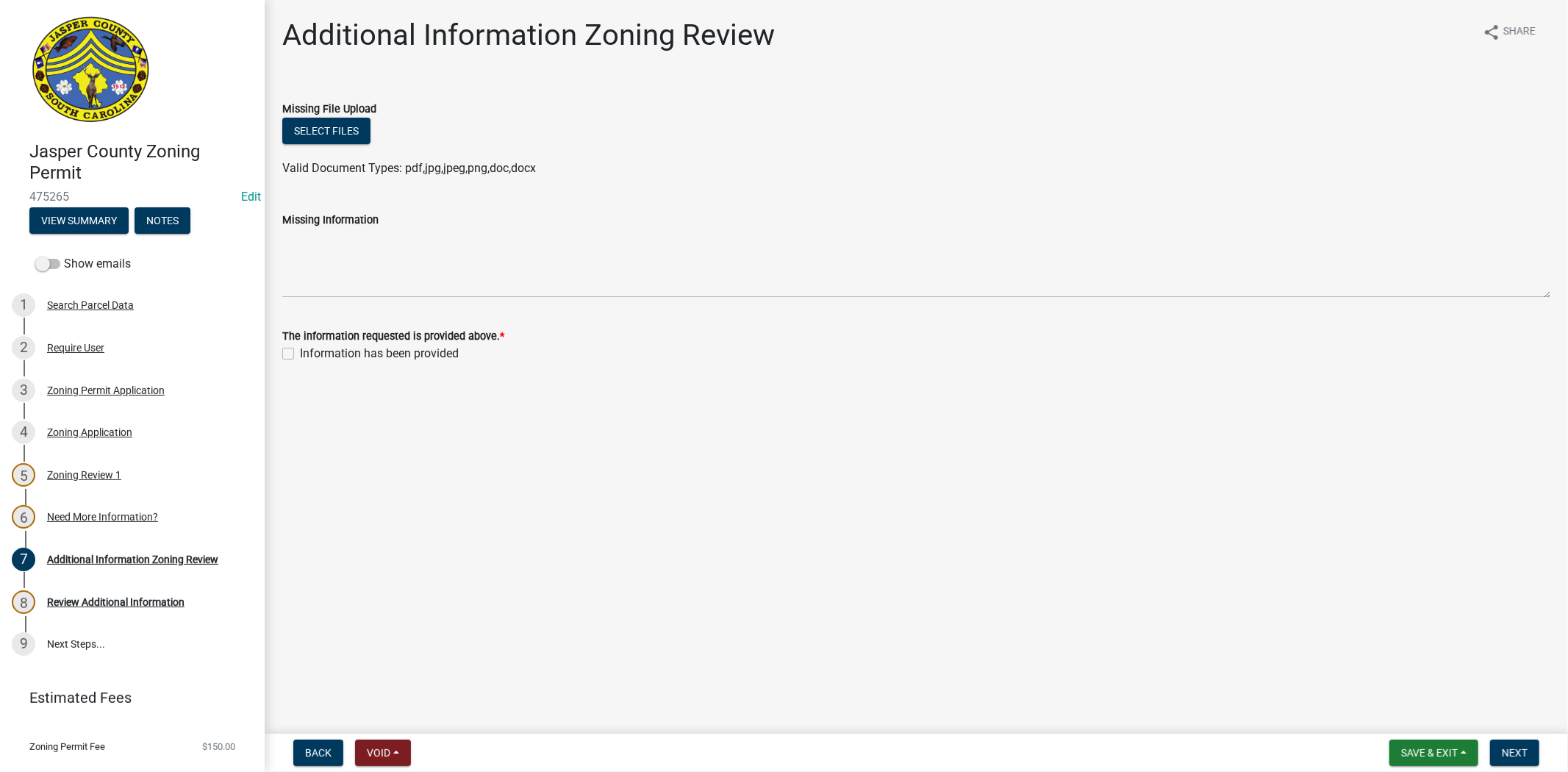
click at [300, 353] on label "Information has been provided" at bounding box center [379, 353] width 159 height 17
click at [300, 353] on input "Information has been provided" at bounding box center [304, 349] width 10 height 10
checkbox input "true"
click at [1518, 744] on button "Next" at bounding box center [1515, 753] width 49 height 27
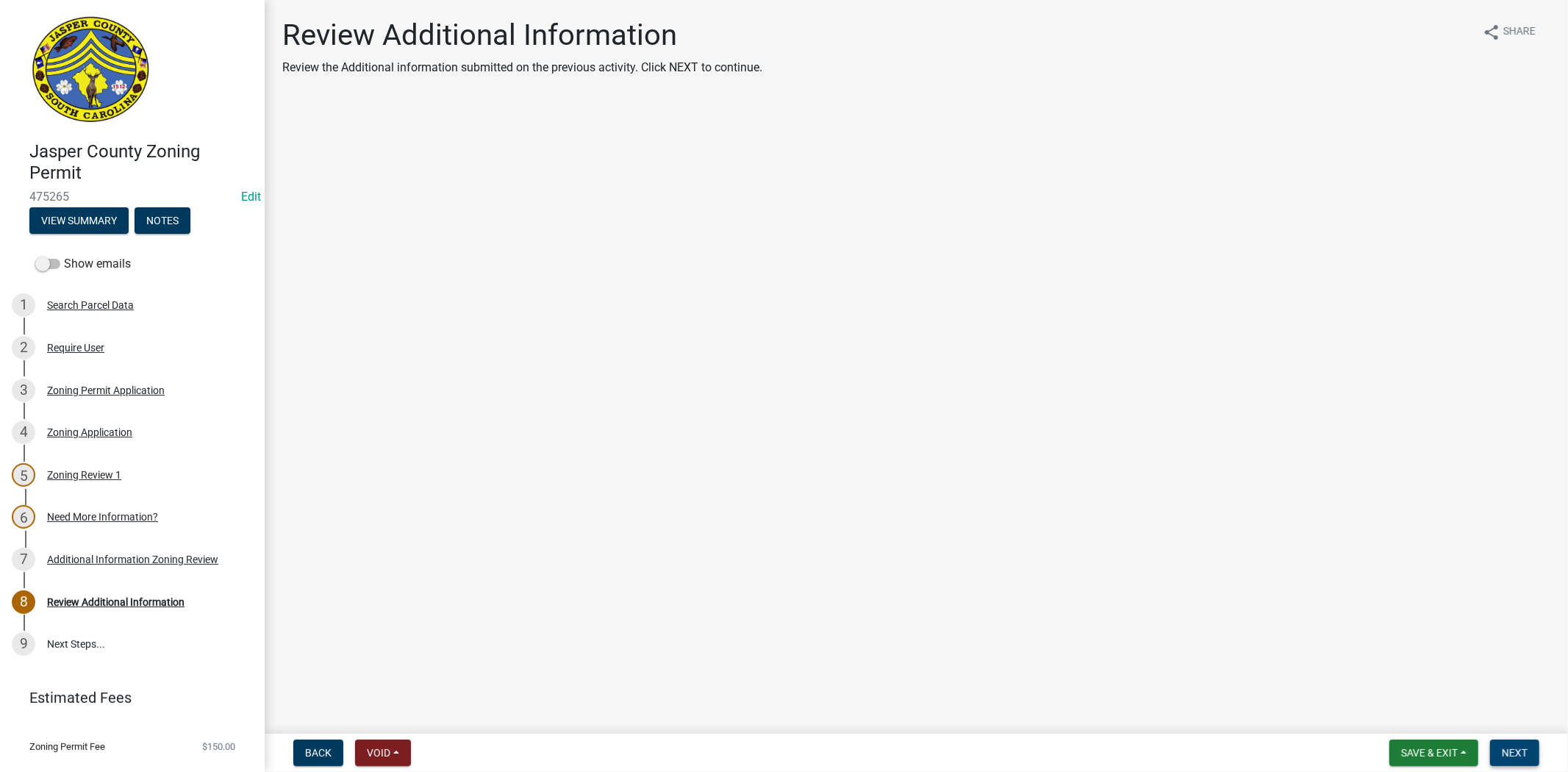
click at [1512, 753] on span "Next" at bounding box center [1515, 752] width 26 height 11
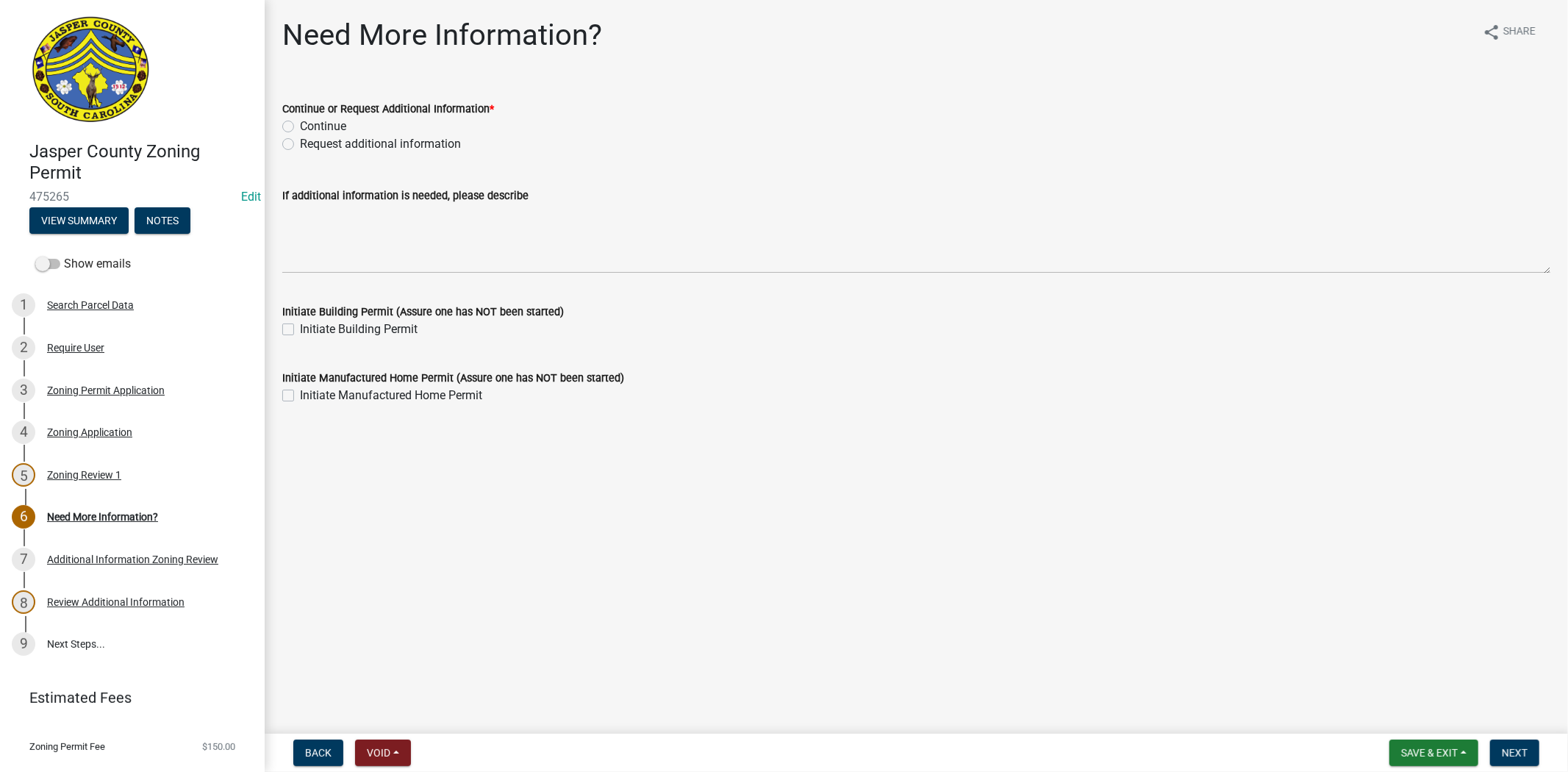
click at [280, 126] on div "Continue or Request Additional Information * Continue Request additional inform…" at bounding box center [916, 117] width 1290 height 71
click at [300, 127] on label "Continue" at bounding box center [322, 126] width 46 height 17
click at [300, 127] on input "Continue" at bounding box center [304, 122] width 10 height 10
radio input "true"
click at [1515, 758] on button "Next" at bounding box center [1515, 753] width 49 height 27
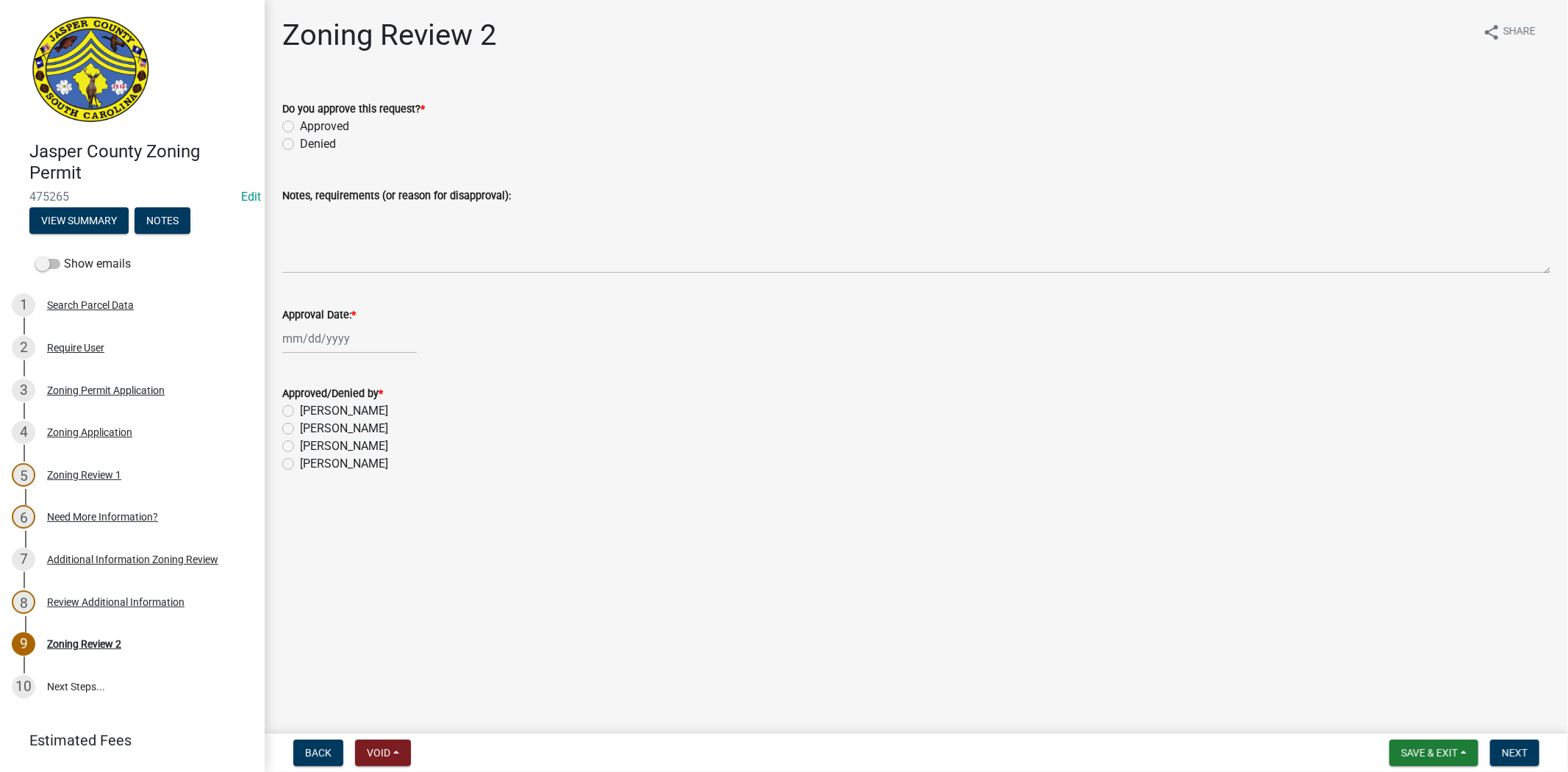
click at [300, 130] on label "Approved" at bounding box center [324, 126] width 49 height 17
click at [300, 127] on input "Approved" at bounding box center [304, 122] width 10 height 10
radio input "true"
click at [302, 334] on div at bounding box center [349, 338] width 135 height 30
select select "9"
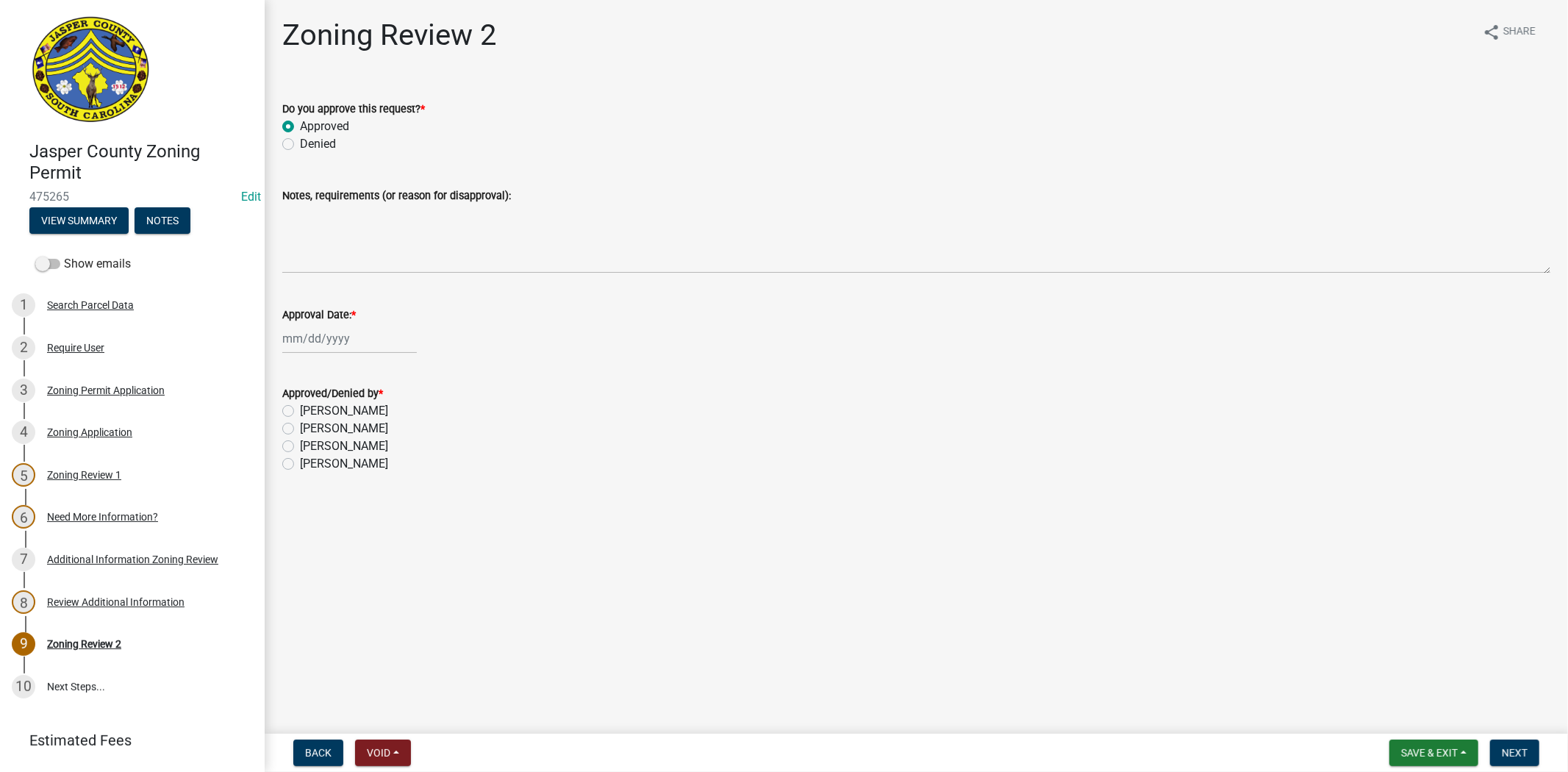
select select "2025"
click at [297, 445] on div "8" at bounding box center [297, 440] width 24 height 24
type input "09/08/2025"
click at [300, 466] on label "Ciara Chapman" at bounding box center [344, 464] width 88 height 17
click at [300, 465] on input "Ciara Chapman" at bounding box center [304, 460] width 10 height 10
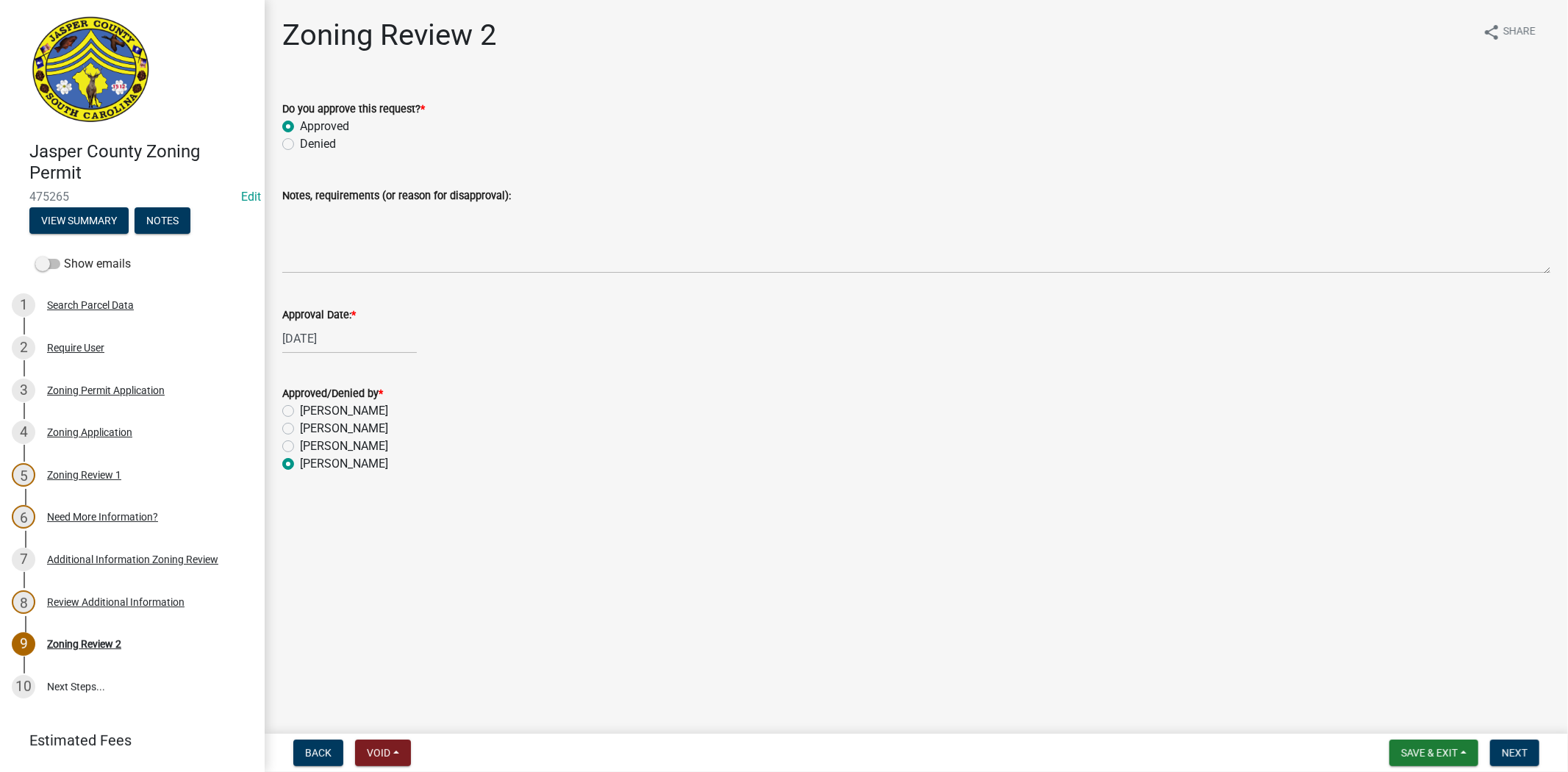
radio input "true"
click at [1515, 755] on span "Next" at bounding box center [1515, 752] width 26 height 11
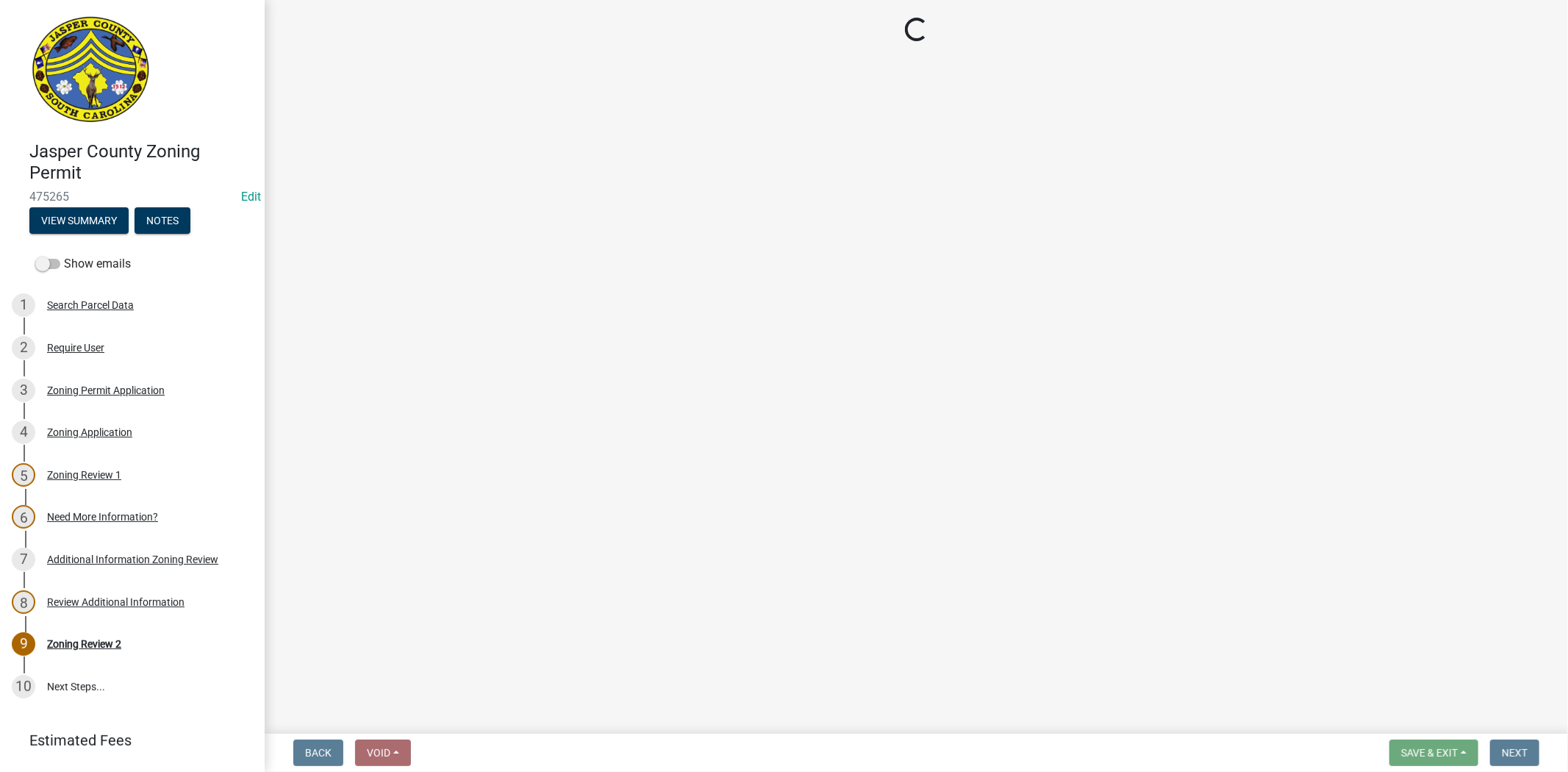
select select "3: 3"
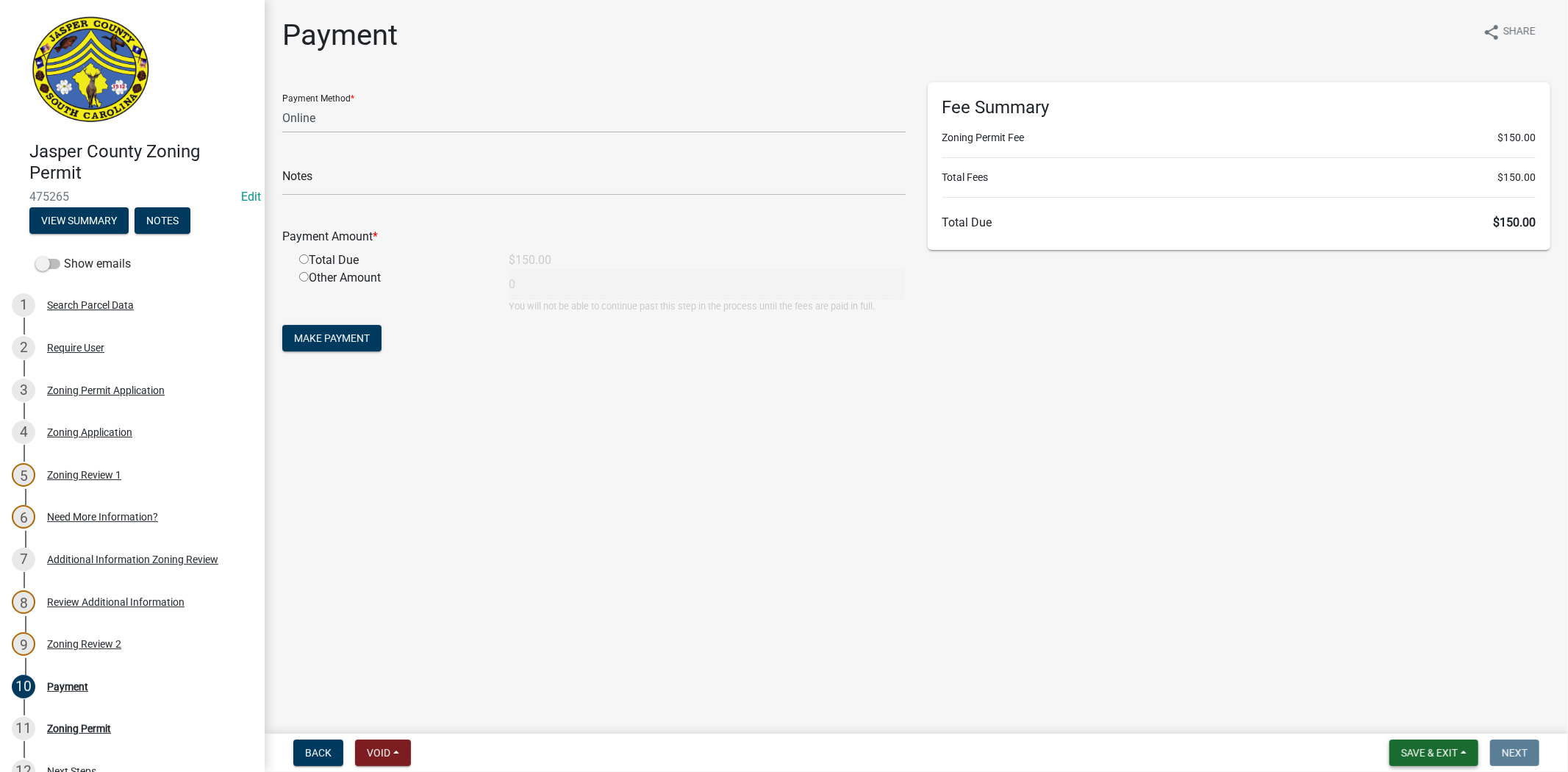
click at [1410, 755] on span "Save & Exit" at bounding box center [1430, 752] width 56 height 11
click at [1412, 719] on button "Save & Exit" at bounding box center [1420, 715] width 118 height 35
